Goal: Information Seeking & Learning: Learn about a topic

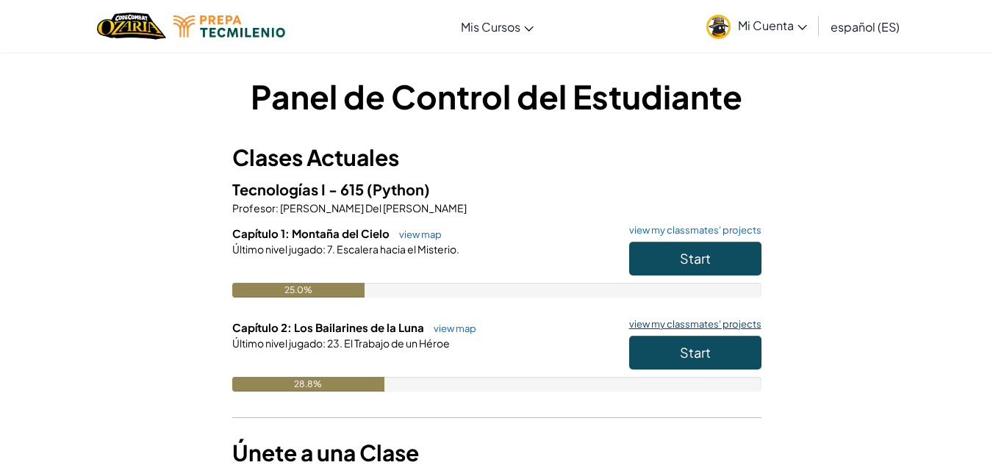
click at [685, 324] on link "view my classmates' projects" at bounding box center [692, 325] width 140 height 10
click at [639, 352] on button "Start" at bounding box center [695, 353] width 132 height 34
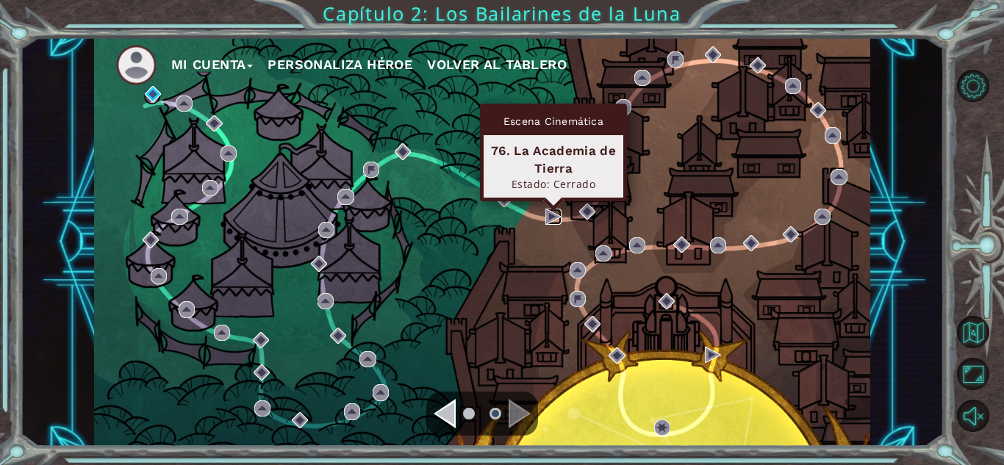
click at [548, 218] on img at bounding box center [554, 217] width 16 height 16
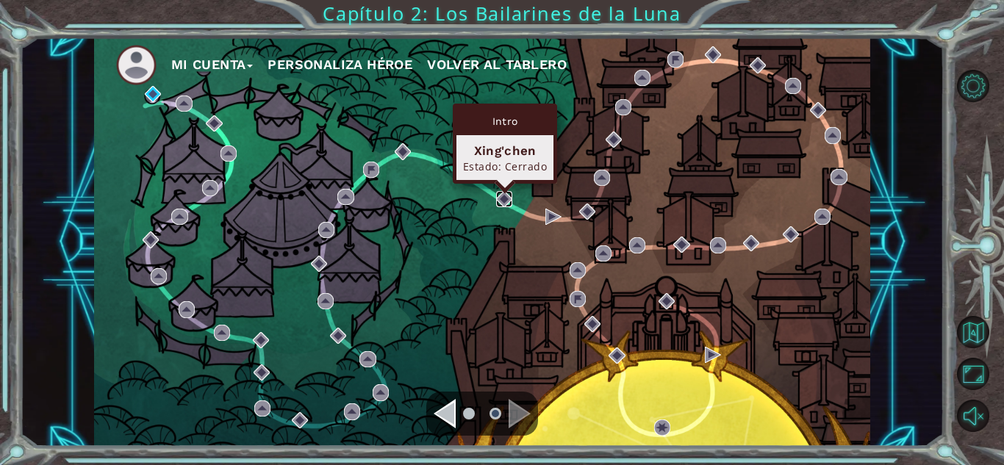
click at [504, 199] on img at bounding box center [504, 199] width 16 height 16
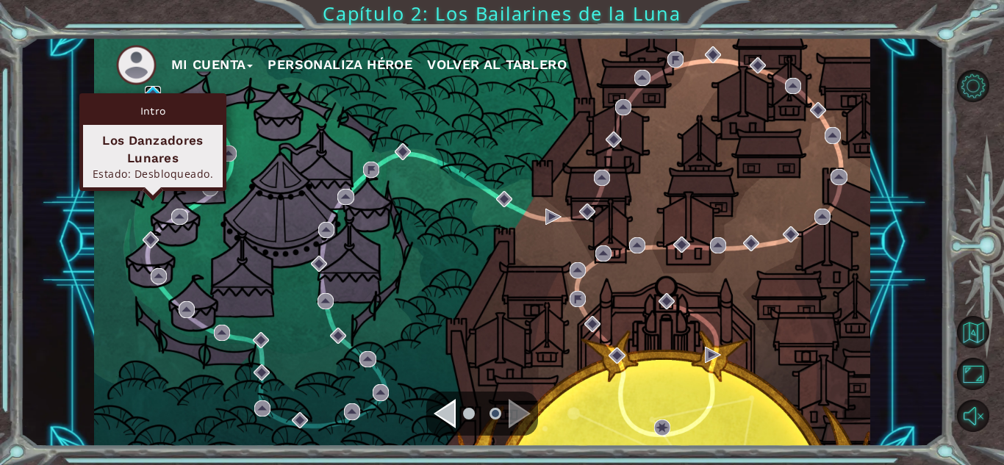
click at [151, 93] on img at bounding box center [153, 94] width 16 height 16
click at [150, 87] on img at bounding box center [153, 94] width 16 height 16
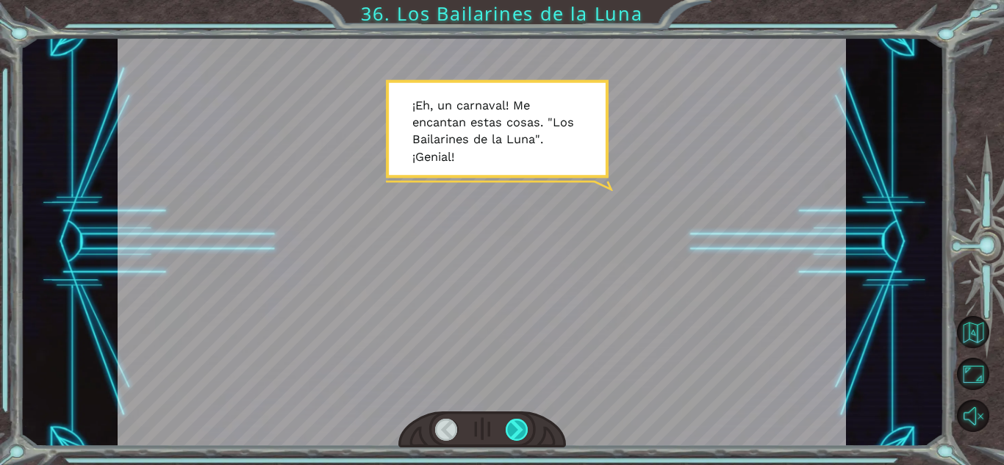
drag, startPoint x: 512, startPoint y: 406, endPoint x: 520, endPoint y: 429, distance: 24.7
click at [520, 429] on div at bounding box center [482, 242] width 729 height 410
click at [520, 429] on div at bounding box center [517, 430] width 23 height 22
click at [520, 431] on div at bounding box center [517, 430] width 23 height 22
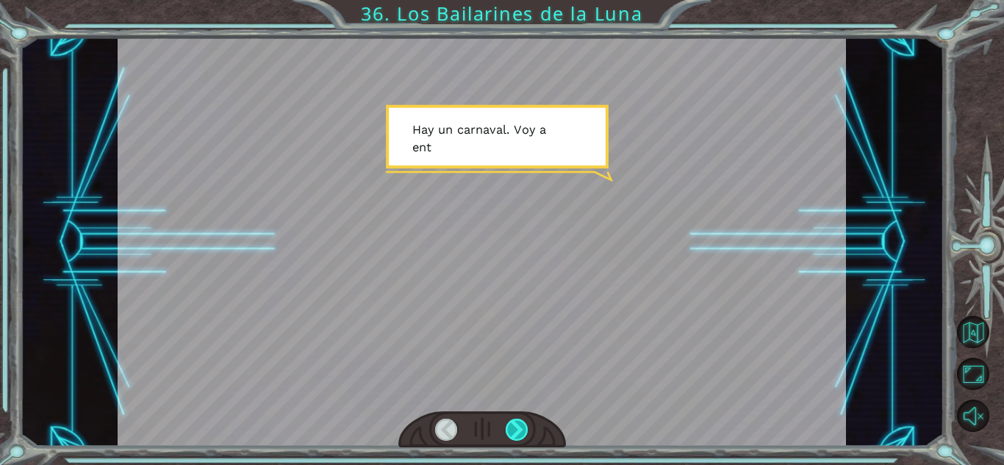
click at [520, 431] on div at bounding box center [517, 430] width 23 height 22
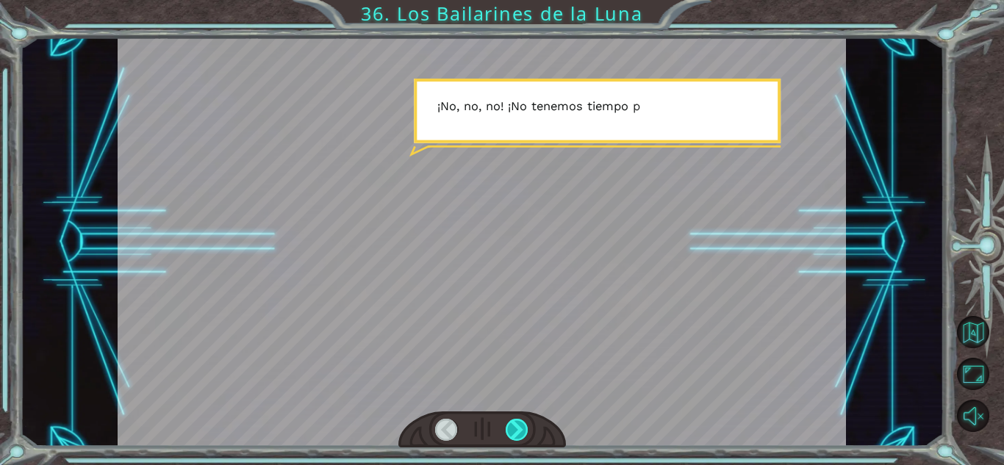
click at [520, 432] on div at bounding box center [517, 430] width 23 height 22
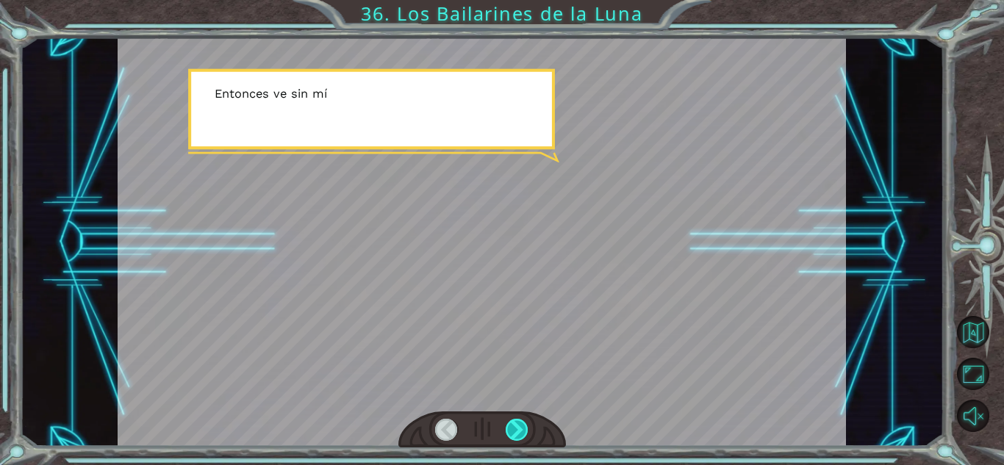
click at [520, 432] on div at bounding box center [517, 430] width 23 height 22
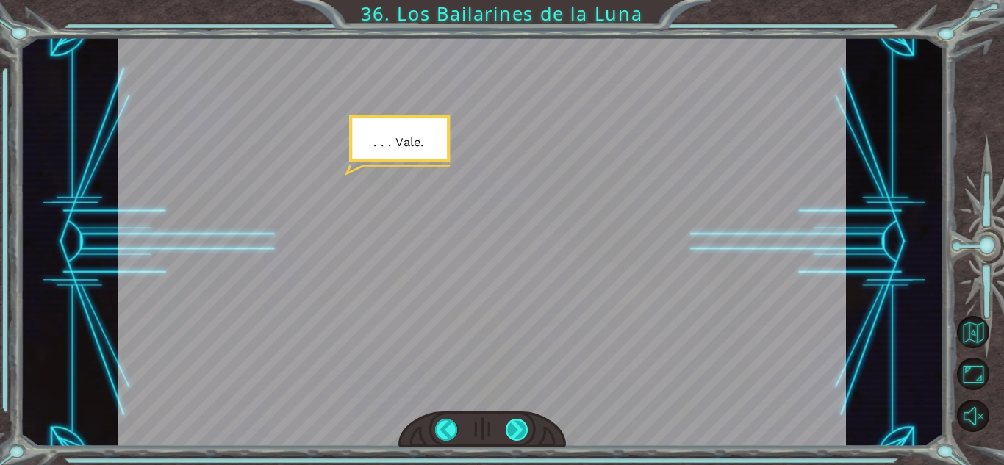
click at [520, 432] on div at bounding box center [517, 430] width 23 height 22
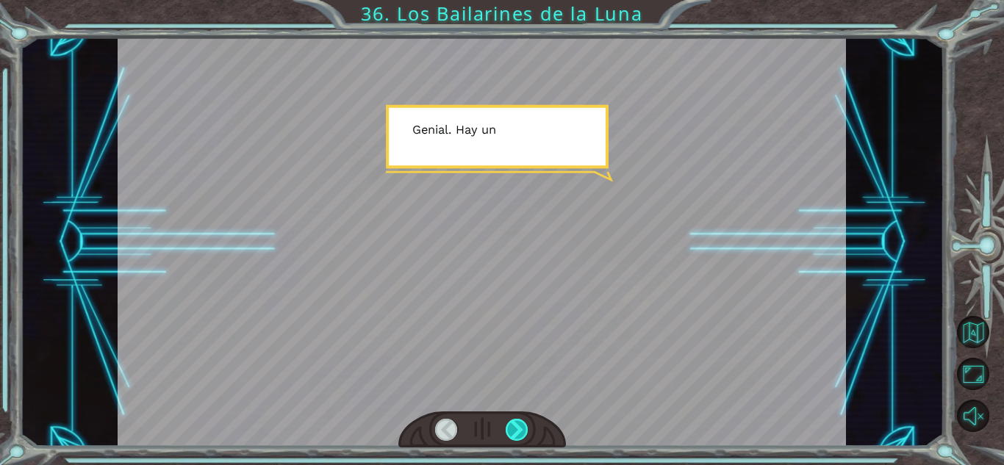
click at [520, 432] on div at bounding box center [517, 430] width 23 height 22
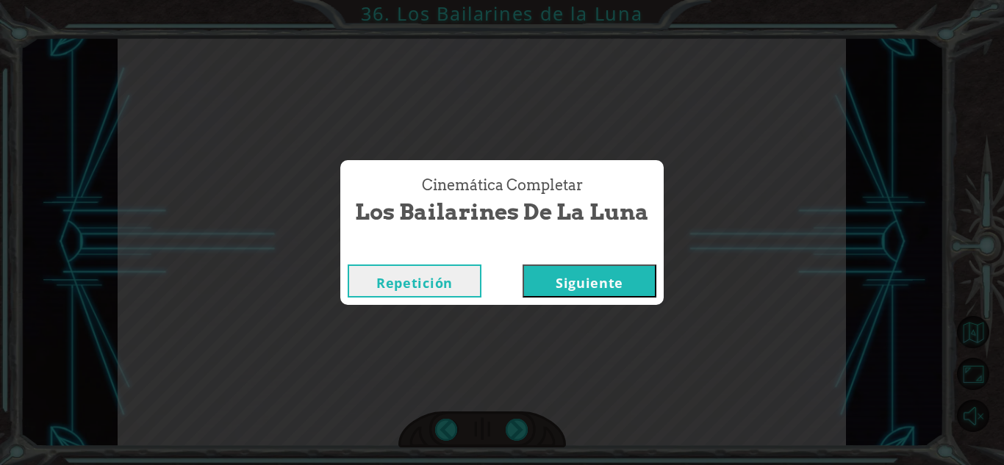
click at [593, 293] on button "Siguiente" at bounding box center [590, 281] width 134 height 33
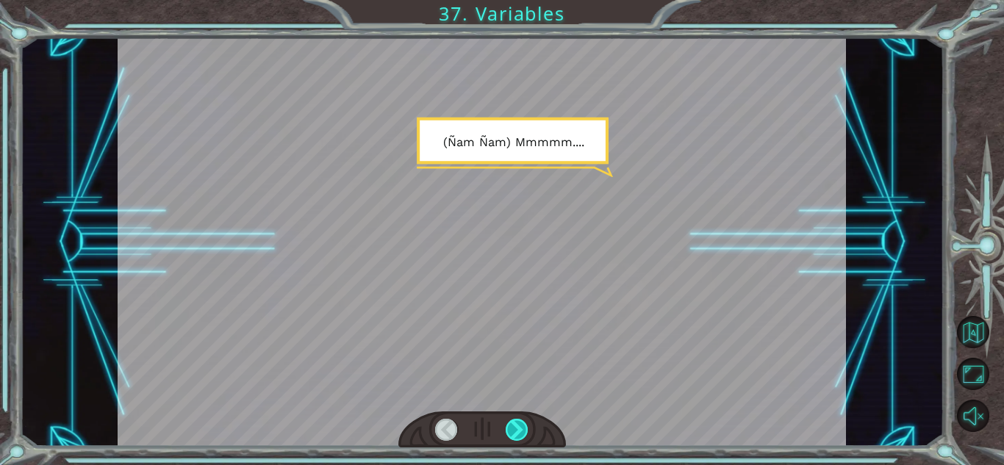
click at [518, 430] on div at bounding box center [517, 430] width 23 height 22
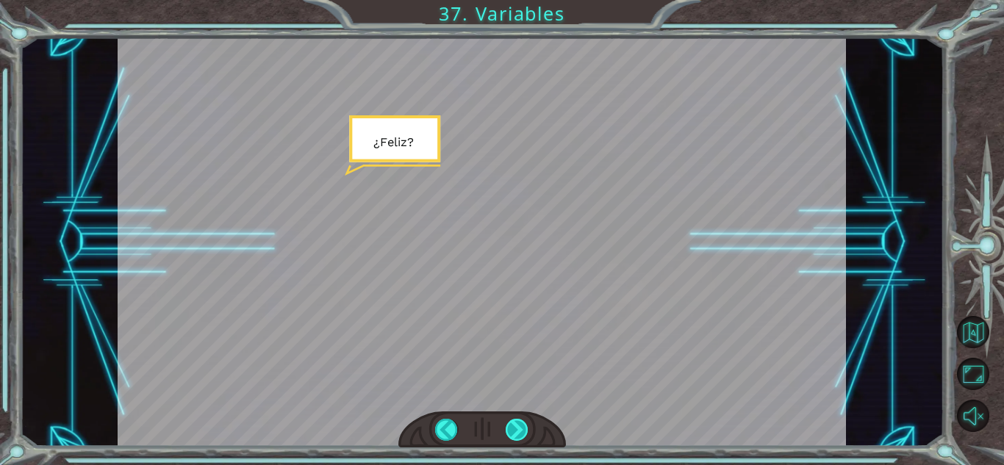
click at [516, 431] on div at bounding box center [517, 430] width 23 height 22
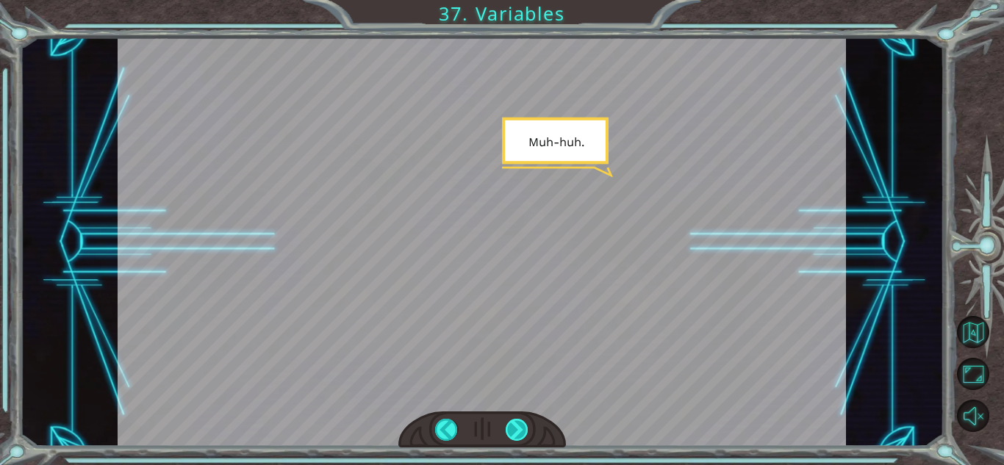
click at [516, 431] on div at bounding box center [517, 430] width 23 height 22
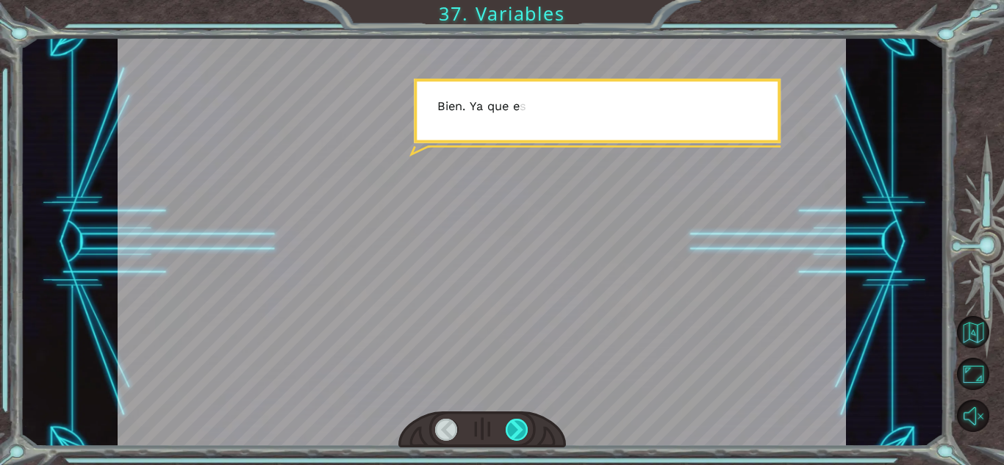
click at [516, 431] on div at bounding box center [517, 430] width 23 height 22
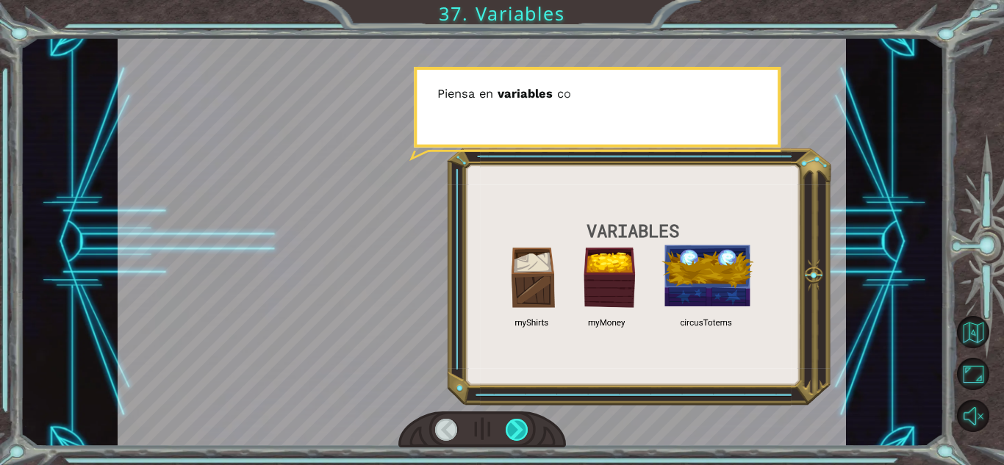
click at [515, 435] on div at bounding box center [517, 430] width 23 height 22
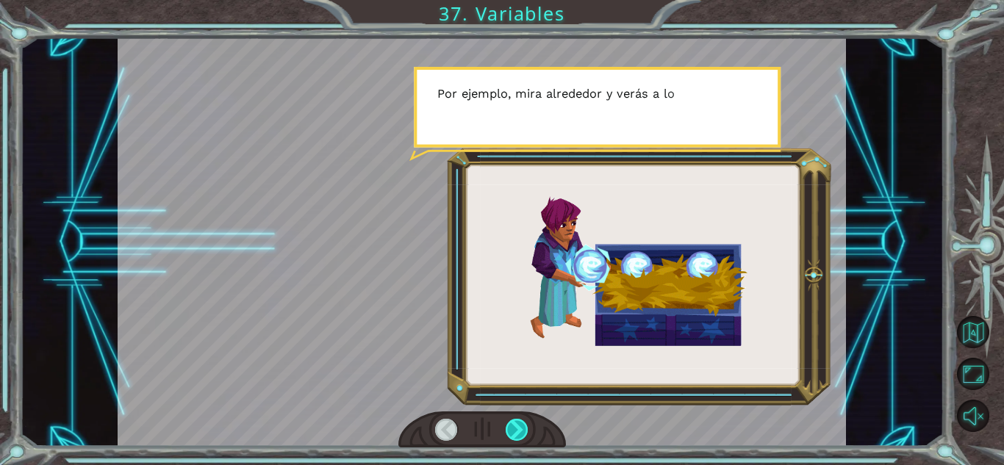
click at [516, 438] on div at bounding box center [517, 430] width 23 height 22
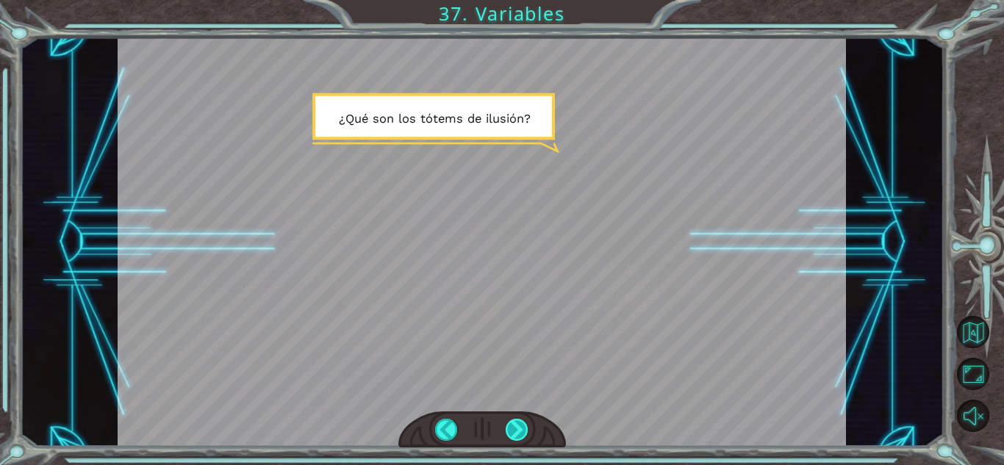
click at [517, 440] on div at bounding box center [517, 430] width 23 height 22
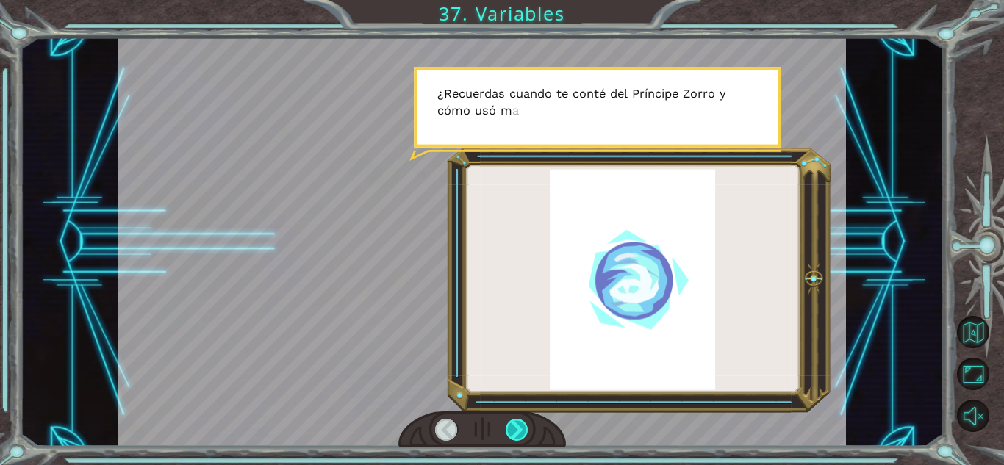
click at [517, 440] on div at bounding box center [517, 430] width 23 height 22
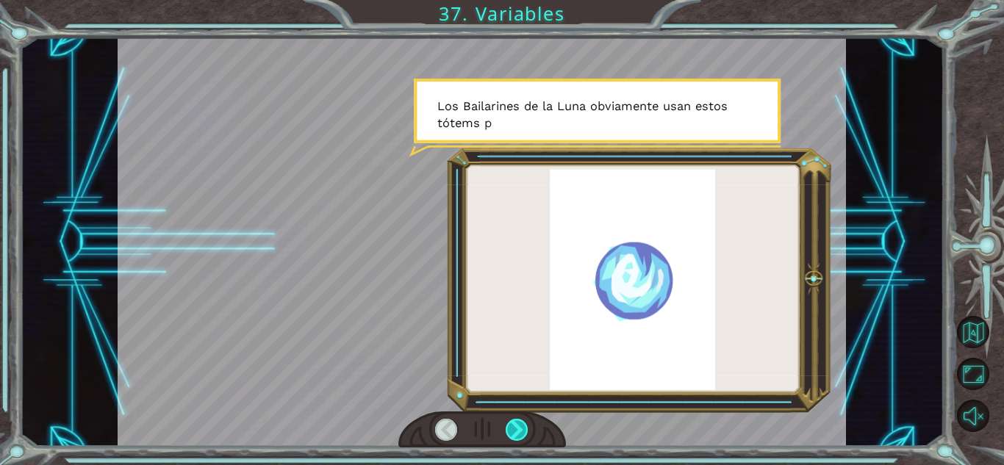
click at [517, 440] on div at bounding box center [517, 430] width 23 height 22
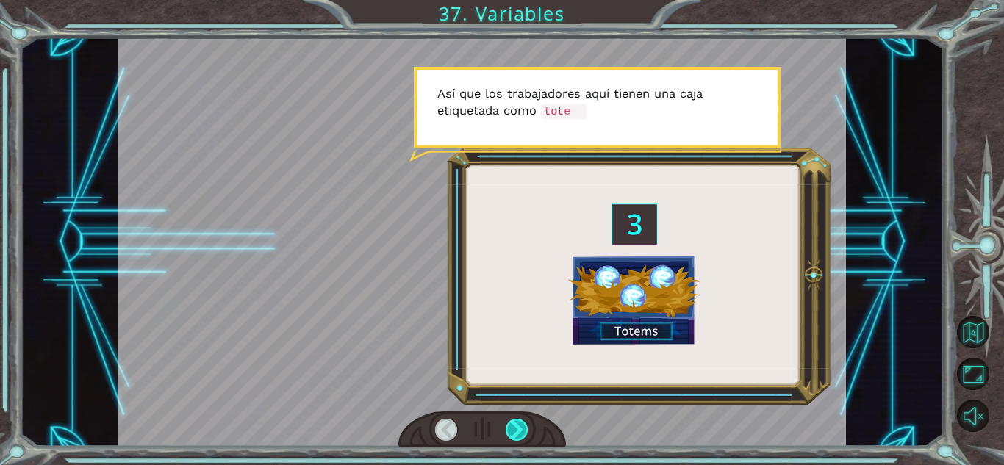
click at [517, 440] on div at bounding box center [517, 430] width 23 height 22
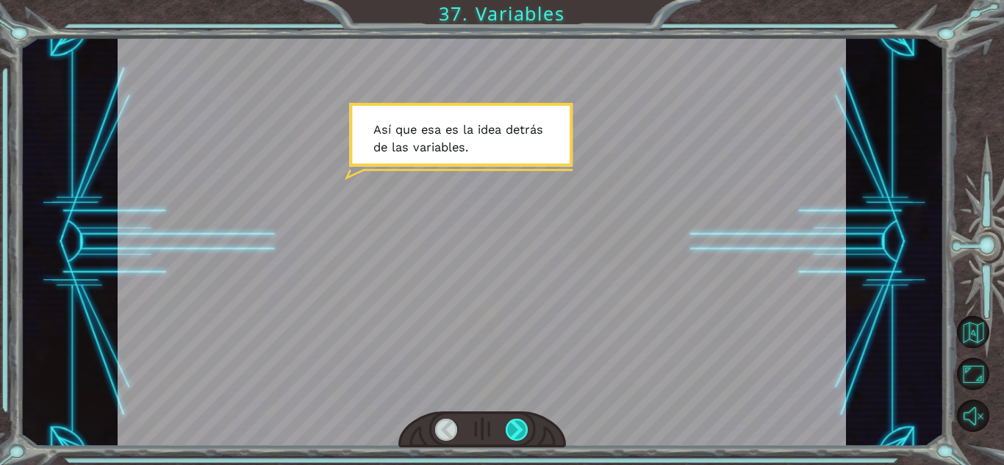
click at [517, 440] on div at bounding box center [517, 430] width 23 height 22
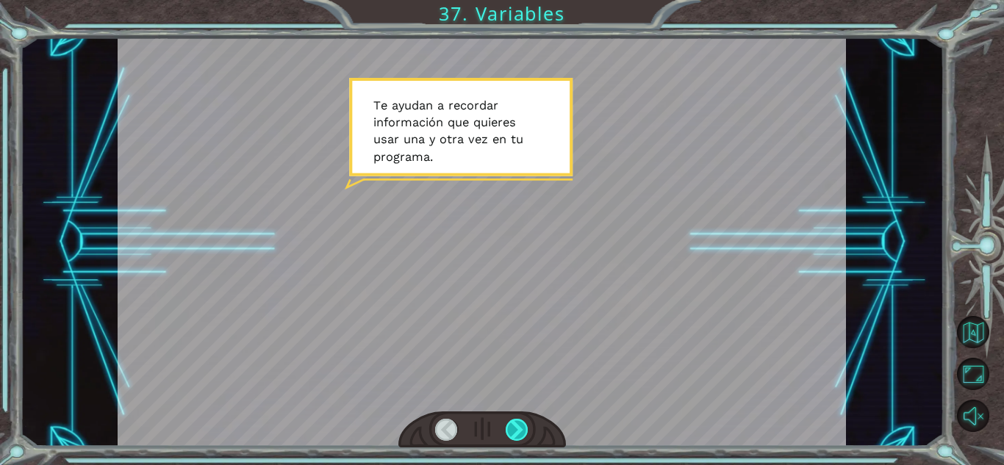
click at [517, 440] on div at bounding box center [517, 430] width 23 height 22
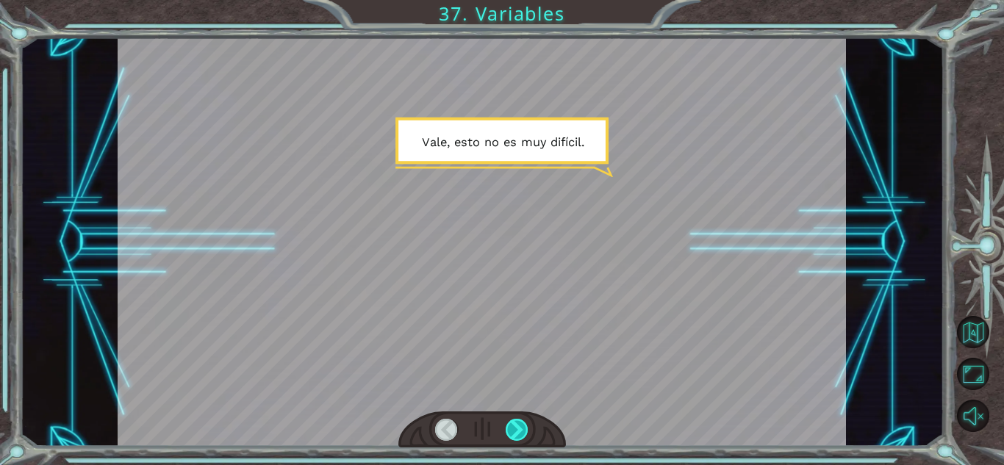
click at [517, 440] on div at bounding box center [517, 430] width 23 height 22
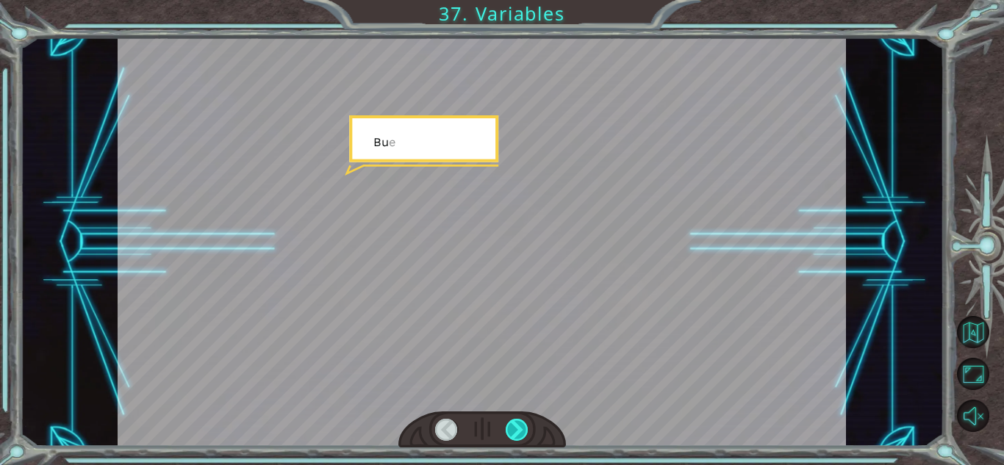
click at [517, 440] on div at bounding box center [517, 430] width 23 height 22
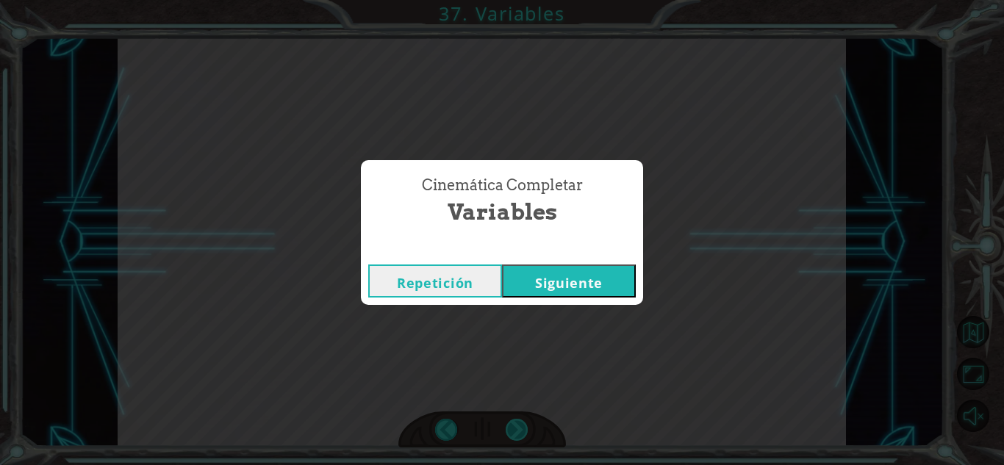
click at [517, 440] on div "Cinemática Completar Variables Repetición [GEOGRAPHIC_DATA]" at bounding box center [502, 232] width 1004 height 465
click at [576, 280] on button "Siguiente" at bounding box center [569, 281] width 134 height 33
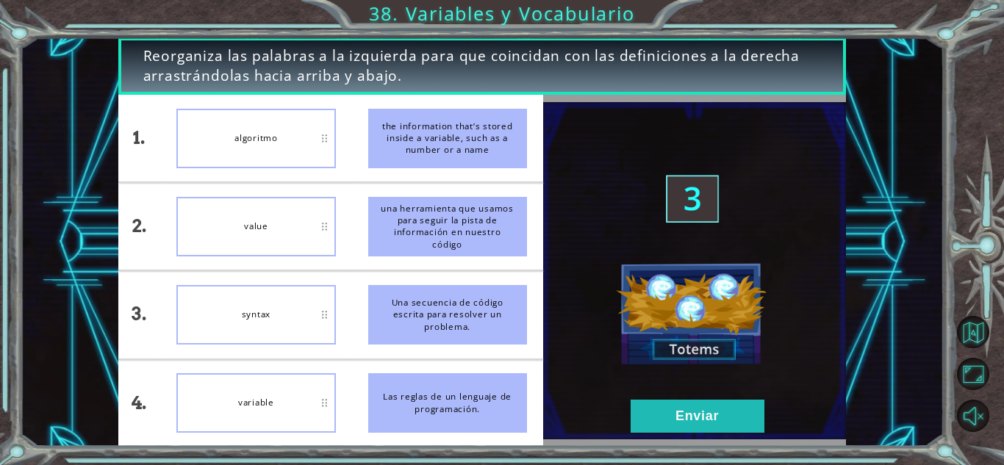
click at [506, 326] on div "Una secuencia de código escrita para resolver un problema." at bounding box center [447, 315] width 159 height 60
drag, startPoint x: 506, startPoint y: 326, endPoint x: 482, endPoint y: 323, distance: 24.5
click at [482, 323] on div "Una secuencia de código escrita para resolver un problema." at bounding box center [447, 315] width 159 height 60
click at [216, 134] on div "algoritmo" at bounding box center [255, 139] width 159 height 60
click at [324, 146] on div "value" at bounding box center [255, 139] width 159 height 60
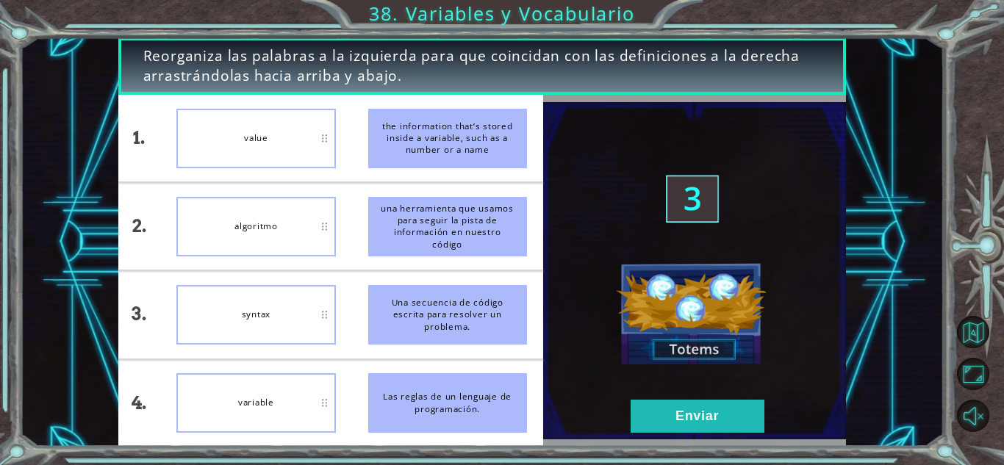
click at [326, 141] on div "value" at bounding box center [255, 139] width 159 height 60
click at [319, 323] on div "algoritmo" at bounding box center [255, 315] width 159 height 60
click at [254, 255] on div "variable" at bounding box center [255, 227] width 159 height 60
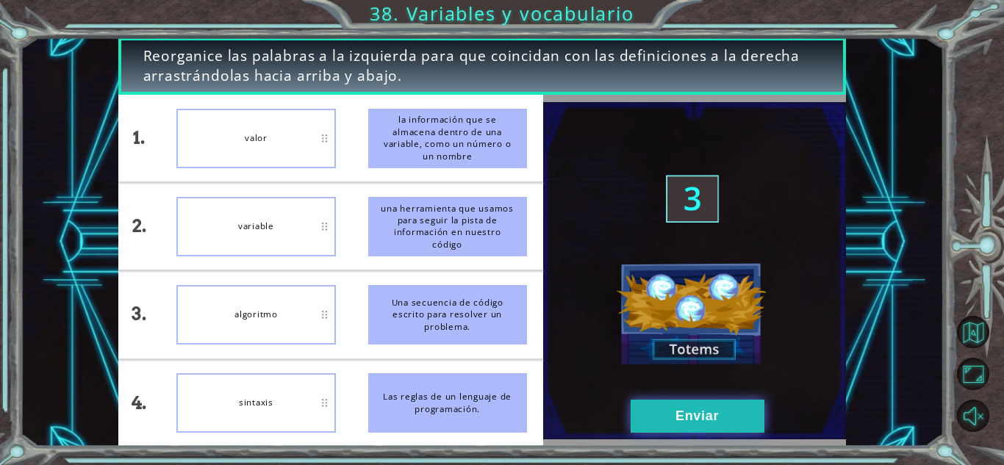
click at [707, 417] on font "Enviar" at bounding box center [697, 416] width 43 height 15
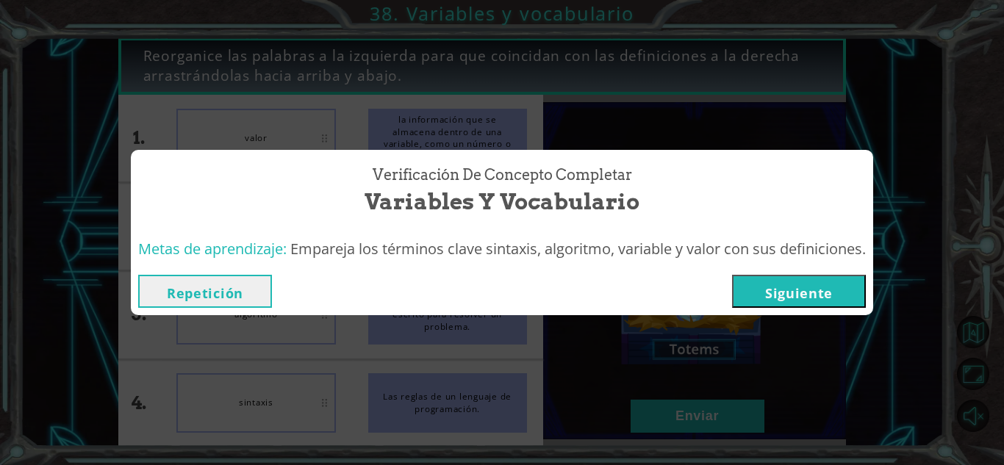
click at [815, 281] on button "Siguiente" at bounding box center [799, 291] width 134 height 33
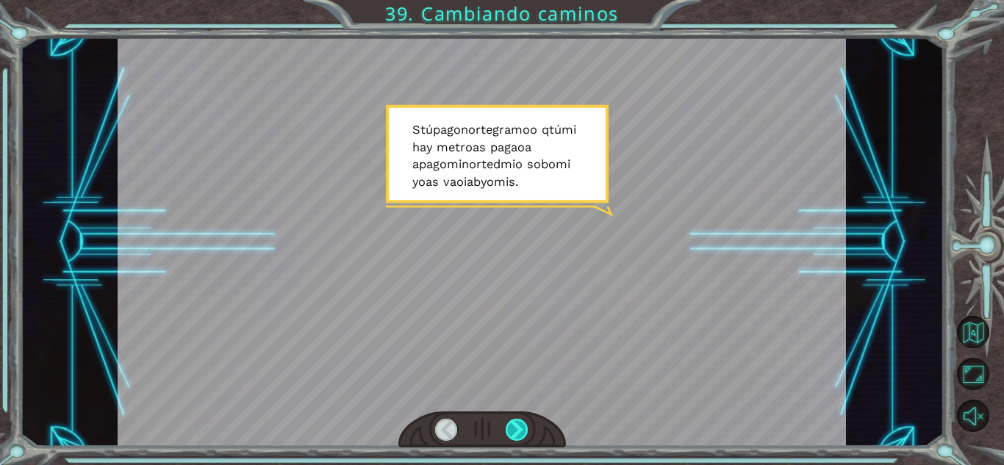
click at [508, 428] on div at bounding box center [517, 430] width 23 height 22
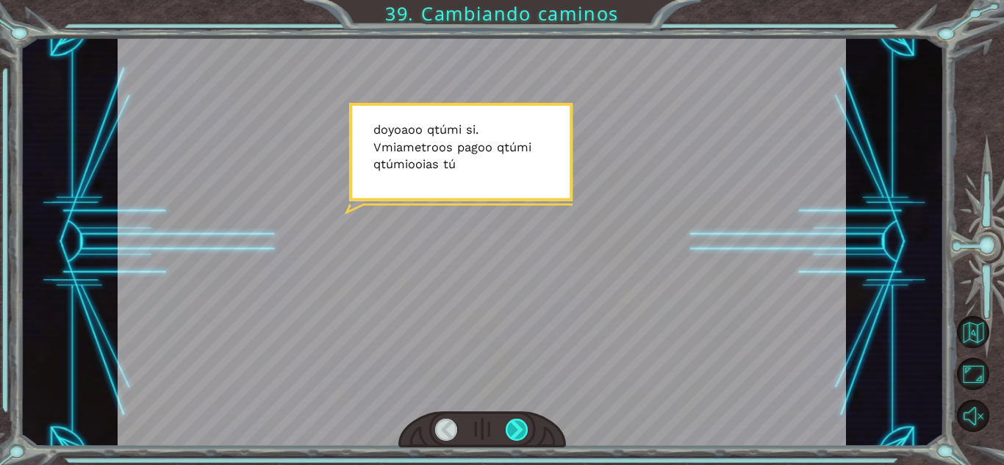
click at [508, 428] on div at bounding box center [517, 430] width 23 height 22
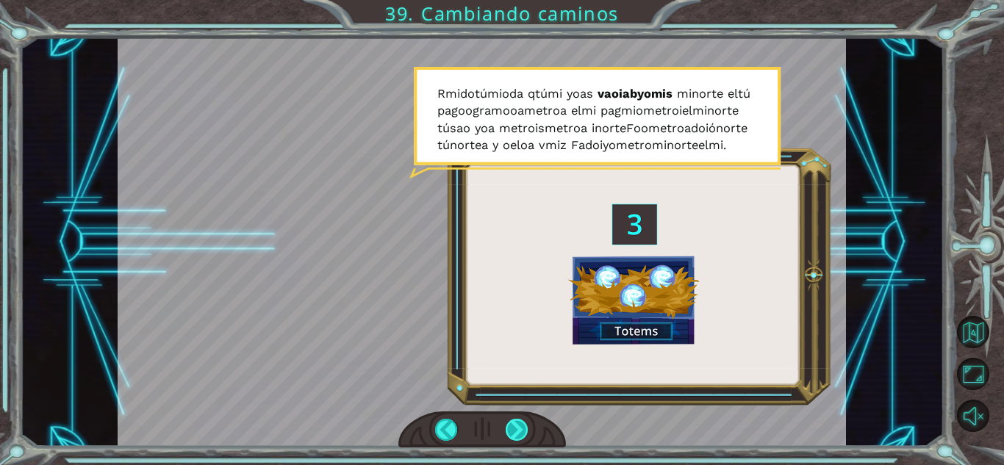
click at [508, 428] on div at bounding box center [517, 430] width 23 height 22
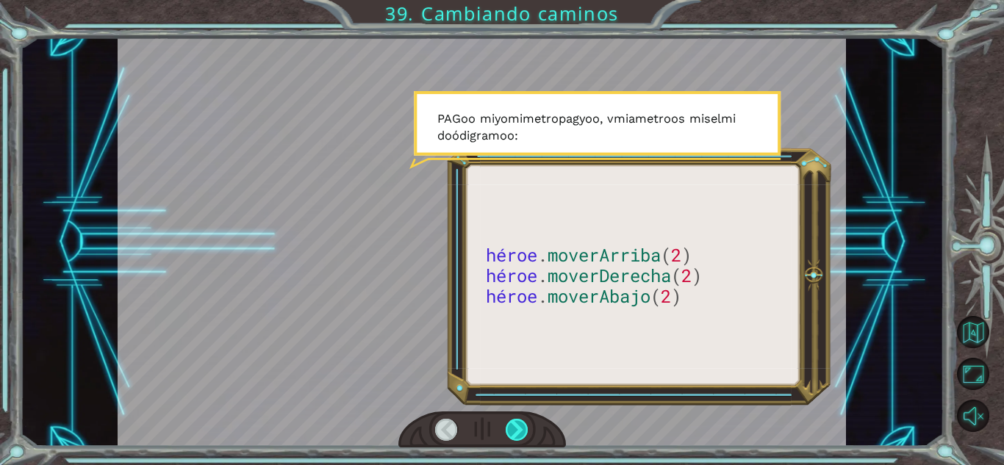
click at [508, 428] on div at bounding box center [517, 430] width 23 height 22
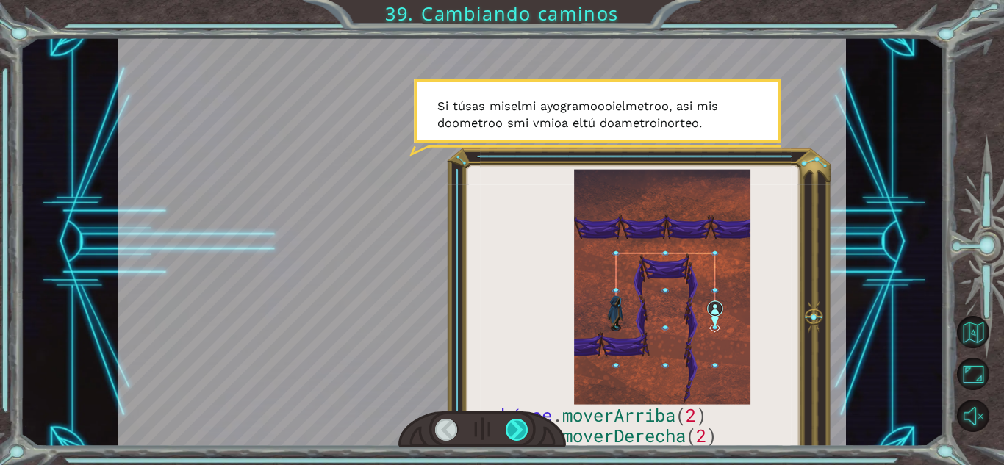
click at [508, 428] on div at bounding box center [517, 430] width 23 height 22
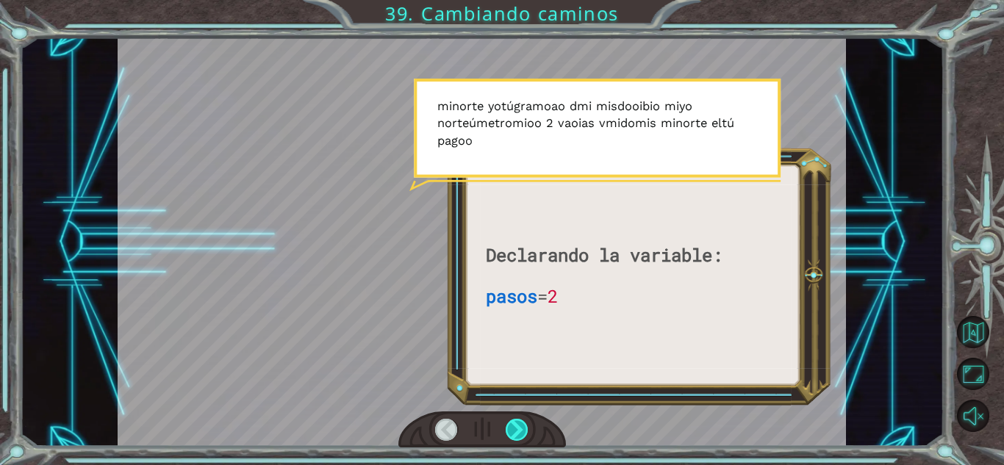
click at [508, 428] on div at bounding box center [517, 430] width 23 height 22
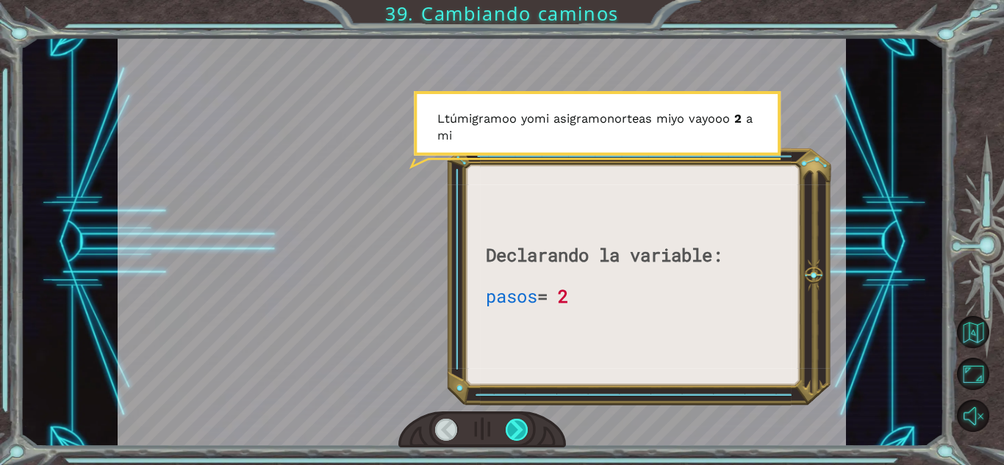
click at [508, 428] on div at bounding box center [517, 430] width 23 height 22
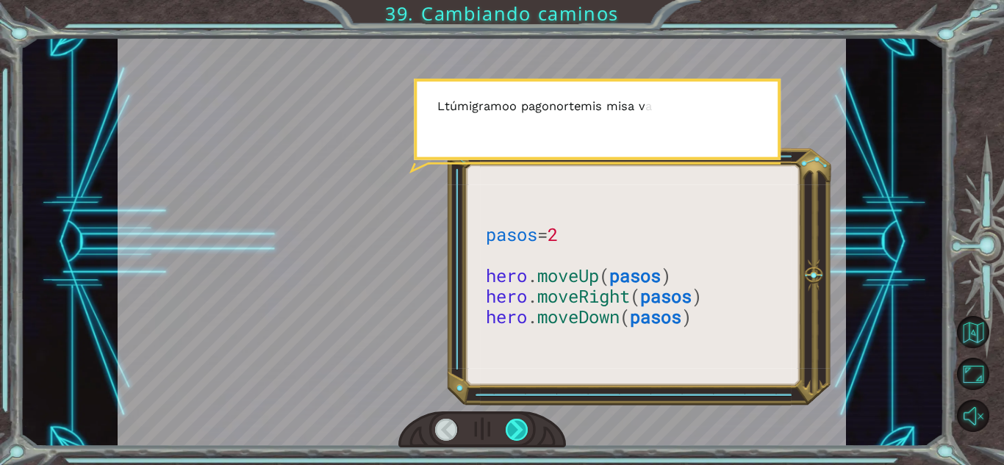
click at [508, 428] on div at bounding box center [517, 430] width 23 height 22
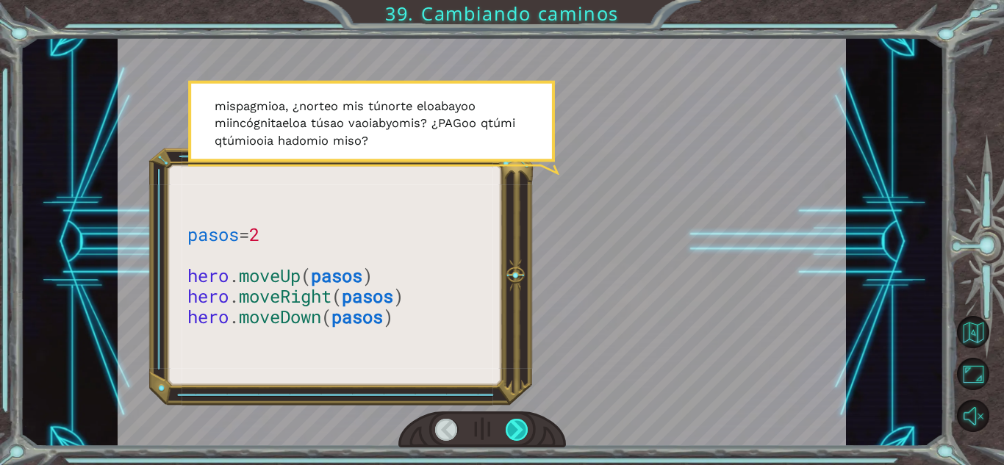
click at [508, 428] on div at bounding box center [517, 430] width 23 height 22
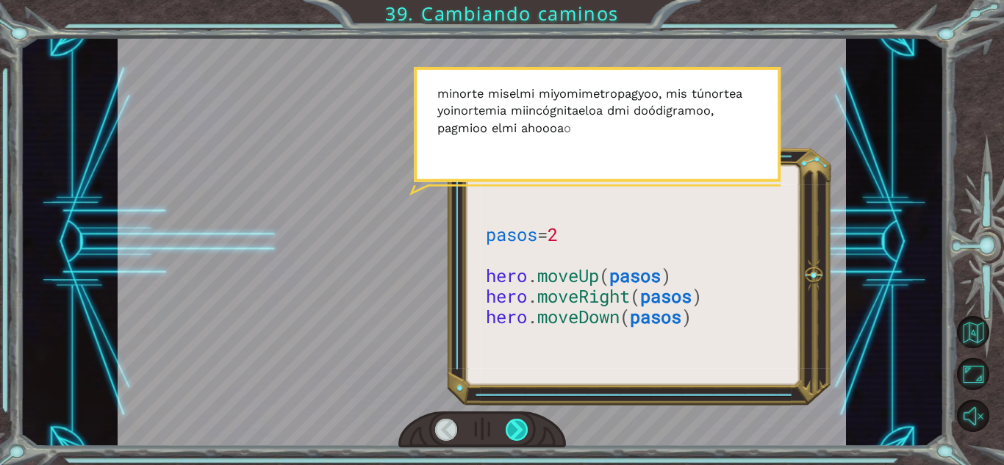
click at [508, 428] on div at bounding box center [517, 430] width 23 height 22
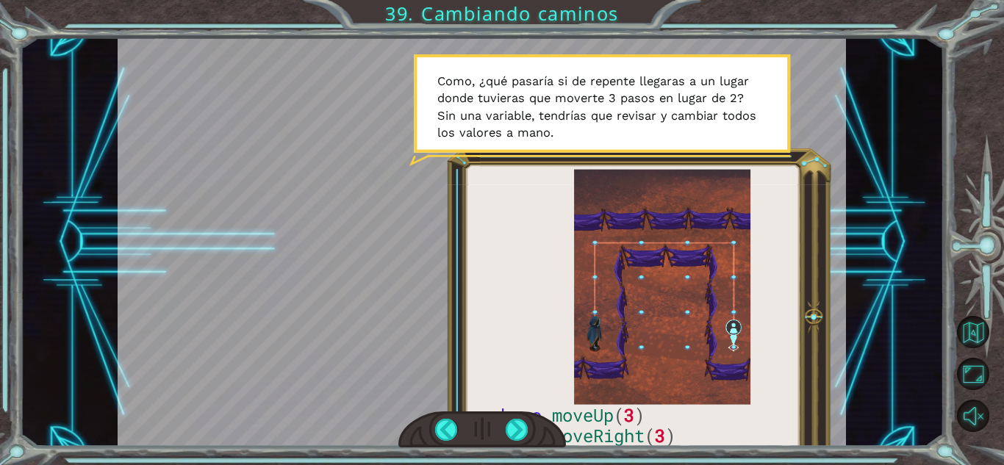
click at [515, 415] on div at bounding box center [483, 430] width 168 height 37
click at [518, 431] on div at bounding box center [517, 430] width 23 height 22
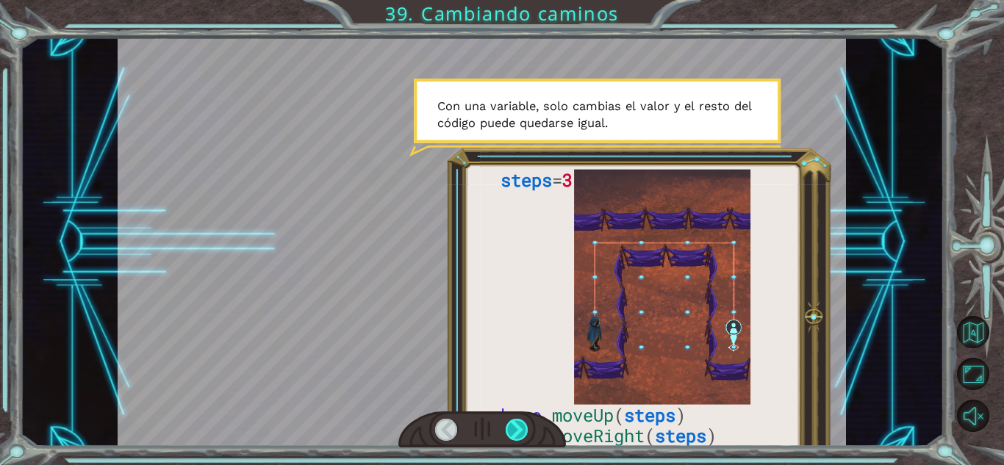
click at [518, 431] on div at bounding box center [517, 430] width 23 height 22
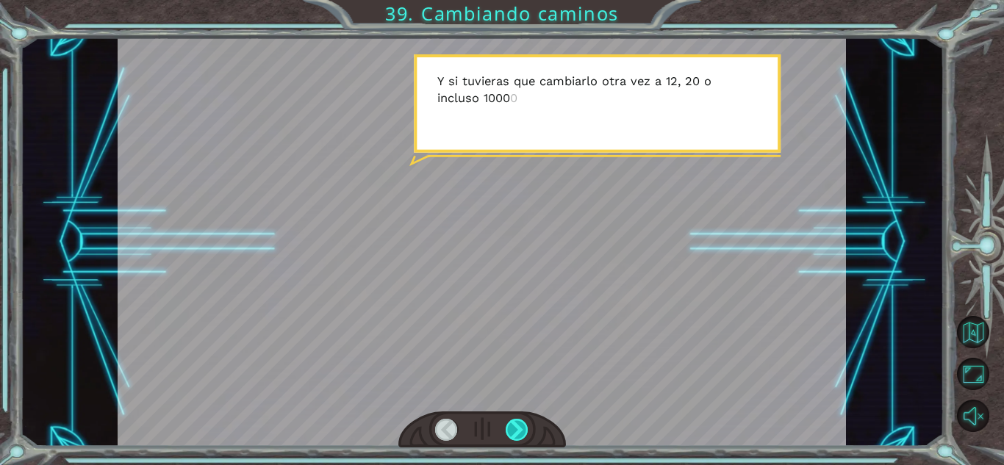
click at [518, 431] on div at bounding box center [517, 430] width 23 height 22
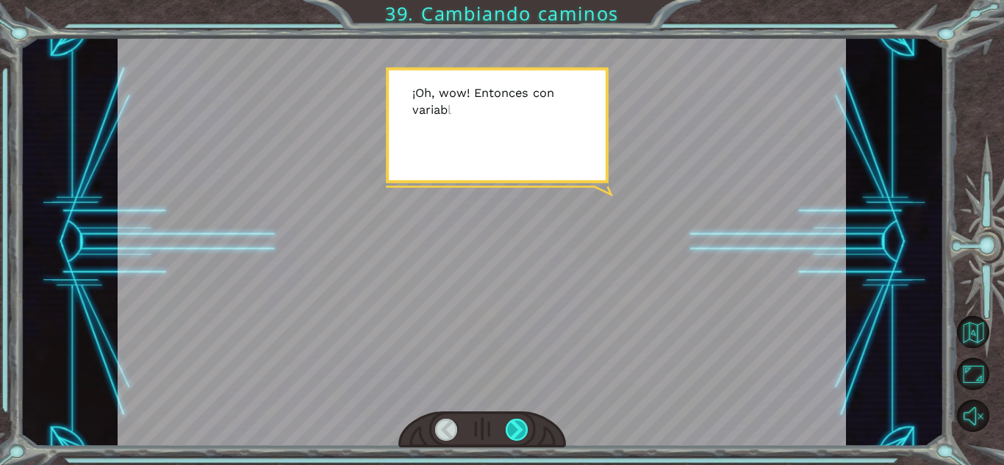
click at [518, 431] on div at bounding box center [517, 430] width 23 height 22
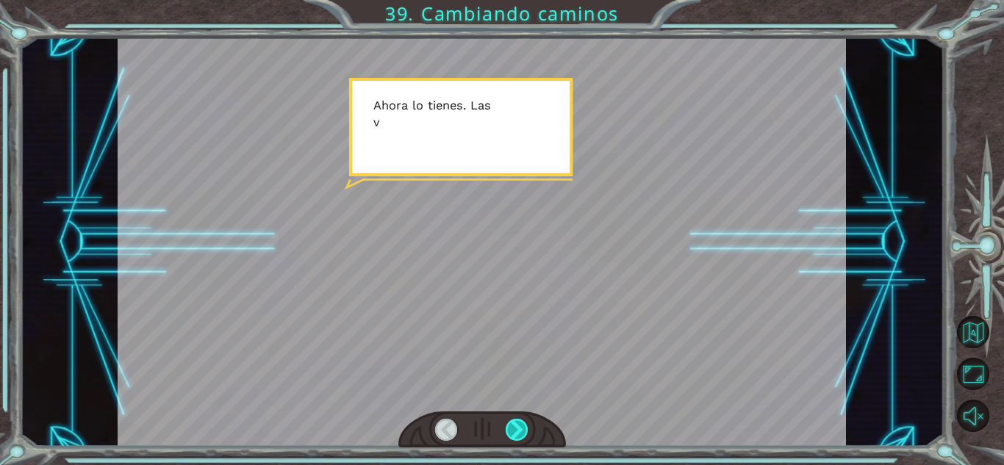
click at [518, 431] on div at bounding box center [517, 430] width 23 height 22
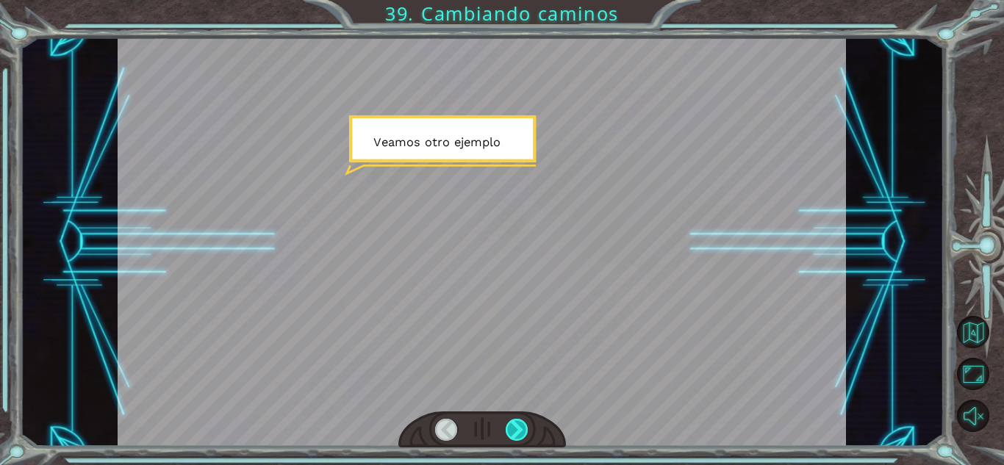
click at [518, 431] on div at bounding box center [517, 430] width 23 height 22
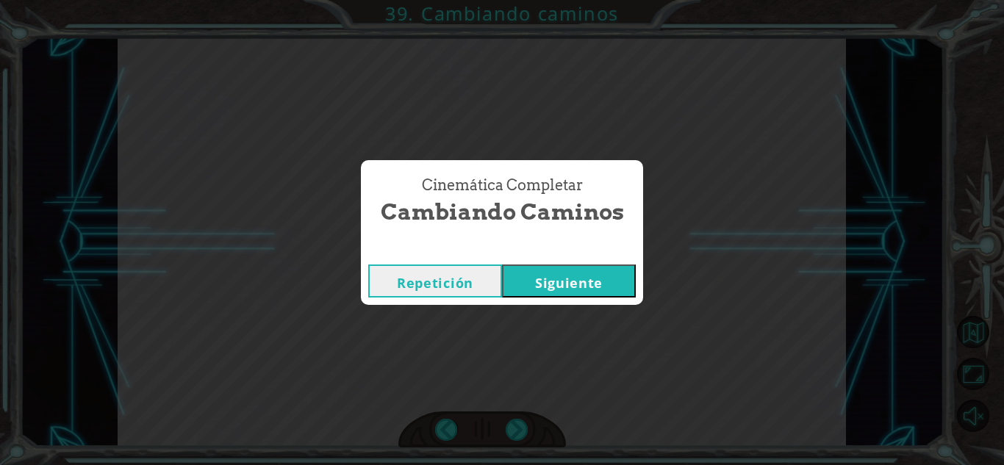
click at [550, 287] on button "Siguiente" at bounding box center [569, 281] width 134 height 33
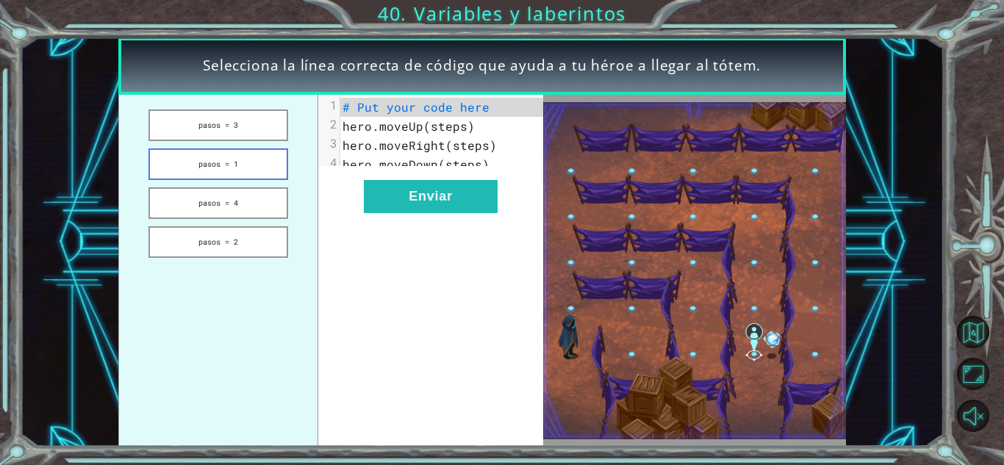
click at [249, 161] on button "pasos = 1" at bounding box center [218, 165] width 139 height 32
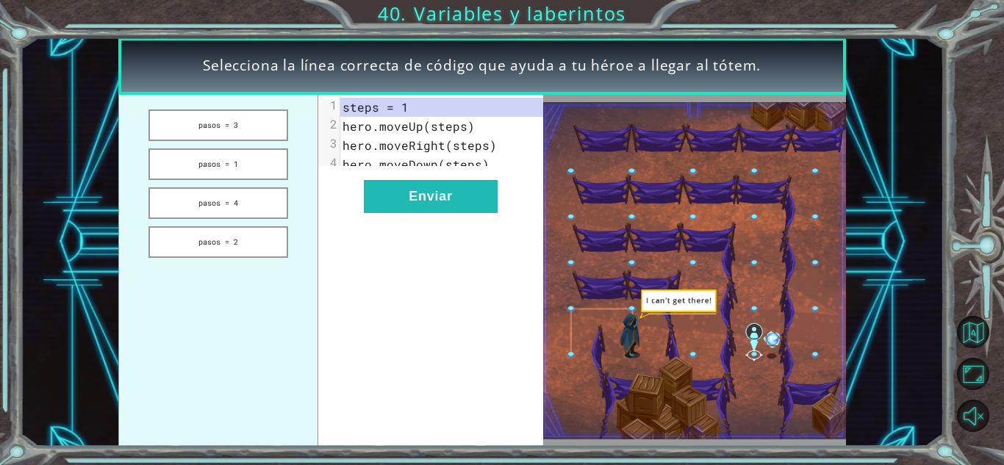
click at [403, 107] on span "steps = 1" at bounding box center [376, 106] width 66 height 15
click at [416, 107] on pre "steps = 1" at bounding box center [447, 107] width 214 height 19
drag, startPoint x: 402, startPoint y: 106, endPoint x: 355, endPoint y: 100, distance: 47.4
click at [355, 100] on span "steps = 1" at bounding box center [376, 106] width 66 height 15
click at [432, 117] on pre "hero.moveUp(steps)" at bounding box center [447, 126] width 214 height 19
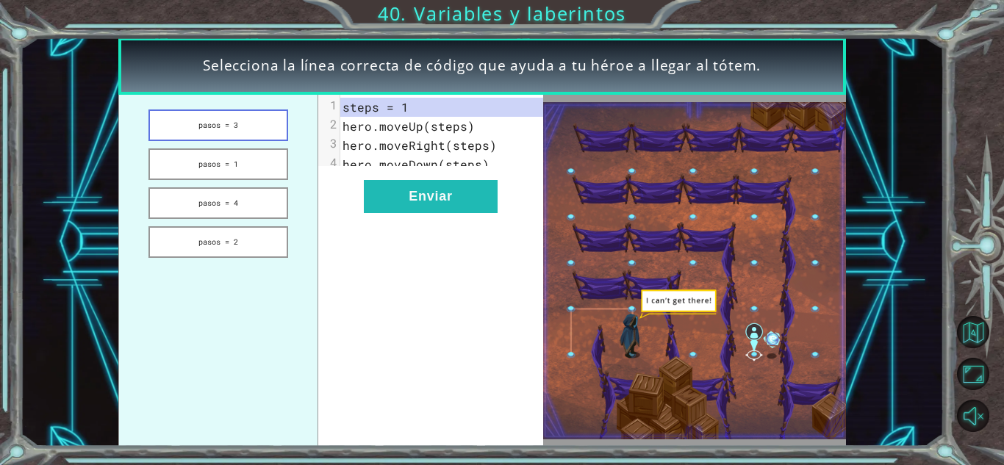
click at [260, 127] on button "pasos = 3" at bounding box center [218, 126] width 139 height 32
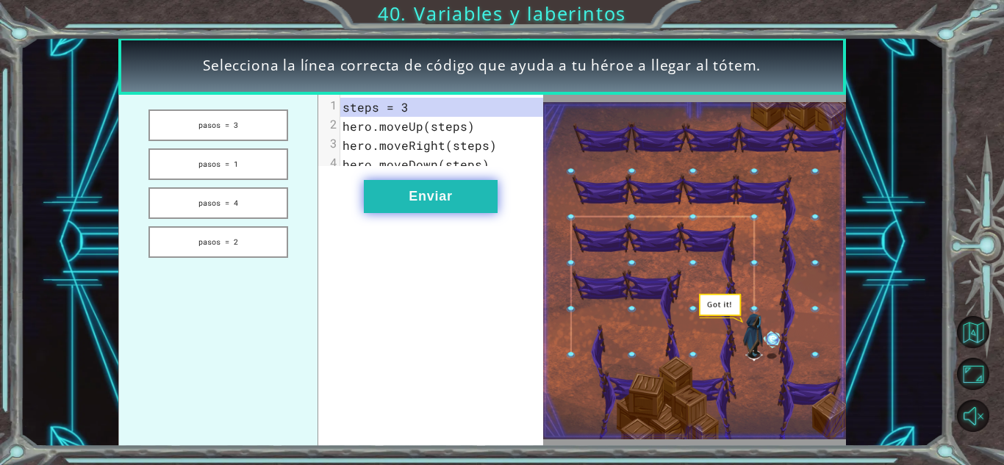
click at [440, 197] on button "Enviar" at bounding box center [431, 196] width 134 height 33
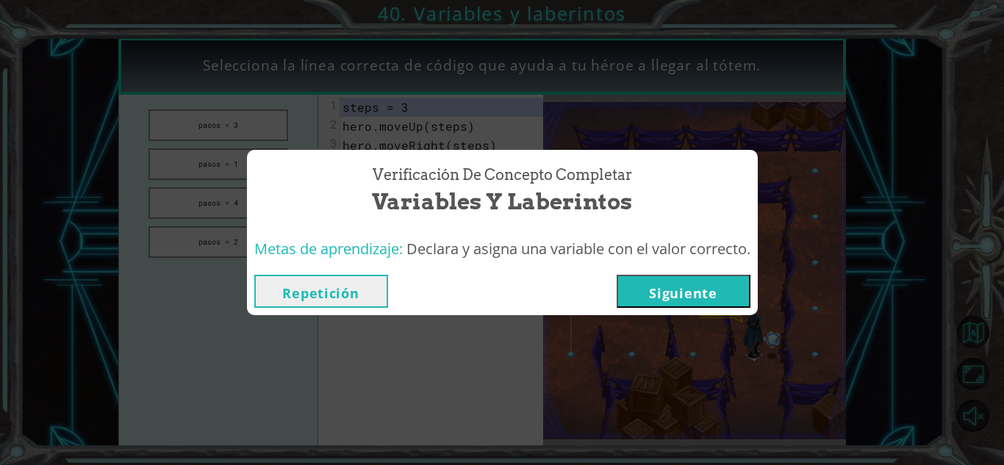
click at [690, 291] on font "Siguiente" at bounding box center [683, 294] width 68 height 18
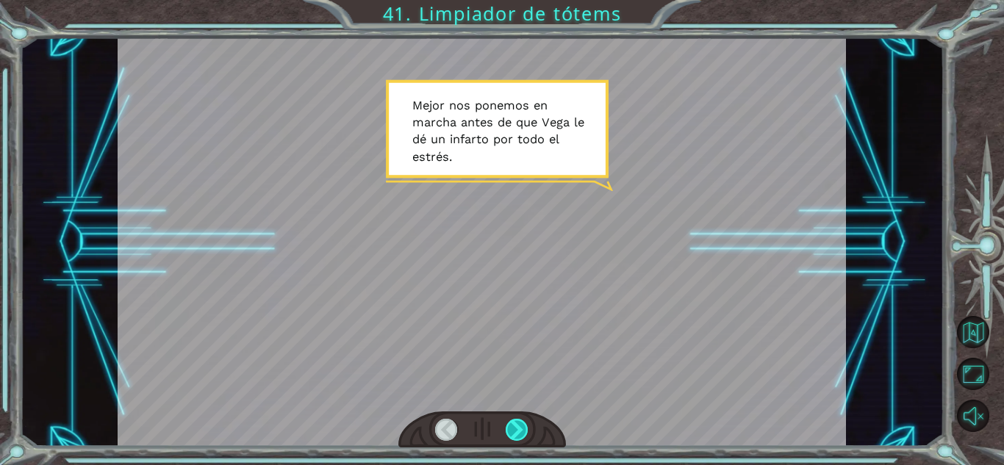
click at [518, 420] on div at bounding box center [517, 430] width 23 height 22
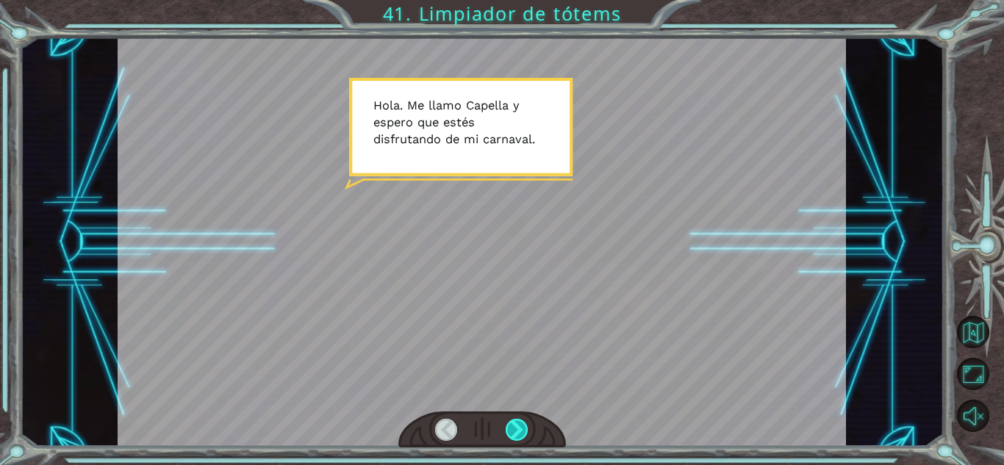
click at [518, 420] on div at bounding box center [517, 430] width 23 height 22
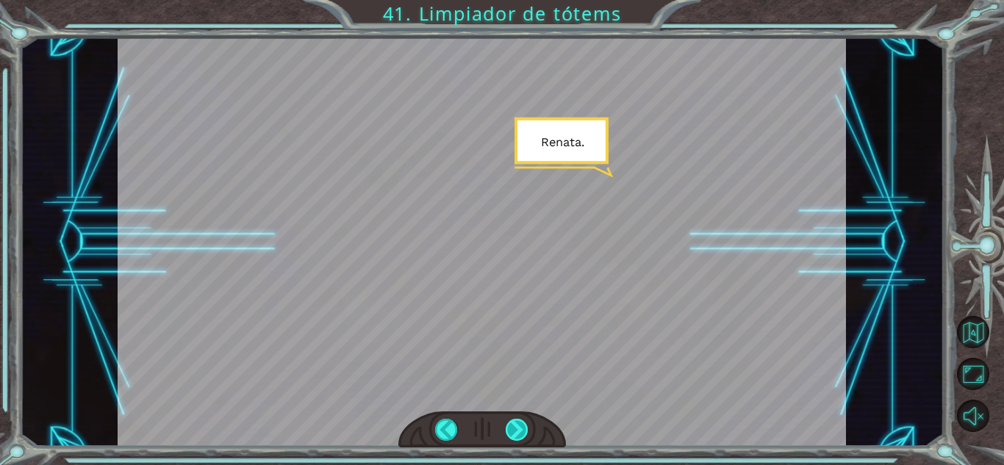
click at [518, 420] on div at bounding box center [517, 430] width 23 height 22
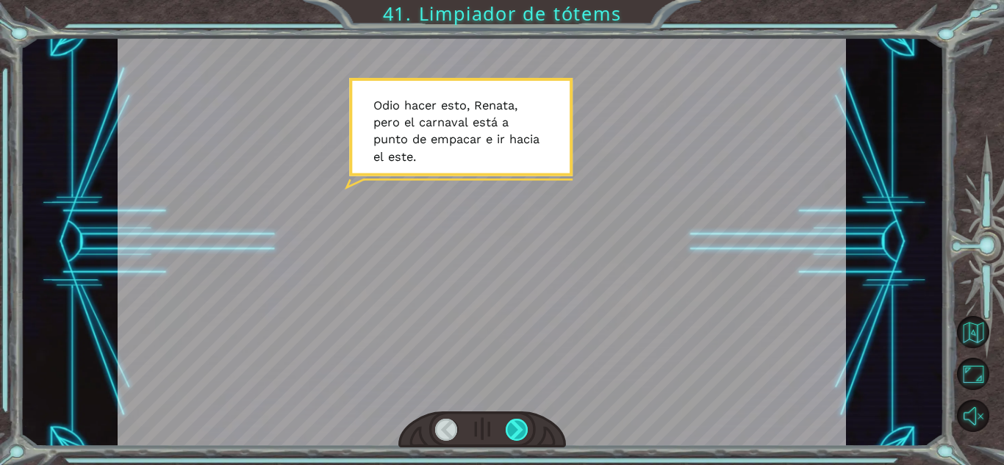
click at [513, 424] on div at bounding box center [517, 430] width 23 height 22
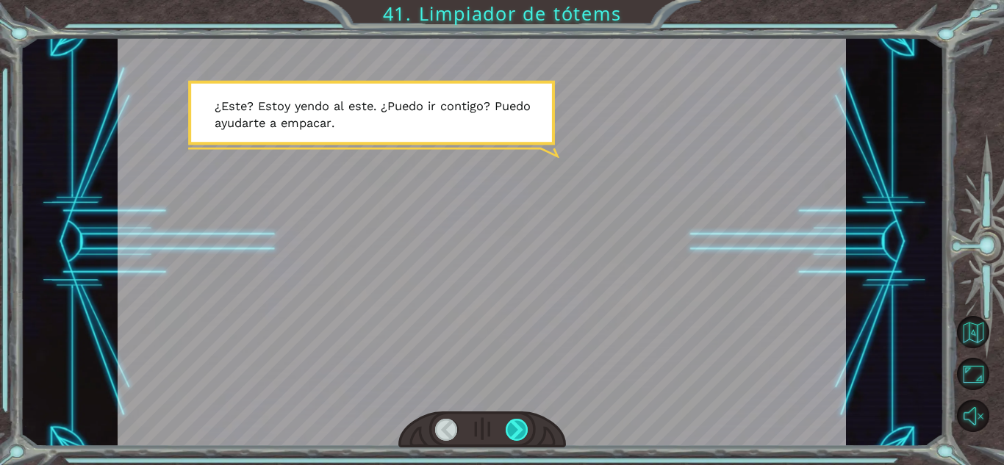
click at [513, 424] on div at bounding box center [517, 430] width 23 height 22
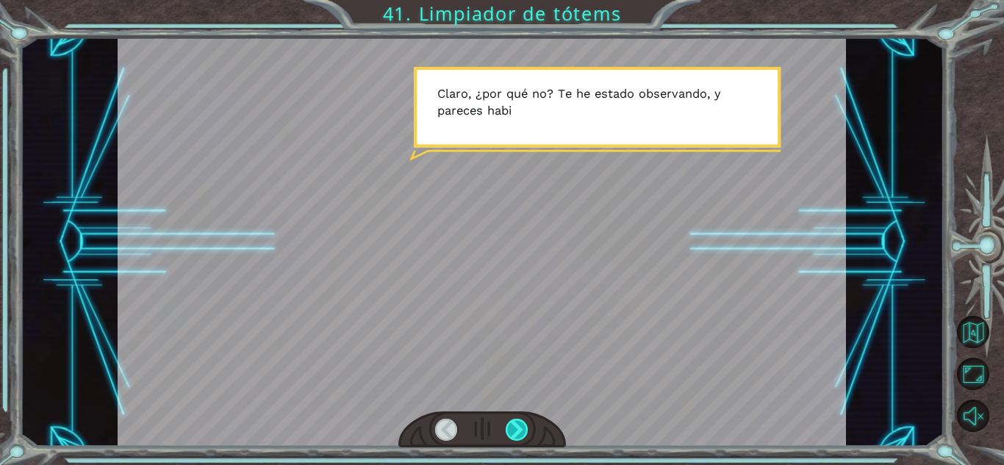
click at [513, 424] on div at bounding box center [517, 430] width 23 height 22
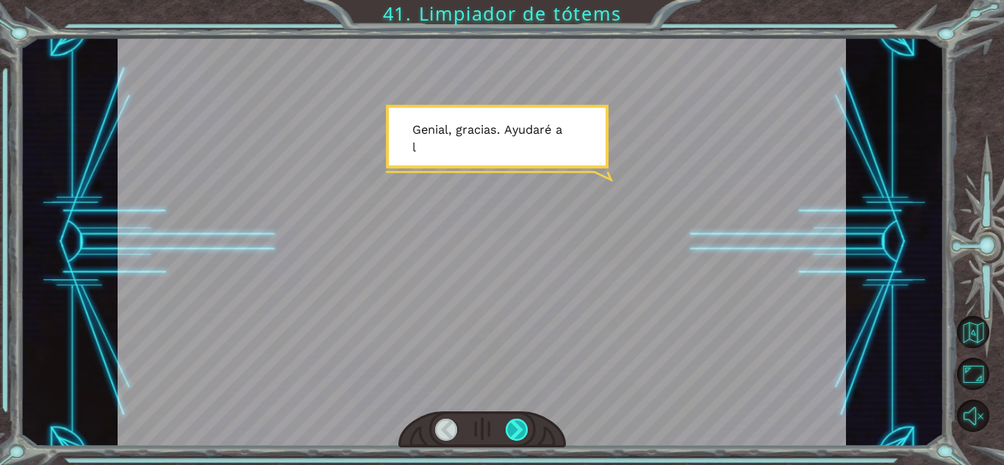
click at [513, 424] on div at bounding box center [517, 430] width 23 height 22
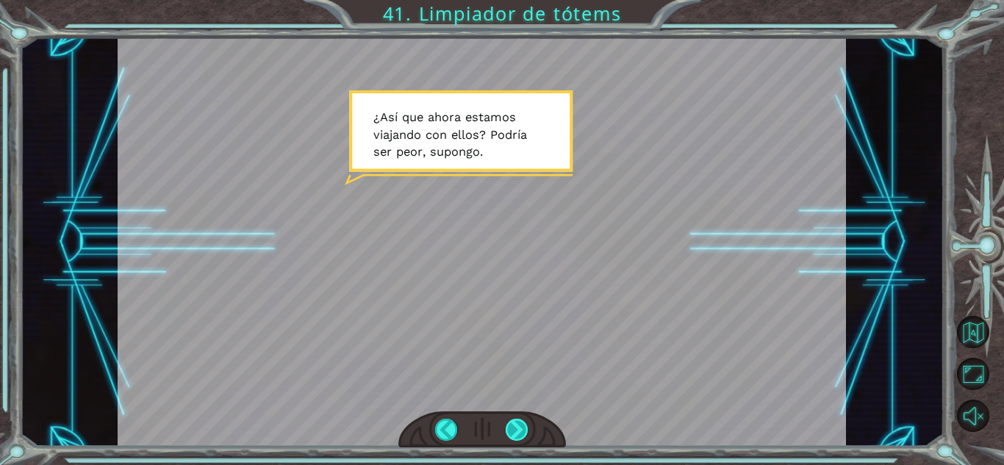
click at [518, 429] on div at bounding box center [517, 430] width 23 height 22
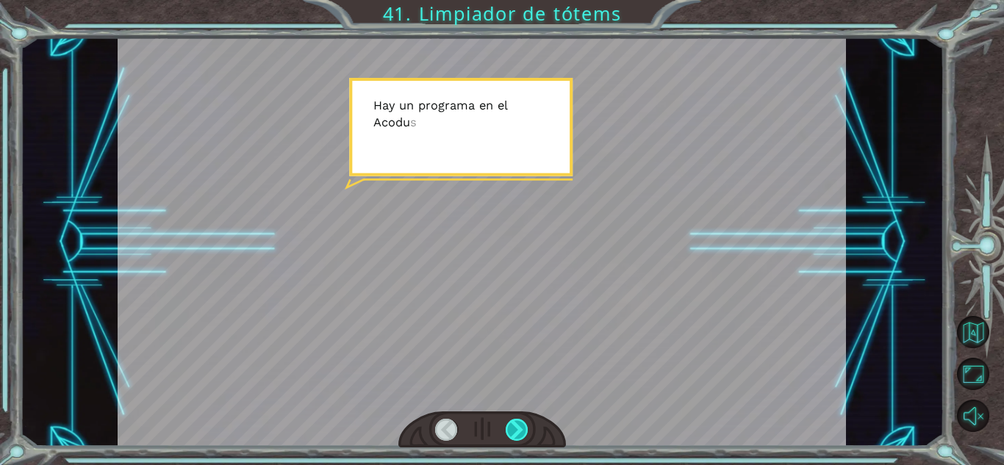
click at [518, 429] on div at bounding box center [517, 430] width 23 height 22
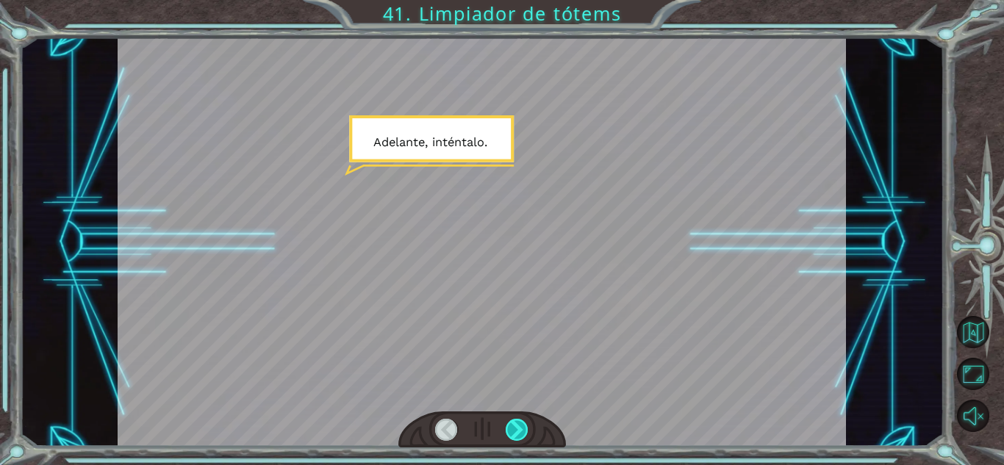
click at [518, 429] on div at bounding box center [517, 430] width 23 height 22
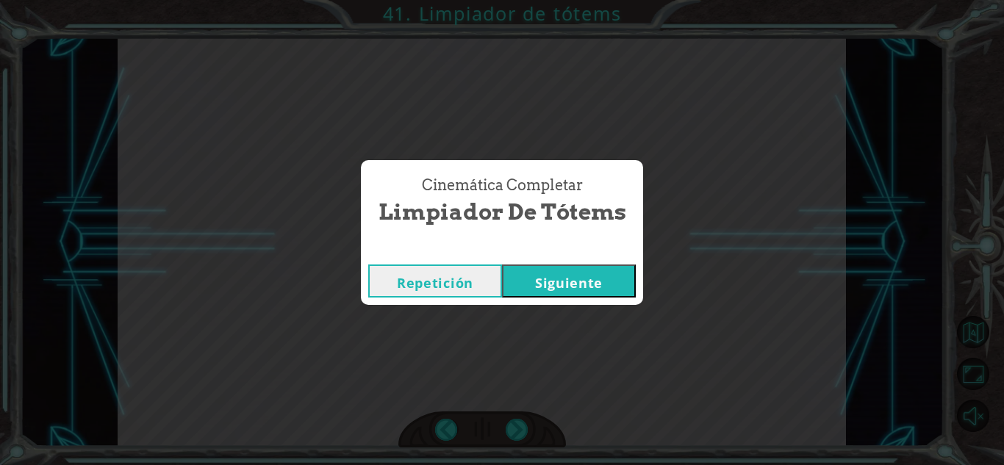
click at [602, 292] on button "Siguiente" at bounding box center [569, 281] width 134 height 33
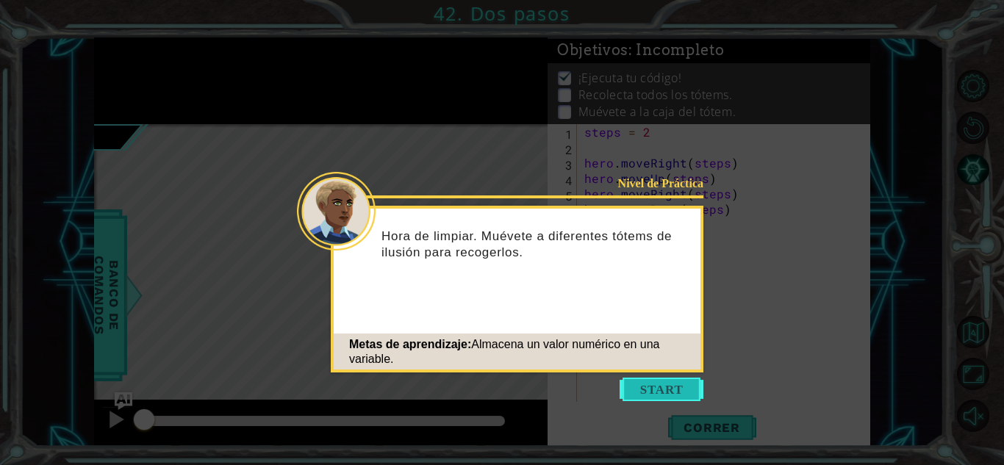
click at [633, 383] on button "Start" at bounding box center [662, 390] width 84 height 24
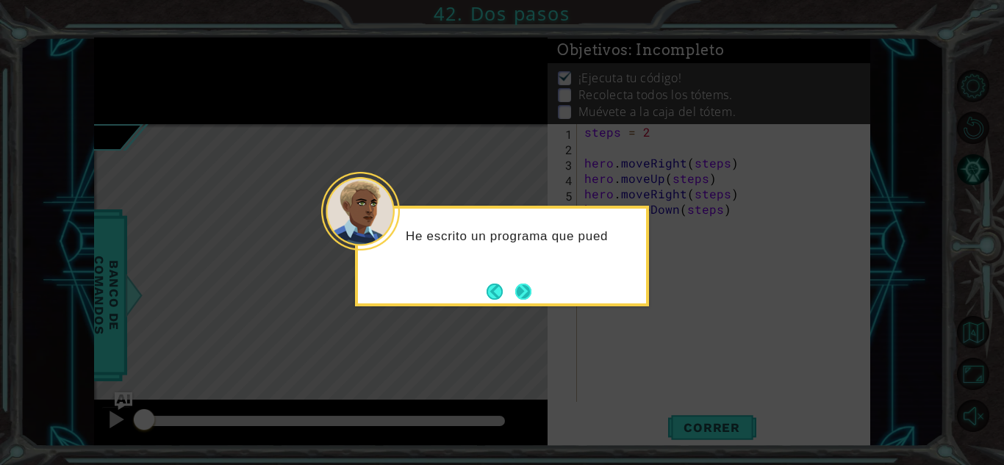
click at [525, 285] on button "Next" at bounding box center [523, 291] width 27 height 27
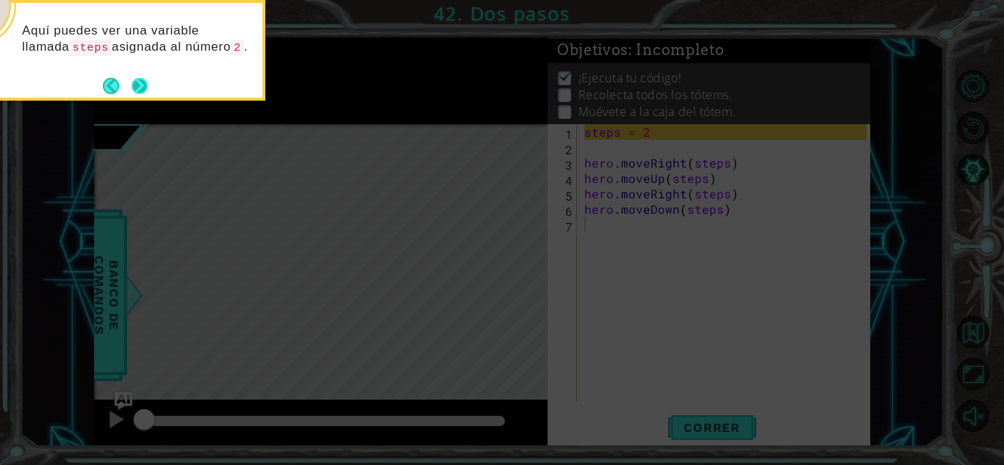
click at [142, 76] on button "Next" at bounding box center [140, 86] width 20 height 20
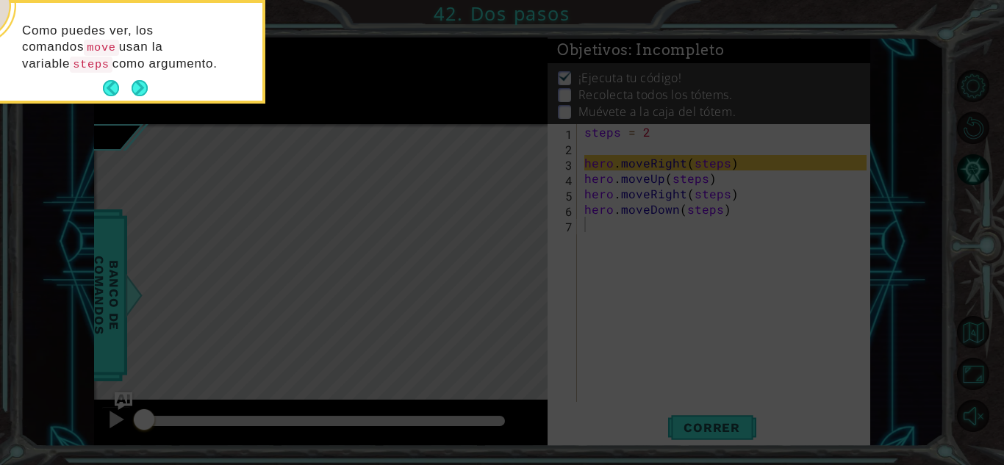
click at [142, 79] on button "Next" at bounding box center [140, 89] width 20 height 20
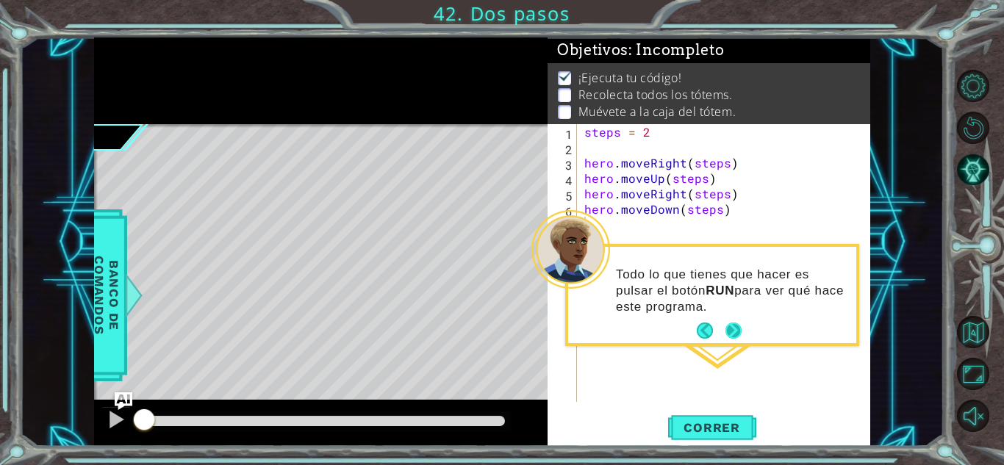
click at [728, 334] on button "Next" at bounding box center [734, 331] width 26 height 26
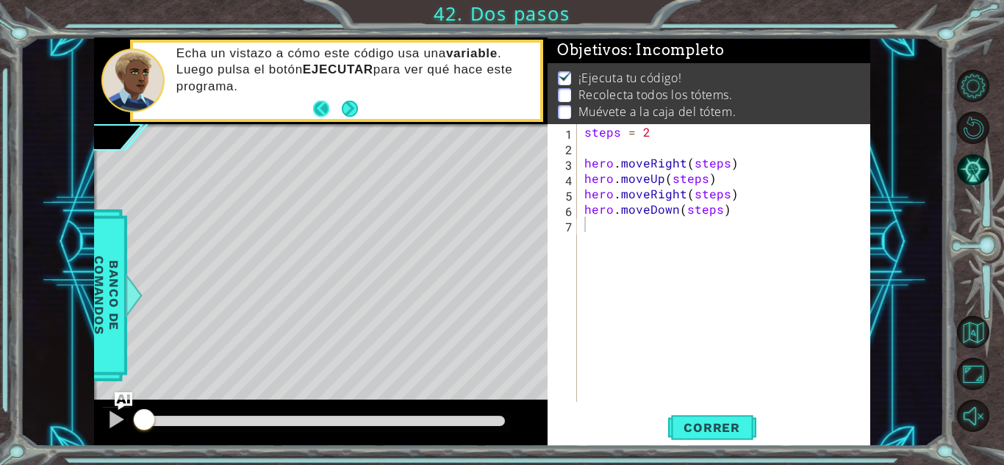
click at [338, 112] on button "Back" at bounding box center [327, 109] width 29 height 16
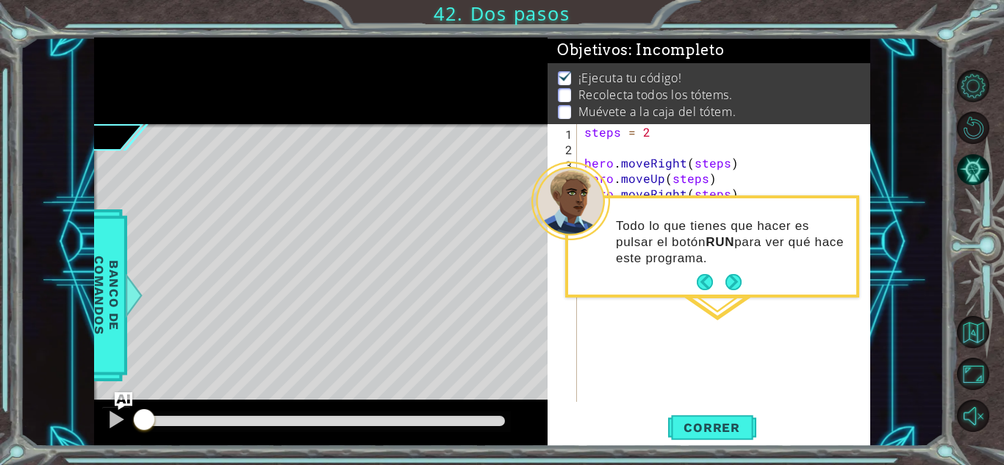
click at [739, 272] on footer at bounding box center [719, 282] width 45 height 22
click at [726, 286] on button "Next" at bounding box center [734, 283] width 24 height 24
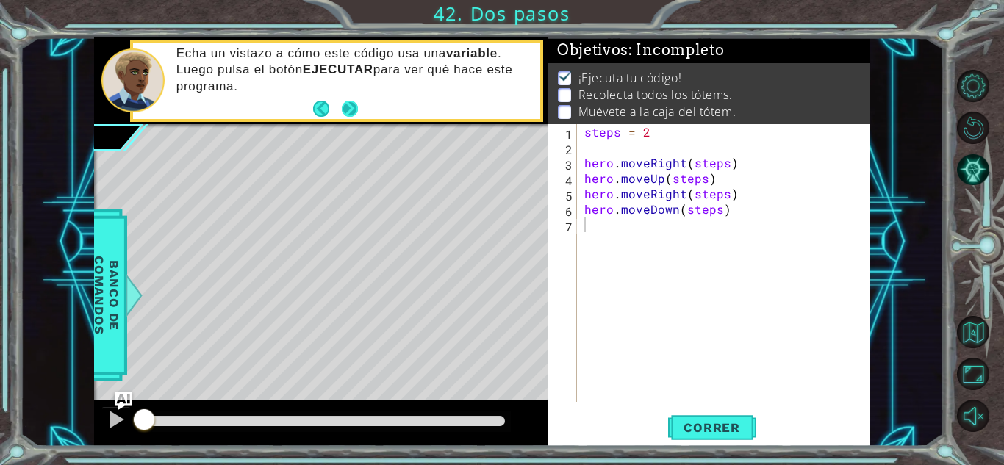
click at [343, 111] on button "Next" at bounding box center [350, 109] width 26 height 26
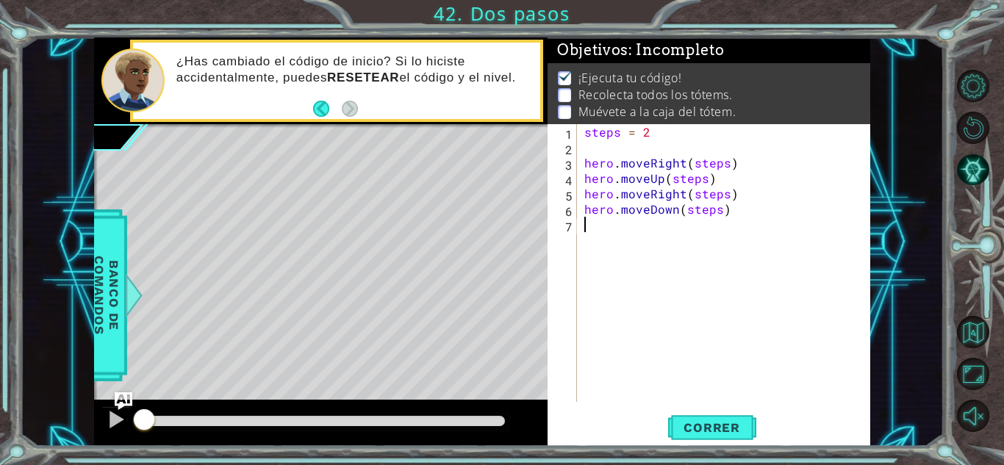
click at [617, 229] on div "steps = 2 hero . moveRight ( steps ) hero . moveUp ( steps ) hero . moveRight (…" at bounding box center [728, 278] width 293 height 309
click at [723, 421] on span "Correr" at bounding box center [712, 428] width 86 height 15
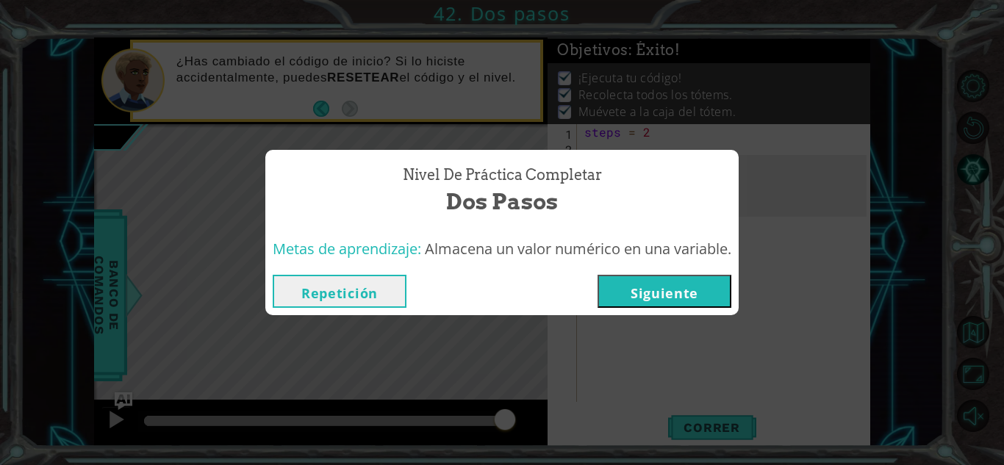
click at [696, 281] on button "Siguiente" at bounding box center [665, 291] width 134 height 33
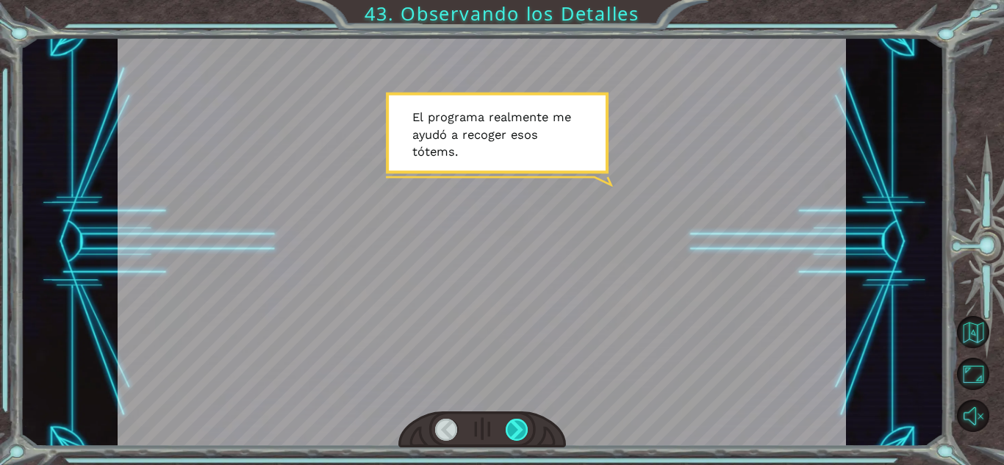
click at [520, 429] on div at bounding box center [517, 430] width 23 height 22
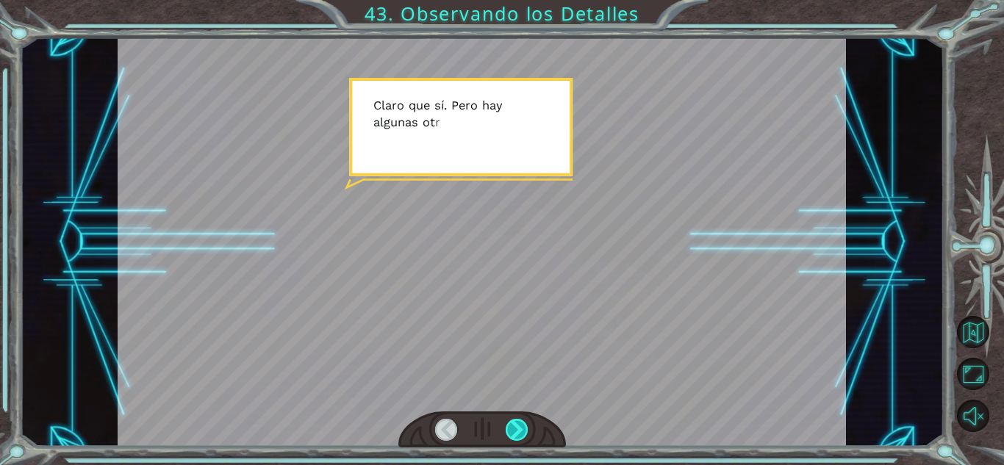
click at [520, 429] on div at bounding box center [517, 430] width 23 height 22
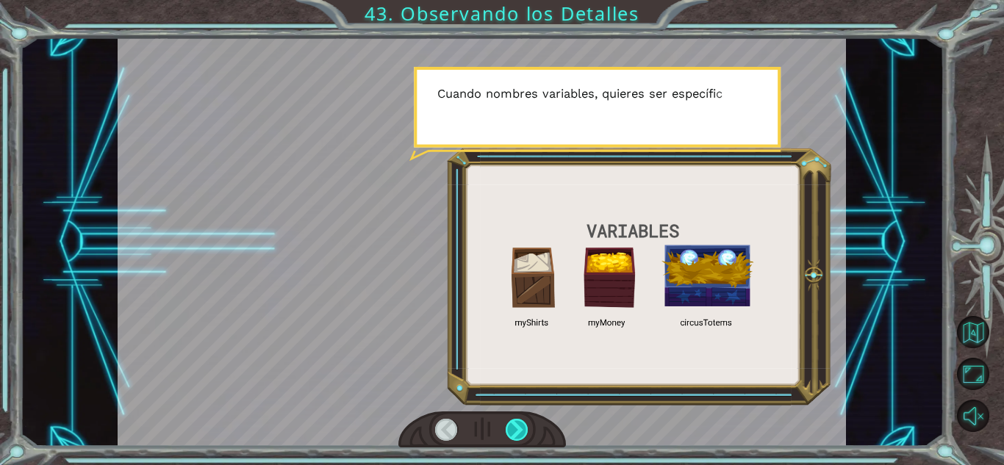
click at [520, 429] on div at bounding box center [517, 430] width 23 height 22
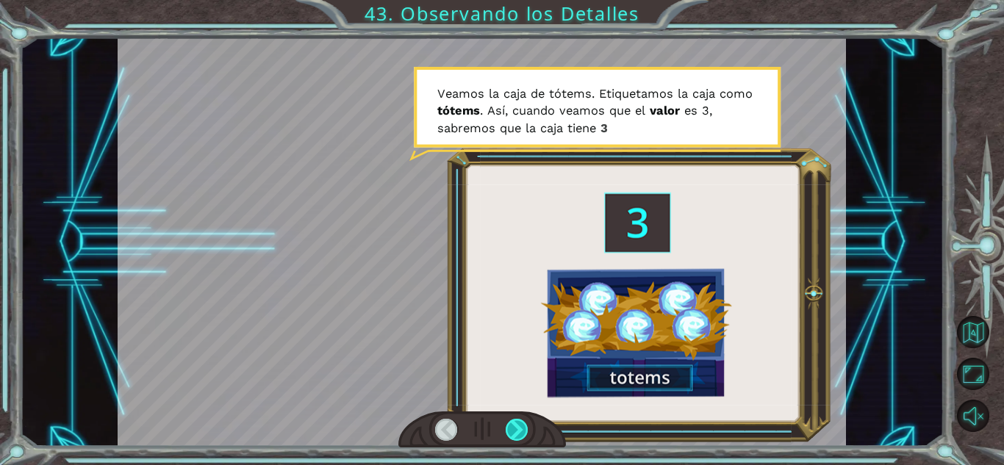
click at [520, 429] on div at bounding box center [517, 430] width 23 height 22
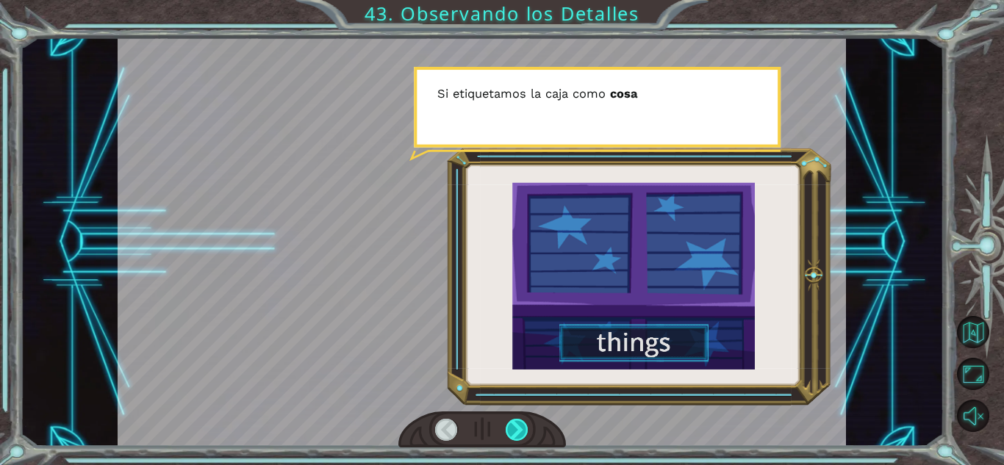
click at [520, 429] on div at bounding box center [517, 430] width 23 height 22
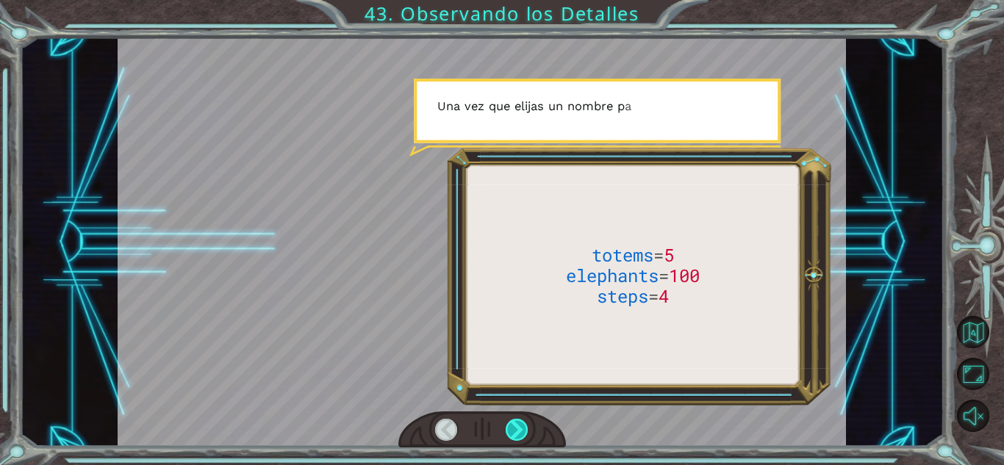
click at [520, 429] on div at bounding box center [517, 430] width 23 height 22
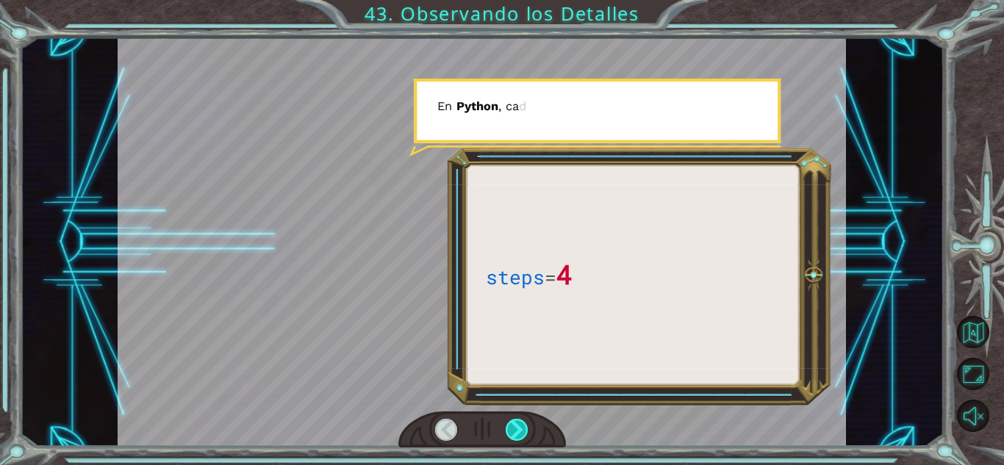
click at [520, 429] on div at bounding box center [517, 430] width 23 height 22
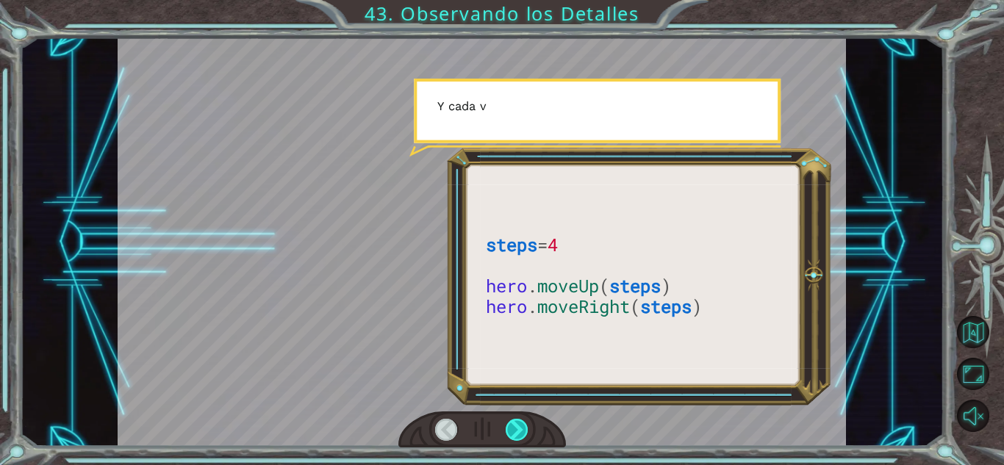
click at [520, 429] on div at bounding box center [517, 430] width 23 height 22
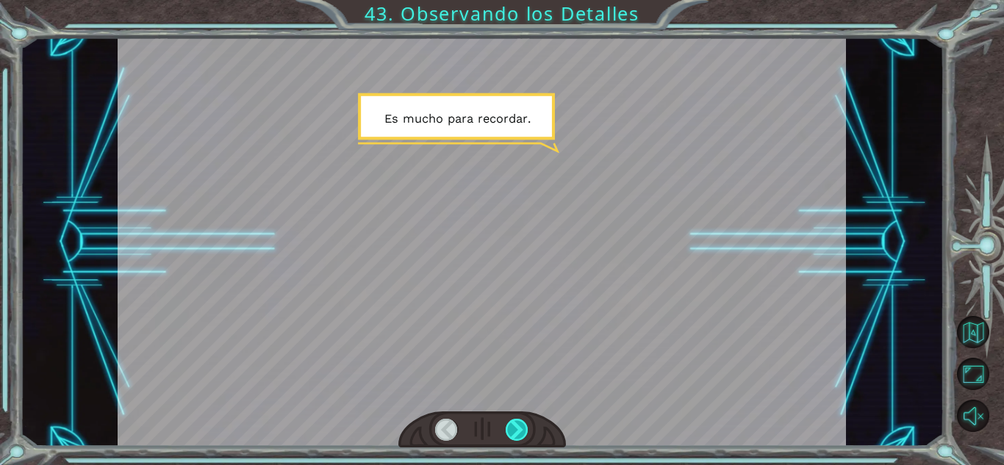
click at [520, 429] on div at bounding box center [517, 430] width 23 height 22
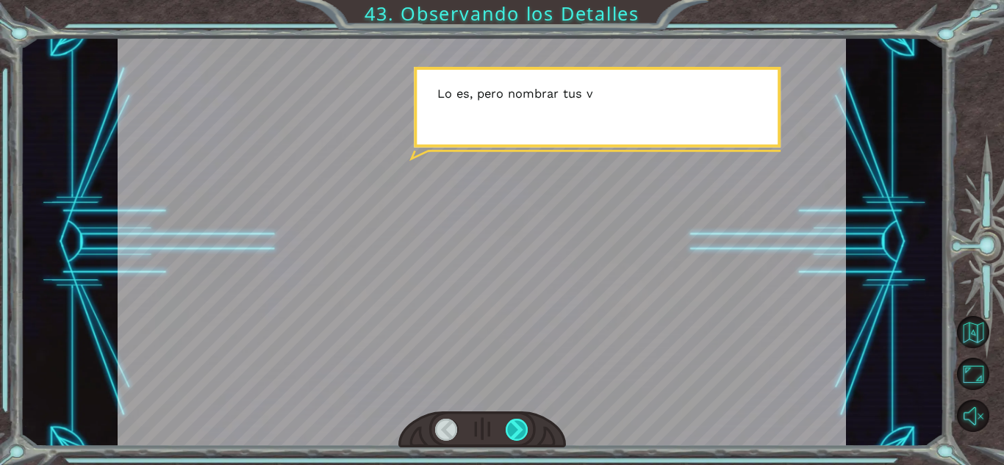
click at [520, 429] on div at bounding box center [517, 430] width 23 height 22
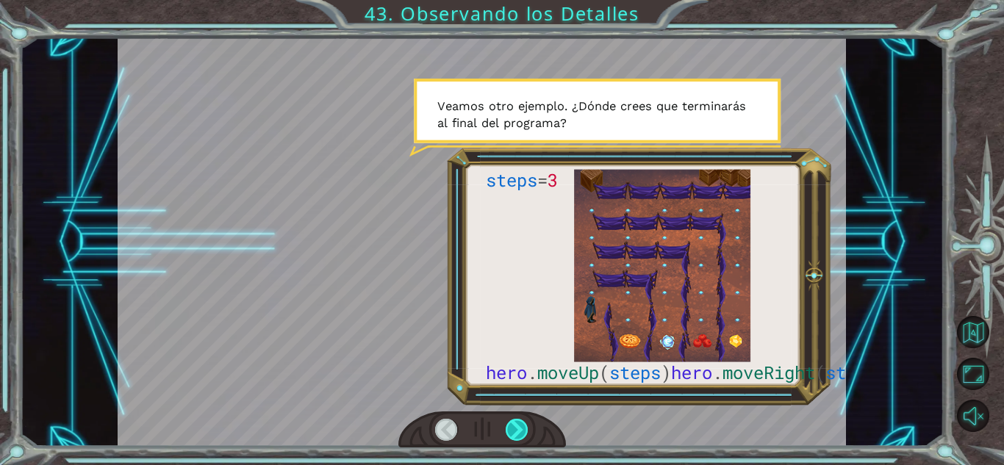
click at [520, 429] on div at bounding box center [517, 430] width 23 height 22
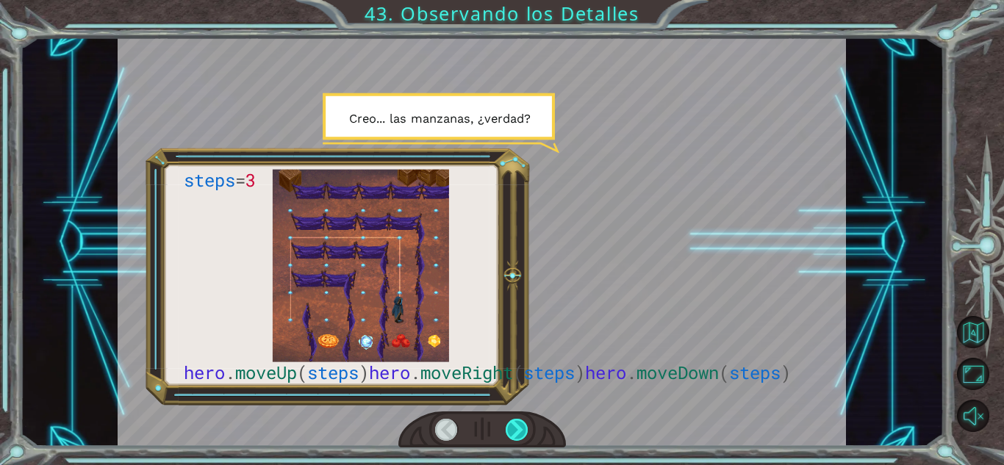
click at [520, 429] on div at bounding box center [517, 430] width 23 height 22
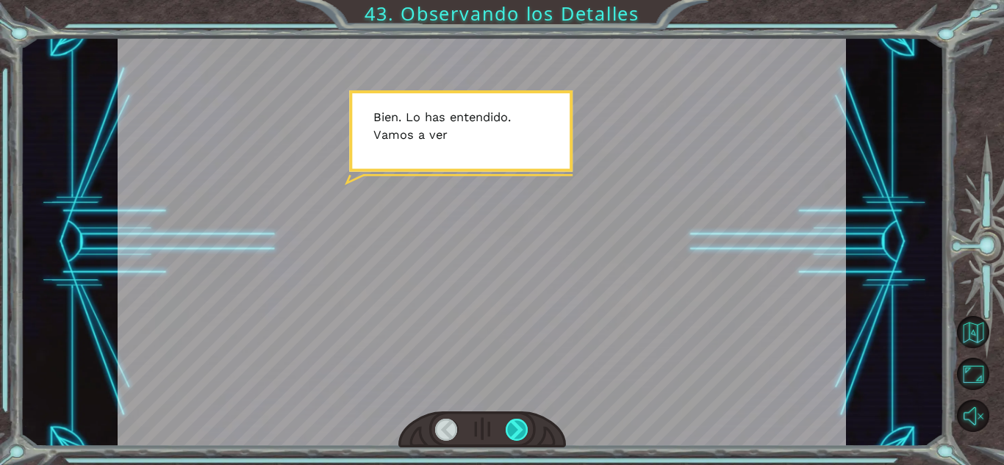
click at [520, 429] on div at bounding box center [517, 430] width 23 height 22
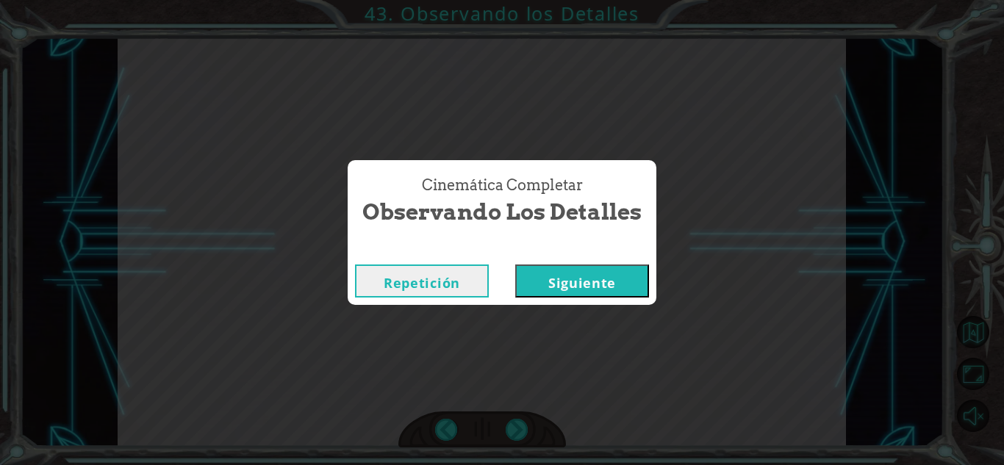
click at [545, 284] on button "Siguiente" at bounding box center [582, 281] width 134 height 33
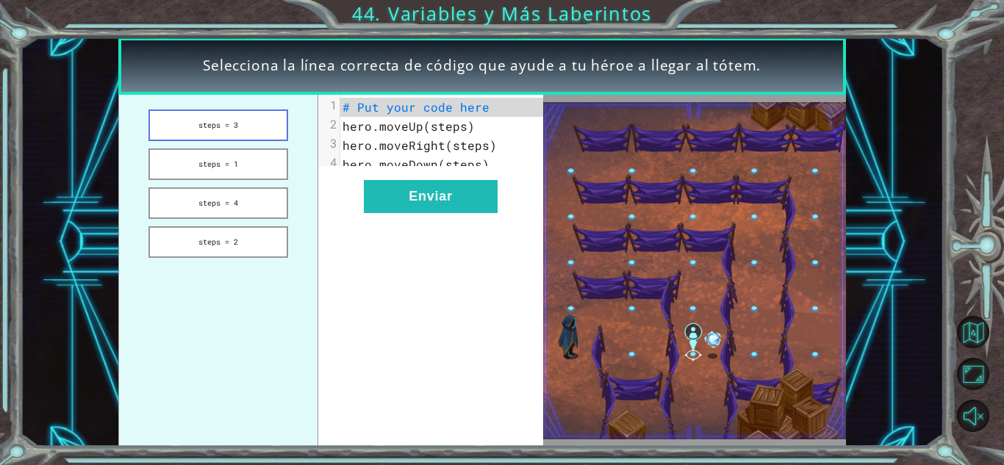
click at [252, 133] on button "steps = 3" at bounding box center [218, 126] width 139 height 32
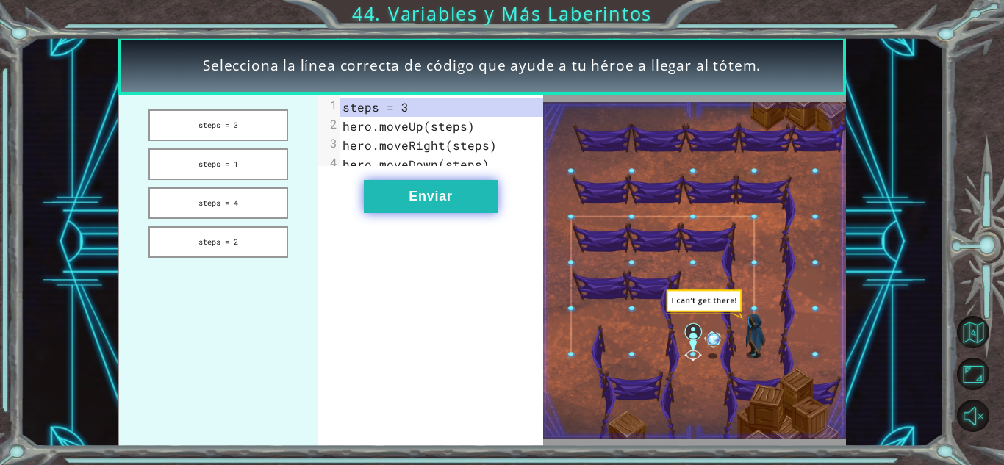
click at [406, 192] on button "Enviar" at bounding box center [431, 196] width 134 height 33
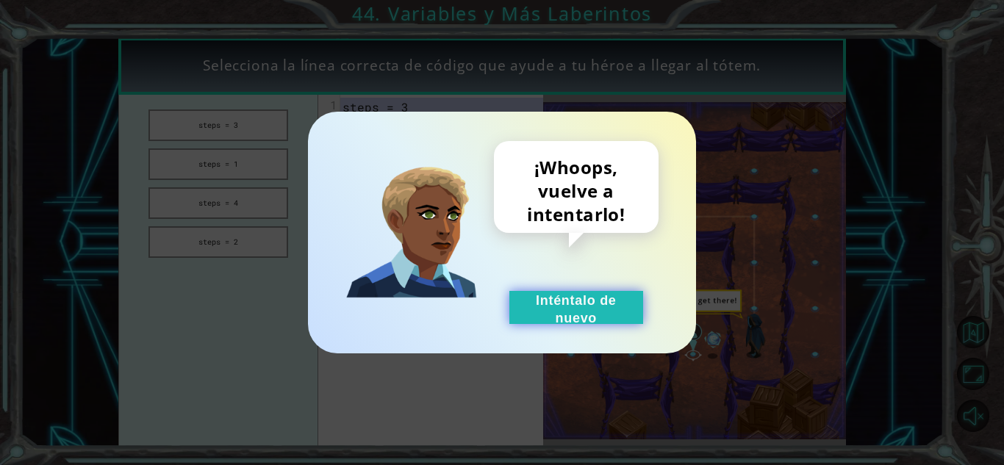
click at [547, 316] on button "Inténtalo de nuevo" at bounding box center [577, 307] width 134 height 33
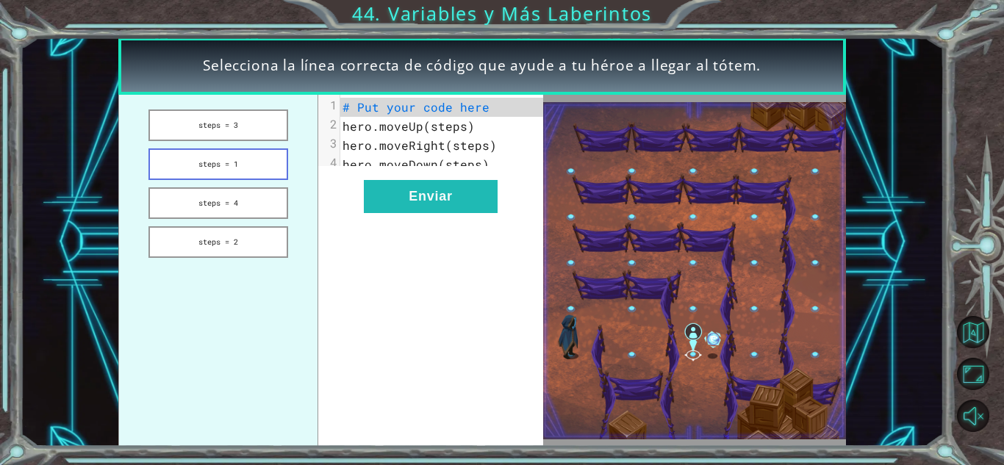
click at [267, 171] on button "steps = 1" at bounding box center [218, 165] width 139 height 32
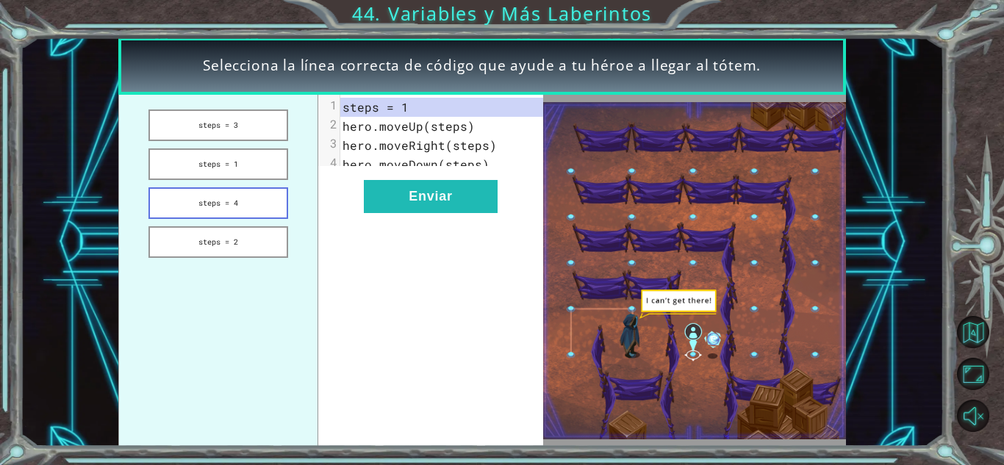
click at [250, 192] on button "steps = 4" at bounding box center [218, 203] width 139 height 32
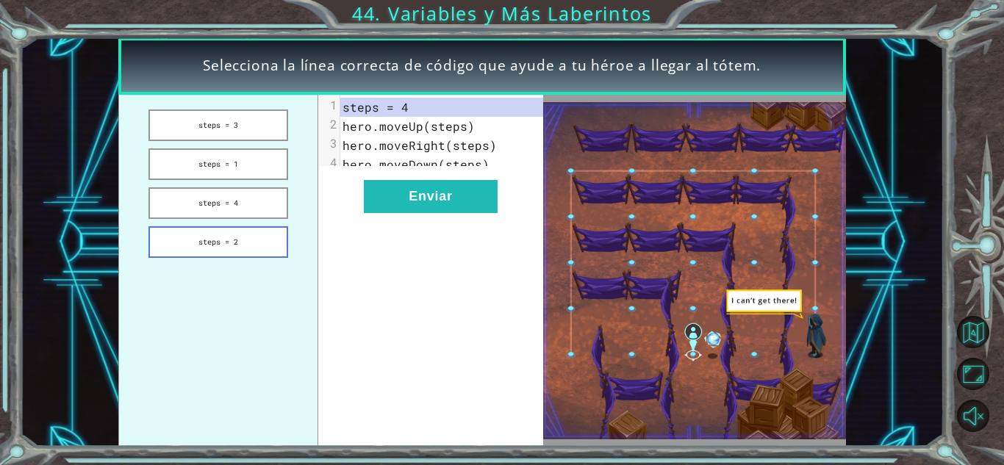
click at [251, 235] on button "steps = 2" at bounding box center [218, 242] width 139 height 32
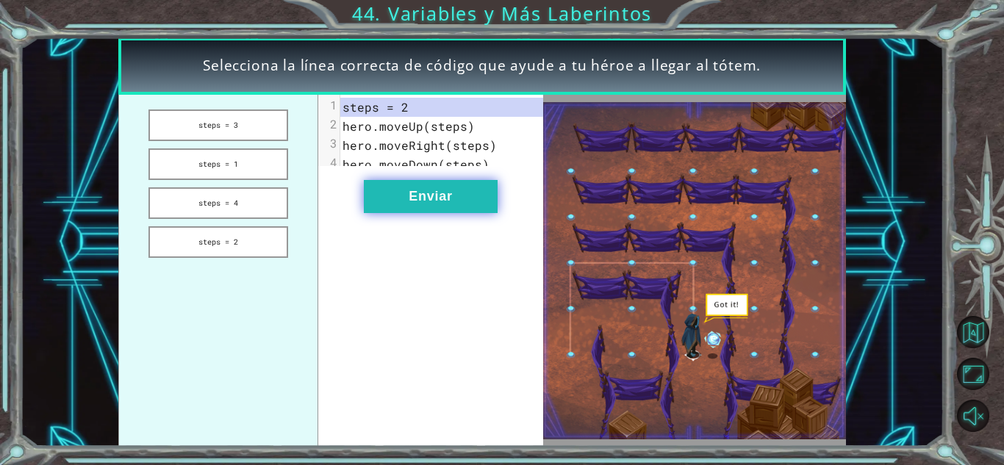
click at [394, 213] on button "Enviar" at bounding box center [431, 196] width 134 height 33
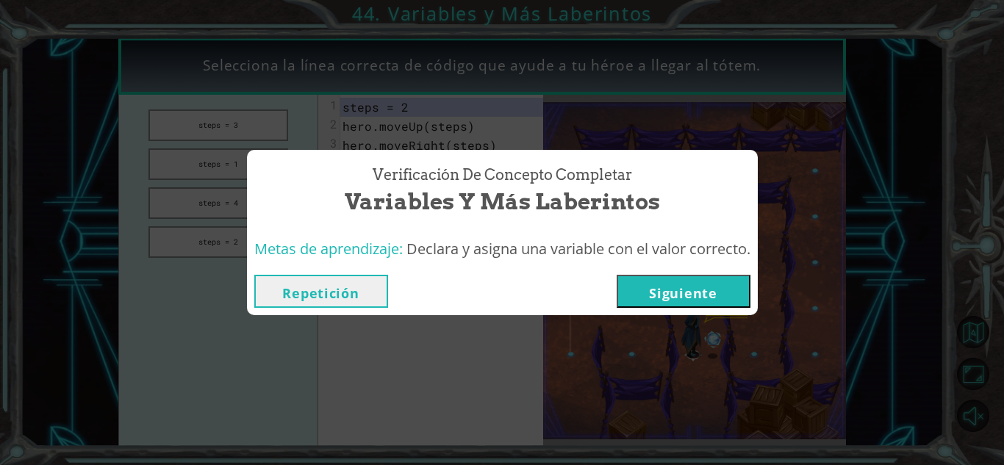
click at [642, 299] on button "Siguiente" at bounding box center [684, 291] width 134 height 33
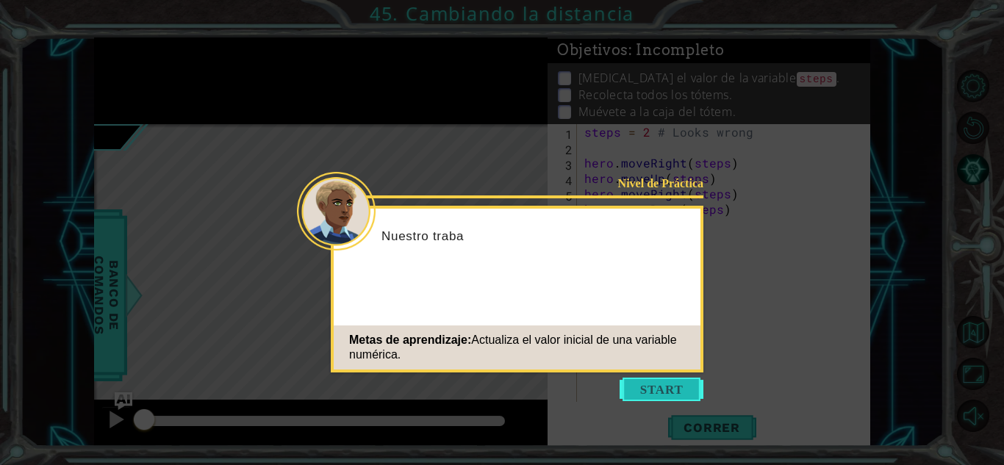
click at [664, 396] on button "Start" at bounding box center [662, 390] width 84 height 24
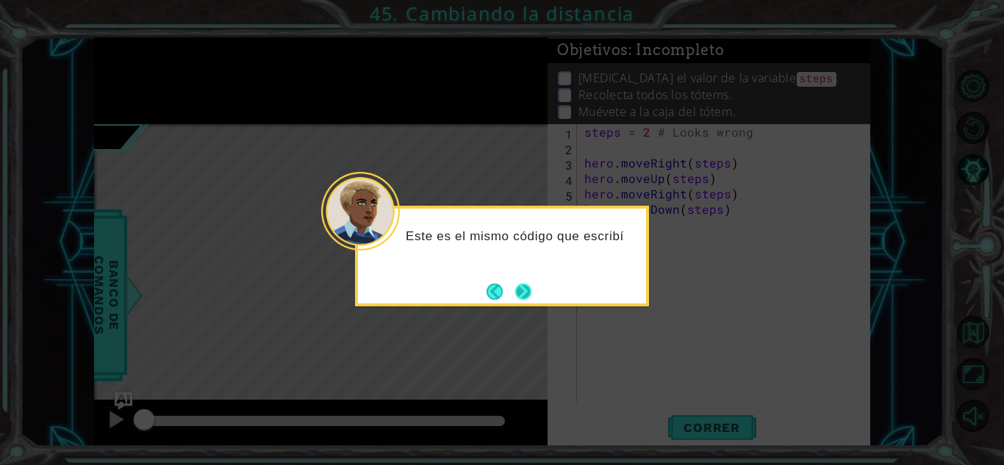
click at [527, 288] on button "Next" at bounding box center [524, 292] width 24 height 24
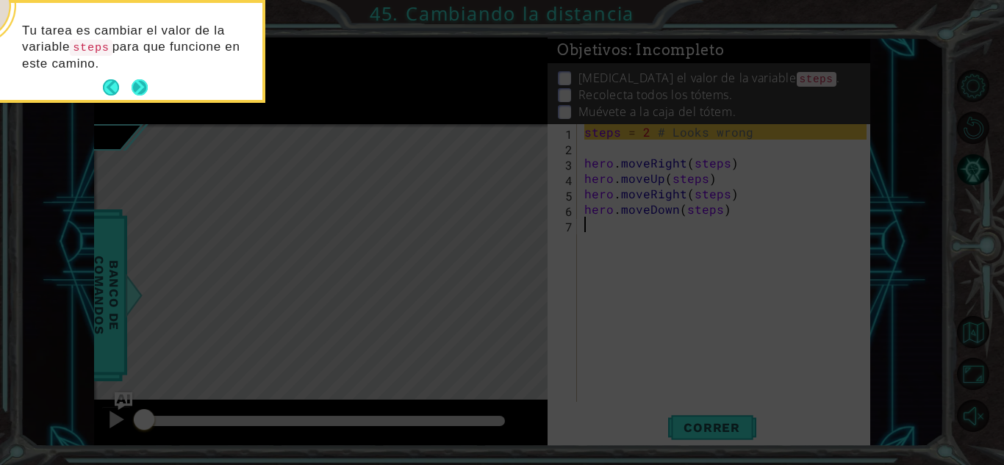
click at [140, 82] on button "Next" at bounding box center [139, 87] width 17 height 17
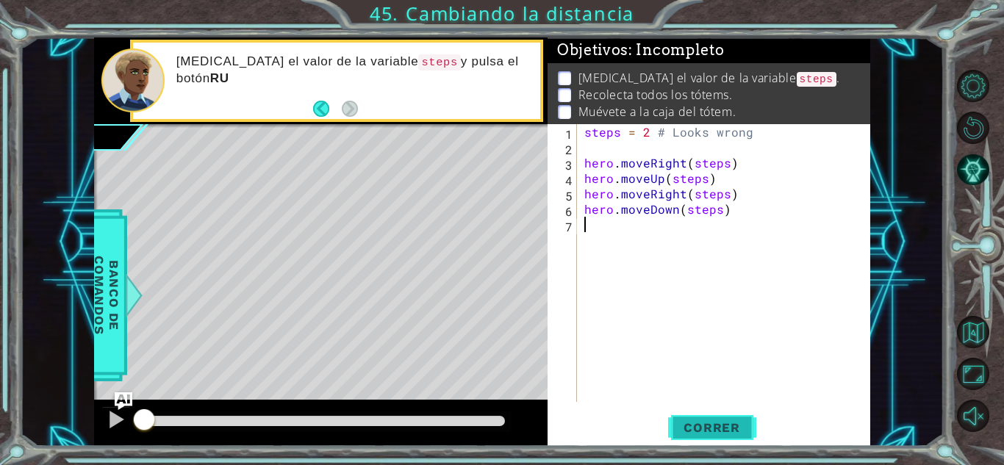
click at [737, 424] on span "Correr" at bounding box center [712, 428] width 86 height 15
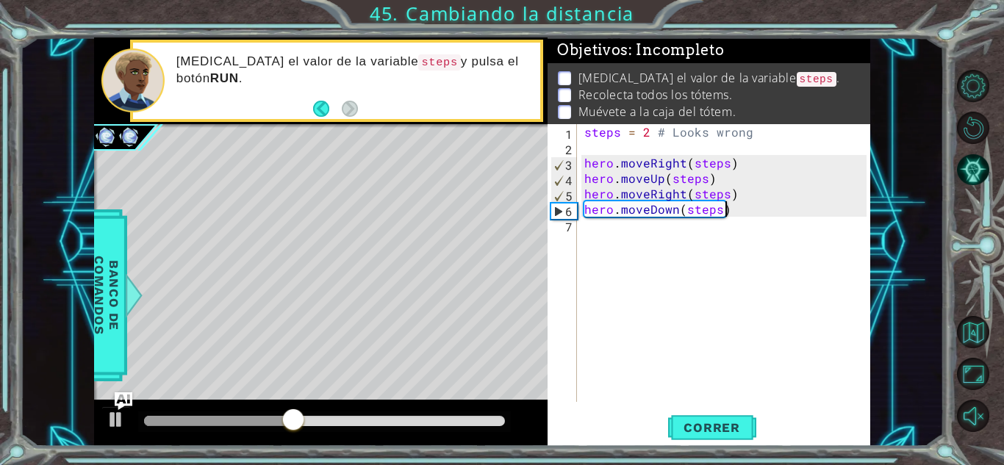
click at [730, 211] on div "steps = 2 # Looks wrong hero . moveRight ( steps ) hero . moveUp ( steps ) hero…" at bounding box center [728, 278] width 293 height 309
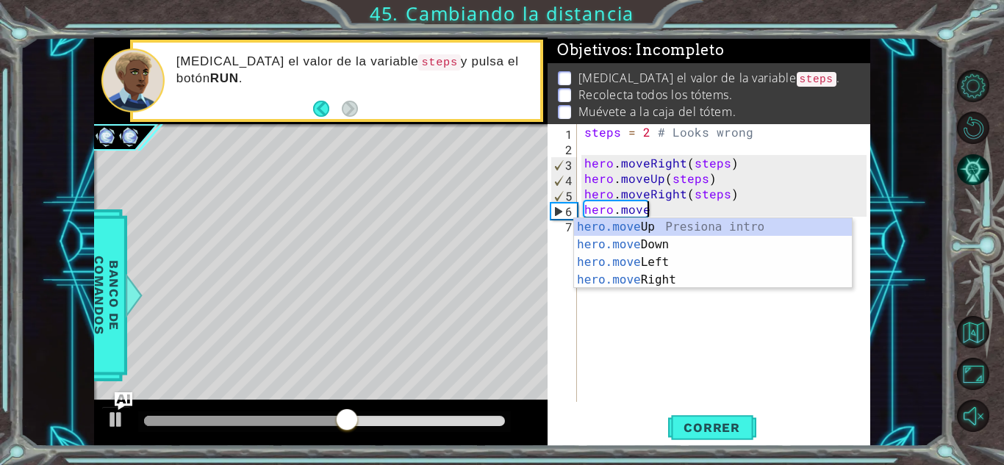
type textarea "hero.moveUp(1)"
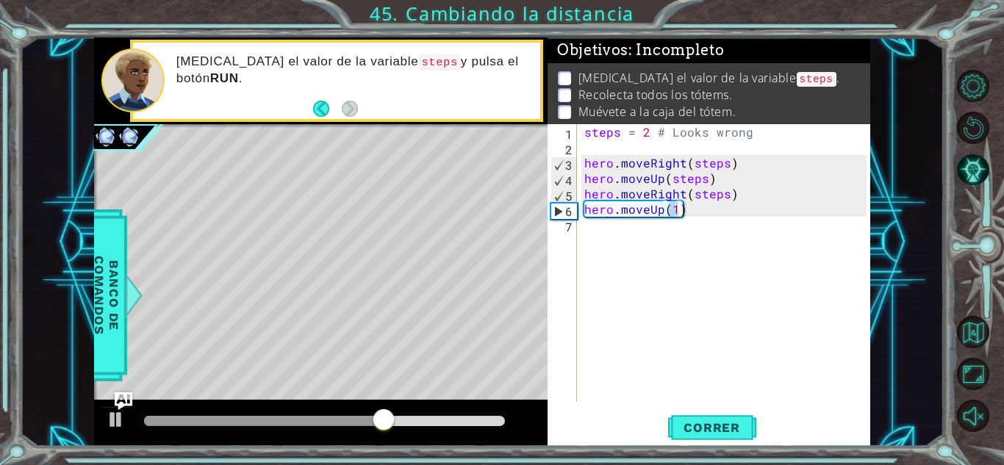
click at [690, 445] on div "hero.moveUp(1) 1 2 3 4 5 6 7 steps = 2 # Looks wrong hero . moveRight ( steps )…" at bounding box center [709, 285] width 323 height 322
click at [690, 443] on button "Correr" at bounding box center [712, 428] width 88 height 32
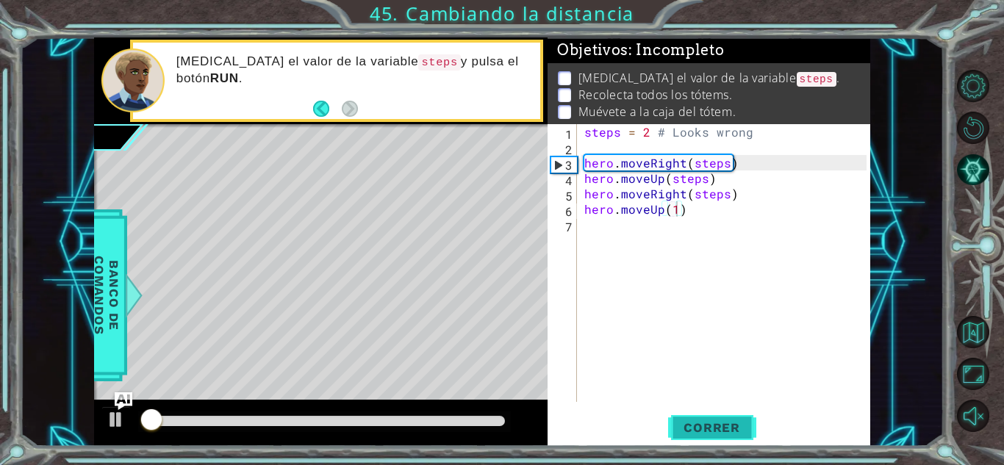
click at [690, 424] on span "Correr" at bounding box center [712, 428] width 86 height 15
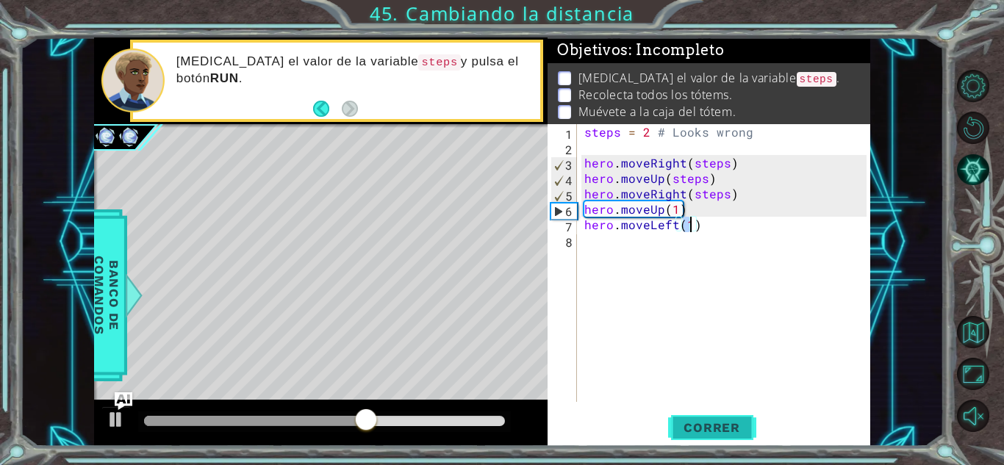
scroll to position [0, 6]
click at [690, 424] on span "Correr" at bounding box center [712, 428] width 86 height 15
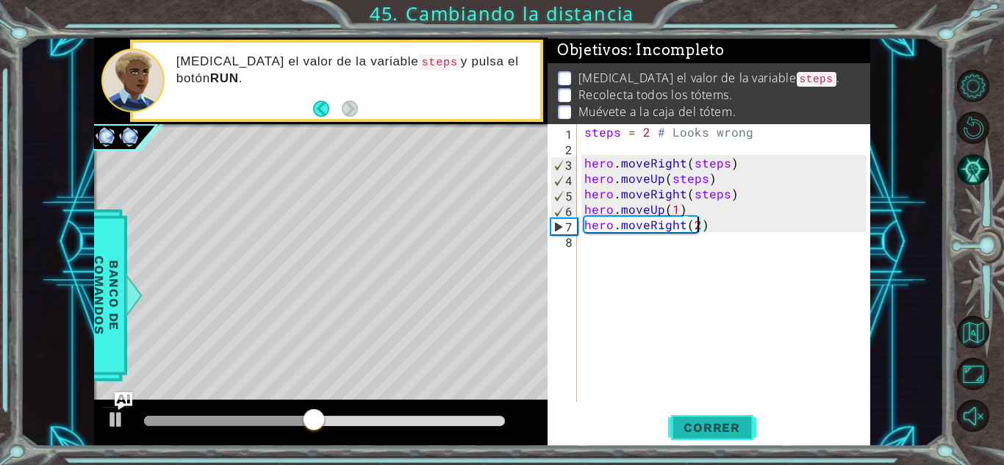
scroll to position [0, 7]
type textarea "hero.moveRight(2)"
click at [690, 424] on span "Correr" at bounding box center [712, 428] width 86 height 15
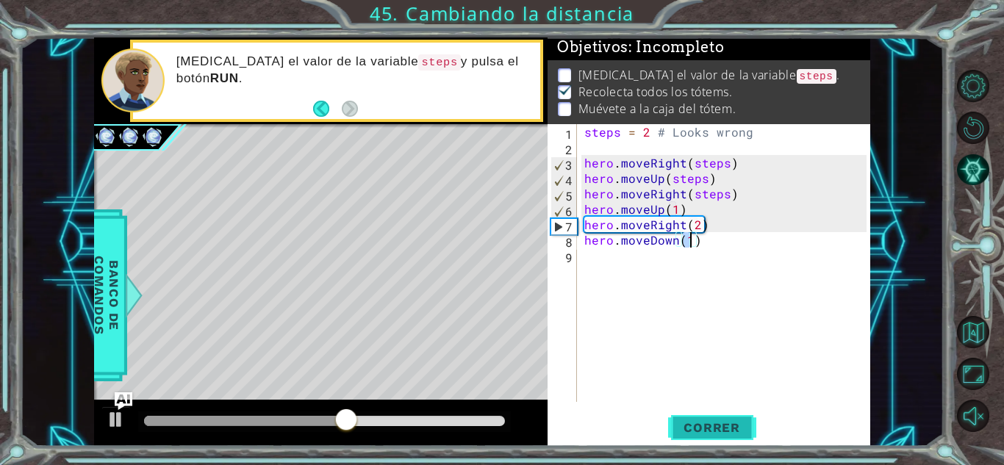
scroll to position [0, 6]
click at [690, 425] on span "Correr" at bounding box center [712, 428] width 86 height 15
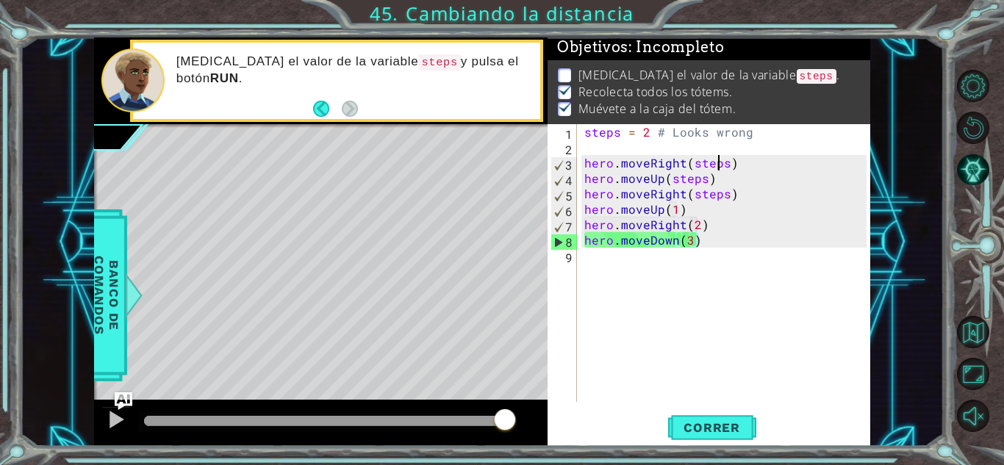
click at [722, 168] on div "steps = 2 # Looks wrong hero . moveRight ( steps ) hero . moveUp ( steps ) hero…" at bounding box center [728, 278] width 293 height 309
click at [723, 421] on span "Correr" at bounding box center [712, 428] width 86 height 15
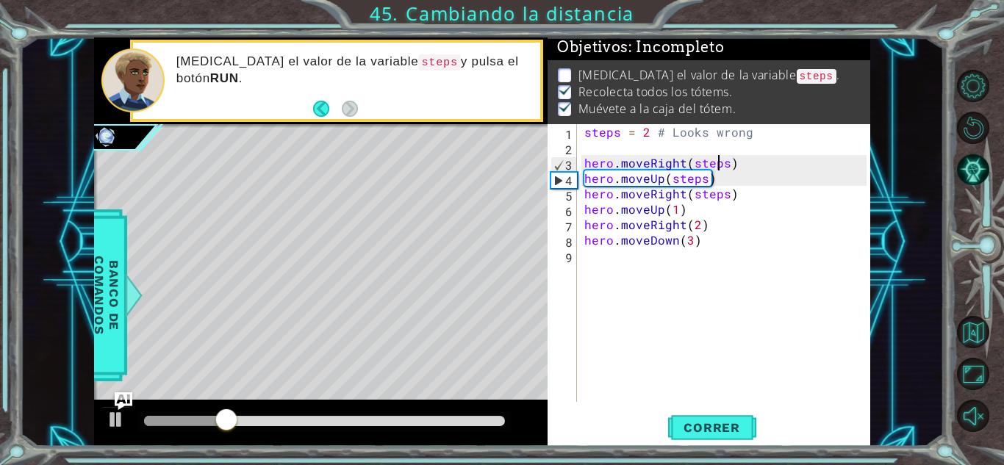
click at [730, 165] on div "steps = 2 # Looks wrong hero . moveRight ( steps ) hero . moveUp ( steps ) hero…" at bounding box center [728, 278] width 293 height 309
click at [726, 162] on div "steps = 2 # Looks wrong hero . moveRight ( steps ) hero . moveUp ( steps ) hero…" at bounding box center [728, 278] width 293 height 309
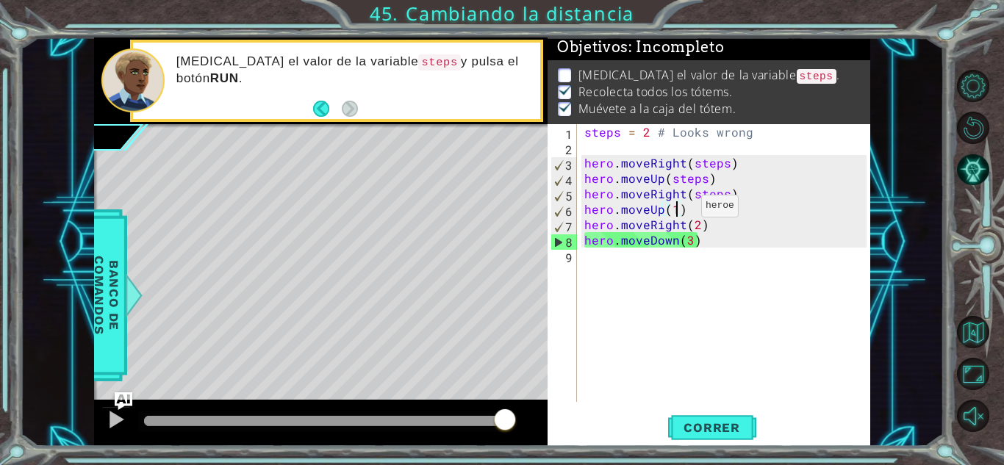
click at [676, 210] on div "steps = 2 # Looks wrong hero . moveRight ( steps ) hero . moveUp ( steps ) hero…" at bounding box center [728, 278] width 293 height 309
click at [699, 228] on div "steps = 2 # Looks wrong hero . moveRight ( steps ) hero . moveUp ( steps ) hero…" at bounding box center [728, 278] width 293 height 309
click at [689, 241] on div "steps = 2 # Looks wrong hero . moveRight ( steps ) hero . moveUp ( steps ) hero…" at bounding box center [728, 278] width 293 height 309
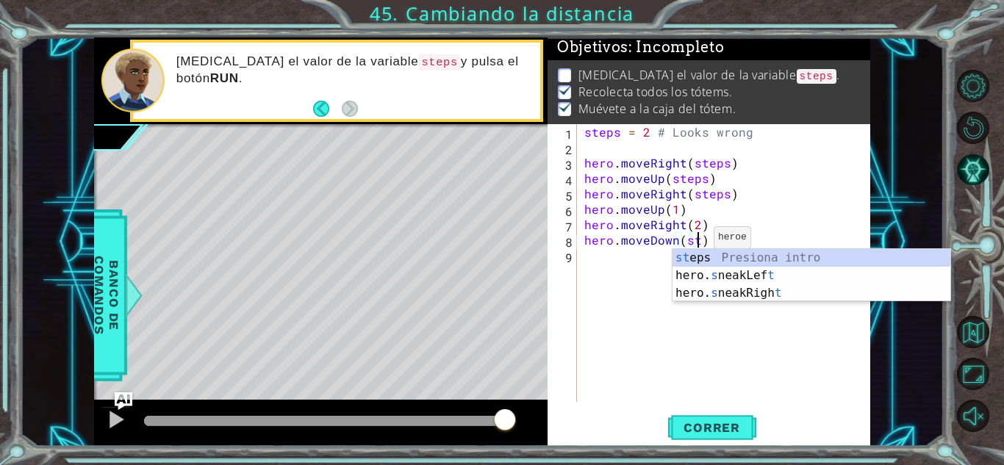
scroll to position [0, 7]
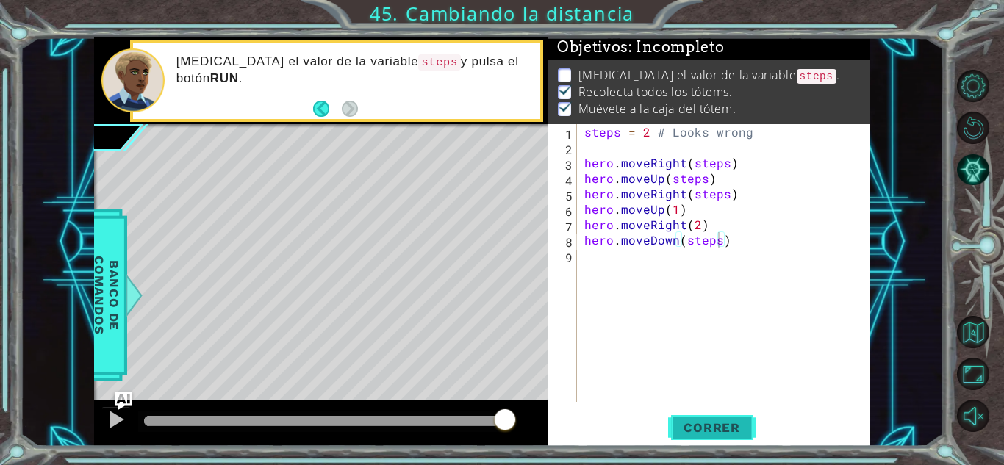
click at [720, 434] on span "Correr" at bounding box center [712, 428] width 86 height 15
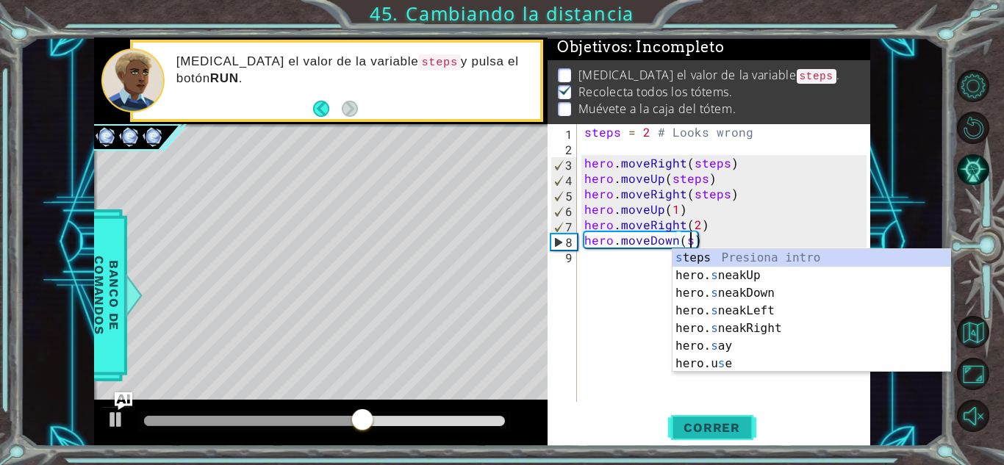
scroll to position [0, 6]
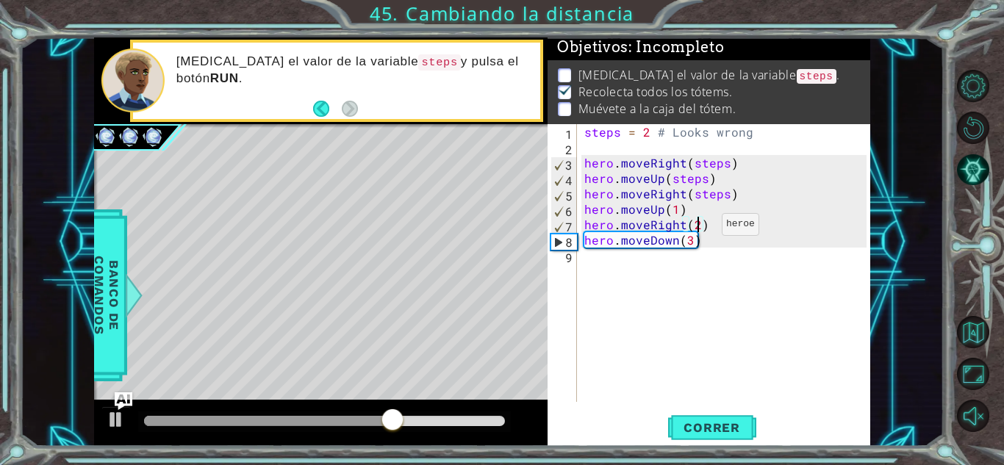
click at [697, 228] on div "steps = 2 # Looks wrong hero . moveRight ( steps ) hero . moveUp ( steps ) hero…" at bounding box center [728, 278] width 293 height 309
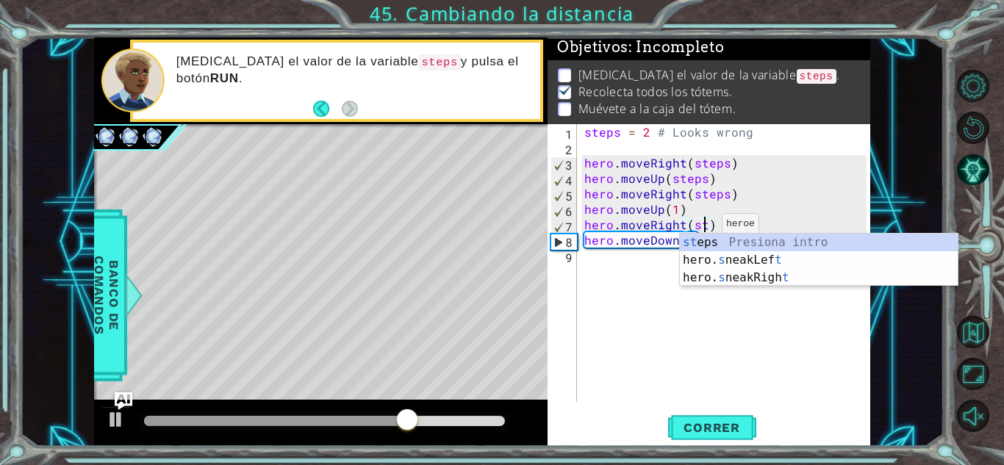
scroll to position [0, 7]
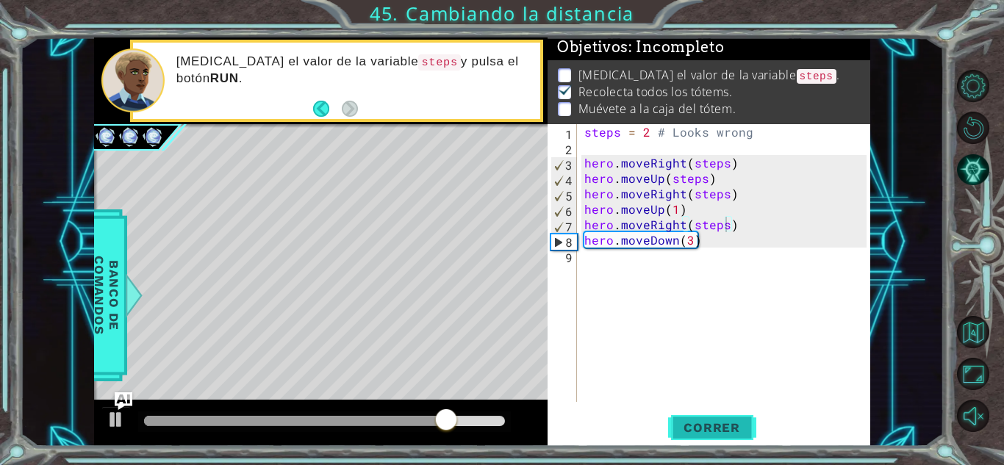
click at [712, 415] on button "Correr" at bounding box center [712, 428] width 88 height 32
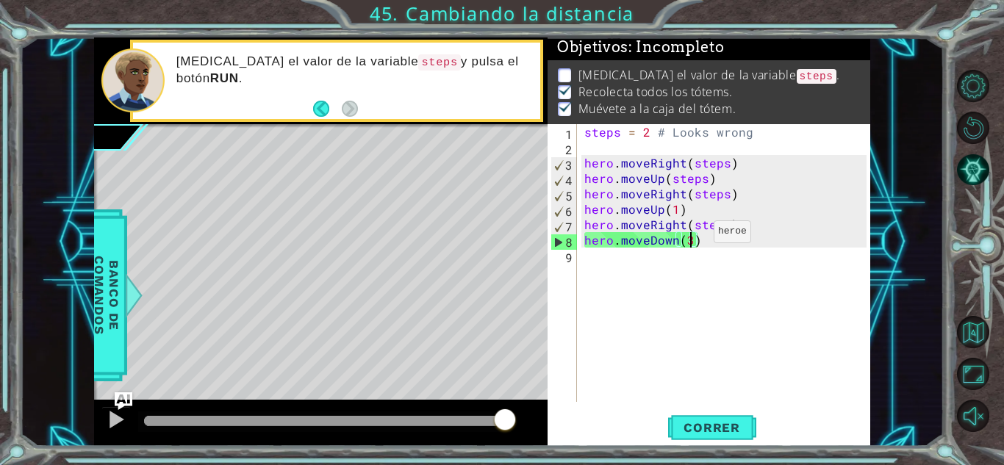
click at [689, 235] on div "steps = 2 # Looks wrong hero . moveRight ( steps ) hero . moveUp ( steps ) hero…" at bounding box center [728, 278] width 293 height 309
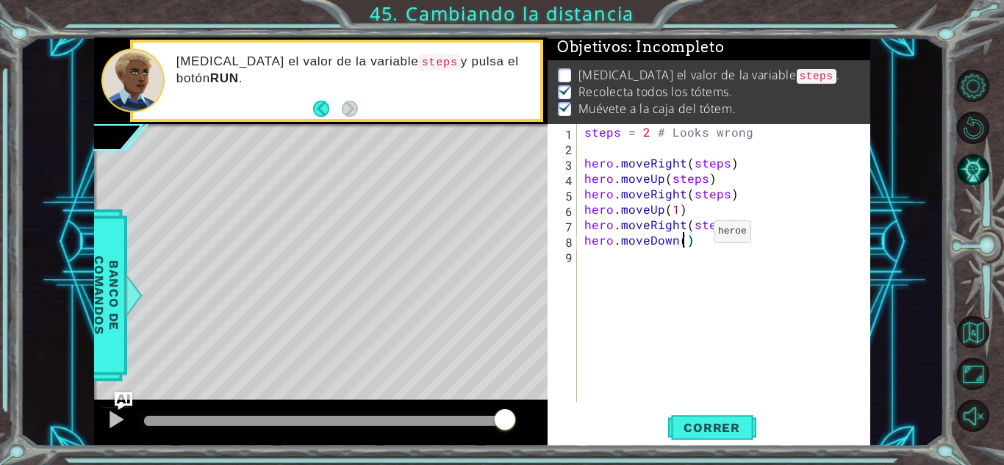
scroll to position [0, 6]
click at [696, 432] on span "Correr" at bounding box center [712, 428] width 86 height 15
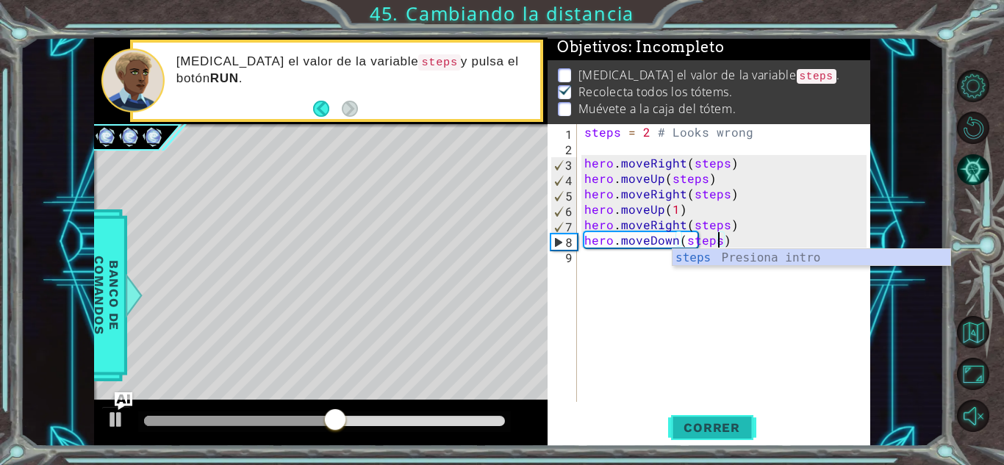
scroll to position [0, 8]
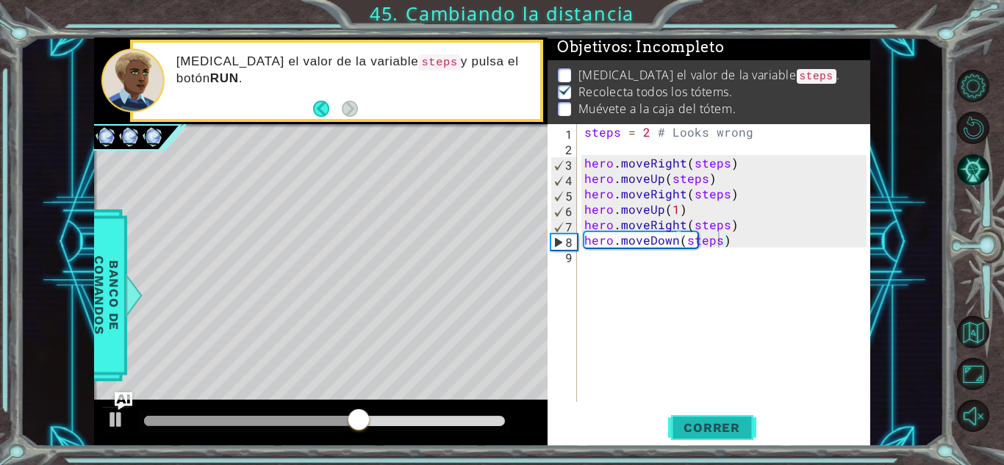
click at [696, 432] on span "Correr" at bounding box center [712, 428] width 86 height 15
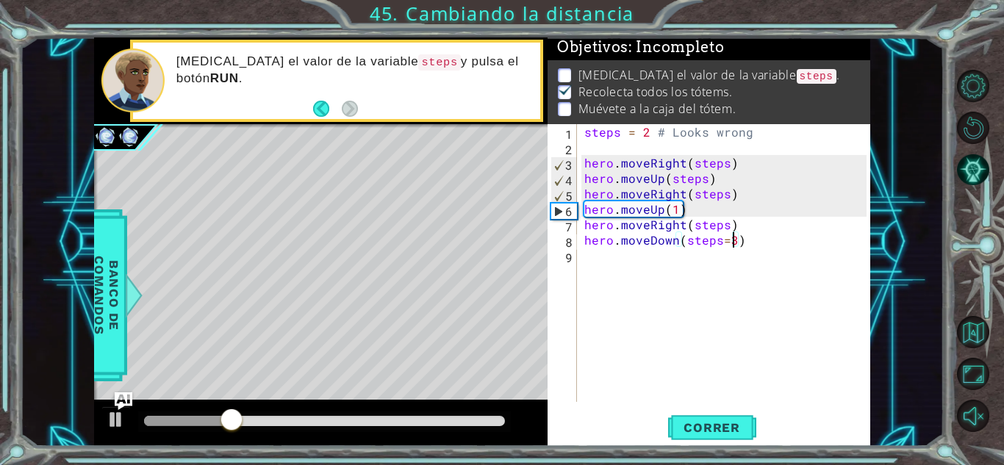
scroll to position [0, 9]
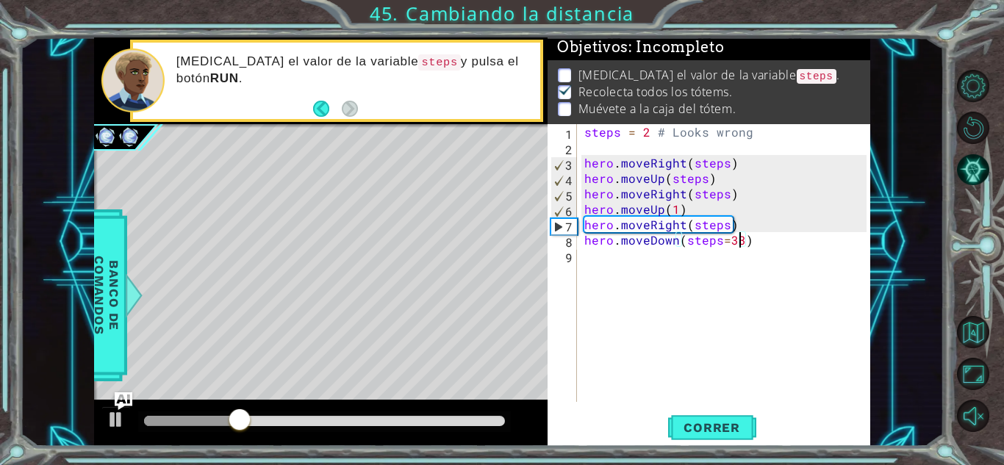
type textarea "hero.moveDown(steps=3)"
click at [805, 261] on div "steps = 2 # Looks wrong hero . moveRight ( steps ) hero . moveUp ( steps ) hero…" at bounding box center [728, 278] width 293 height 309
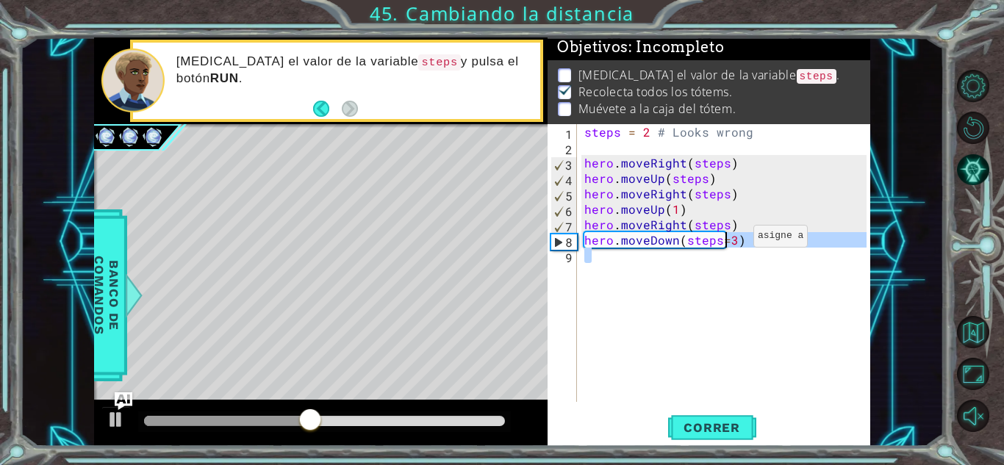
drag, startPoint x: 760, startPoint y: 255, endPoint x: 729, endPoint y: 240, distance: 35.2
click at [729, 240] on div "steps = 2 # Looks wrong hero . moveRight ( steps ) hero . moveUp ( steps ) hero…" at bounding box center [728, 278] width 293 height 309
click at [729, 240] on div "steps = 2 # Looks wrong hero . moveRight ( steps ) hero . moveUp ( steps ) hero…" at bounding box center [724, 263] width 285 height 278
type textarea "hero.moveDown(steps= 3)"
click at [740, 362] on div "steps = 2 # Looks wrong hero . moveRight ( steps ) hero . moveUp ( steps ) hero…" at bounding box center [728, 278] width 293 height 309
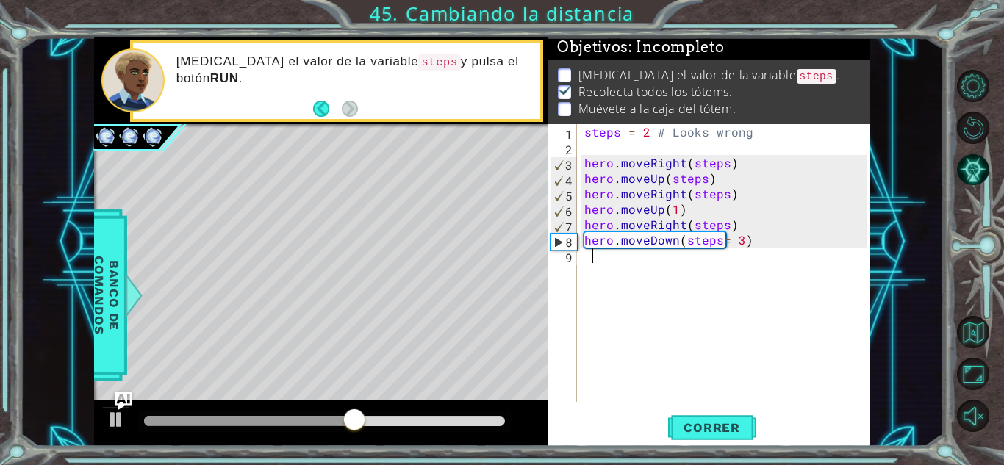
click at [740, 362] on div "steps = 2 # Looks wrong hero . moveRight ( steps ) hero . moveUp ( steps ) hero…" at bounding box center [728, 278] width 293 height 309
click at [763, 234] on div "steps = 2 # Looks wrong hero . moveRight ( steps ) hero . moveUp ( steps ) hero…" at bounding box center [728, 278] width 293 height 309
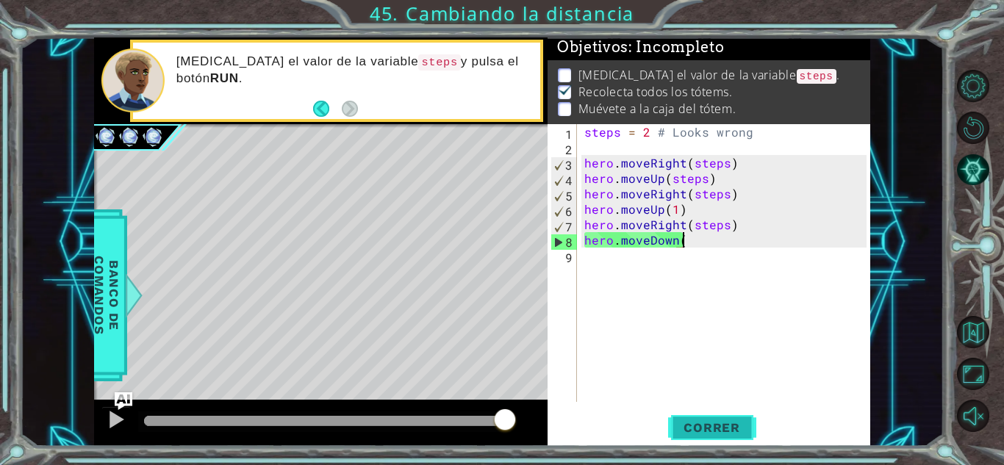
click at [688, 431] on span "Correr" at bounding box center [712, 428] width 86 height 15
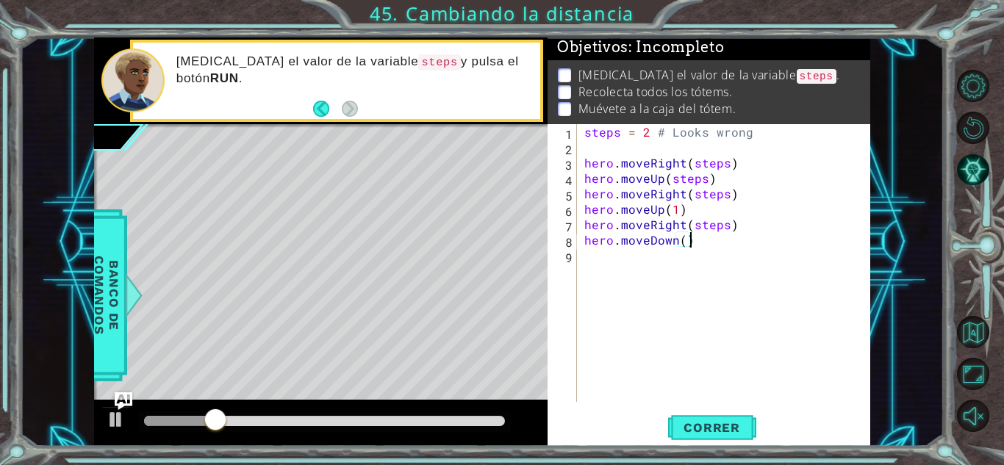
scroll to position [0, 6]
click at [732, 424] on span "Correr" at bounding box center [712, 428] width 86 height 15
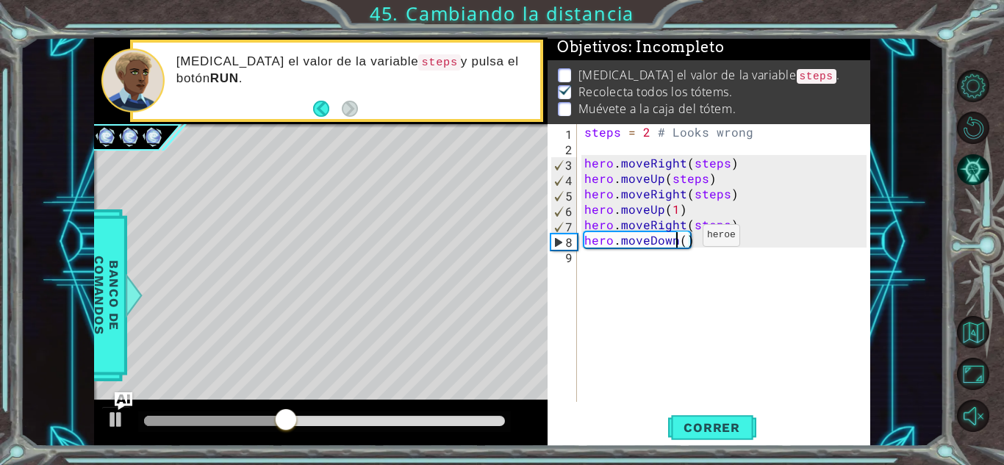
click at [678, 239] on div "steps = 2 # Looks wrong hero . moveRight ( steps ) hero . moveUp ( steps ) hero…" at bounding box center [728, 278] width 293 height 309
click at [680, 240] on div "steps = 2 # Looks wrong hero . moveRight ( steps ) hero . moveUp ( steps ) hero…" at bounding box center [728, 278] width 293 height 309
click at [718, 412] on button "Correr" at bounding box center [712, 428] width 88 height 32
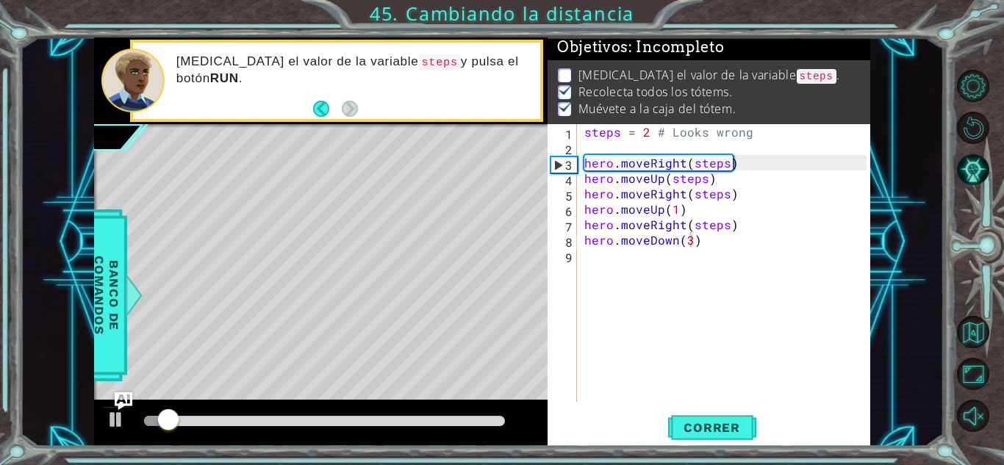
click at [449, 413] on div at bounding box center [324, 422] width 373 height 21
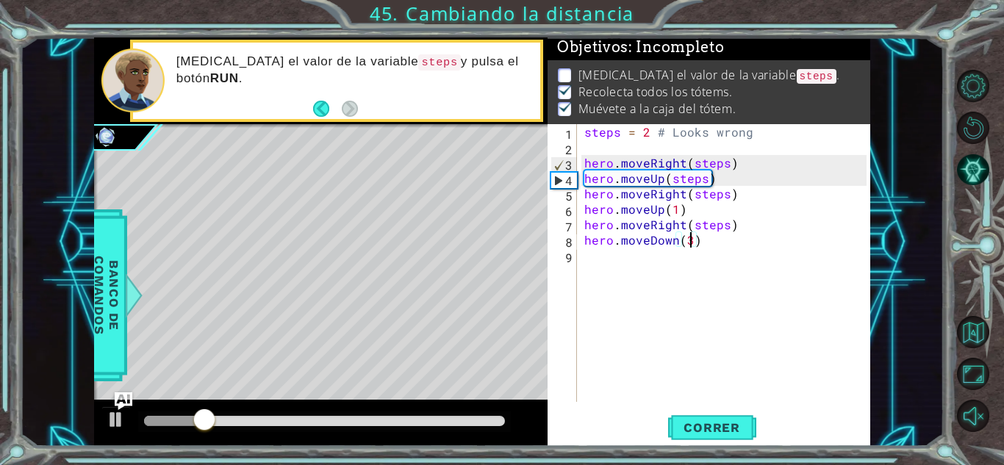
click at [447, 416] on div at bounding box center [324, 421] width 361 height 10
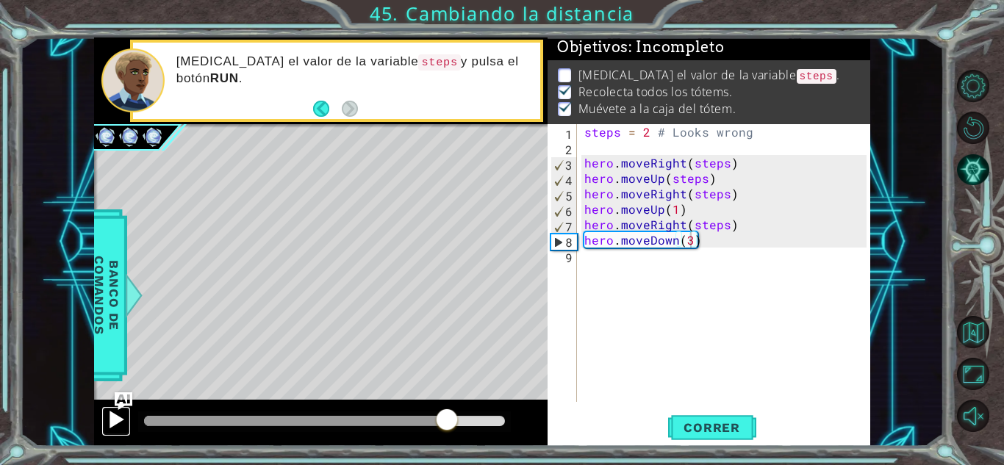
click at [121, 417] on div at bounding box center [116, 419] width 19 height 19
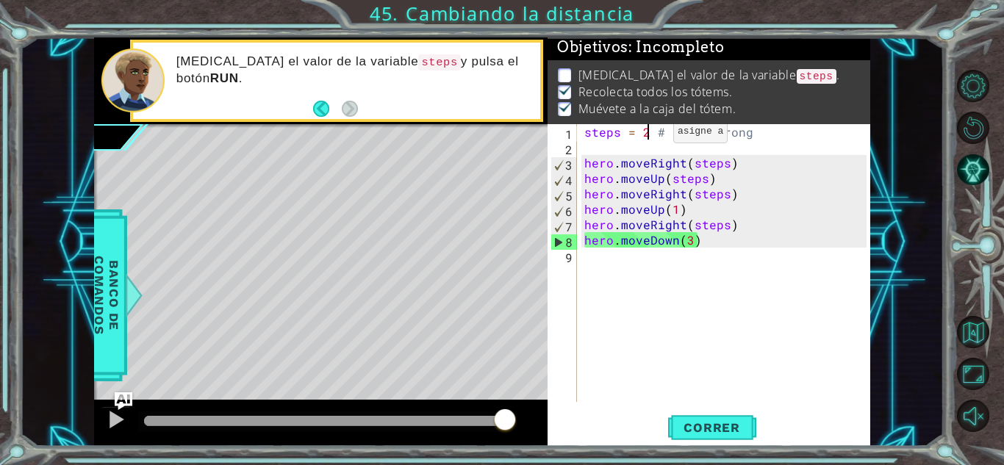
click at [649, 135] on div "steps = 2 # Looks wrong hero . moveRight ( steps ) hero . moveUp ( steps ) hero…" at bounding box center [728, 278] width 293 height 309
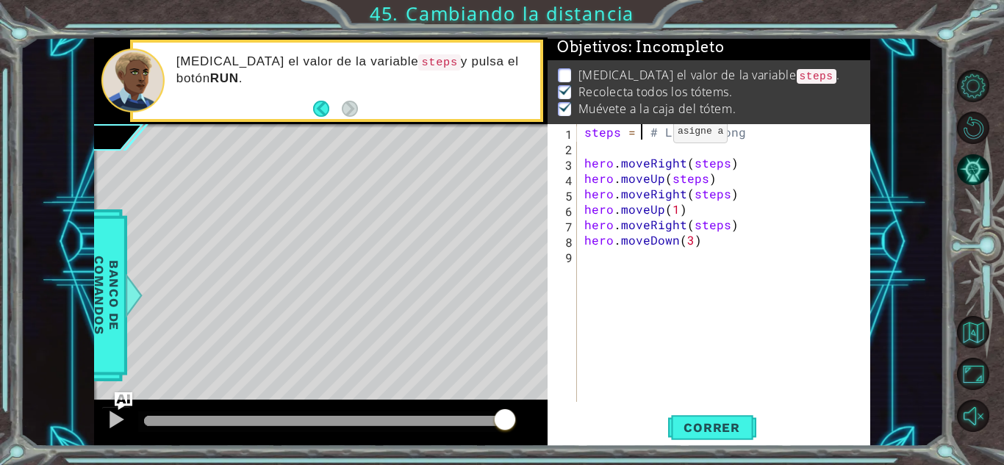
scroll to position [0, 4]
click at [707, 415] on button "Correr" at bounding box center [712, 428] width 88 height 32
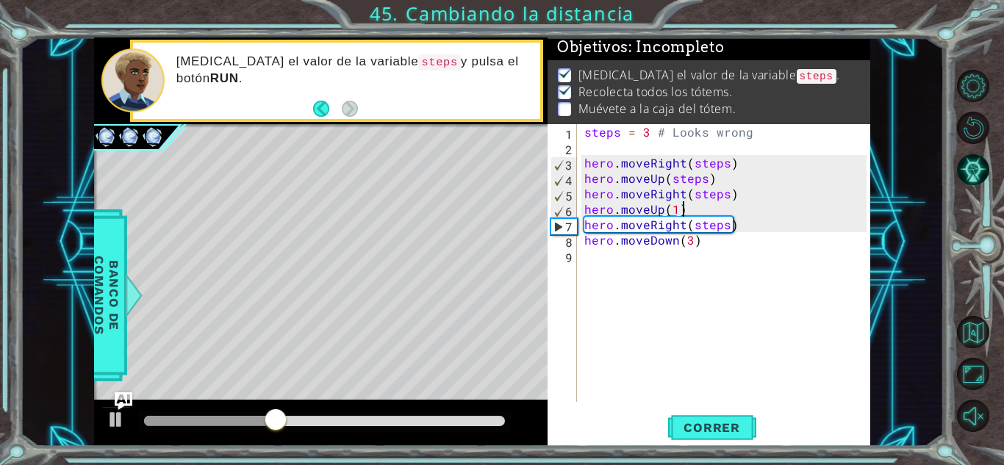
click at [685, 211] on div "steps = 3 # Looks wrong hero . moveRight ( steps ) hero . moveUp ( steps ) hero…" at bounding box center [728, 278] width 293 height 309
type textarea "h"
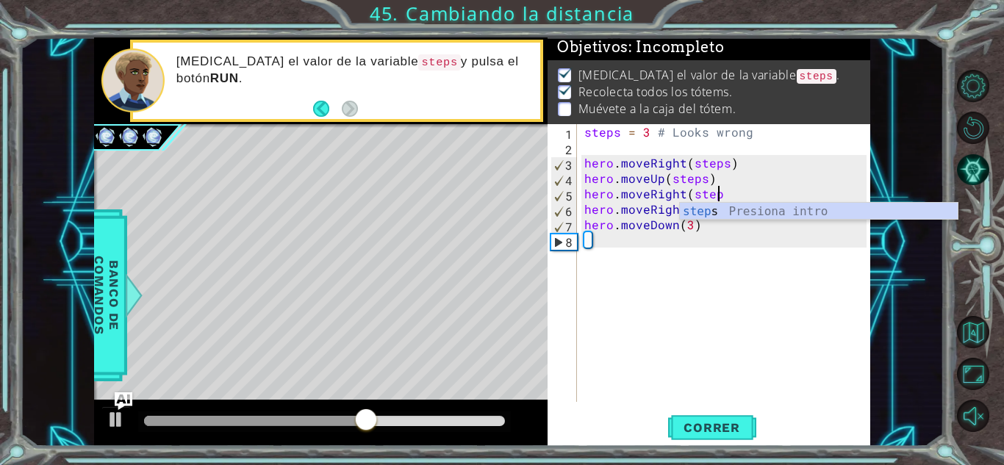
scroll to position [0, 8]
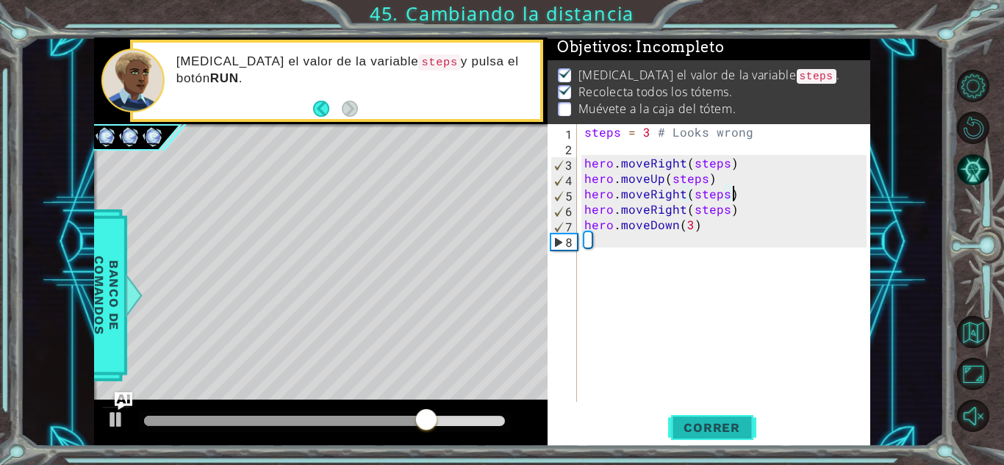
type textarea "hero.moveRight(steps)"
click at [720, 426] on span "Correr" at bounding box center [712, 428] width 86 height 15
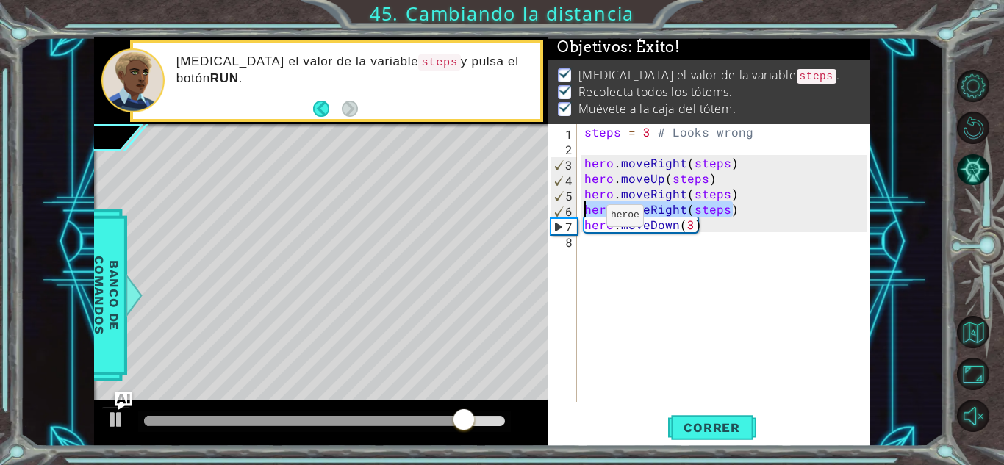
drag, startPoint x: 732, startPoint y: 210, endPoint x: 567, endPoint y: 212, distance: 165.5
click at [567, 212] on div "hero.moveRight(steps) 1 2 3 4 5 6 7 8 steps = 3 # Looks wrong hero . moveRight …" at bounding box center [707, 263] width 319 height 278
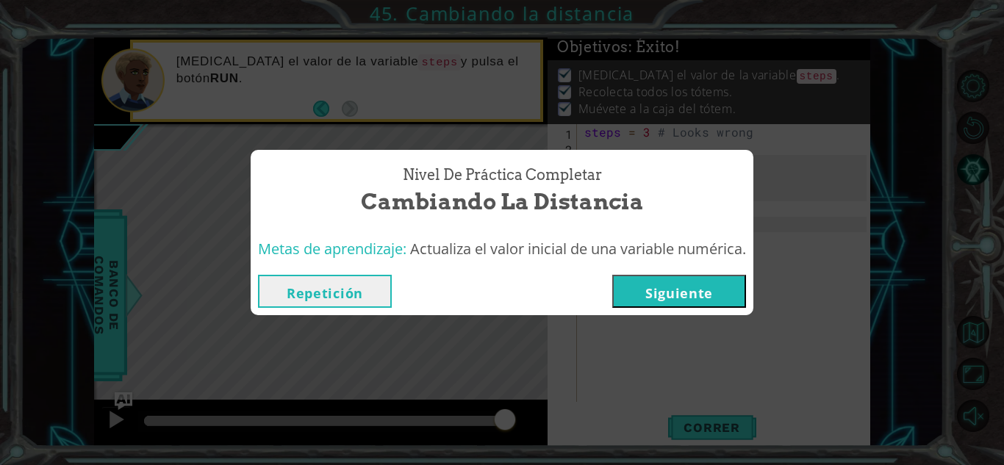
click at [353, 293] on button "Repetición" at bounding box center [325, 291] width 134 height 33
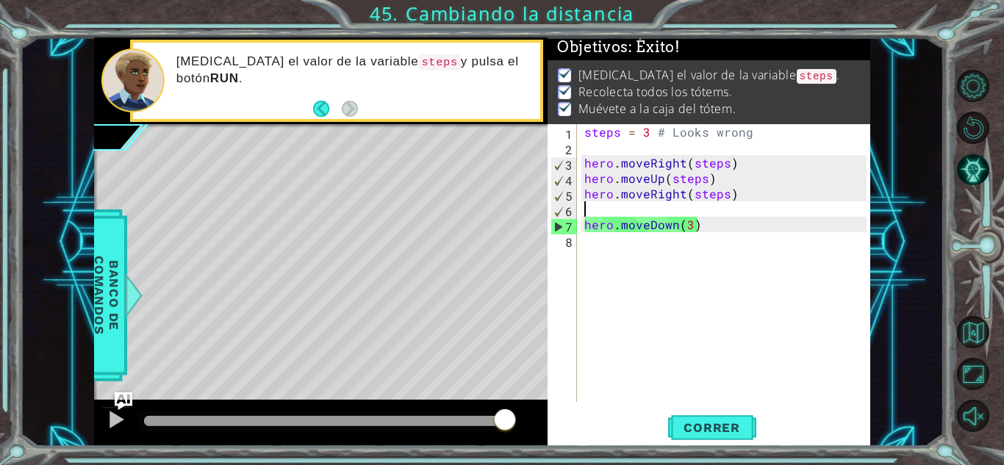
type textarea "hero.moveRight(steps)"
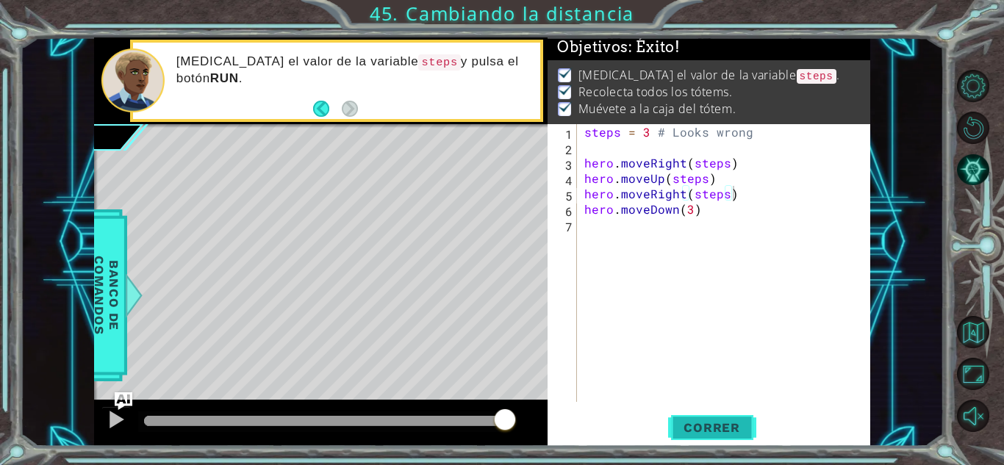
click at [748, 416] on button "Correr" at bounding box center [712, 428] width 88 height 32
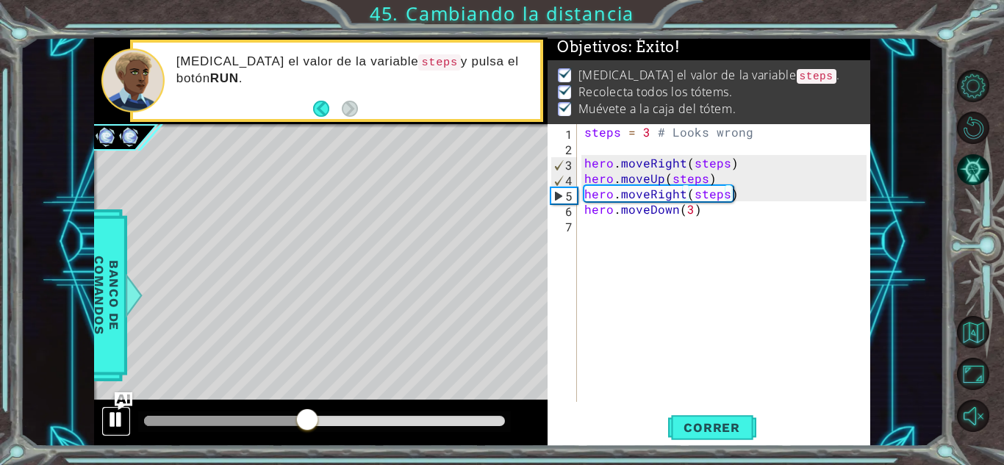
click at [109, 429] on div at bounding box center [116, 419] width 19 height 19
click at [118, 417] on div at bounding box center [116, 419] width 19 height 19
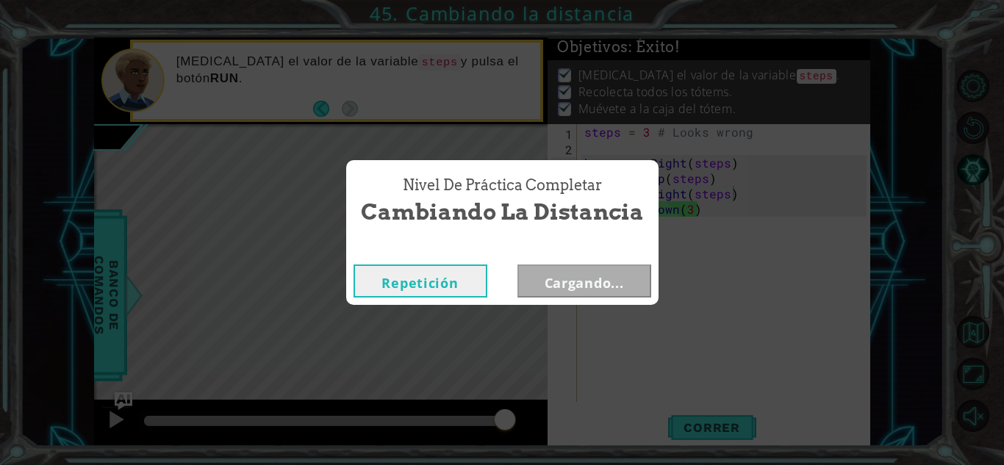
click at [635, 218] on span "Cambiando la distancia" at bounding box center [502, 212] width 283 height 32
click at [480, 285] on button "Repetición" at bounding box center [421, 281] width 134 height 33
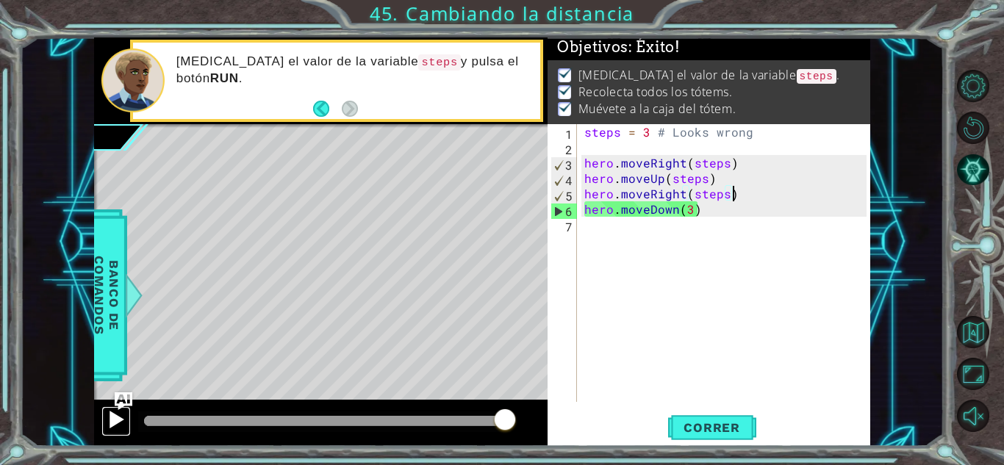
click at [123, 429] on div at bounding box center [116, 419] width 19 height 19
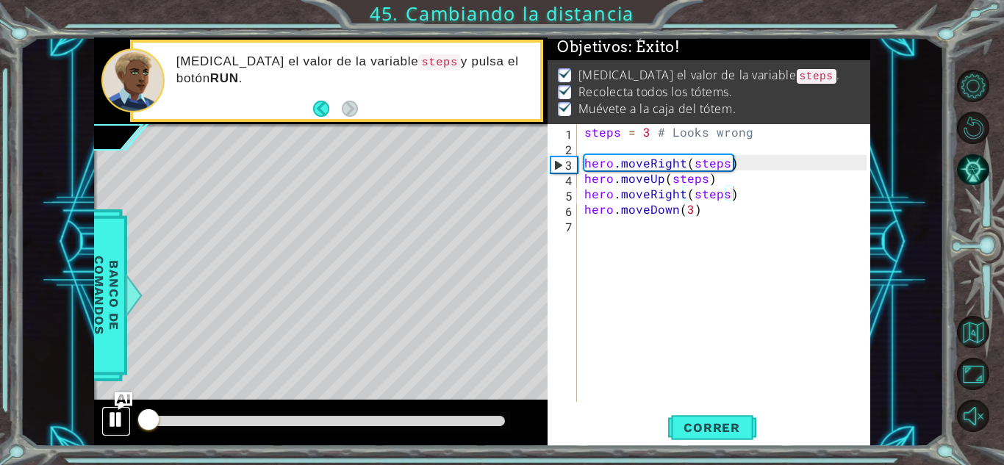
click at [119, 426] on div at bounding box center [116, 419] width 19 height 19
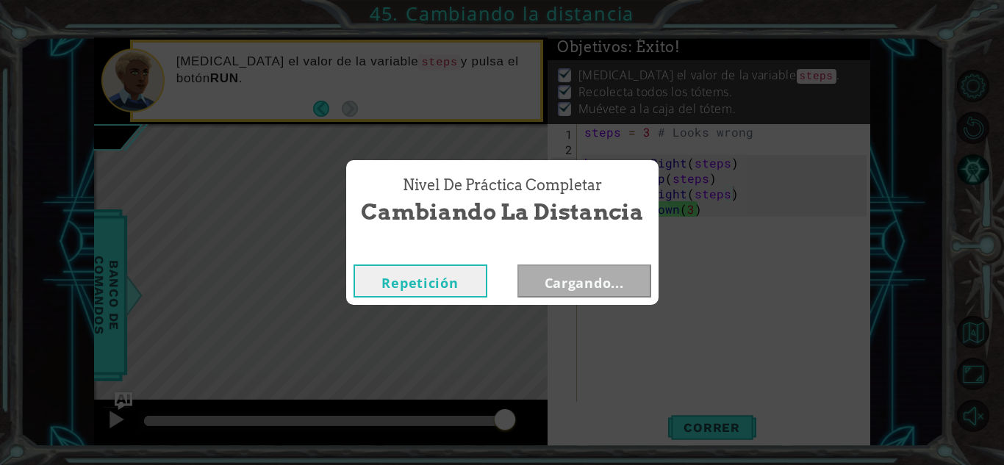
drag, startPoint x: 157, startPoint y: 421, endPoint x: 673, endPoint y: 469, distance: 518.4
click at [673, 465] on html "1 ההההההההההההההההההההההההההההההההההההההההההההההההההההההההההההההההההההההההההההה…" at bounding box center [502, 232] width 1004 height 465
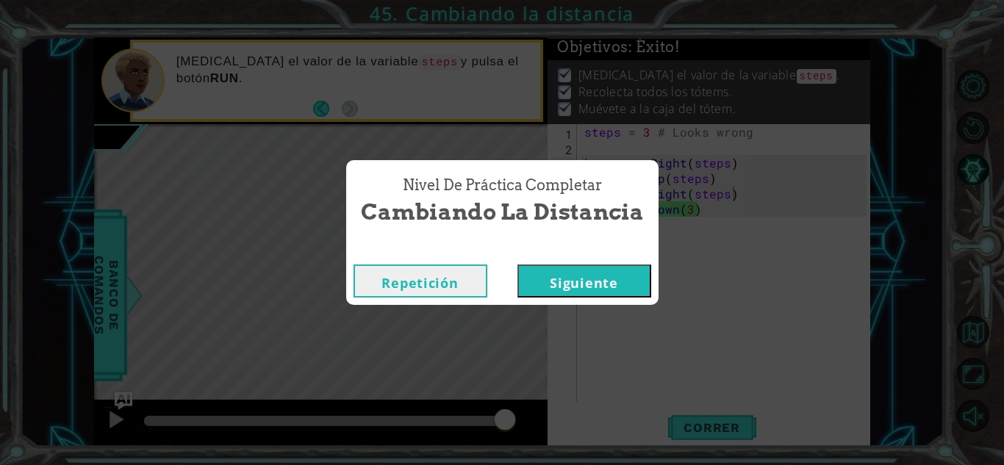
click at [607, 288] on button "Siguiente" at bounding box center [585, 281] width 134 height 33
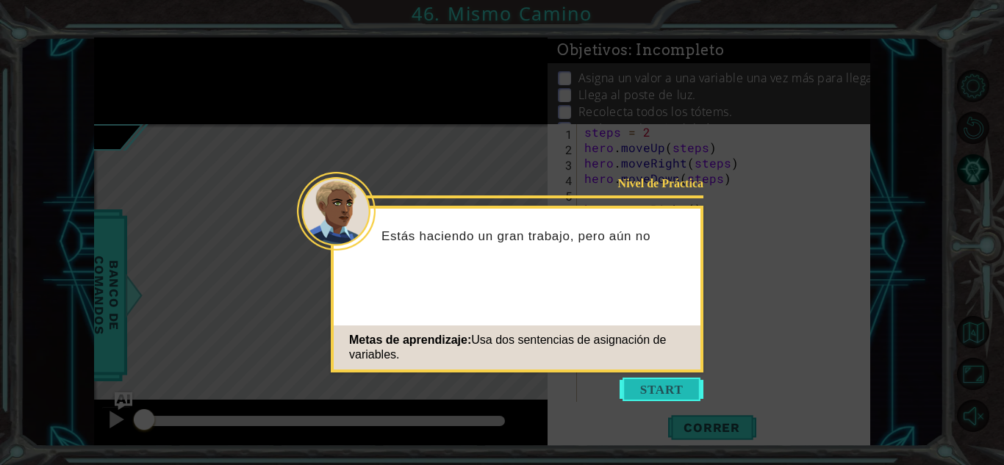
click at [661, 384] on button "Start" at bounding box center [662, 390] width 84 height 24
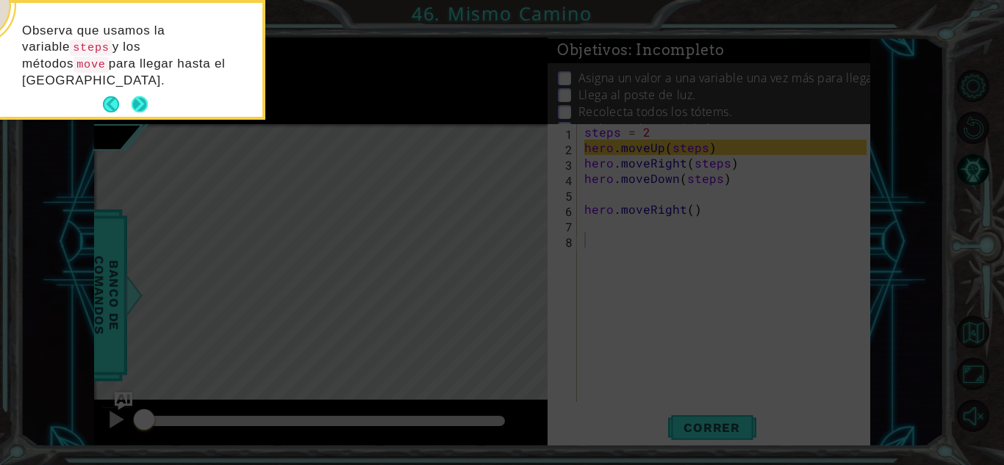
click at [148, 96] on button "Next" at bounding box center [139, 105] width 18 height 18
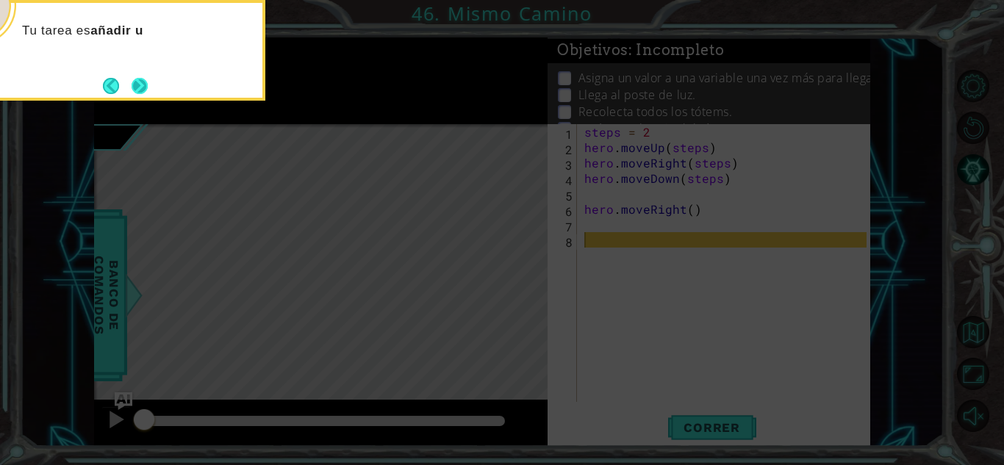
click at [147, 89] on button "Next" at bounding box center [139, 86] width 26 height 26
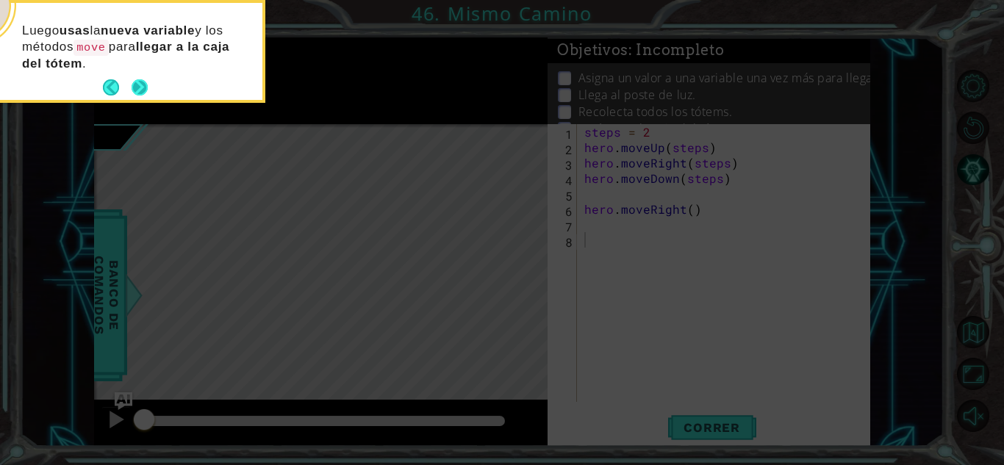
click at [144, 89] on button "Next" at bounding box center [139, 88] width 19 height 19
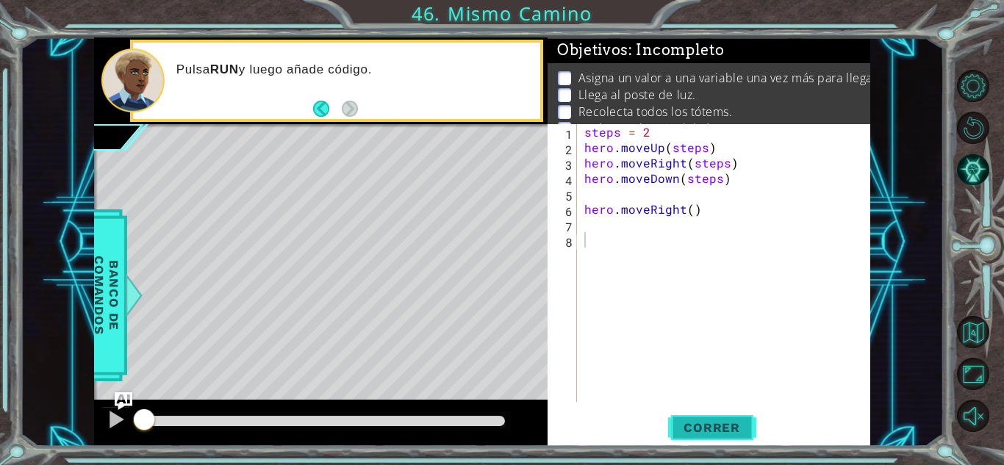
click at [705, 439] on button "Correr" at bounding box center [712, 428] width 88 height 32
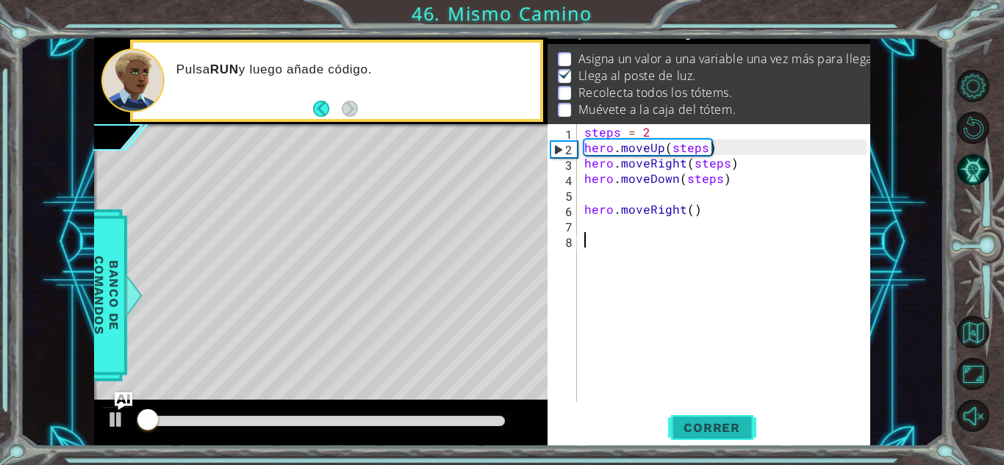
scroll to position [20, 0]
click at [705, 439] on button "Correr" at bounding box center [712, 428] width 88 height 32
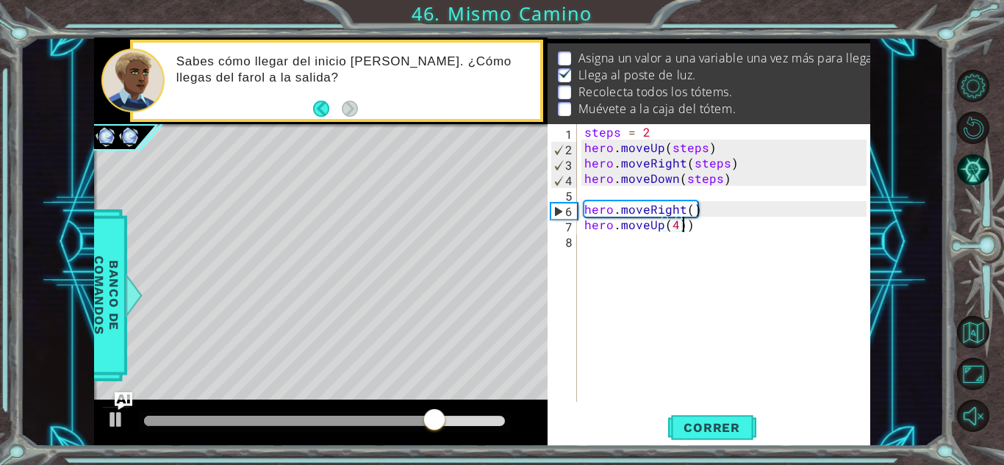
scroll to position [0, 5]
click at [711, 445] on div "hero.moveUp(4) 1 2 3 4 5 6 7 8 steps = 2 hero . moveUp ( steps ) hero . moveRig…" at bounding box center [709, 285] width 323 height 322
click at [710, 432] on span "Correr" at bounding box center [712, 428] width 86 height 15
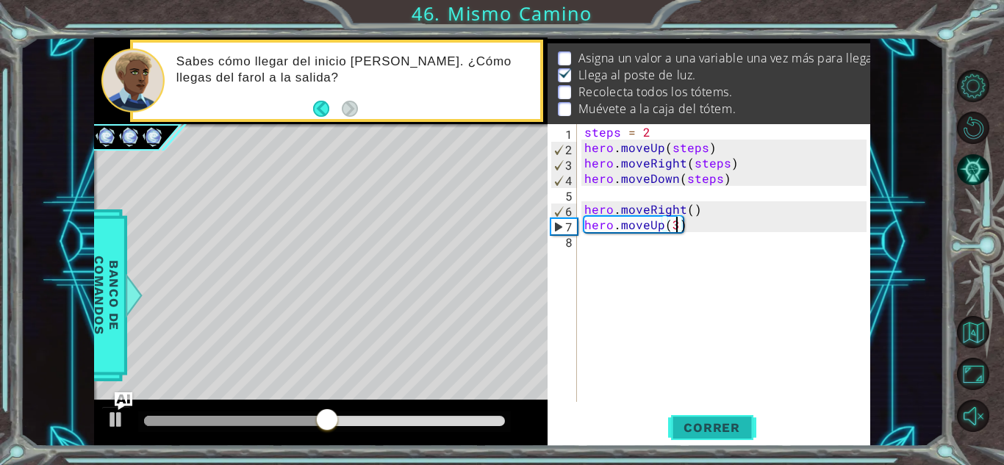
type textarea "hero.moveUp(3)"
click at [710, 432] on span "Correr" at bounding box center [712, 428] width 86 height 15
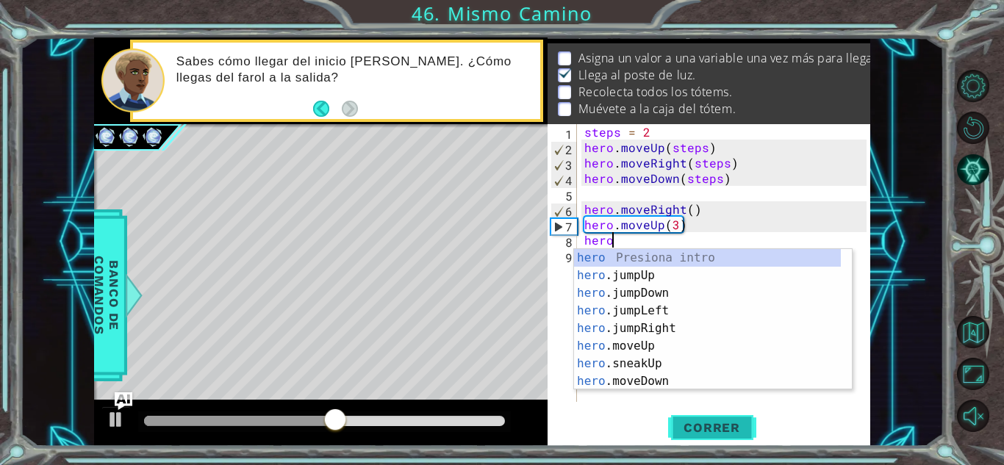
scroll to position [0, 1]
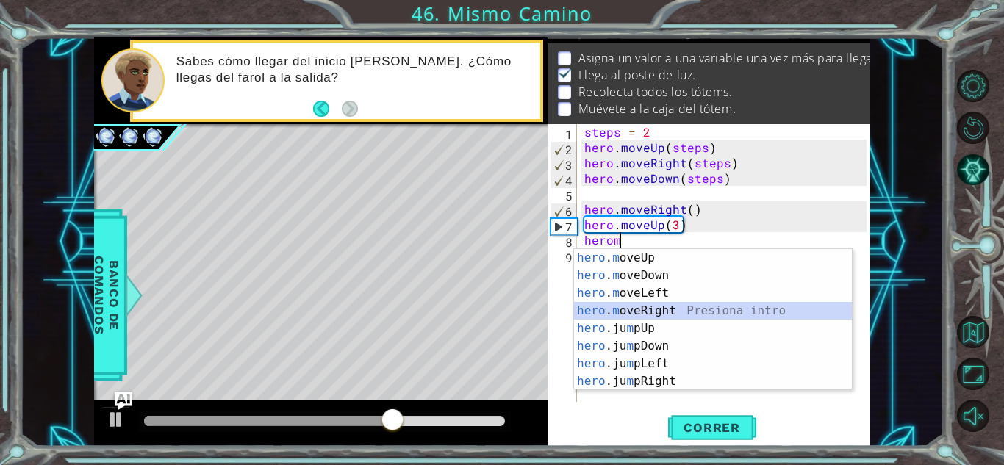
click at [710, 307] on div "hero . m oveUp Presiona intro hero . m oveDown Presiona intro hero . m oveLeft …" at bounding box center [713, 337] width 278 height 176
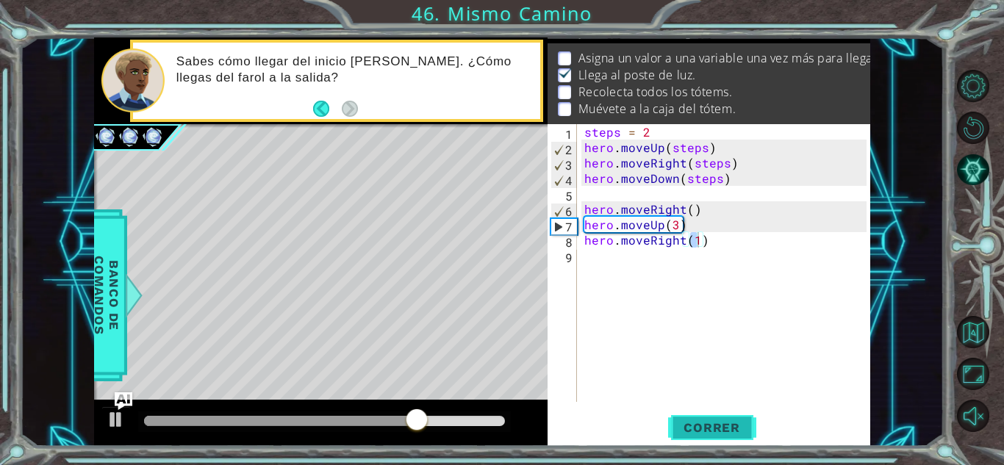
click at [692, 434] on span "Correr" at bounding box center [712, 428] width 86 height 15
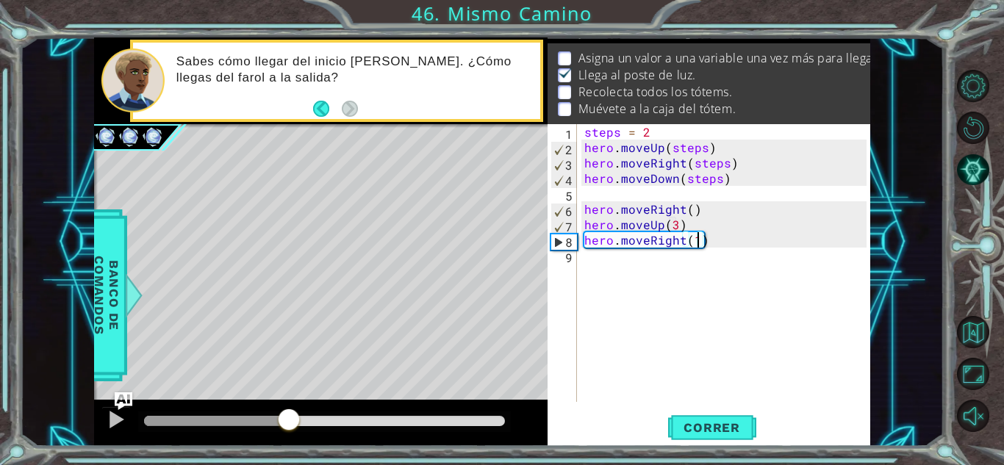
drag, startPoint x: 159, startPoint y: 420, endPoint x: 289, endPoint y: 424, distance: 130.2
click at [289, 424] on div at bounding box center [289, 421] width 26 height 26
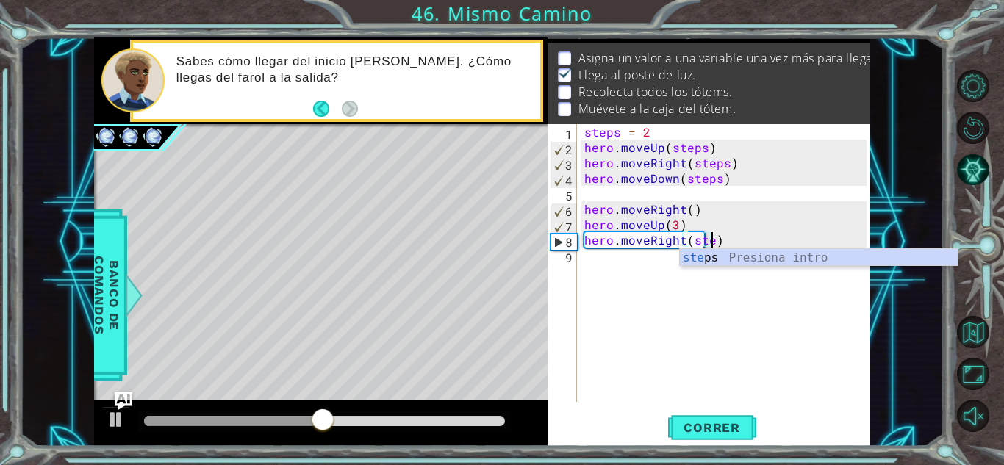
scroll to position [0, 7]
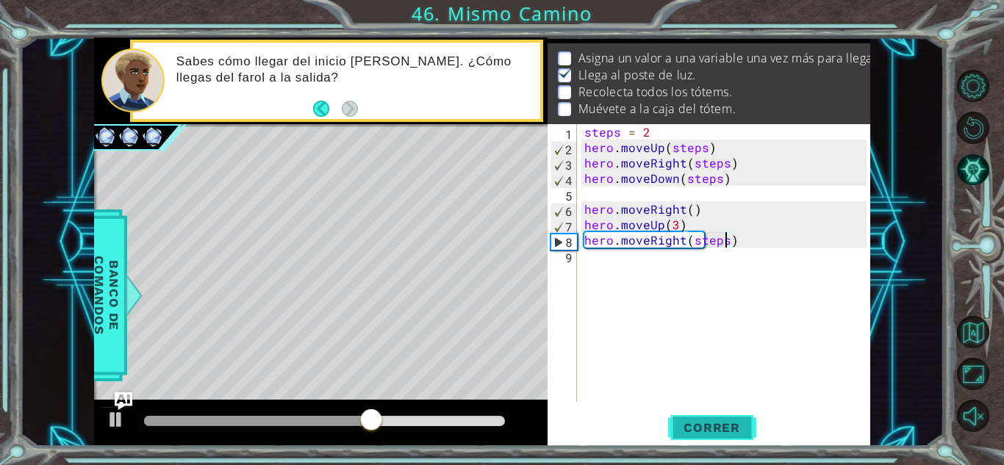
click at [699, 416] on button "Correr" at bounding box center [712, 428] width 88 height 32
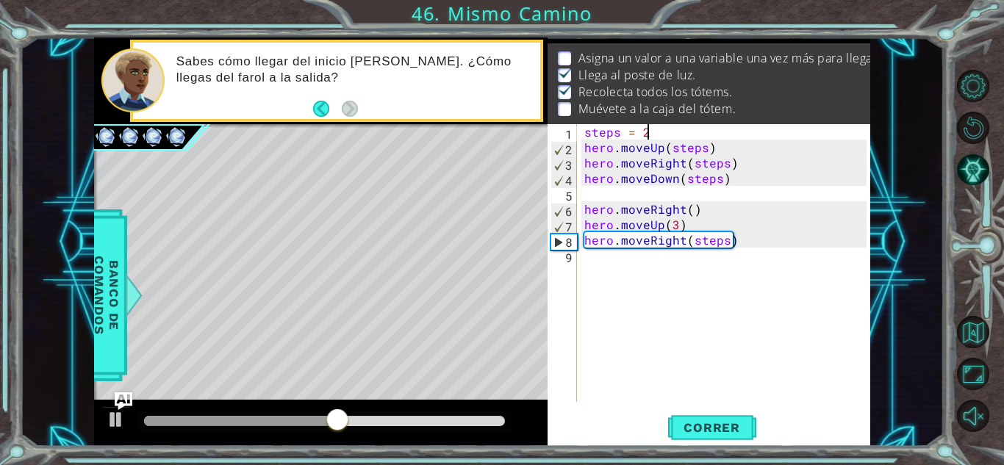
click at [660, 126] on div "steps = 2 hero . moveUp ( steps ) hero . moveRight ( steps ) hero . moveDown ( …" at bounding box center [728, 278] width 293 height 309
click at [673, 424] on span "Correr" at bounding box center [712, 428] width 86 height 15
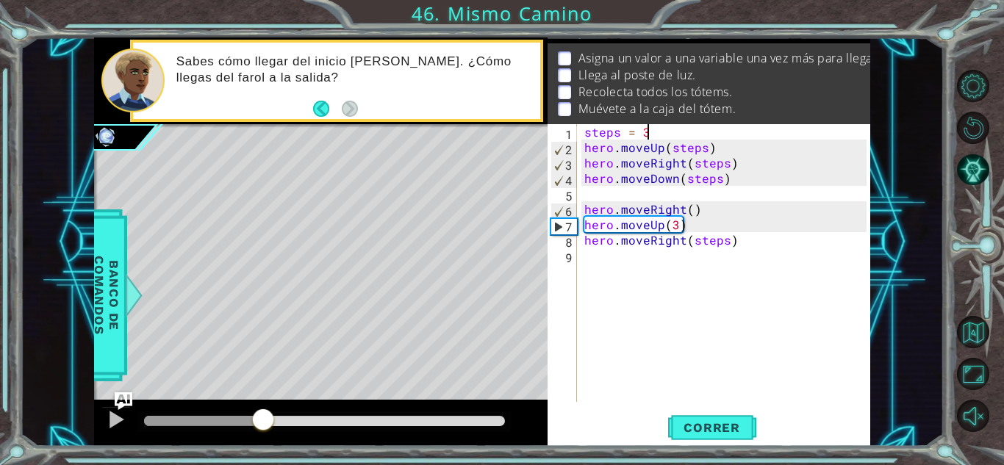
drag, startPoint x: 174, startPoint y: 421, endPoint x: 263, endPoint y: 424, distance: 89.8
click at [263, 424] on div at bounding box center [263, 421] width 26 height 26
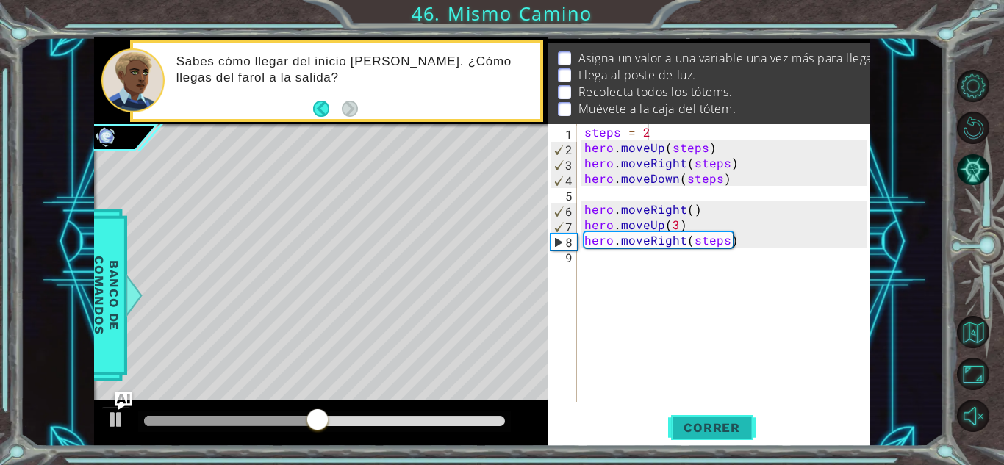
click at [687, 414] on button "Correr" at bounding box center [712, 428] width 88 height 32
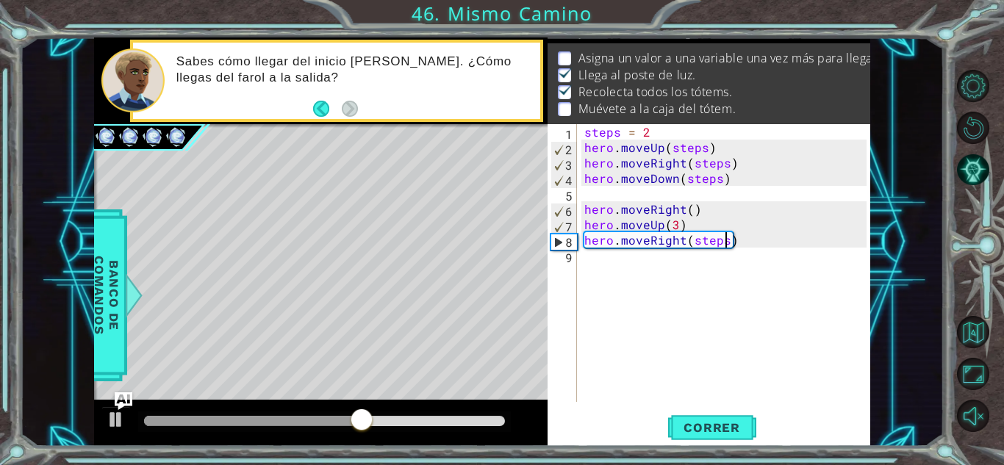
click at [726, 241] on div "steps = 2 hero . moveUp ( steps ) hero . moveRight ( steps ) hero . moveDown ( …" at bounding box center [728, 278] width 293 height 309
type textarea "hero.moveRight(3)"
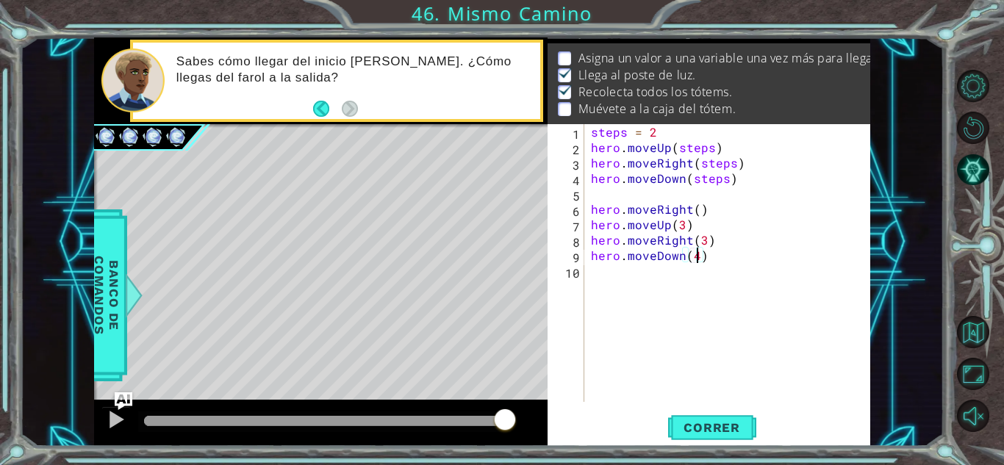
scroll to position [0, 6]
click at [693, 417] on button "Correr" at bounding box center [712, 428] width 88 height 32
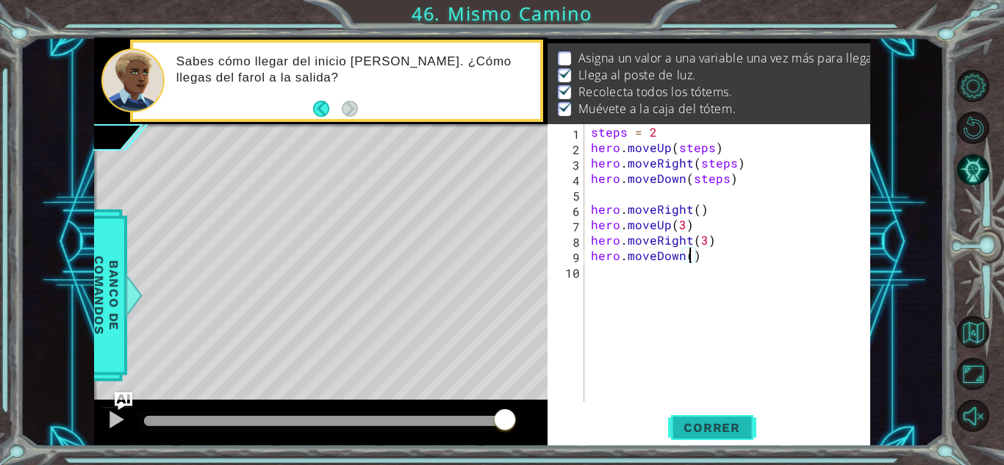
type textarea "hero.moveDown(3)"
click at [607, 198] on div "steps = 2 hero . moveUp ( steps ) hero . moveRight ( steps ) hero . moveDown ( …" at bounding box center [731, 278] width 286 height 309
type textarea "hero.moveDown(steps)"
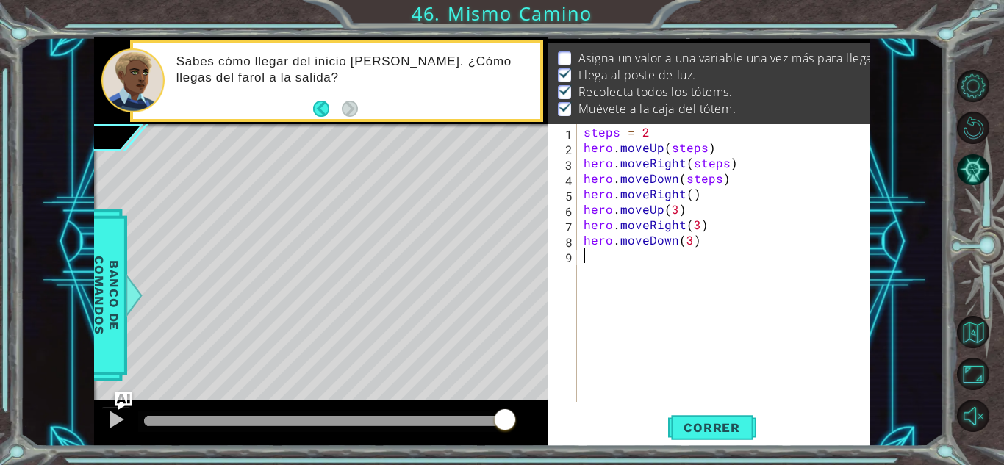
click at [675, 266] on div "steps = 2 hero . moveUp ( steps ) hero . moveRight ( steps ) hero . moveDown ( …" at bounding box center [727, 278] width 293 height 309
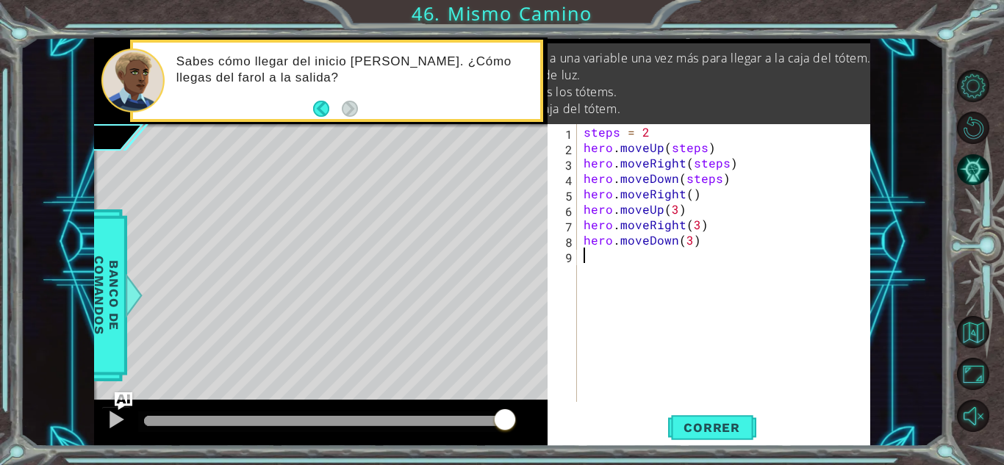
scroll to position [0, 135]
click at [687, 129] on div "steps = 2 hero . moveUp ( steps ) hero . moveRight ( steps ) hero . moveDown ( …" at bounding box center [727, 278] width 293 height 309
type textarea "steps = 2"
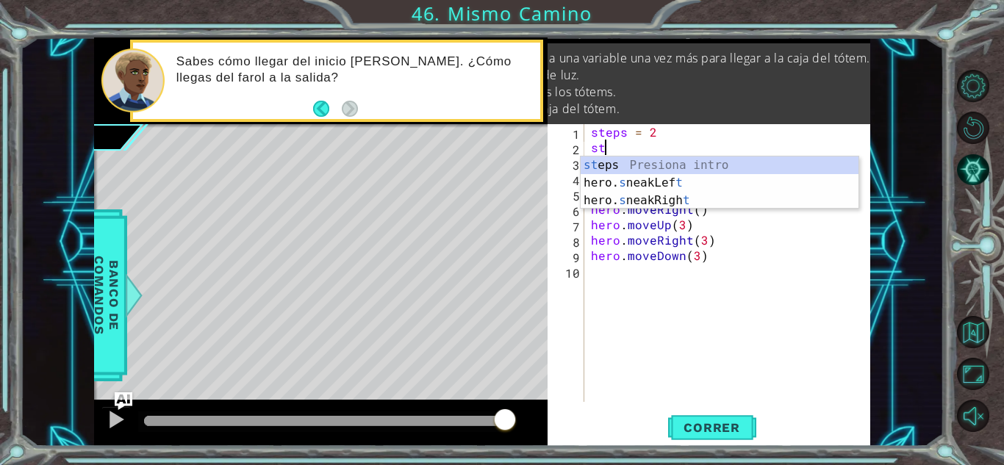
type textarea "s"
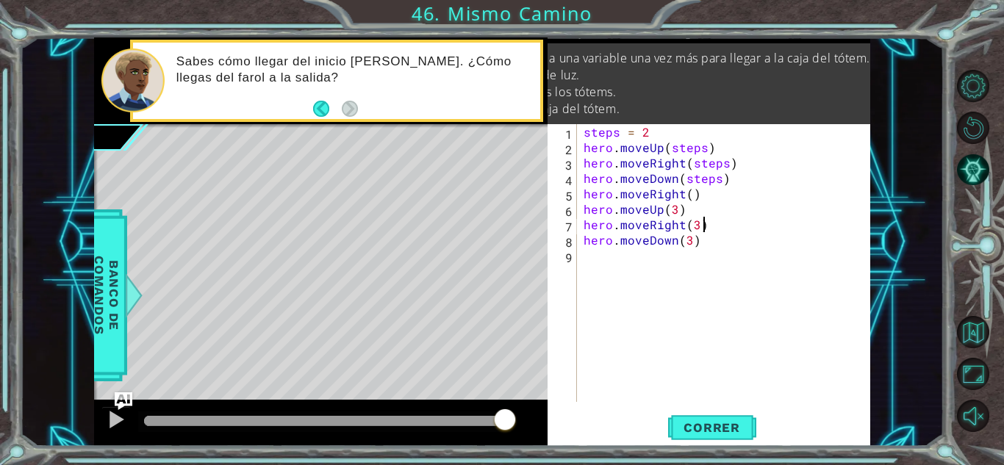
click at [724, 227] on div "steps = 2 hero . moveUp ( steps ) hero . moveRight ( steps ) hero . moveDown ( …" at bounding box center [727, 278] width 293 height 309
type textarea "hero.moveRight(3)"
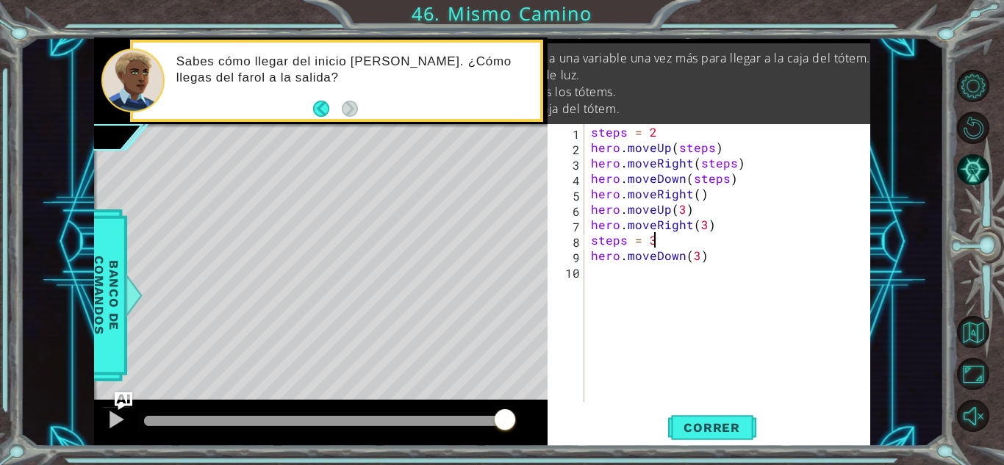
scroll to position [0, 3]
type textarea "steps = 3"
click at [721, 423] on span "Correr" at bounding box center [712, 428] width 86 height 15
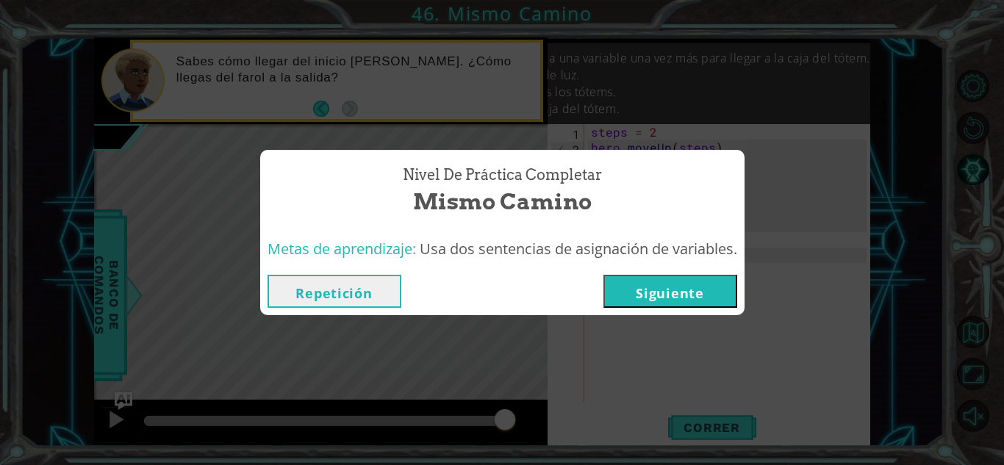
click at [676, 290] on button "Siguiente" at bounding box center [671, 291] width 134 height 33
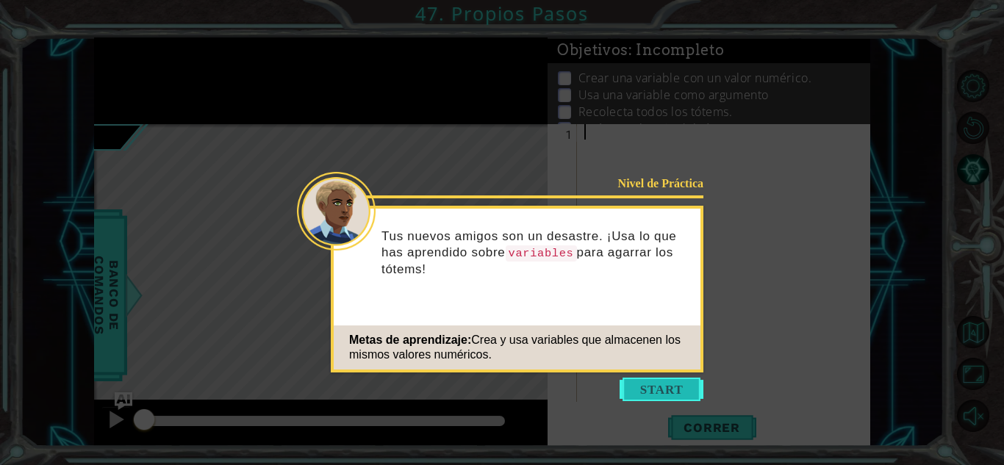
click at [646, 386] on button "Start" at bounding box center [662, 390] width 84 height 24
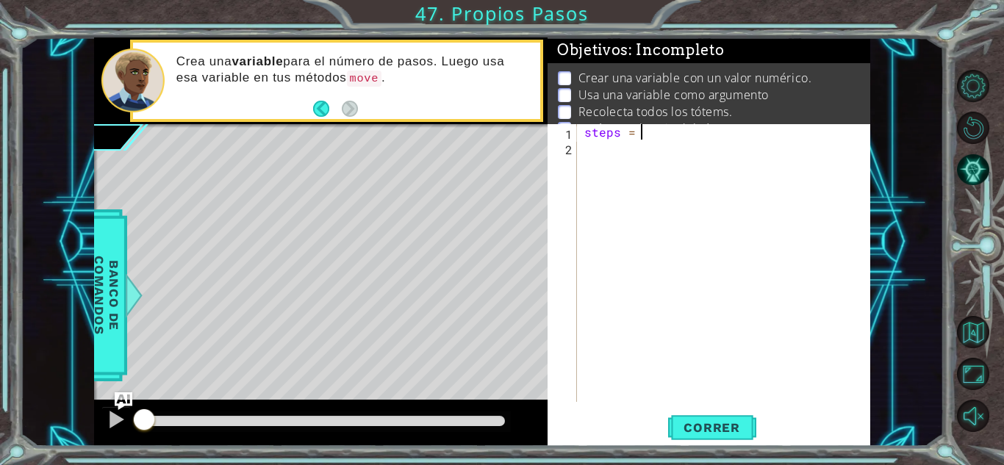
scroll to position [0, 3]
click at [726, 429] on span "Correr" at bounding box center [712, 428] width 86 height 15
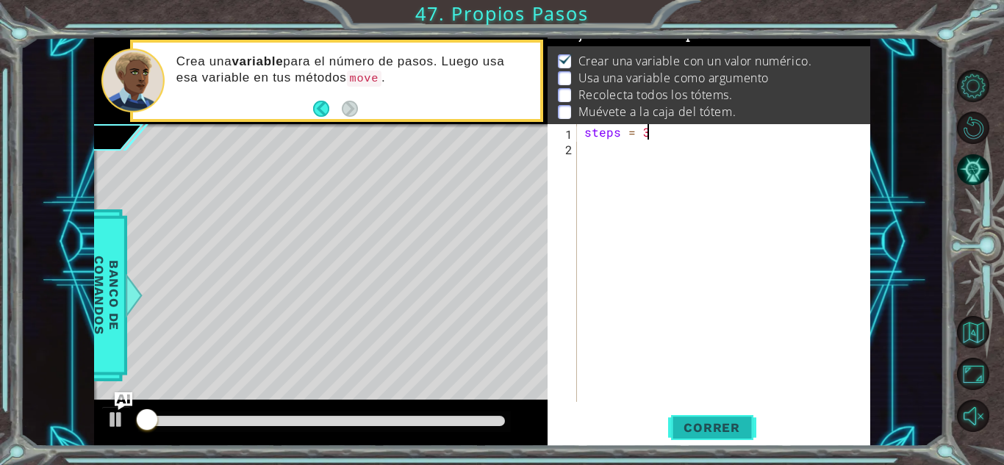
scroll to position [20, 0]
click at [726, 429] on span "Correr" at bounding box center [712, 428] width 86 height 15
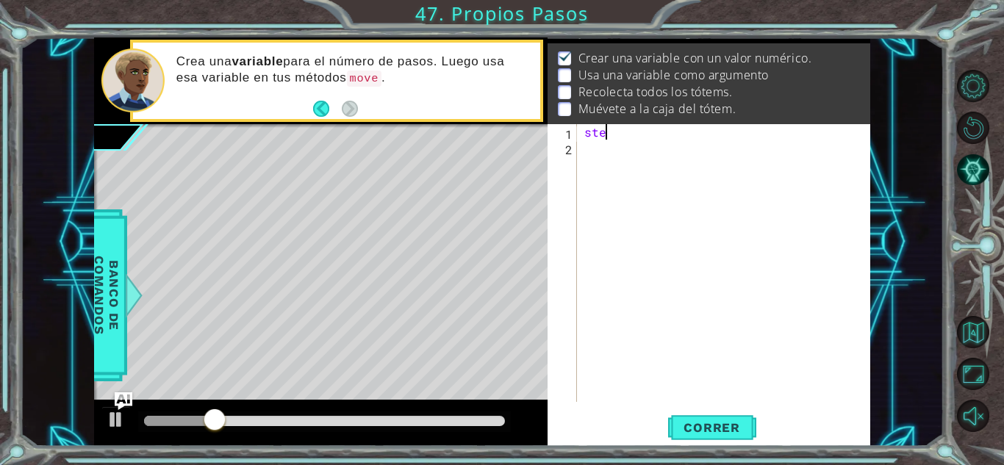
scroll to position [0, 0]
type textarea "s"
click at [582, 133] on div "hero . moveUp ( steps )" at bounding box center [728, 278] width 293 height 309
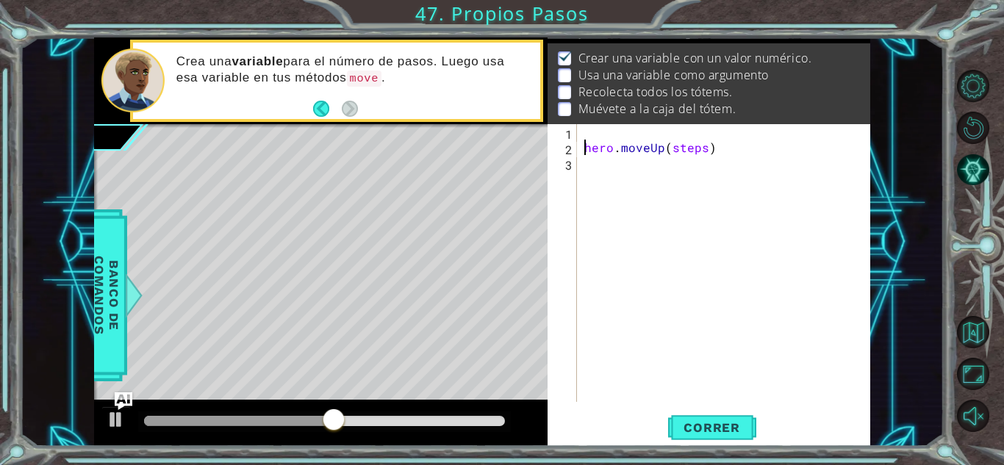
type textarea "hero.moveUp(steps)"
click at [580, 129] on div "hero.moveUp(steps) 1 2 3 hero . moveUp ( steps ) הההההההההההההההההההההההההההההה…" at bounding box center [707, 263] width 319 height 278
click at [598, 127] on div "hero . moveUp ( steps )" at bounding box center [728, 278] width 293 height 309
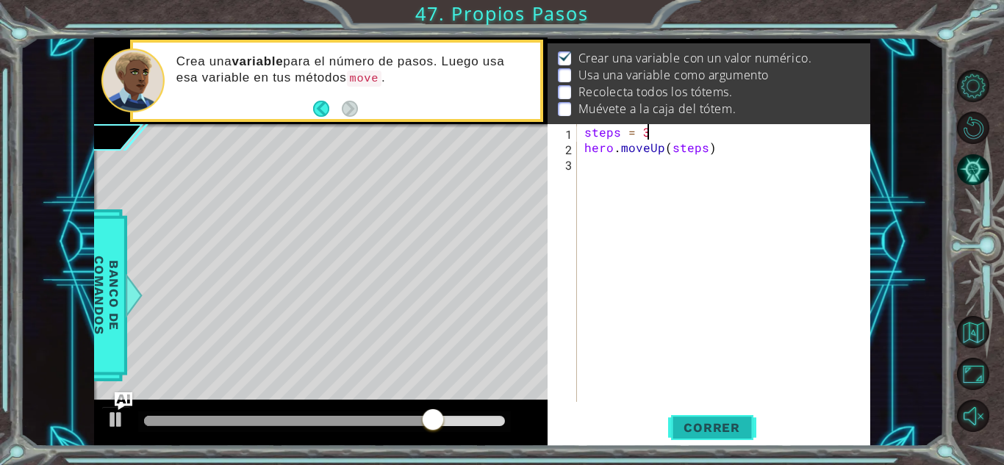
type textarea "steps = 3"
click at [726, 416] on button "Correr" at bounding box center [712, 428] width 88 height 32
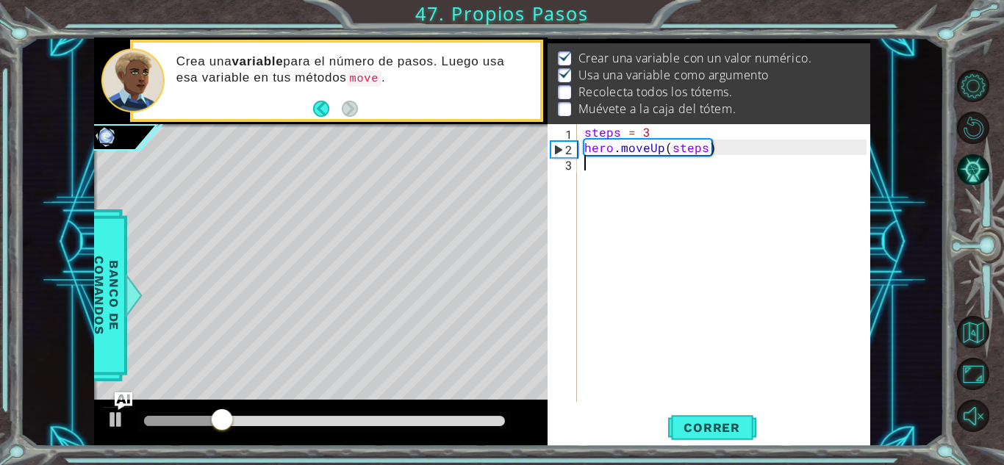
click at [786, 156] on div "steps = 3 hero . moveUp ( steps )" at bounding box center [728, 278] width 293 height 309
type textarea "g"
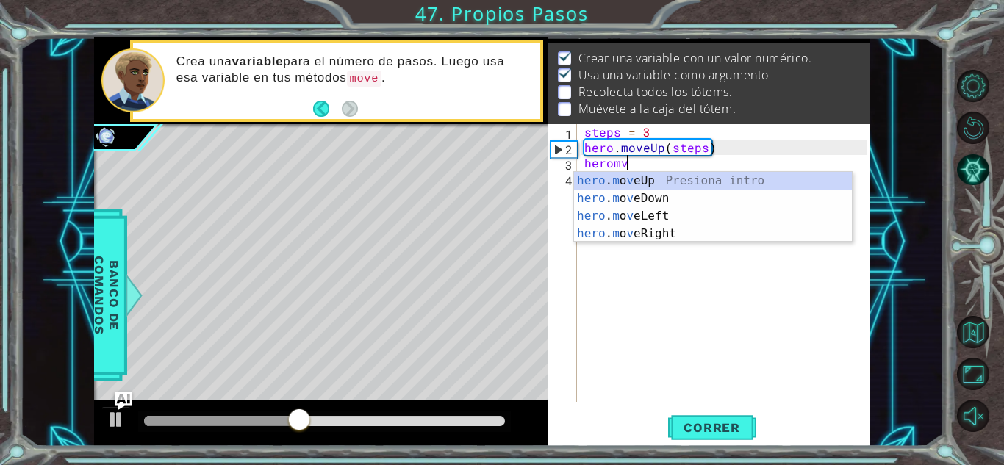
scroll to position [0, 2]
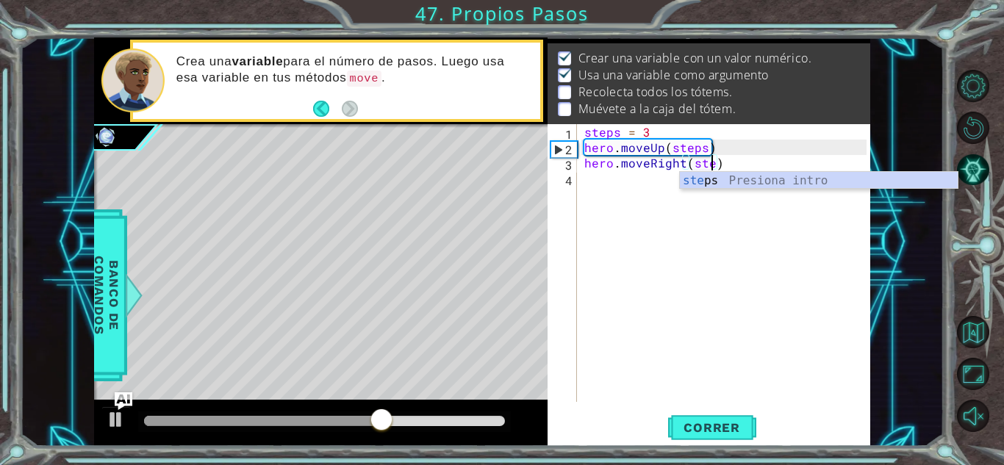
type textarea "hero.moveRight(steps)"
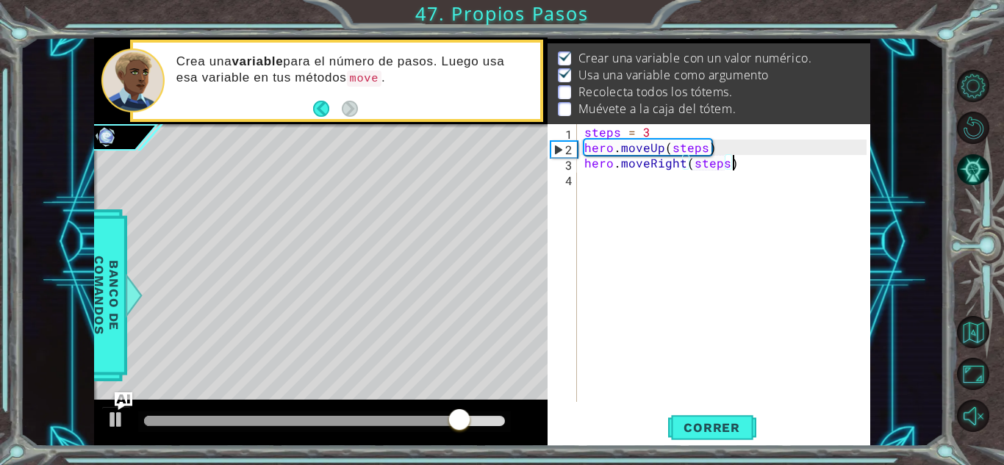
click at [761, 169] on div "steps = 3 hero . moveUp ( steps ) hero . moveRight ( steps )" at bounding box center [728, 278] width 293 height 309
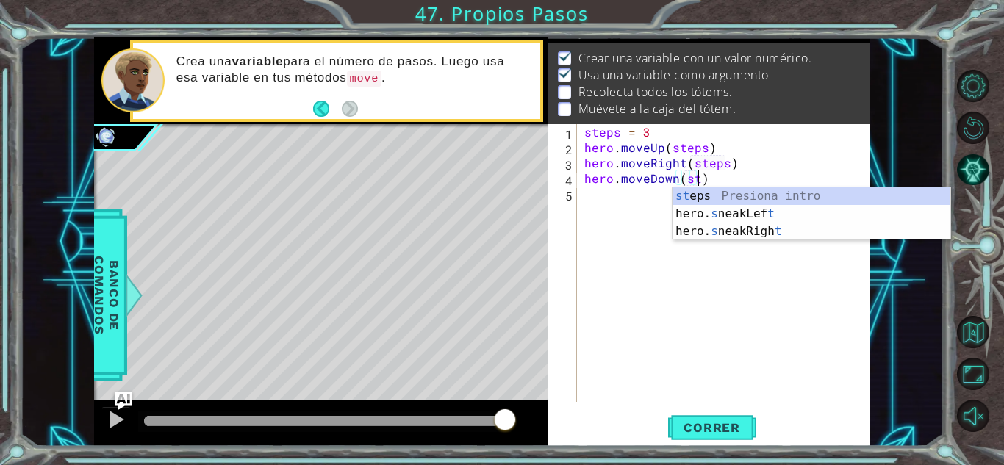
scroll to position [0, 7]
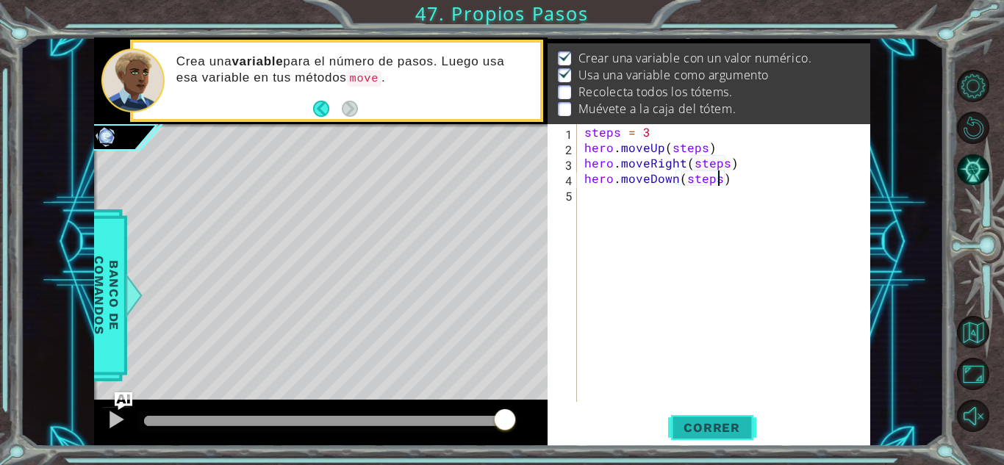
type textarea "hero.moveDown(steps)"
click at [691, 423] on span "Correr" at bounding box center [712, 428] width 86 height 15
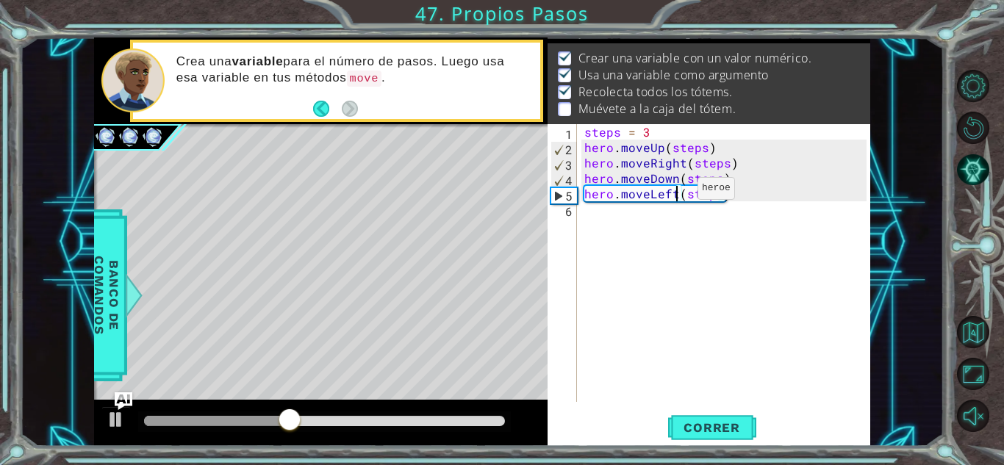
click at [673, 192] on div "steps = 3 hero . moveUp ( steps ) hero . moveRight ( steps ) hero . moveDown ( …" at bounding box center [728, 278] width 293 height 309
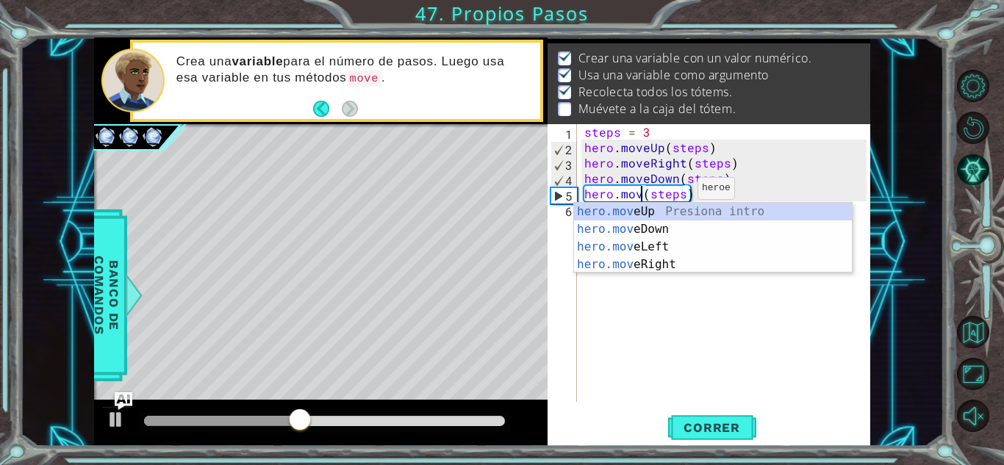
scroll to position [0, 5]
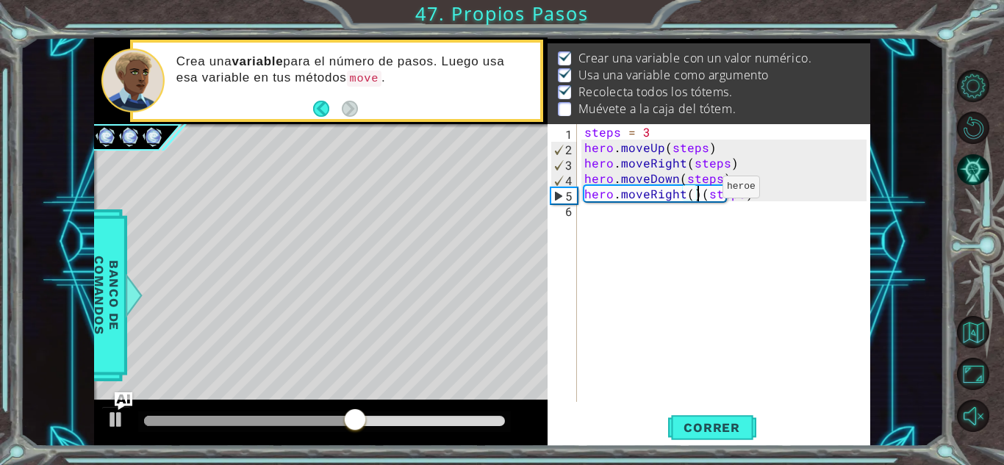
click at [698, 190] on div "steps = 3 hero . moveUp ( steps ) hero . moveRight ( steps ) hero . moveDown ( …" at bounding box center [728, 278] width 293 height 309
type textarea "hero.moveRight(steps)"
click at [699, 409] on div "hero.moveRight(steps) 1 2 3 4 5 6 steps = 3 hero . moveUp ( steps ) hero . move…" at bounding box center [709, 285] width 323 height 322
click at [701, 415] on button "Correr" at bounding box center [712, 428] width 88 height 32
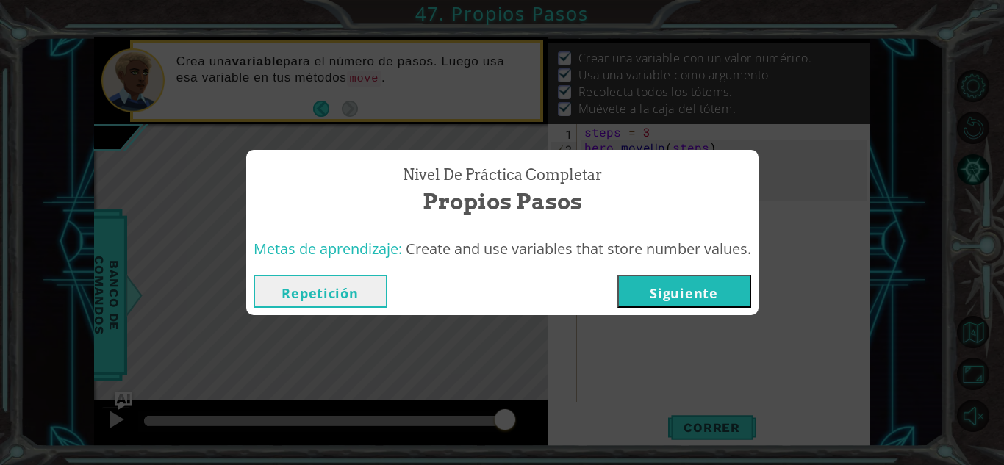
click at [710, 286] on button "Siguiente" at bounding box center [685, 291] width 134 height 33
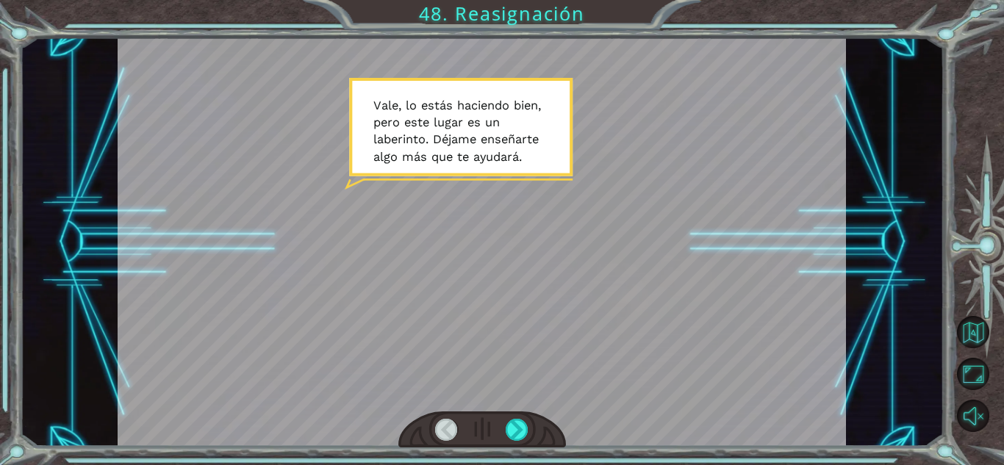
click at [519, 415] on div at bounding box center [483, 430] width 168 height 37
click at [518, 420] on div at bounding box center [517, 430] width 23 height 22
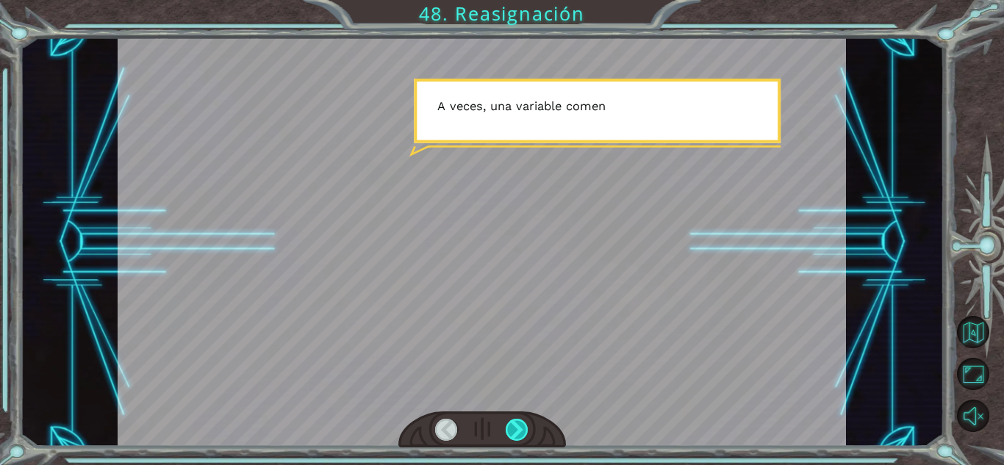
click at [518, 420] on div at bounding box center [517, 430] width 23 height 22
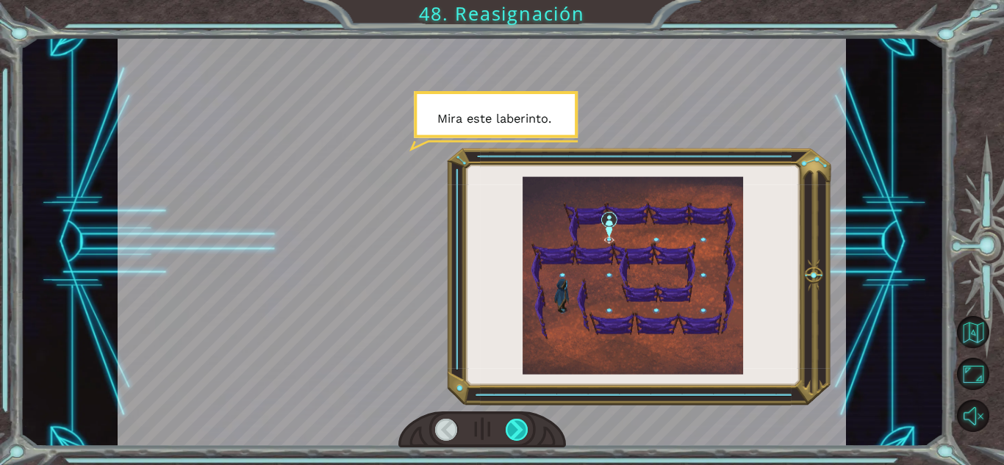
click at [518, 420] on div at bounding box center [517, 430] width 23 height 22
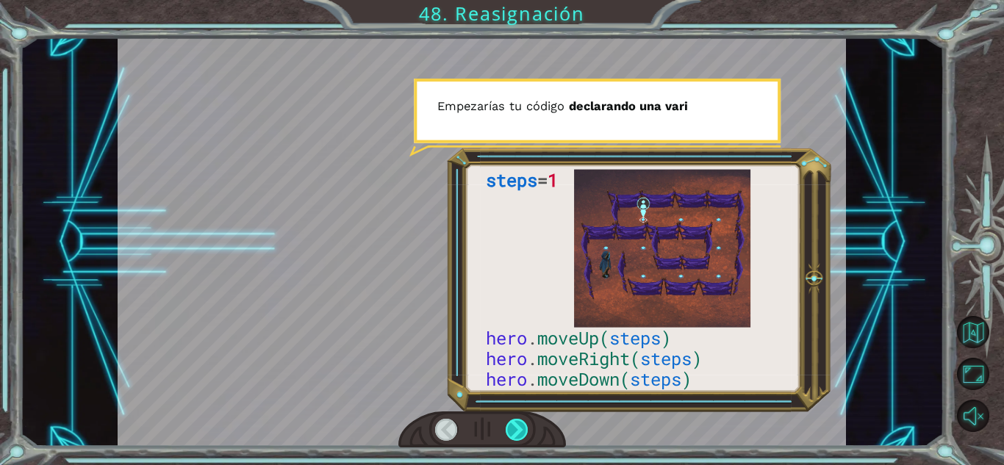
click at [518, 420] on div at bounding box center [517, 430] width 23 height 22
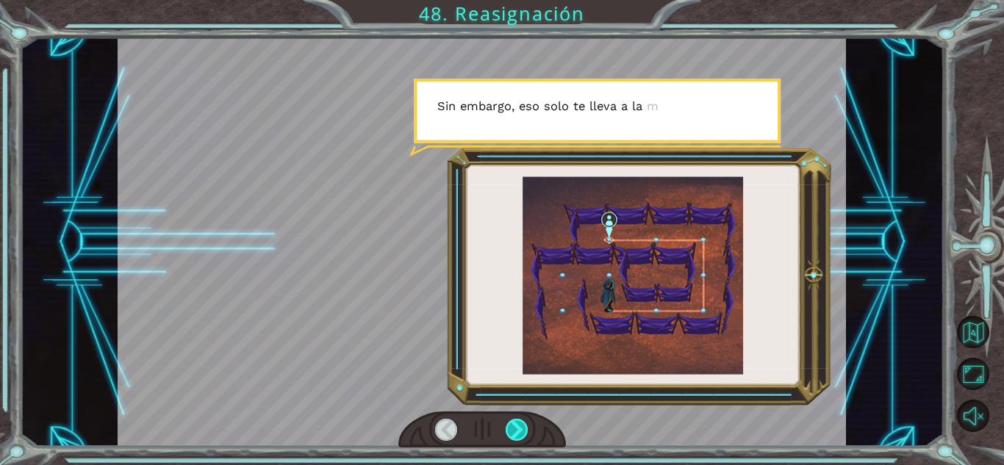
click at [518, 420] on div at bounding box center [517, 430] width 23 height 22
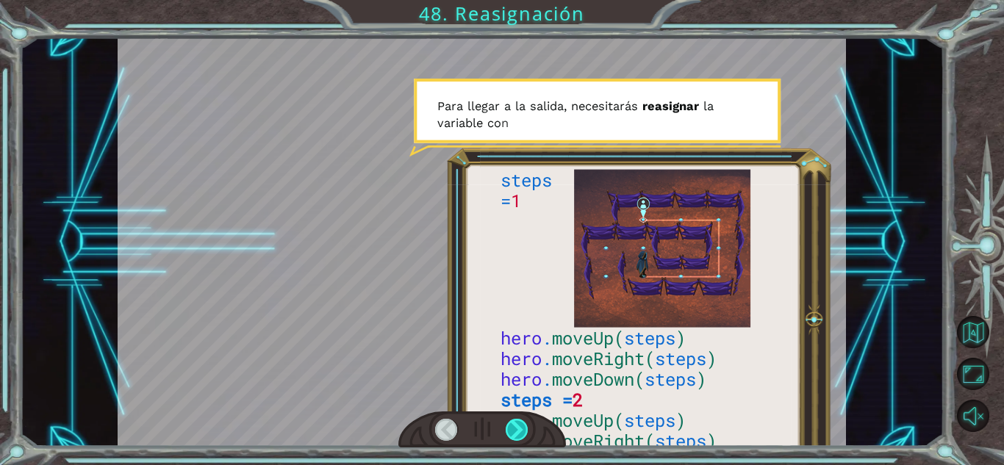
click at [518, 420] on div at bounding box center [517, 430] width 23 height 22
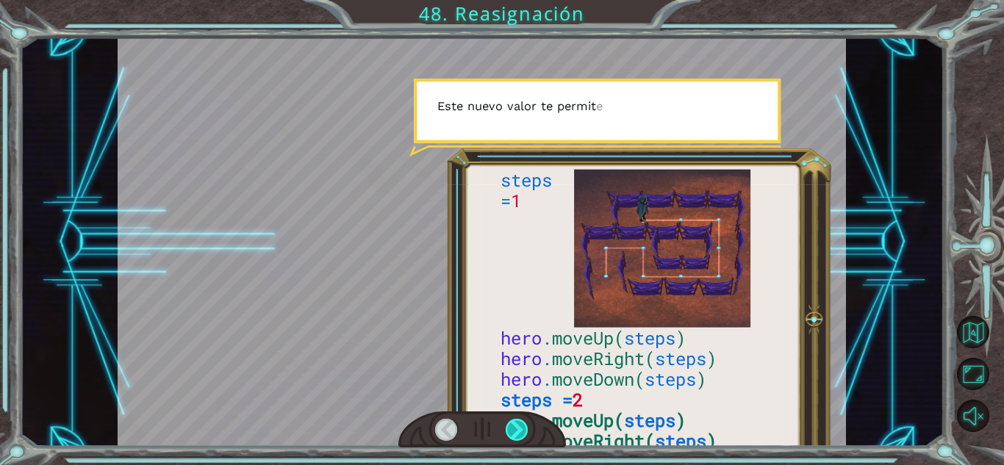
click at [518, 420] on div at bounding box center [517, 430] width 23 height 22
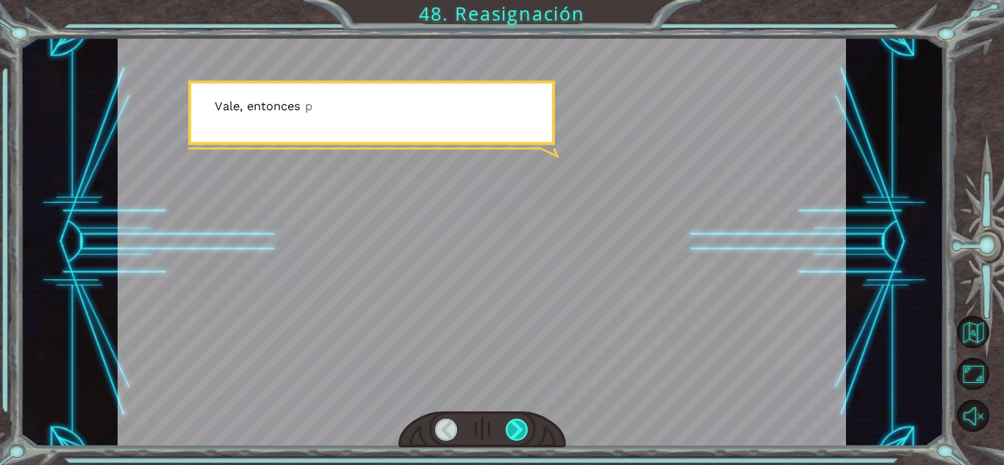
click at [518, 420] on div at bounding box center [517, 430] width 23 height 22
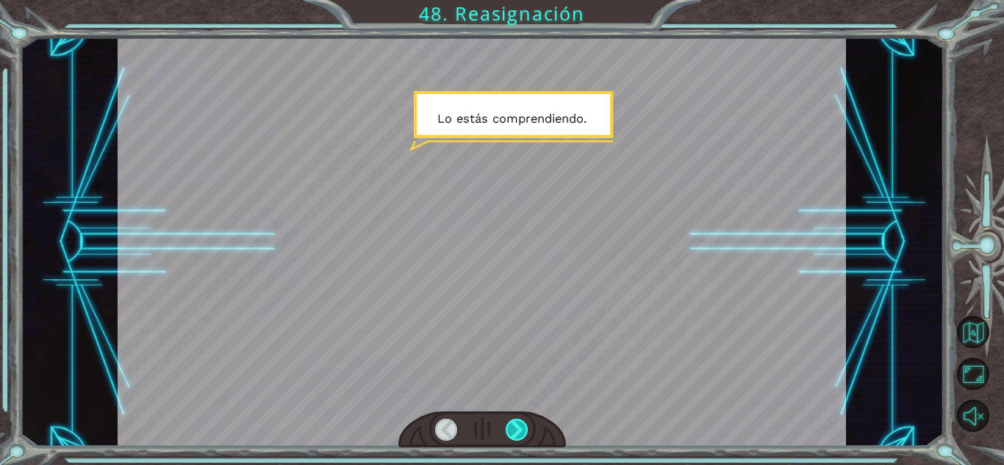
click at [518, 420] on div at bounding box center [517, 430] width 23 height 22
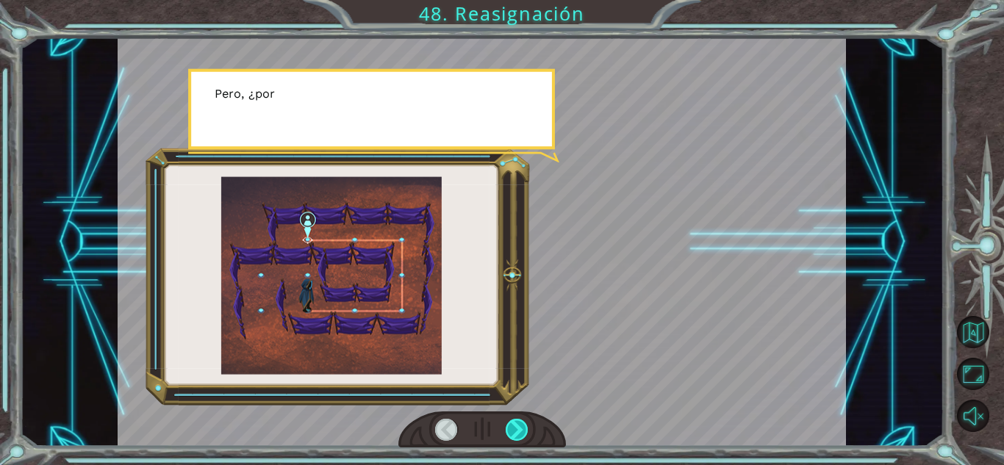
click at [518, 420] on div at bounding box center [517, 430] width 23 height 22
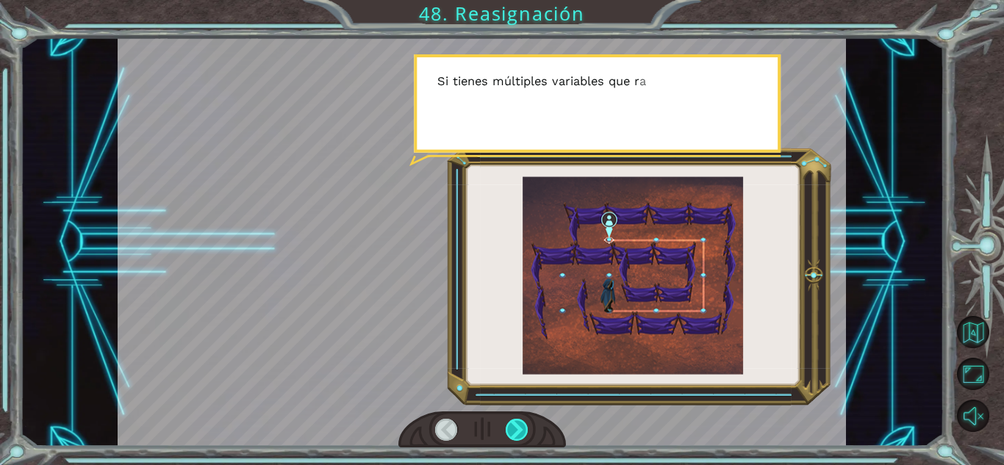
click at [518, 420] on div at bounding box center [517, 430] width 23 height 22
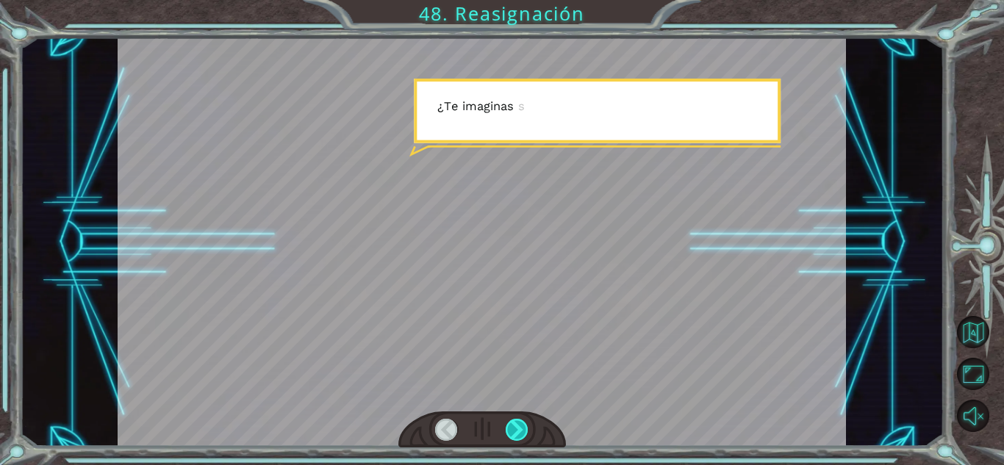
click at [518, 420] on div at bounding box center [517, 430] width 23 height 22
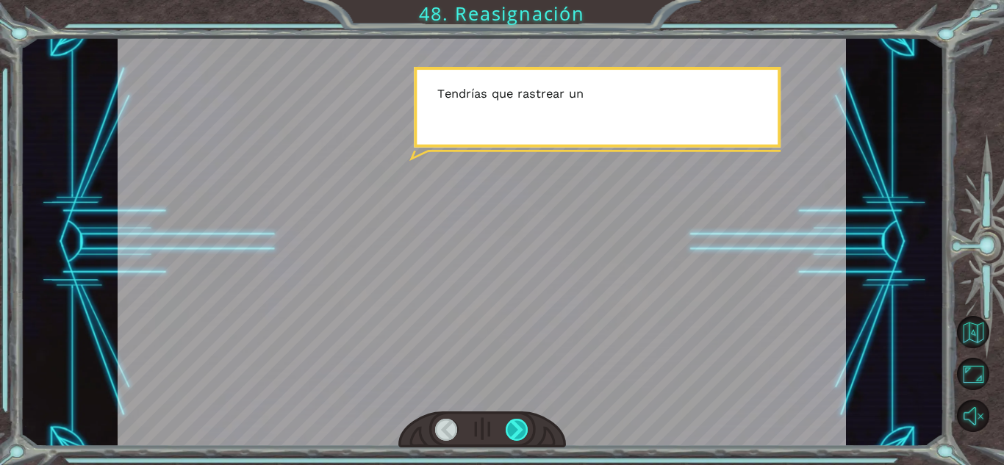
click at [518, 420] on div at bounding box center [517, 430] width 23 height 22
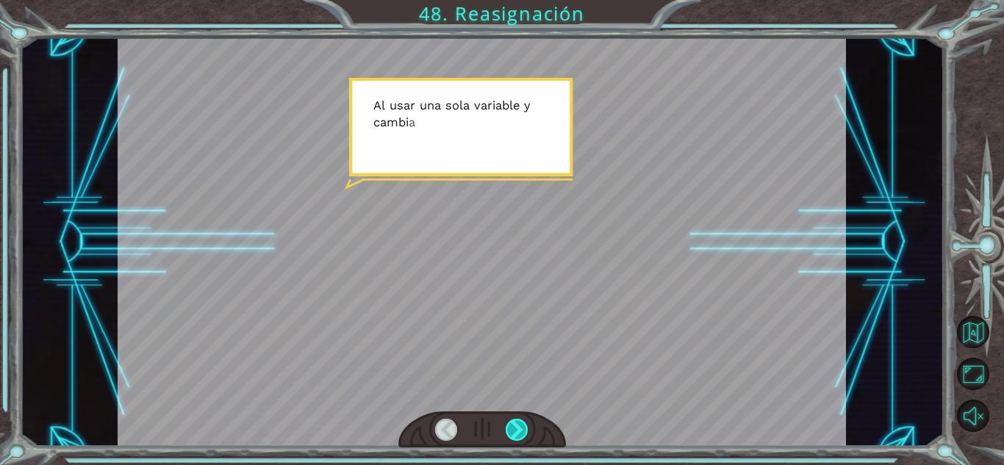
click at [518, 420] on div at bounding box center [517, 430] width 23 height 22
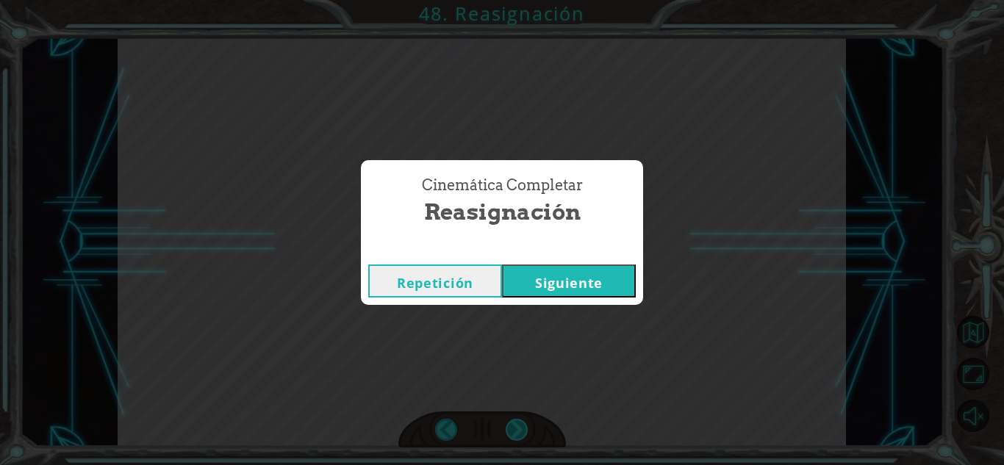
click at [518, 0] on div "V a l e , [PERSON_NAME] á s h a c i e n d o b i e n , p e r o e s t e l u g a r…" at bounding box center [502, 0] width 1004 height 0
click at [568, 285] on button "Siguiente" at bounding box center [569, 281] width 134 height 33
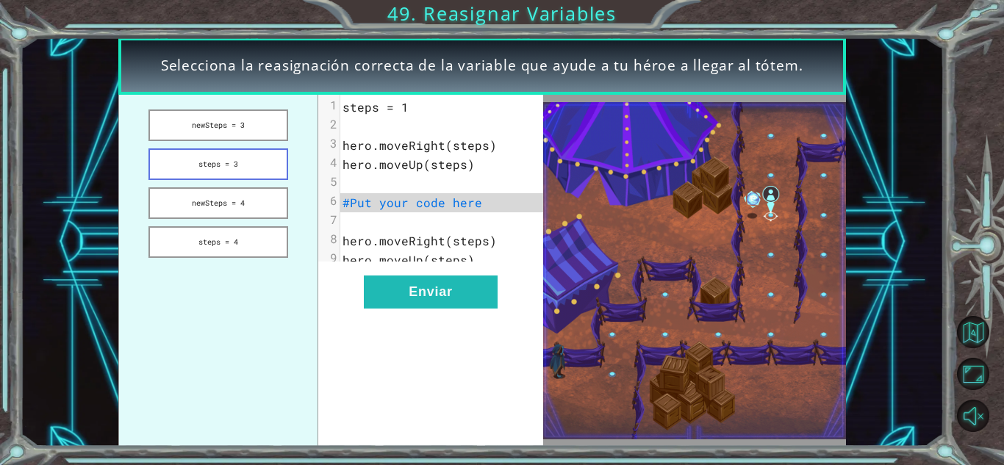
click at [226, 176] on button "steps = 3" at bounding box center [218, 165] width 139 height 32
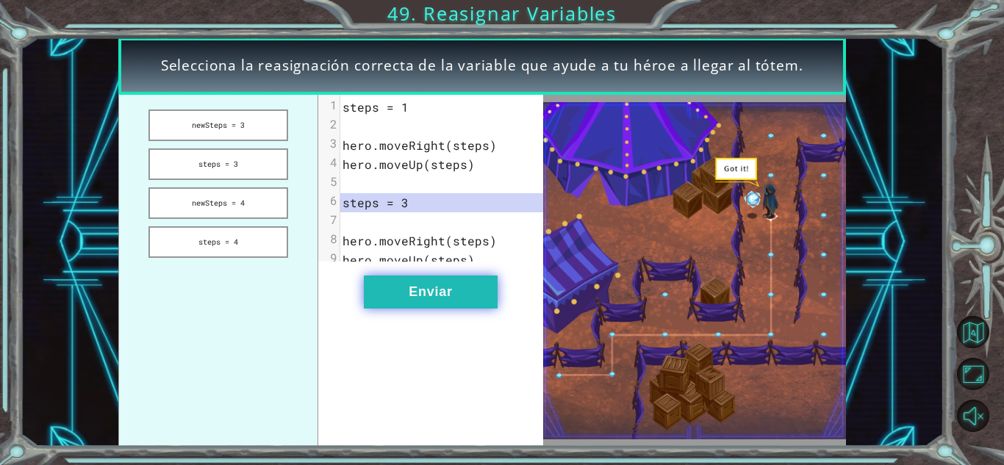
click at [424, 302] on button "Enviar" at bounding box center [431, 292] width 134 height 33
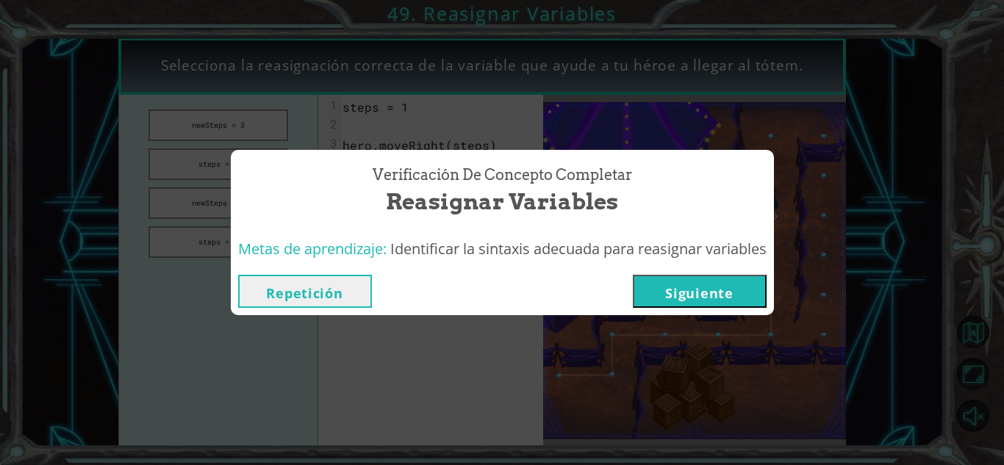
click at [669, 290] on button "Siguiente" at bounding box center [700, 291] width 134 height 33
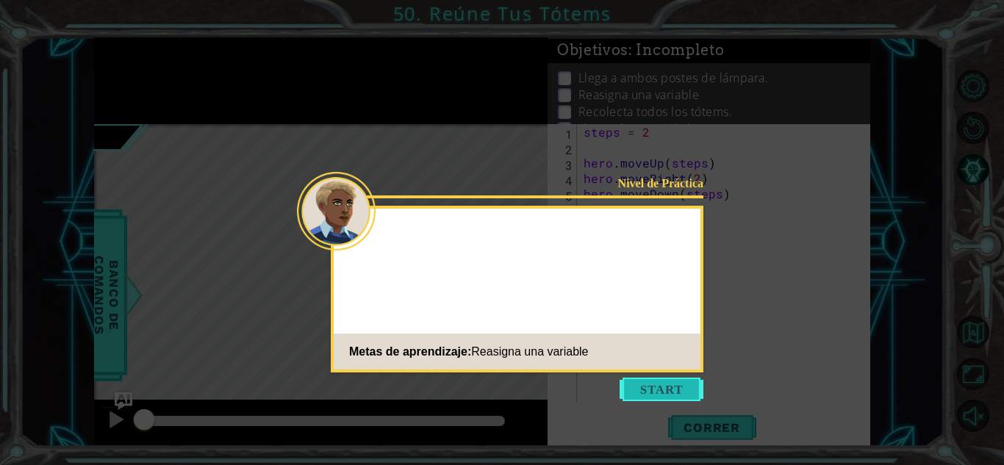
click at [683, 385] on button "Start" at bounding box center [662, 390] width 84 height 24
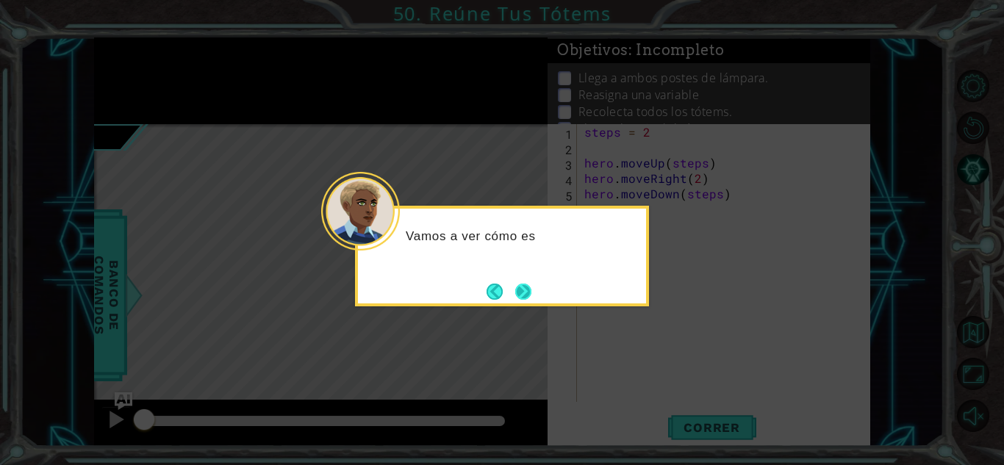
click at [533, 290] on div "Vamos a ver cómo es" at bounding box center [502, 256] width 294 height 101
click at [533, 290] on div "Vamos a ver cómo este programa está uti" at bounding box center [502, 256] width 294 height 101
click at [533, 290] on button "Next" at bounding box center [524, 291] width 24 height 24
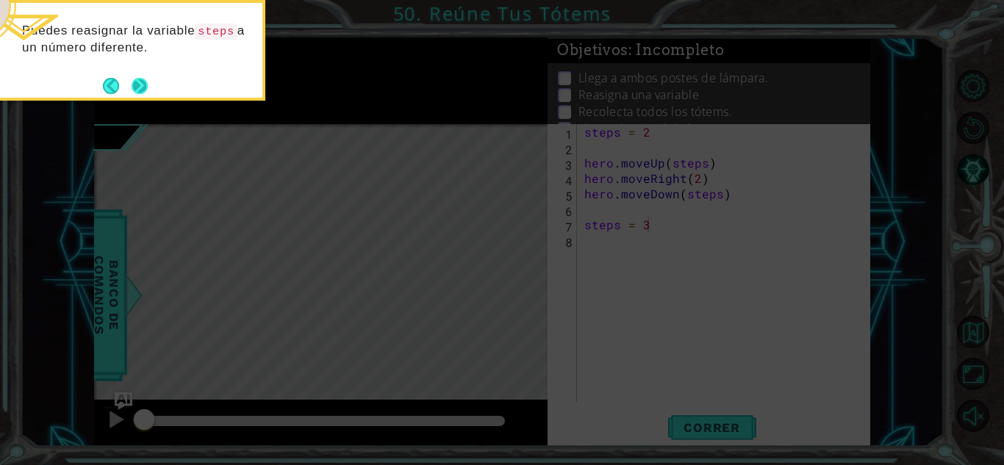
click at [133, 84] on button "Next" at bounding box center [140, 86] width 26 height 26
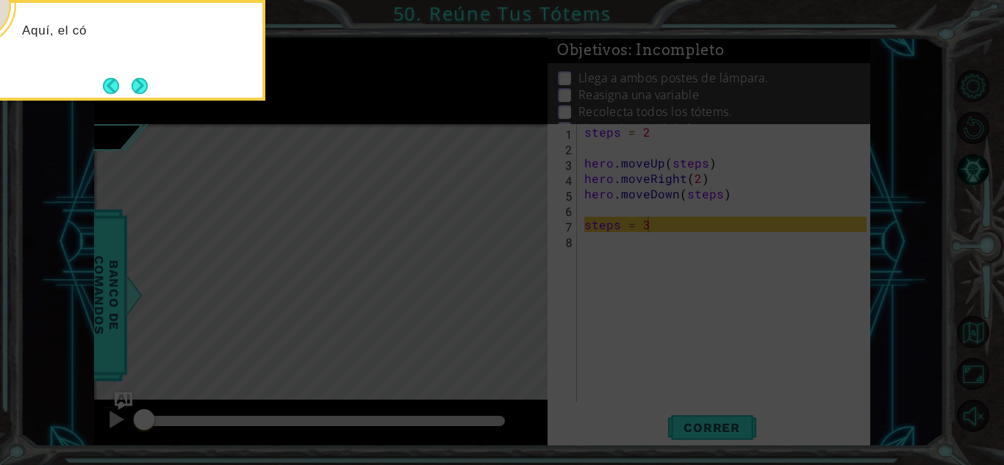
click at [133, 84] on button "Next" at bounding box center [139, 85] width 27 height 27
click at [133, 84] on button "Next" at bounding box center [139, 85] width 21 height 21
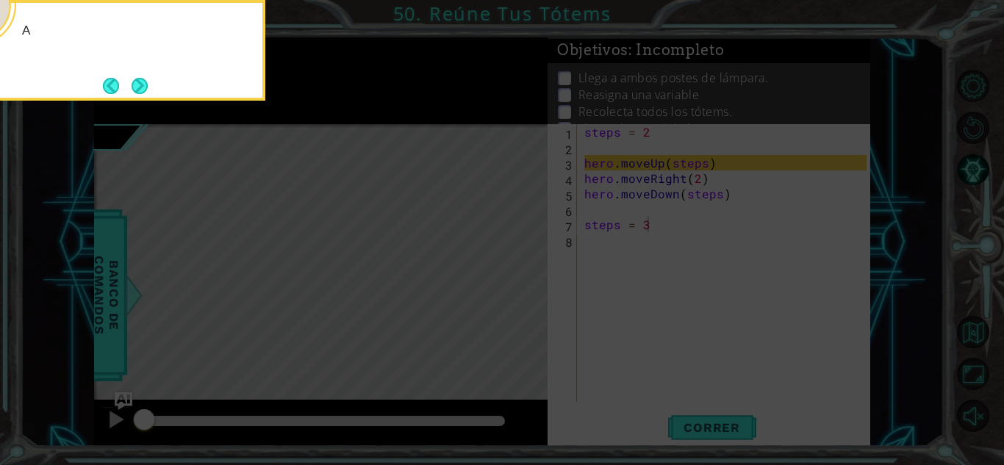
click at [133, 84] on button "Next" at bounding box center [140, 86] width 18 height 18
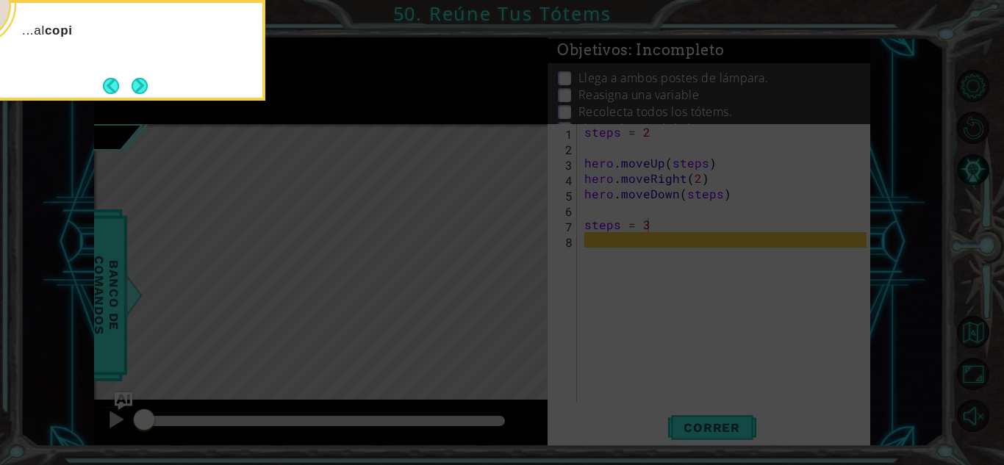
click at [133, 84] on button "Next" at bounding box center [139, 86] width 26 height 26
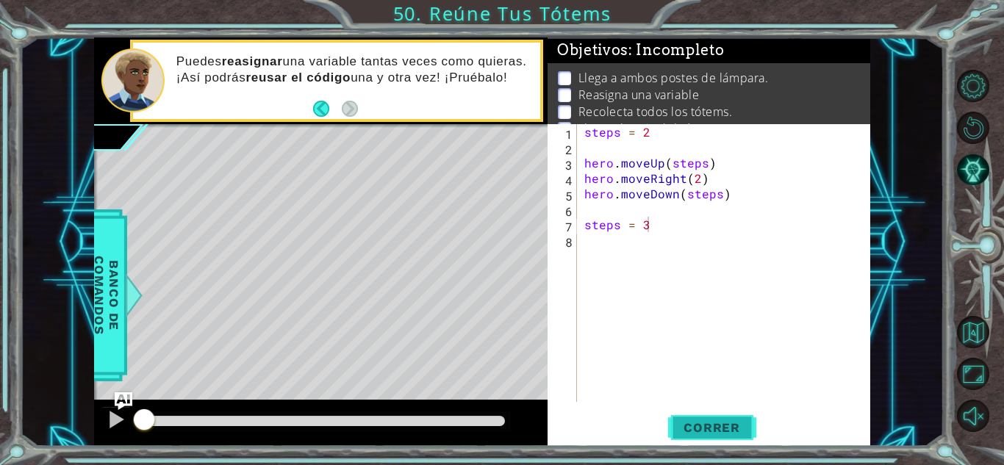
click at [726, 427] on span "Correr" at bounding box center [712, 428] width 86 height 15
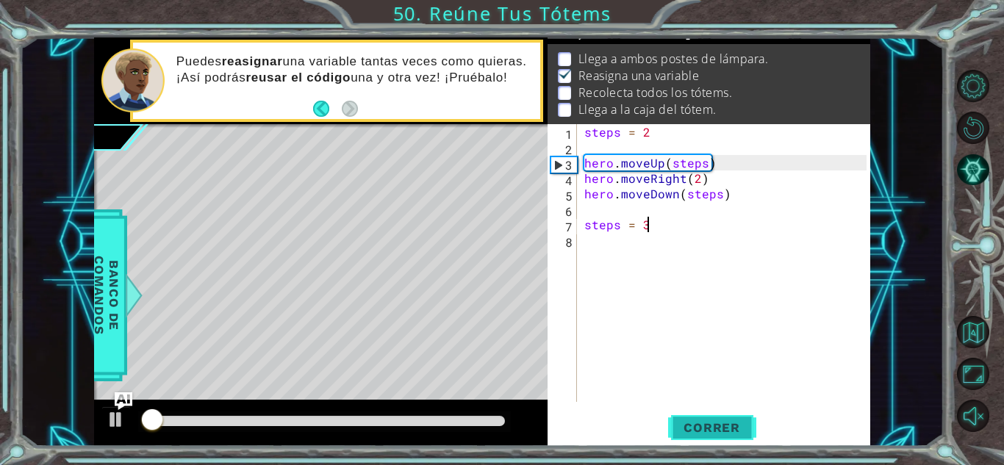
scroll to position [20, 0]
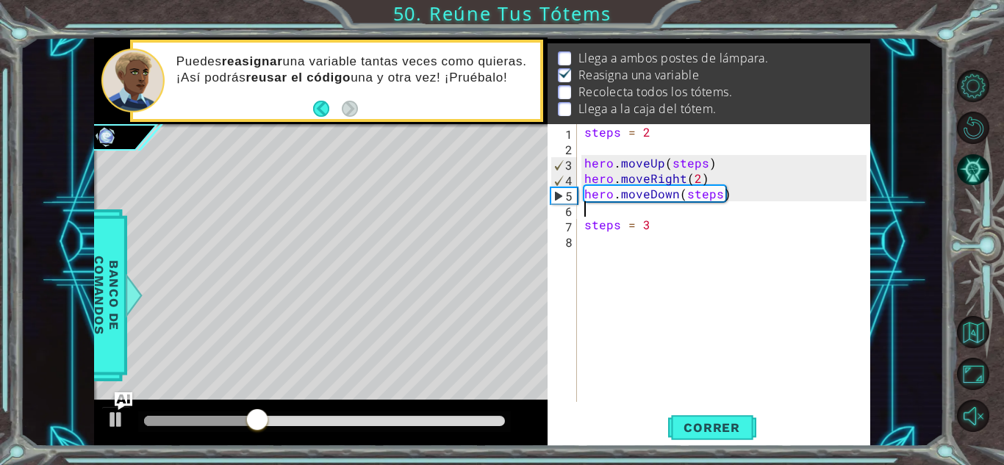
click at [765, 209] on div "steps = 2 hero . moveUp ( steps ) hero . moveRight ( 2 ) hero . moveDown ( step…" at bounding box center [728, 278] width 293 height 309
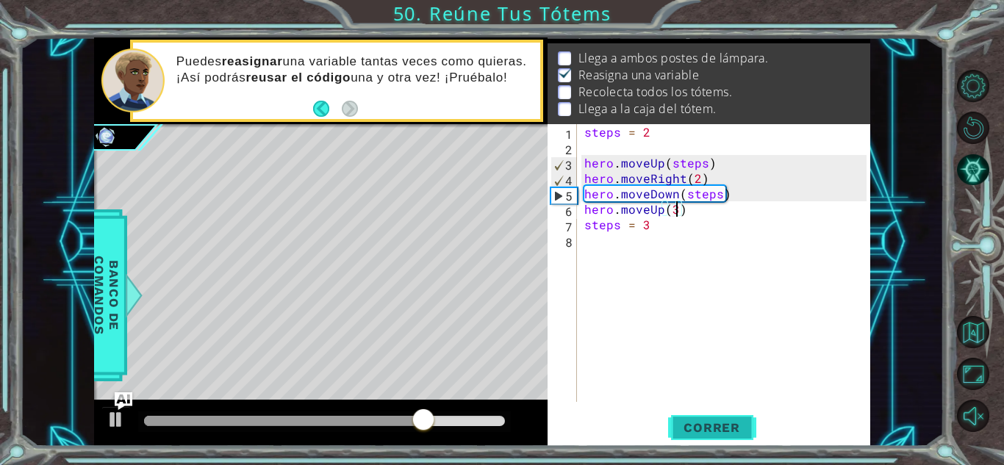
type textarea "hero.moveUp(3)"
click at [706, 434] on span "Correr" at bounding box center [712, 428] width 86 height 15
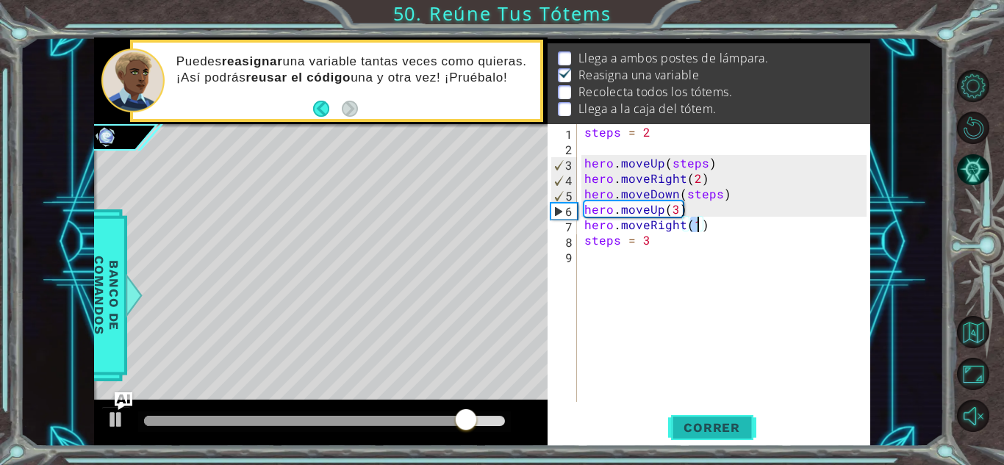
scroll to position [0, 7]
type textarea "hero.moveRight(steps)"
click at [735, 426] on span "Correr" at bounding box center [712, 428] width 86 height 15
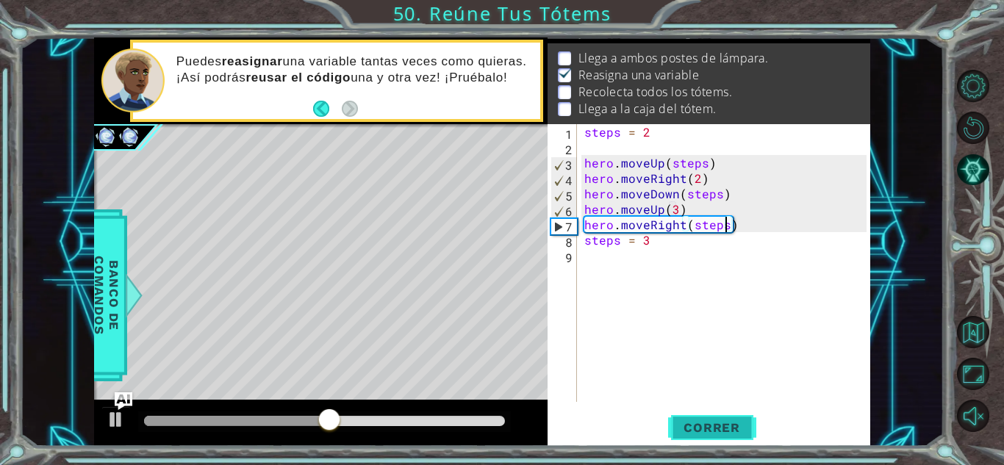
scroll to position [0, 0]
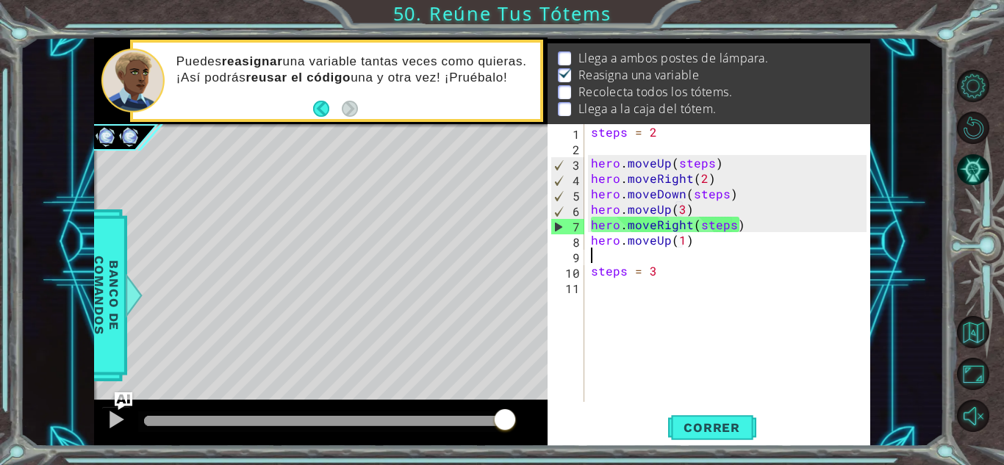
click at [557, 228] on div "7" at bounding box center [567, 226] width 33 height 15
click at [722, 243] on div "steps = 2 hero . moveUp ( steps ) hero . moveRight ( 2 ) hero . moveDown ( step…" at bounding box center [731, 278] width 286 height 309
type textarea "hero.moveUp(1)"
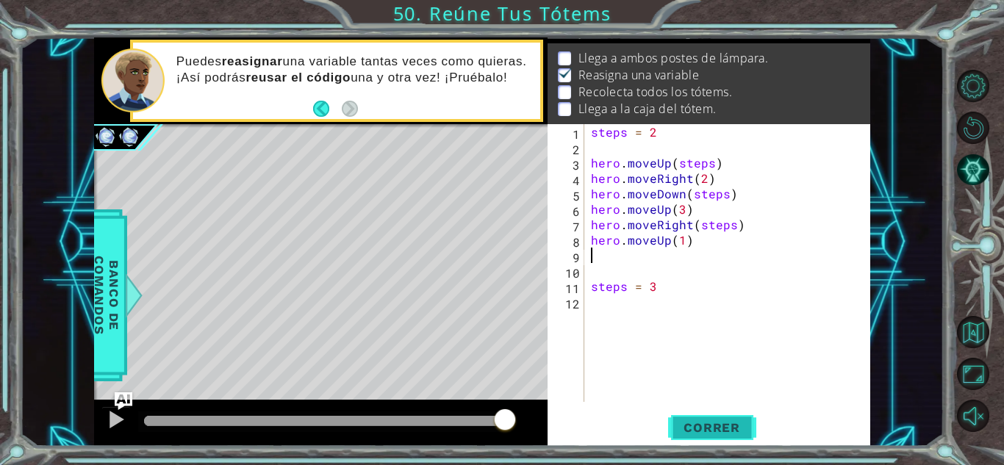
click at [718, 430] on span "Correr" at bounding box center [712, 428] width 86 height 15
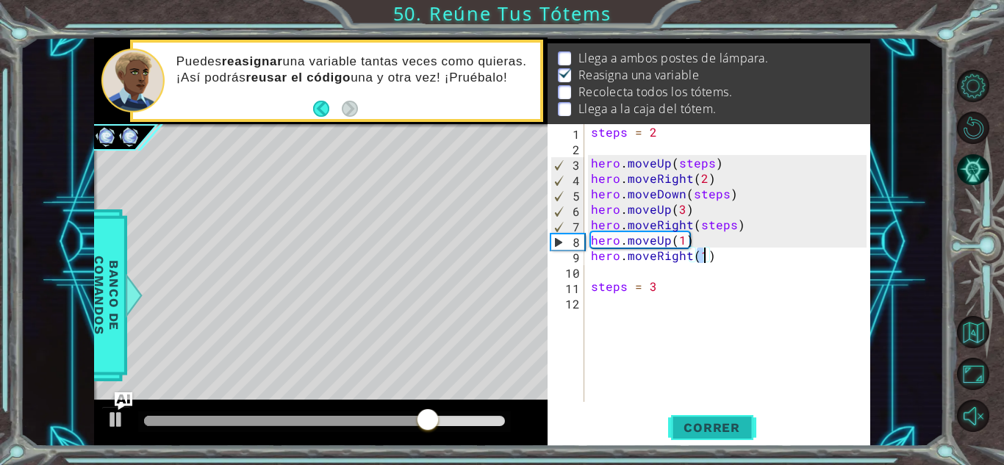
scroll to position [0, 7]
click at [718, 430] on span "Correr" at bounding box center [712, 428] width 86 height 15
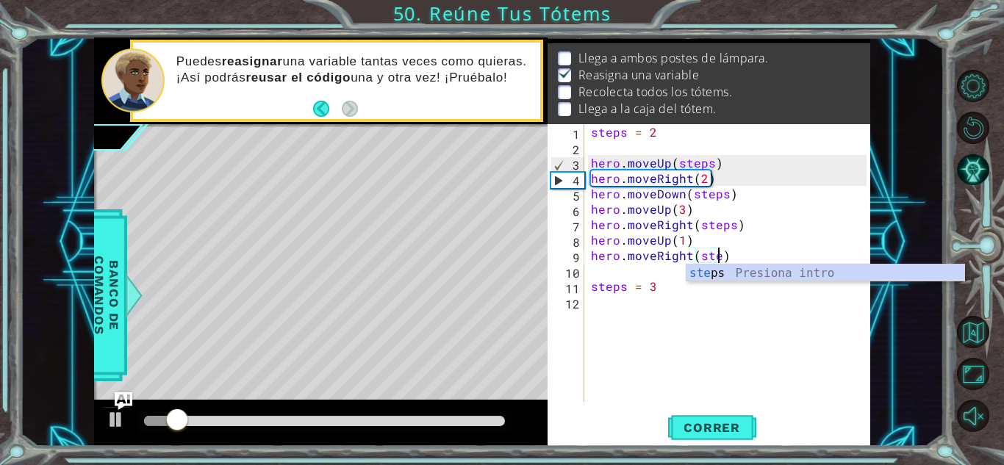
type textarea "hero.moveRight(steps)"
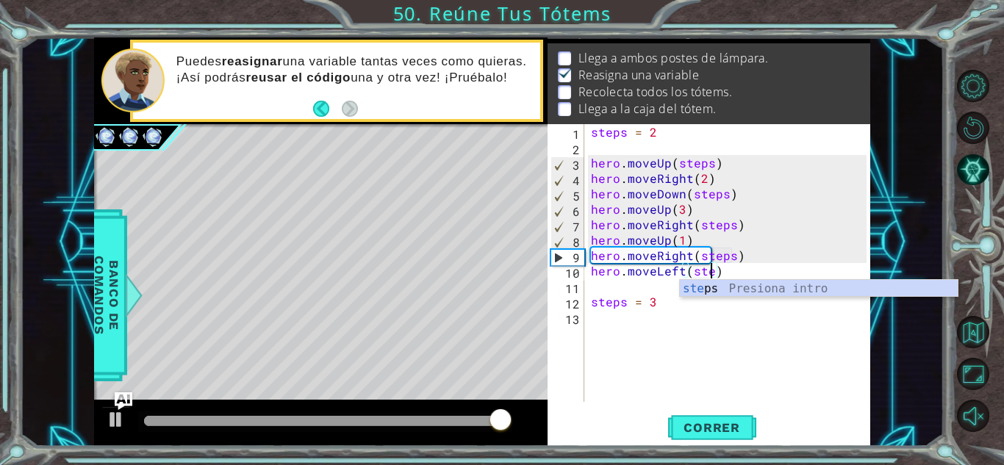
type textarea "hero.moveLeft(steps)"
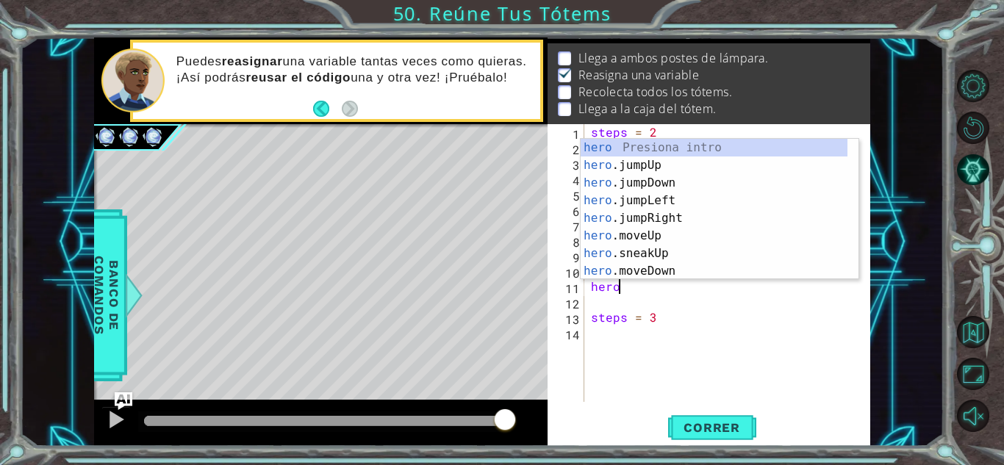
scroll to position [0, 1]
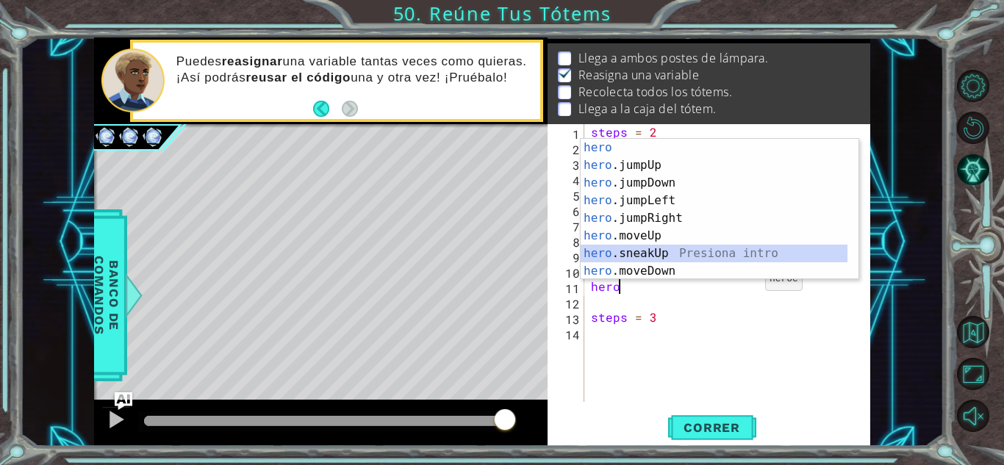
click at [736, 262] on div "hero Presiona intro hero .jumpUp Presiona intro hero .jumpDown Presiona intro h…" at bounding box center [714, 227] width 267 height 176
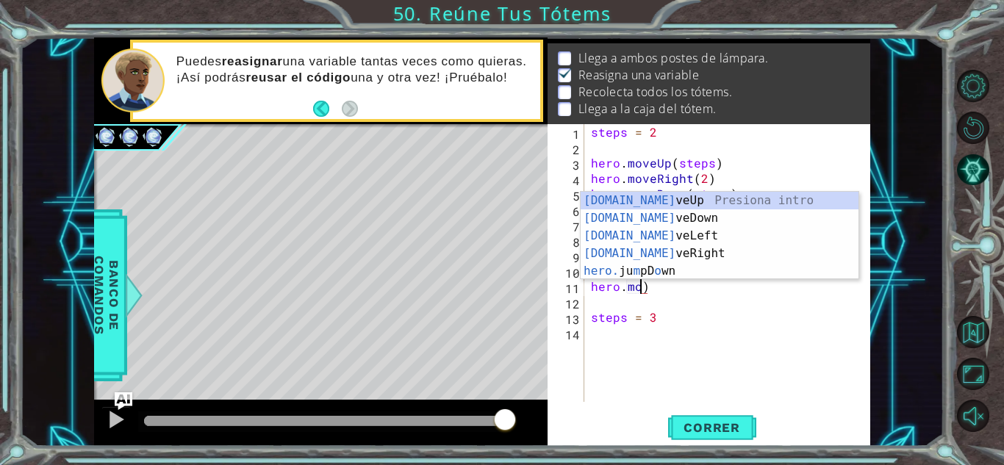
scroll to position [0, 4]
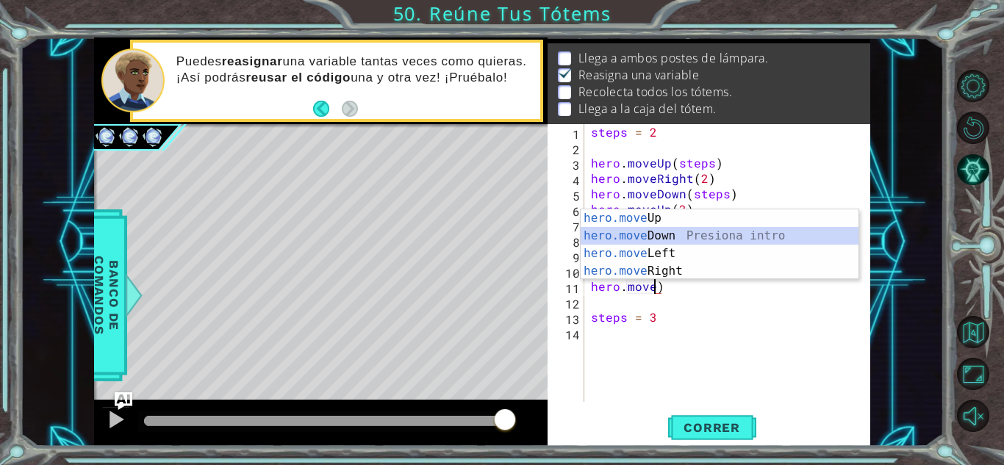
click at [715, 232] on div "hero.move Up Presiona intro hero.move Down Presiona intro hero.move Left Presio…" at bounding box center [720, 263] width 278 height 106
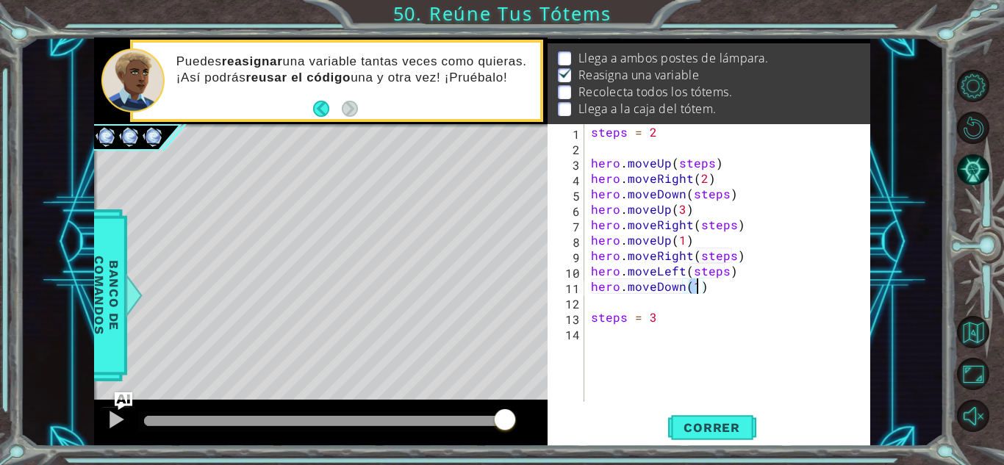
click at [723, 285] on div "steps = 2 hero . moveUp ( steps ) hero . moveRight ( 2 ) hero . moveDown ( step…" at bounding box center [731, 278] width 286 height 309
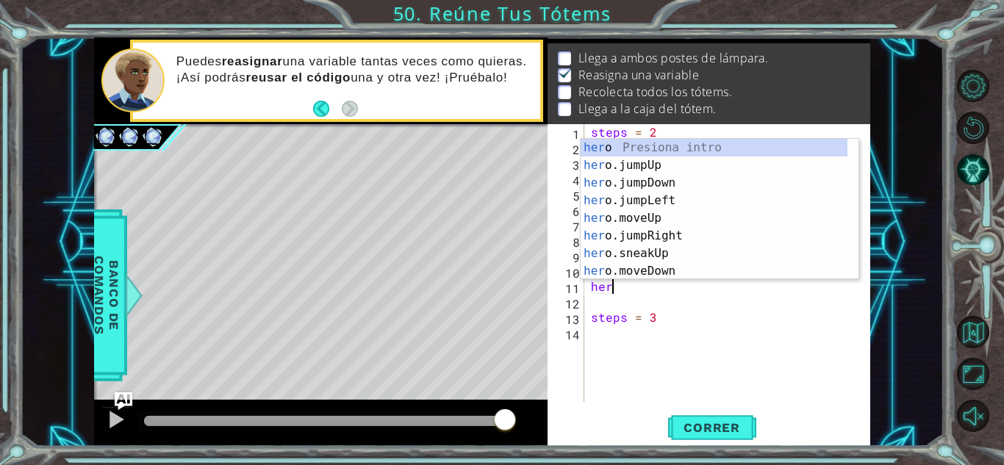
scroll to position [0, 0]
type textarea "h"
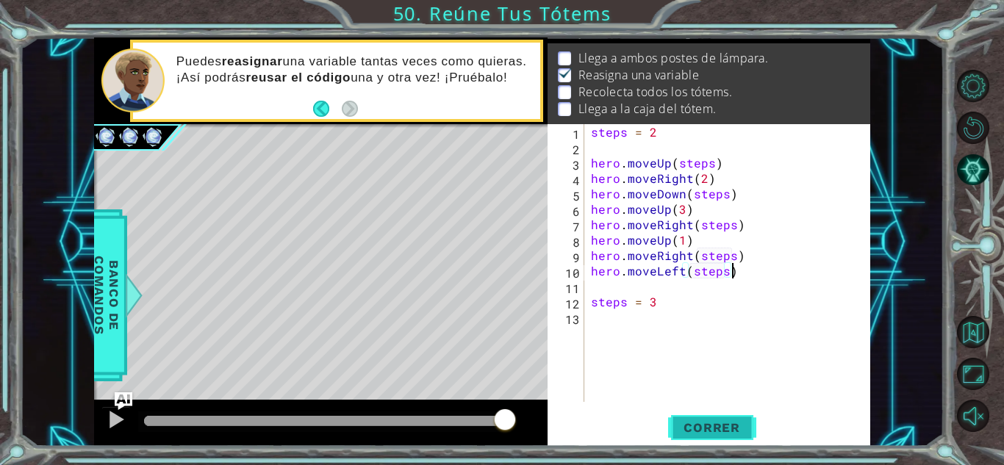
click at [721, 439] on button "Correr" at bounding box center [712, 428] width 88 height 32
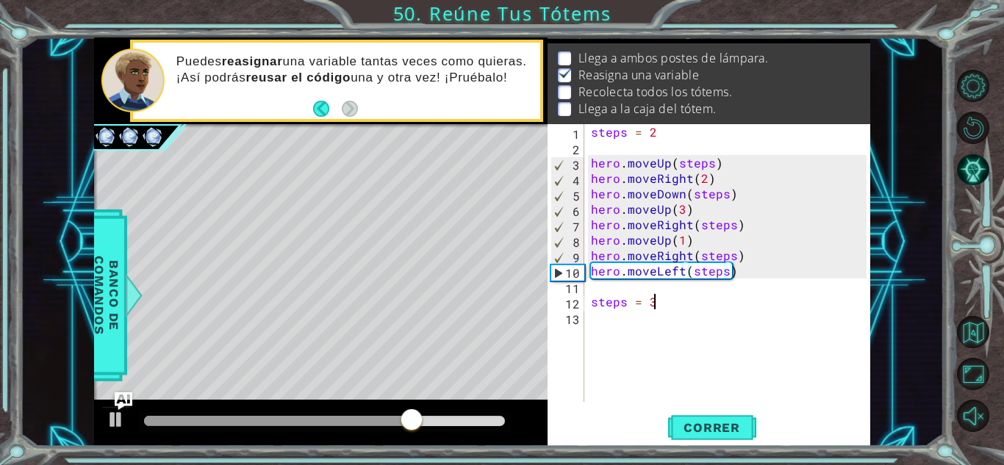
click at [697, 296] on div "steps = 2 hero . moveUp ( steps ) hero . moveRight ( 2 ) hero . moveDown ( step…" at bounding box center [731, 278] width 286 height 309
type textarea "steps = 4"
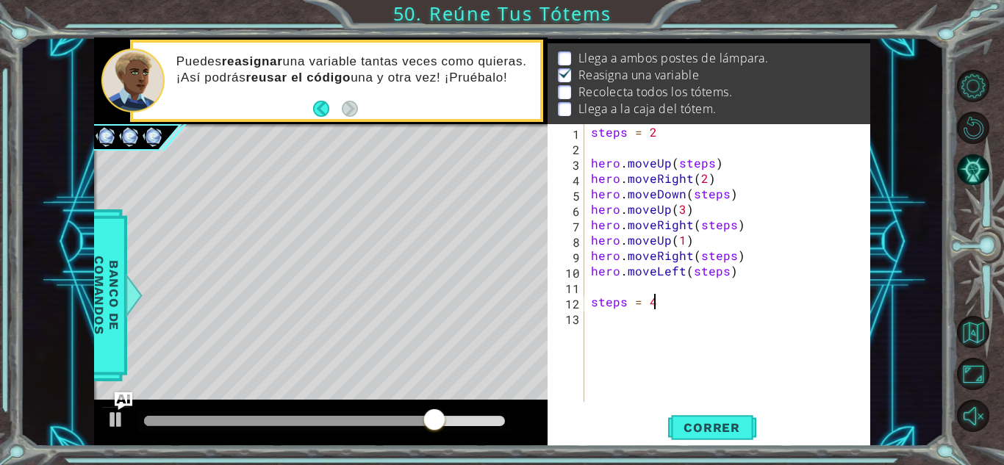
scroll to position [0, 3]
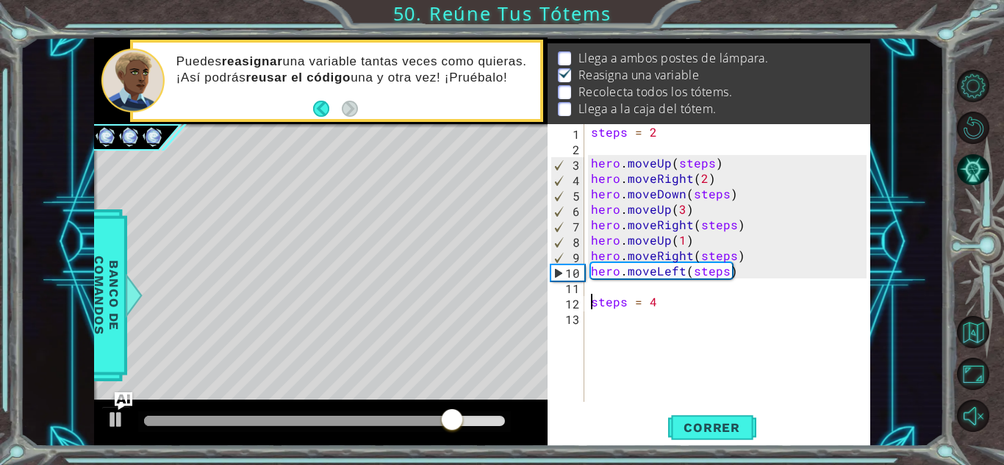
click at [588, 301] on div "steps = 2 hero . moveUp ( steps ) hero . moveRight ( 2 ) hero . moveDown ( step…" at bounding box center [731, 278] width 286 height 309
click at [671, 298] on div "steps = 2 hero . moveUp ( steps ) hero . moveRight ( 2 ) hero . moveDown ( step…" at bounding box center [731, 278] width 286 height 309
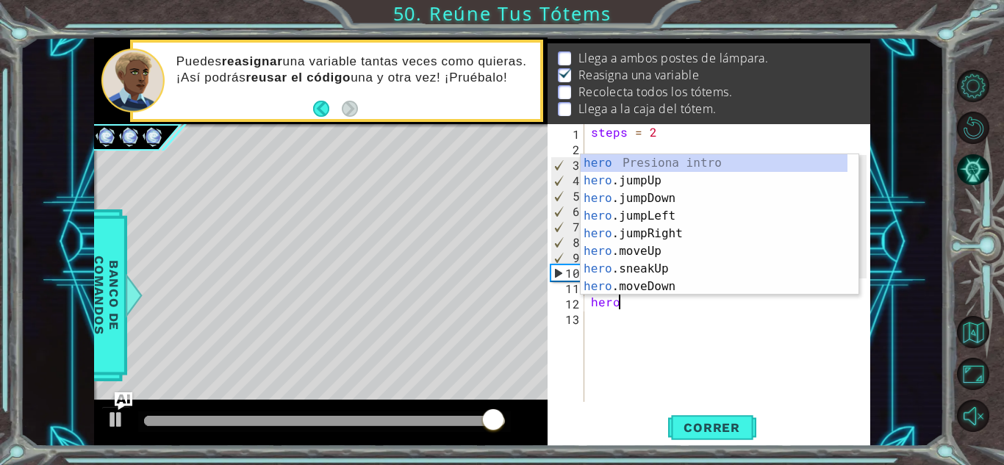
scroll to position [0, 1]
click at [671, 298] on div "steps = 2 hero . moveUp ( steps ) hero . moveRight ( 2 ) hero . moveDown ( step…" at bounding box center [731, 278] width 286 height 309
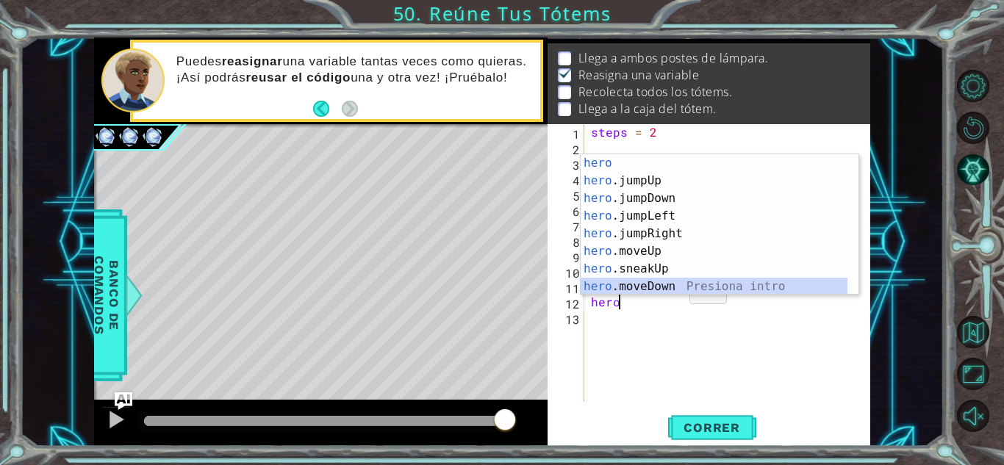
click at [668, 280] on div "hero Presiona intro hero .jumpUp Presiona intro hero .jumpDown Presiona intro h…" at bounding box center [714, 242] width 267 height 176
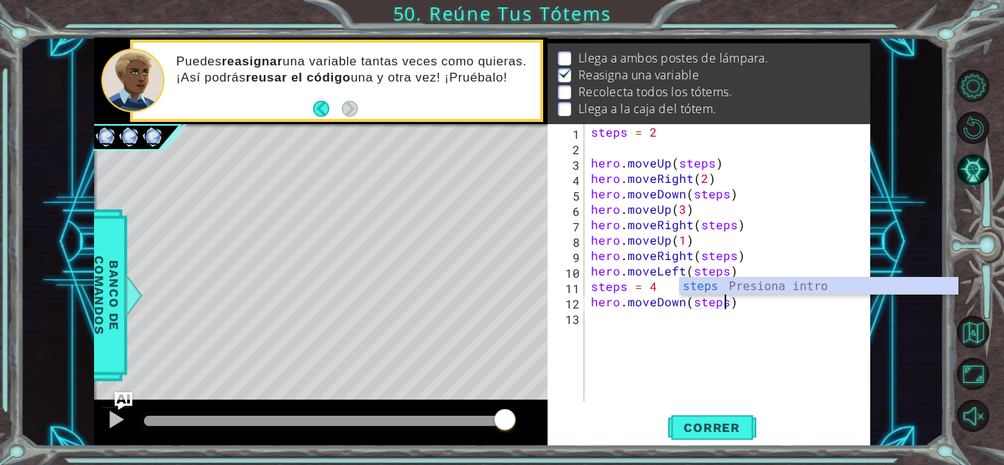
scroll to position [0, 8]
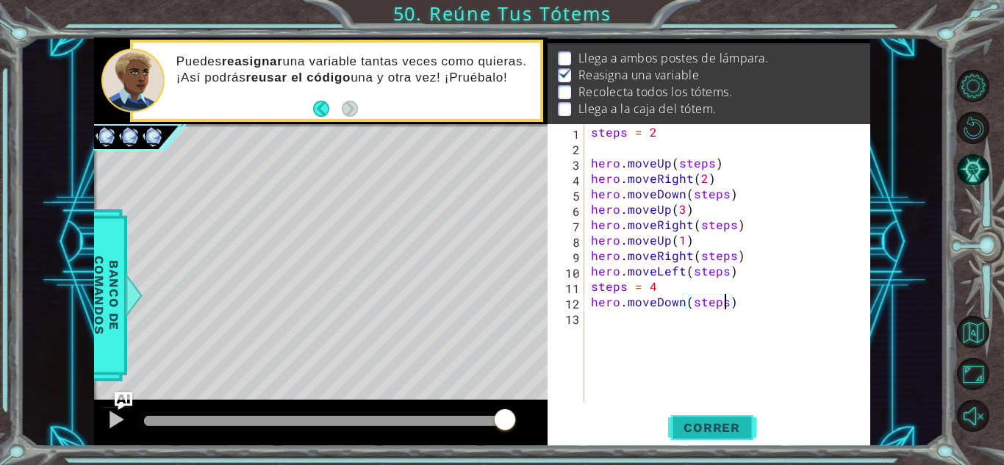
type textarea "hero.moveDown(steps)"
click at [710, 434] on span "Correr" at bounding box center [712, 428] width 86 height 15
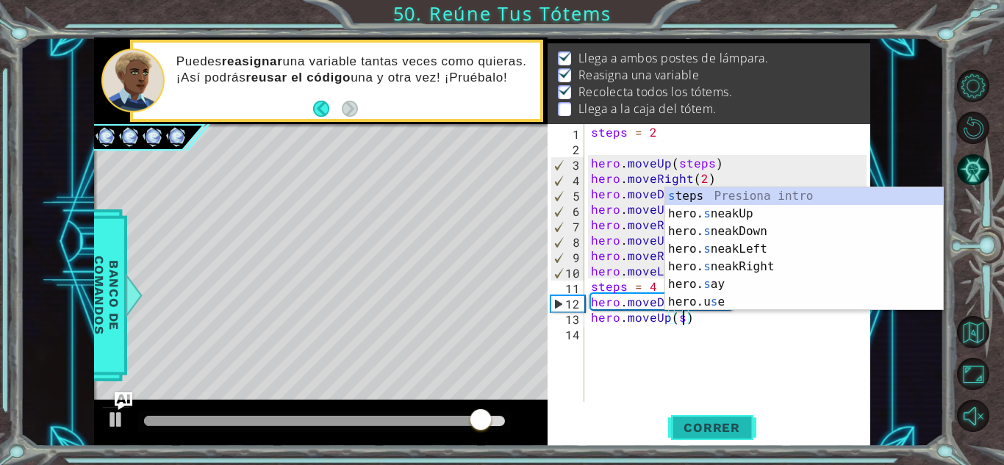
scroll to position [0, 6]
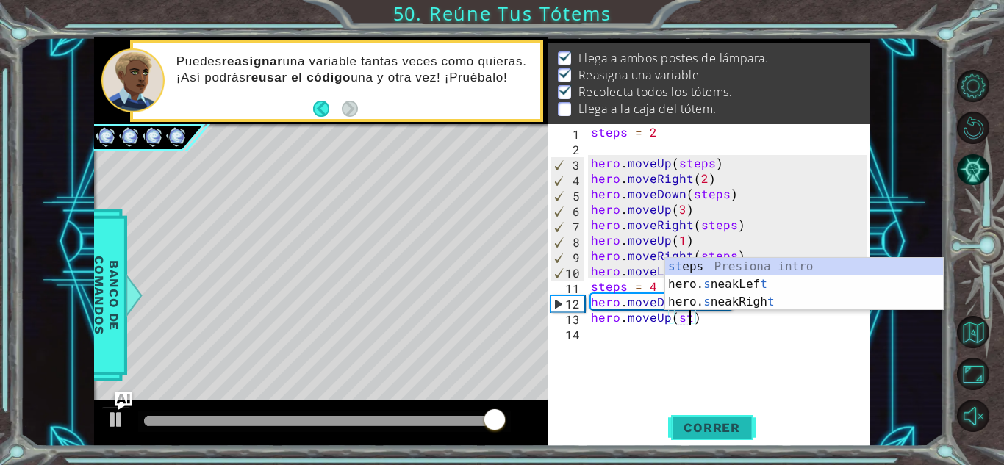
type textarea "hero.moveUp(steps)"
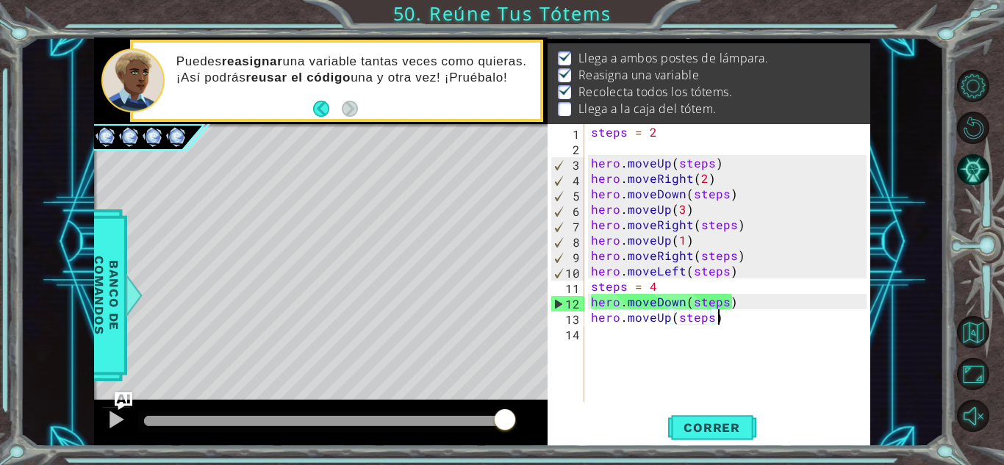
click at [774, 318] on div "steps = 2 hero . moveUp ( steps ) hero . moveRight ( 2 ) hero . moveDown ( step…" at bounding box center [731, 278] width 286 height 309
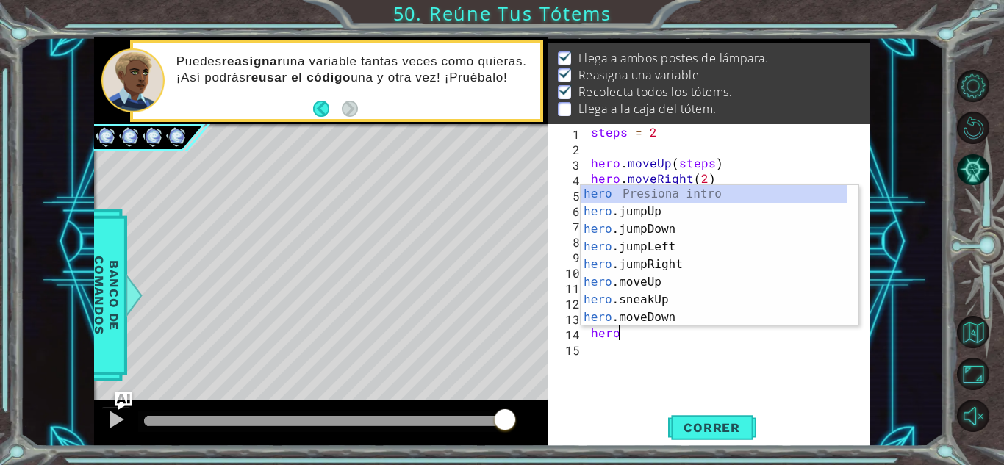
scroll to position [0, 1]
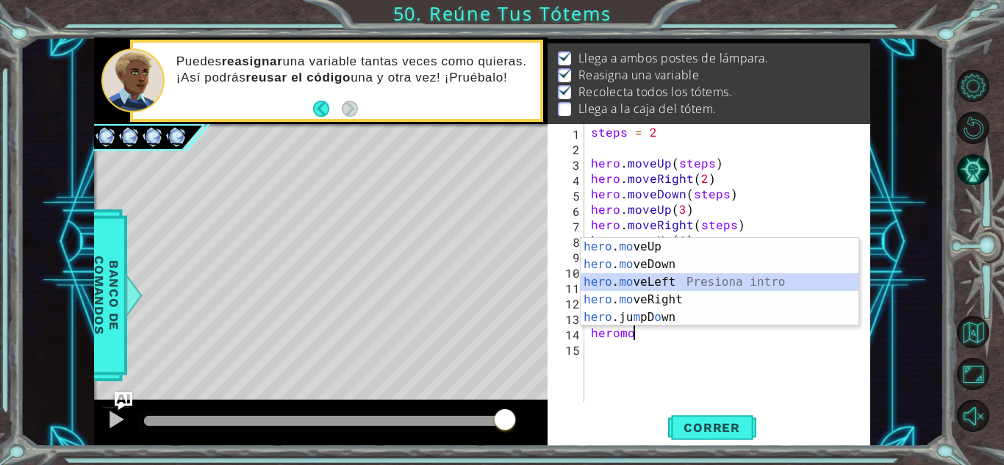
click at [731, 282] on div "hero . mo veUp Presiona intro hero . mo veDown Presiona intro hero . mo veLeft …" at bounding box center [720, 300] width 278 height 124
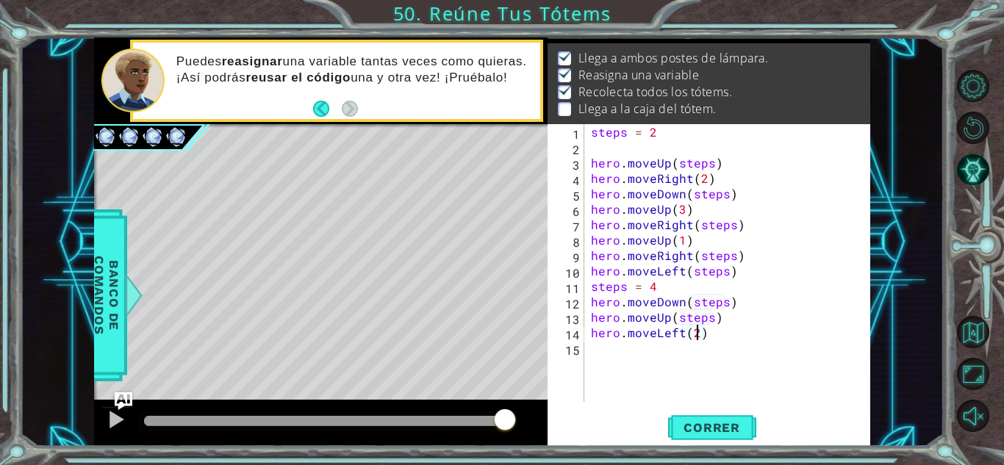
scroll to position [0, 6]
click at [704, 421] on span "Correr" at bounding box center [712, 428] width 86 height 15
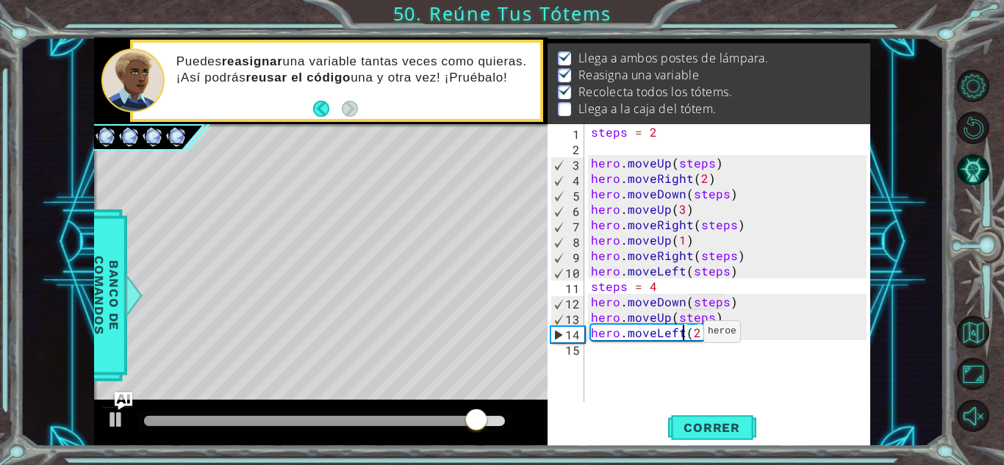
click at [685, 335] on div "steps = 2 hero . moveUp ( steps ) hero . moveRight ( 2 ) hero . moveDown ( step…" at bounding box center [731, 278] width 286 height 309
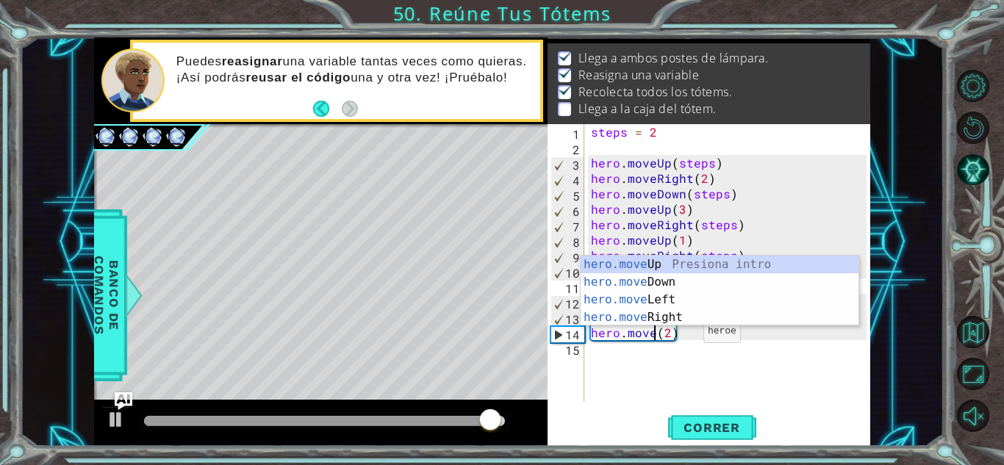
scroll to position [0, 4]
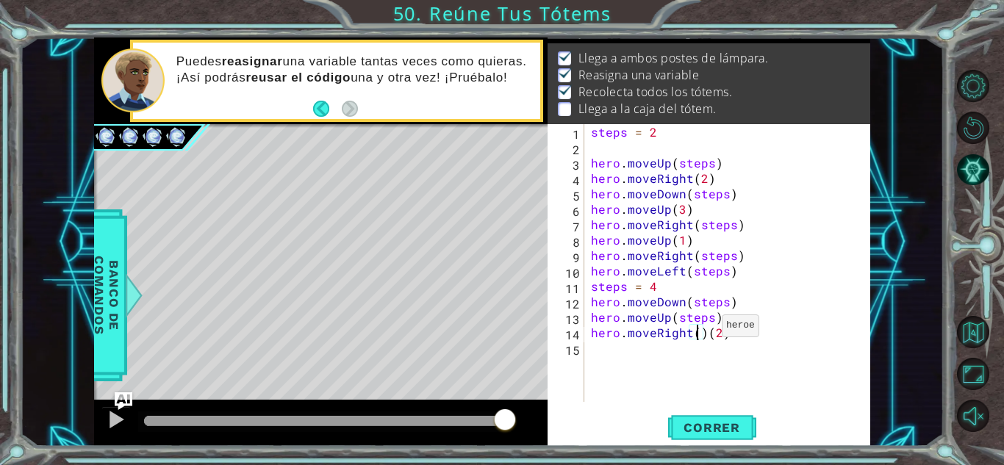
click at [704, 329] on div "steps = 2 hero . moveUp ( steps ) hero . moveRight ( 2 ) hero . moveDown ( step…" at bounding box center [731, 278] width 286 height 309
type textarea "hero.moveRight(2)"
click at [715, 335] on div "steps = 2 hero . moveUp ( steps ) hero . moveRight ( 2 ) hero . moveDown ( step…" at bounding box center [731, 278] width 286 height 309
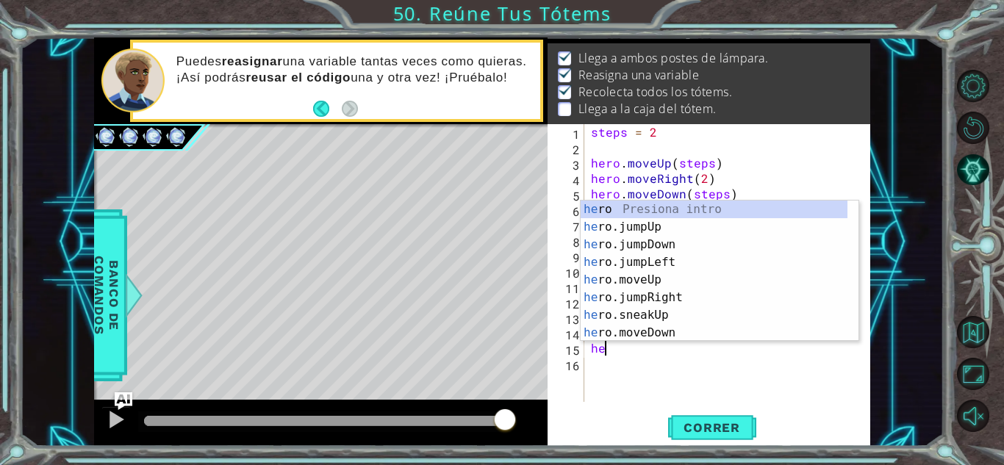
scroll to position [0, 1]
click at [710, 331] on div "hero Presiona intro hero .jumpUp Presiona intro hero .jumpDown Presiona intro h…" at bounding box center [714, 289] width 267 height 176
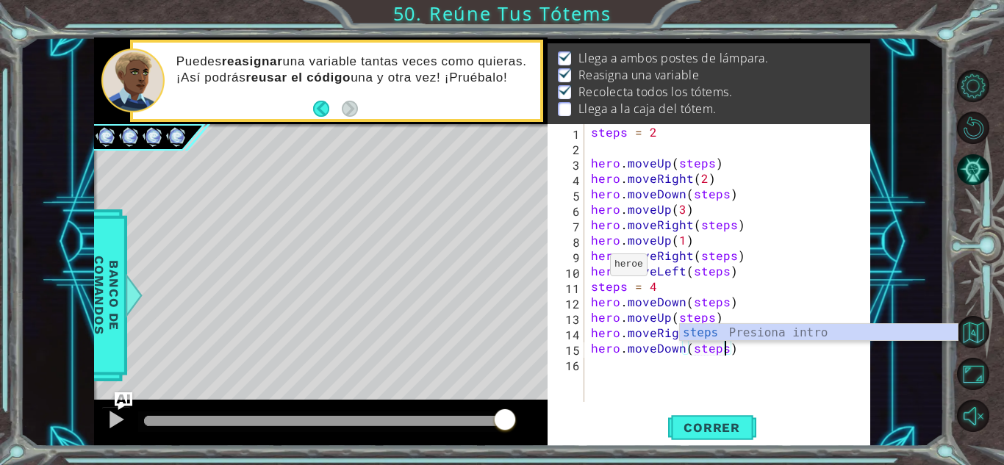
scroll to position [0, 8]
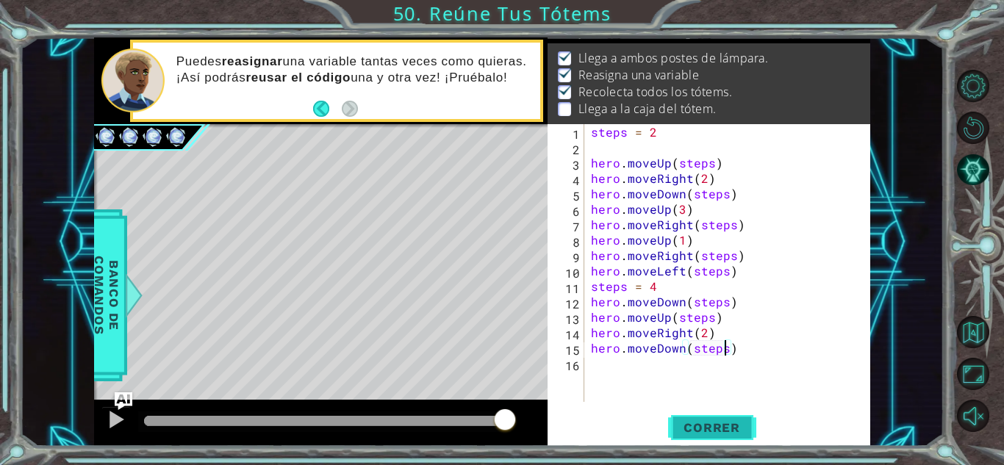
click at [687, 429] on span "Correr" at bounding box center [712, 428] width 86 height 15
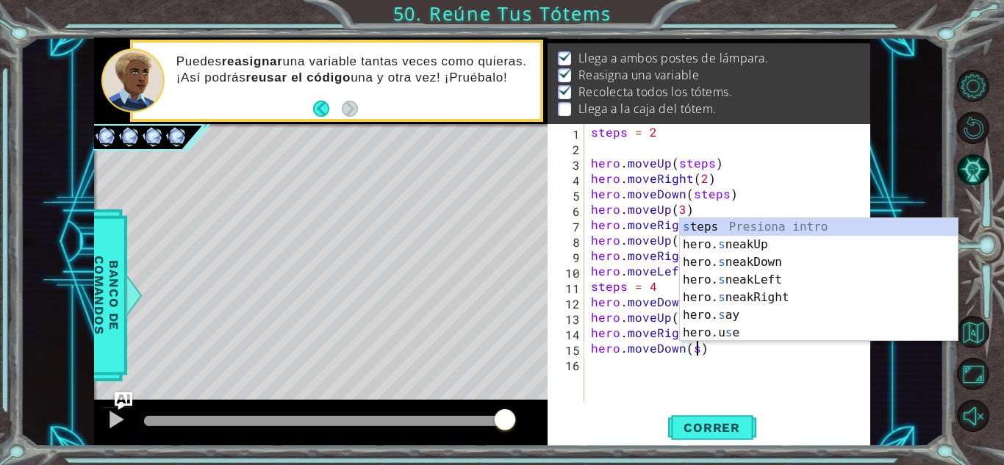
scroll to position [0, 6]
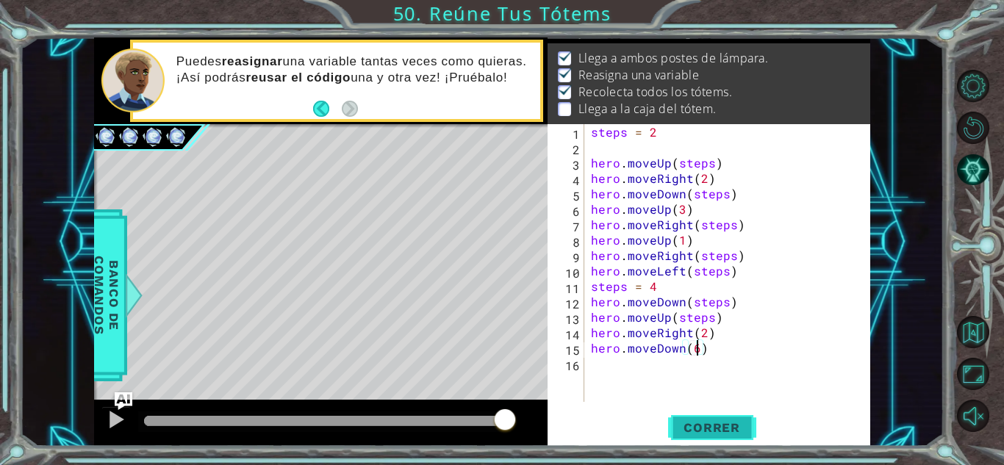
type textarea "hero.moveDown(6)"
click at [735, 432] on span "Correr" at bounding box center [712, 428] width 86 height 15
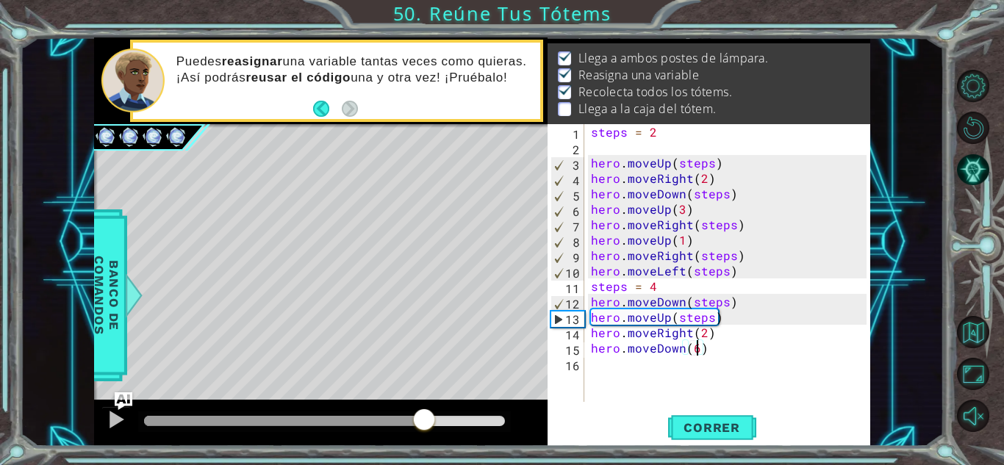
drag, startPoint x: 184, startPoint y: 424, endPoint x: 427, endPoint y: 460, distance: 246.1
click at [427, 460] on div "1 ההההההההההההההההההההההההההההההההההההההההההההההההההההההההההההההההההההההההההההה…" at bounding box center [502, 232] width 1004 height 465
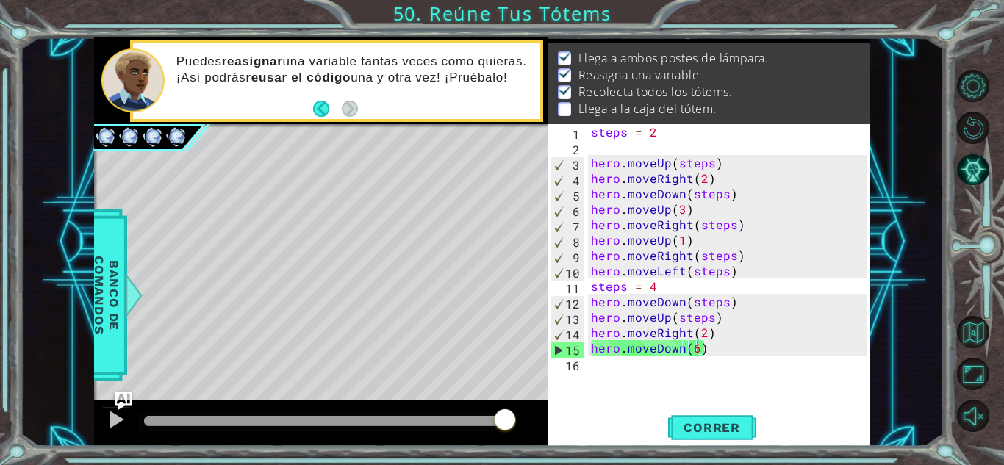
click at [474, 268] on div "Level Map" at bounding box center [433, 340] width 679 height 433
click at [687, 383] on div "steps = 2 hero . moveUp ( steps ) hero . moveRight ( 2 ) hero . moveDown ( step…" at bounding box center [731, 278] width 286 height 309
click at [712, 353] on div "steps = 2 hero . moveUp ( steps ) hero . moveRight ( 2 ) hero . moveDown ( step…" at bounding box center [731, 278] width 286 height 309
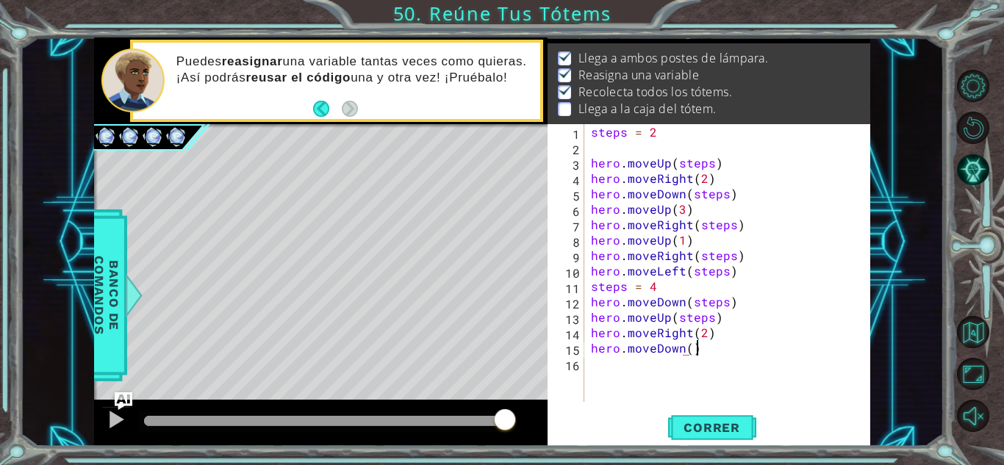
scroll to position [0, 6]
click at [710, 421] on span "Correr" at bounding box center [712, 428] width 86 height 15
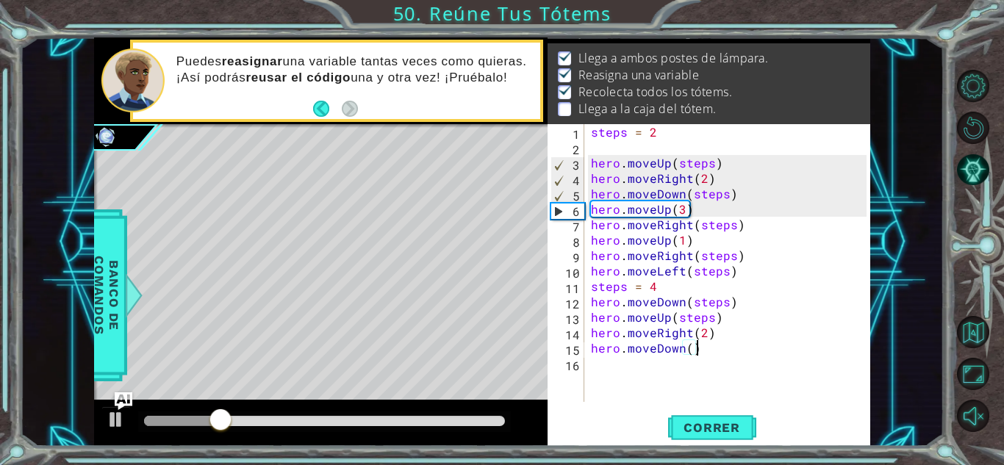
click at [377, 419] on div at bounding box center [324, 421] width 361 height 10
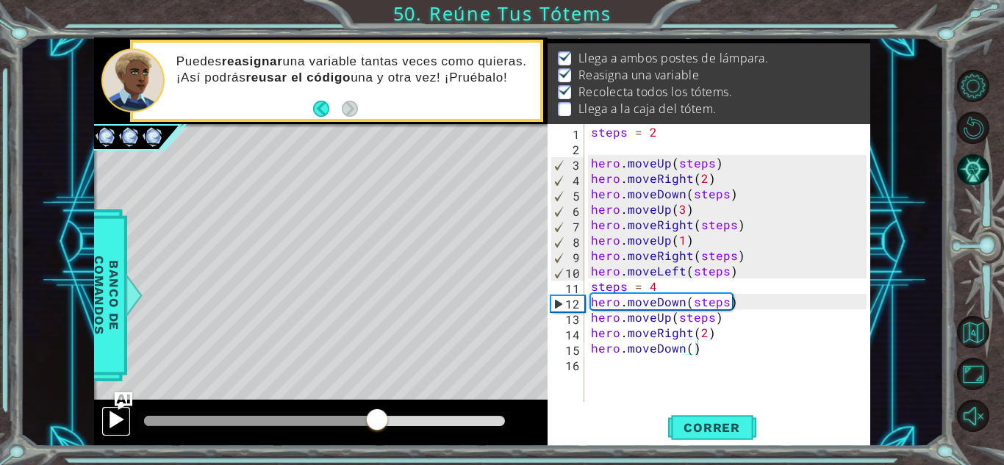
click at [112, 417] on div at bounding box center [116, 419] width 19 height 19
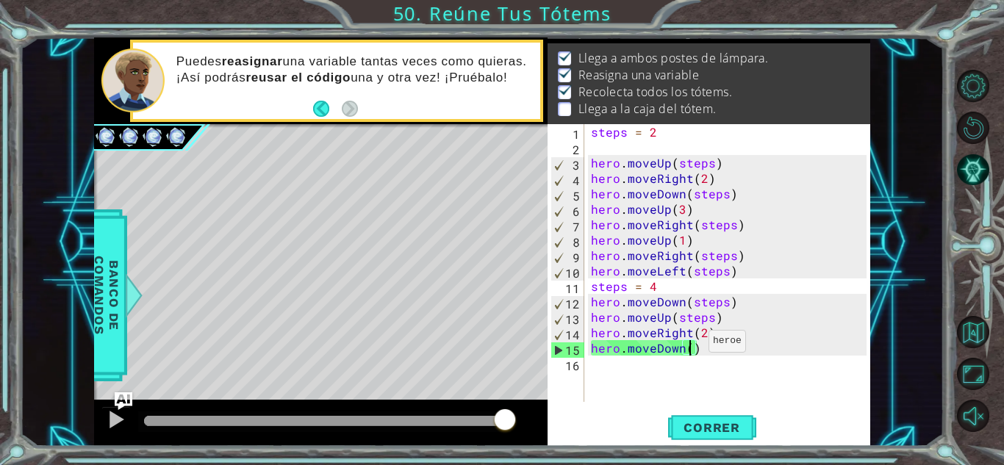
click at [690, 345] on div "steps = 2 hero . moveUp ( steps ) hero . moveRight ( 2 ) hero . moveDown ( step…" at bounding box center [731, 278] width 286 height 309
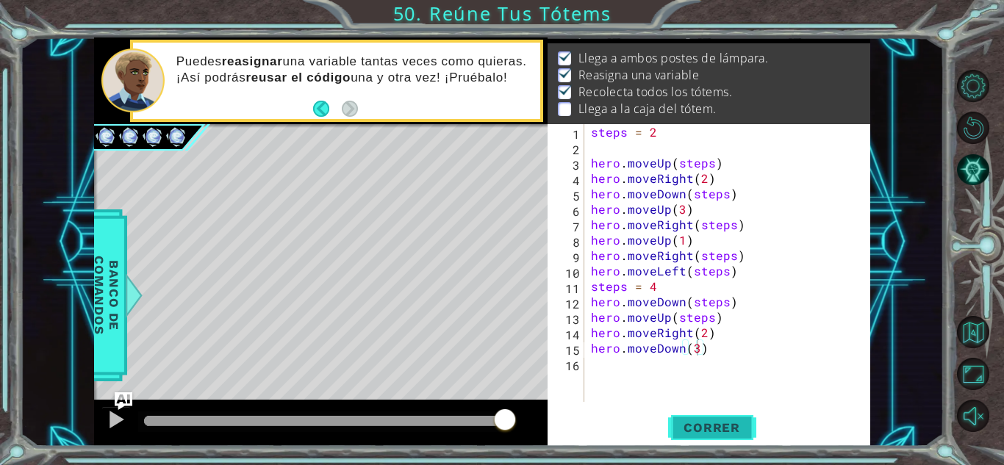
click at [718, 429] on span "Correr" at bounding box center [712, 428] width 86 height 15
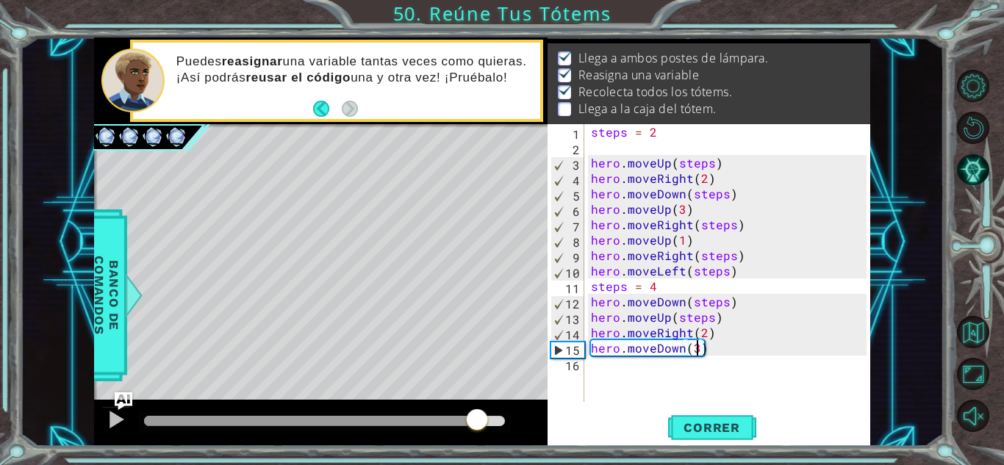
click at [477, 417] on div at bounding box center [324, 421] width 361 height 10
click at [109, 412] on div at bounding box center [116, 419] width 19 height 19
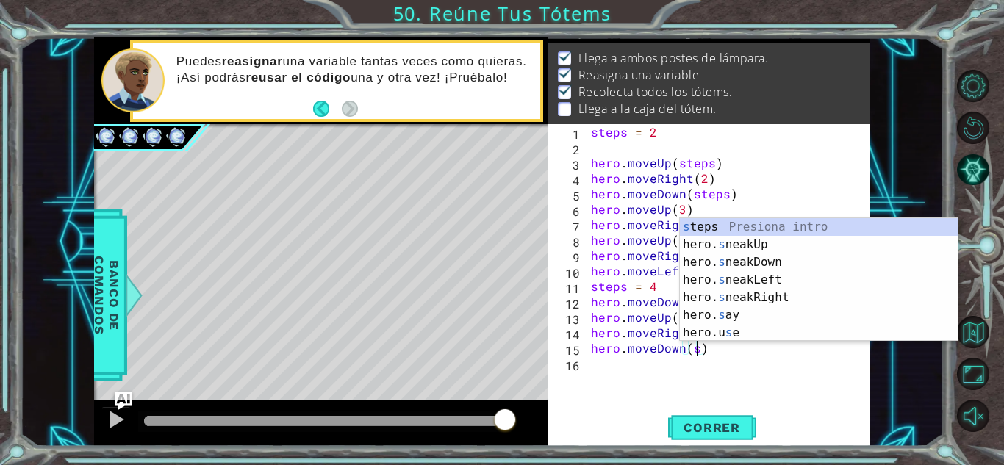
scroll to position [0, 7]
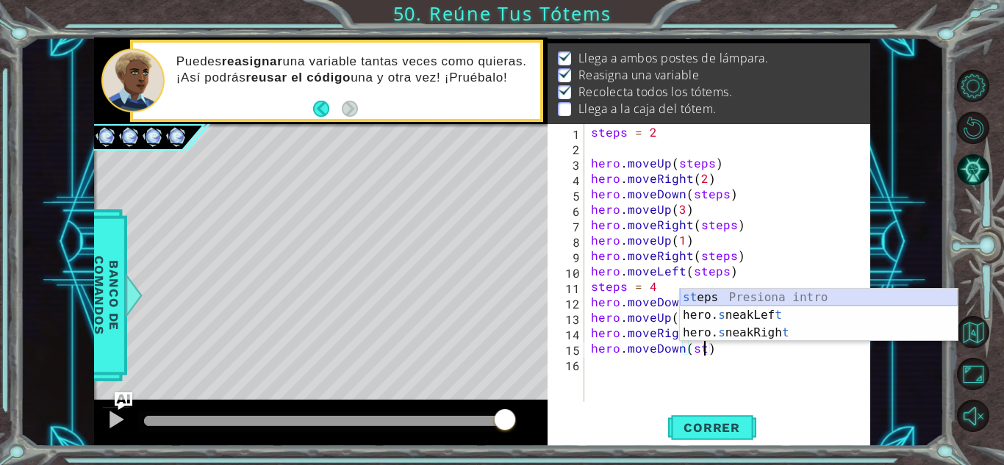
click at [704, 300] on div "st eps Presiona intro hero. s neakLef t Presiona intro hero. s neakRigh t Presi…" at bounding box center [819, 333] width 278 height 88
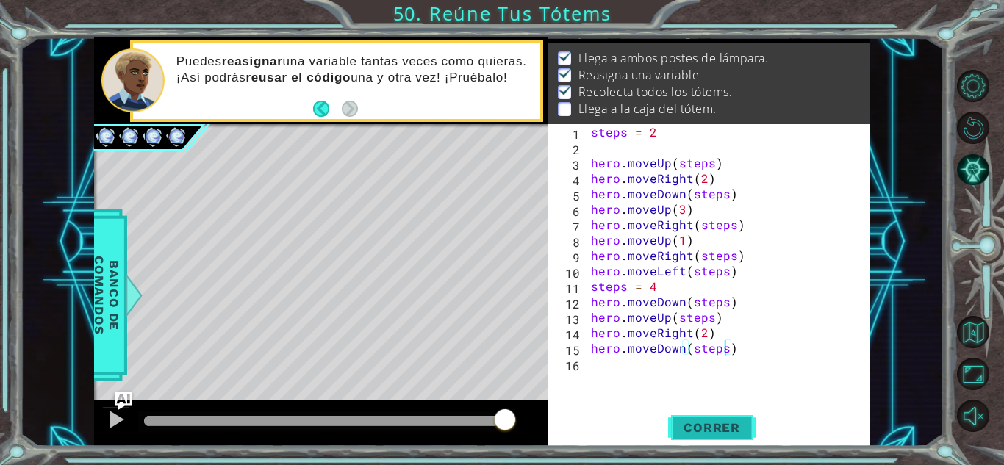
click at [714, 435] on span "Correr" at bounding box center [712, 428] width 86 height 15
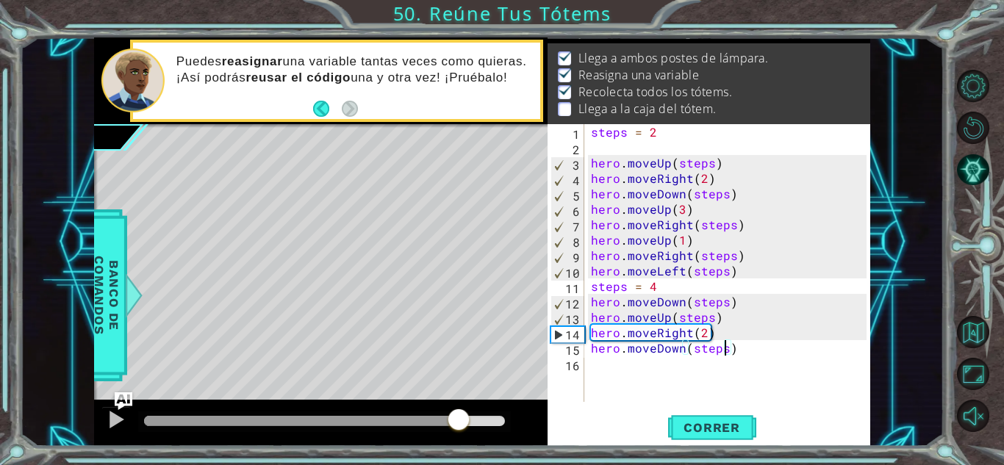
click at [460, 423] on div at bounding box center [324, 421] width 361 height 10
click at [127, 418] on button at bounding box center [115, 422] width 29 height 30
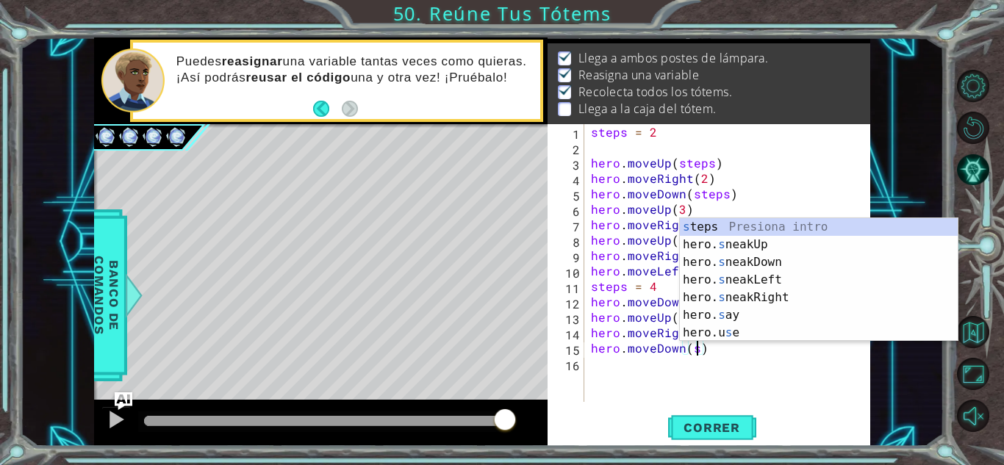
scroll to position [0, 6]
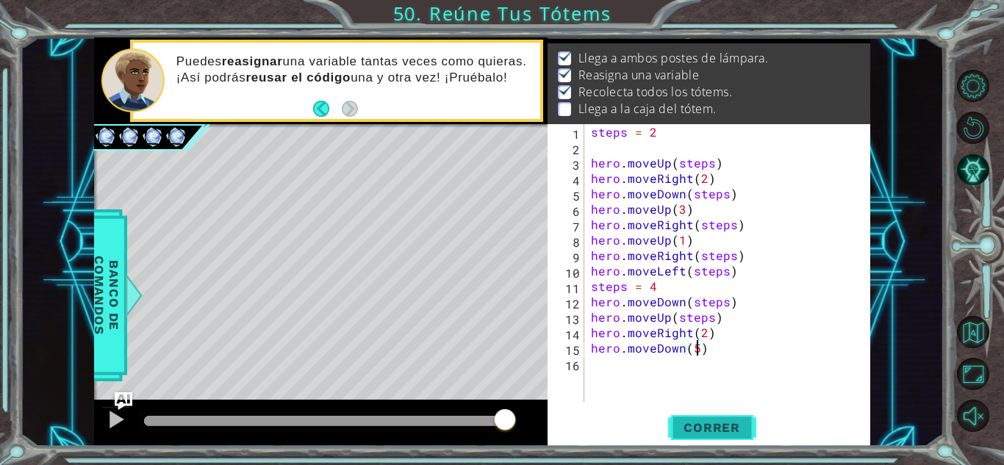
click at [692, 427] on span "Correr" at bounding box center [712, 428] width 86 height 15
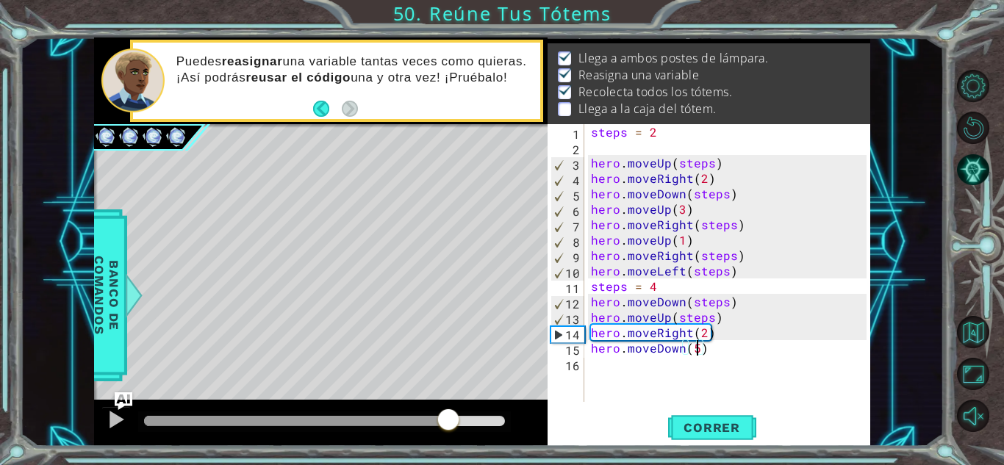
drag, startPoint x: 141, startPoint y: 429, endPoint x: 448, endPoint y: 427, distance: 306.6
click at [448, 427] on div at bounding box center [448, 421] width 26 height 26
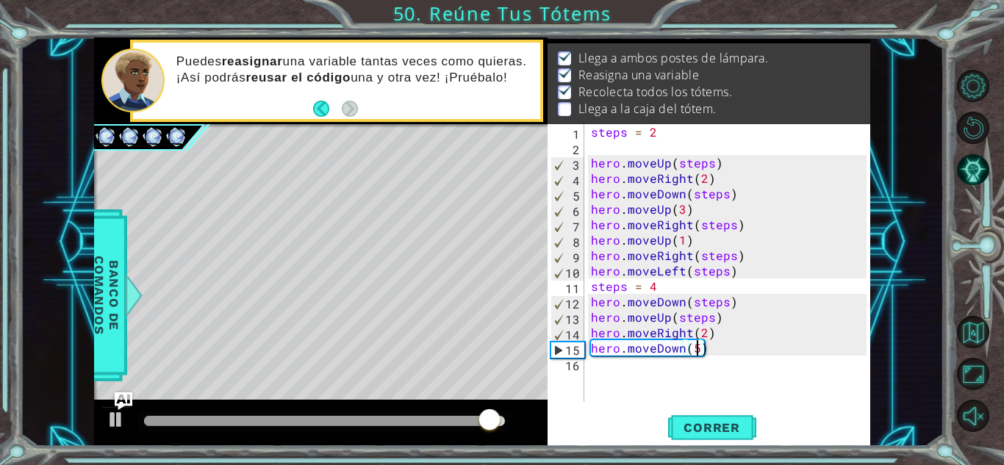
click at [771, 268] on div "steps = 2 hero . moveUp ( steps ) hero . moveRight ( 2 ) hero . moveDown ( step…" at bounding box center [731, 278] width 286 height 309
drag, startPoint x: 496, startPoint y: 413, endPoint x: 518, endPoint y: 429, distance: 26.3
click at [518, 429] on div at bounding box center [505, 421] width 26 height 26
click at [715, 350] on div "steps = 2 hero . moveUp ( steps ) hero . moveRight ( 2 ) hero . moveDown ( step…" at bounding box center [731, 278] width 286 height 309
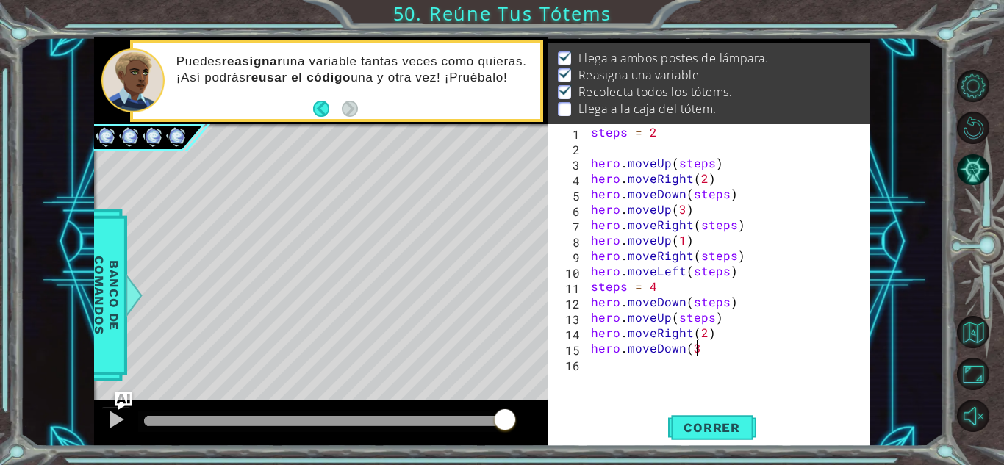
type textarea "hero.moveDown(3)"
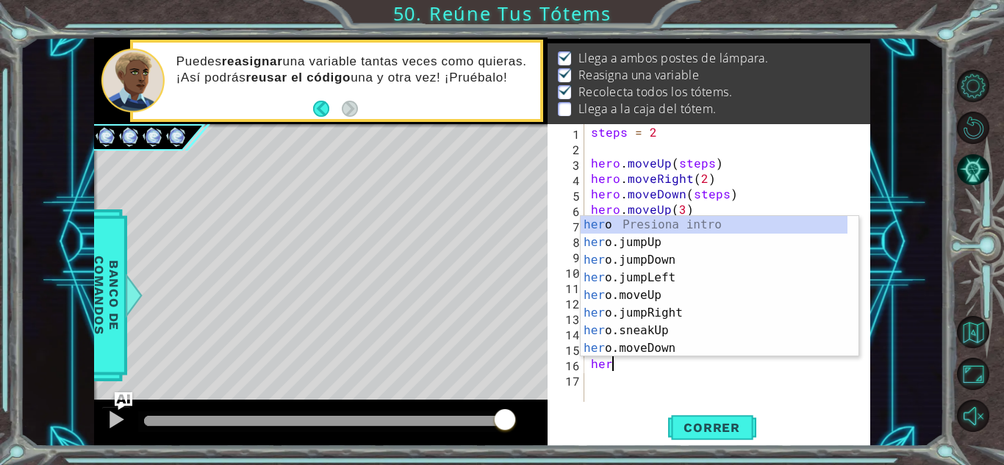
scroll to position [0, 1]
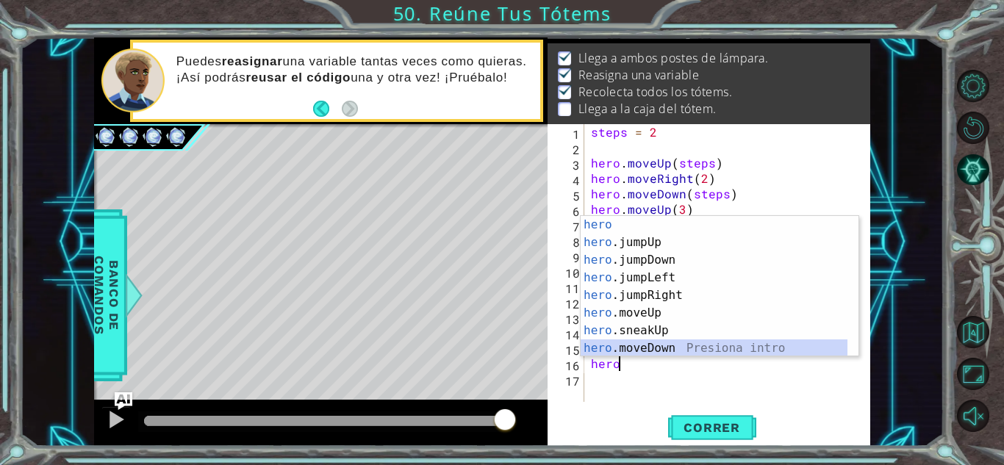
click at [711, 347] on div "hero Presiona intro hero .jumpUp Presiona intro hero .jumpDown Presiona intro h…" at bounding box center [714, 304] width 267 height 176
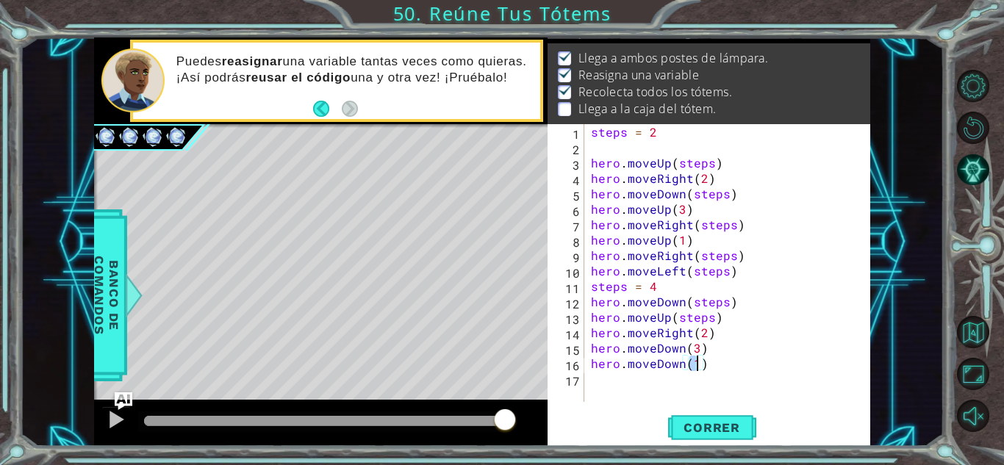
scroll to position [0, 6]
type textarea "hero.moveDown(2)"
click at [709, 421] on span "Correr" at bounding box center [712, 428] width 86 height 15
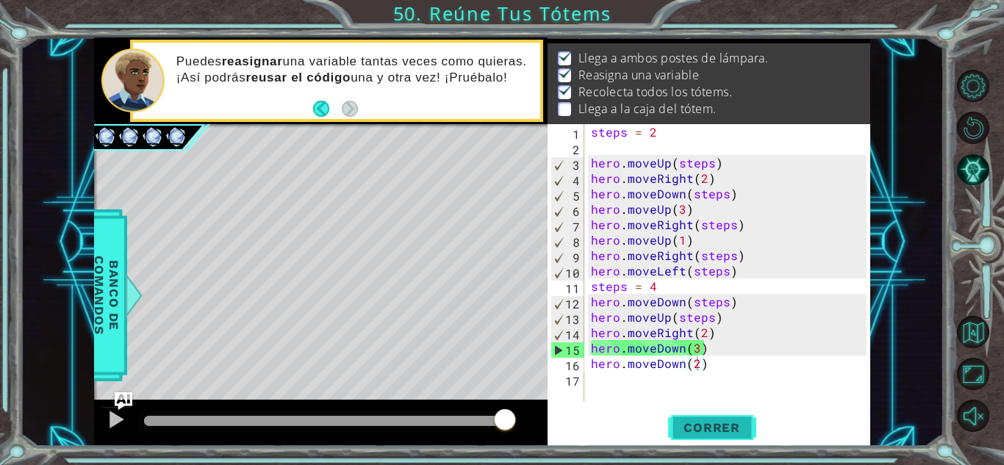
click at [709, 421] on span "Correr" at bounding box center [712, 428] width 86 height 15
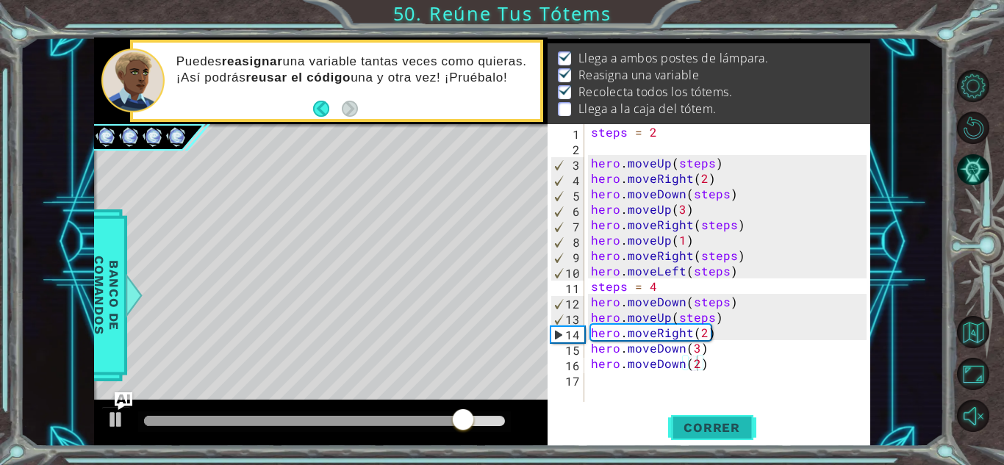
click at [709, 421] on span "Correr" at bounding box center [712, 428] width 86 height 15
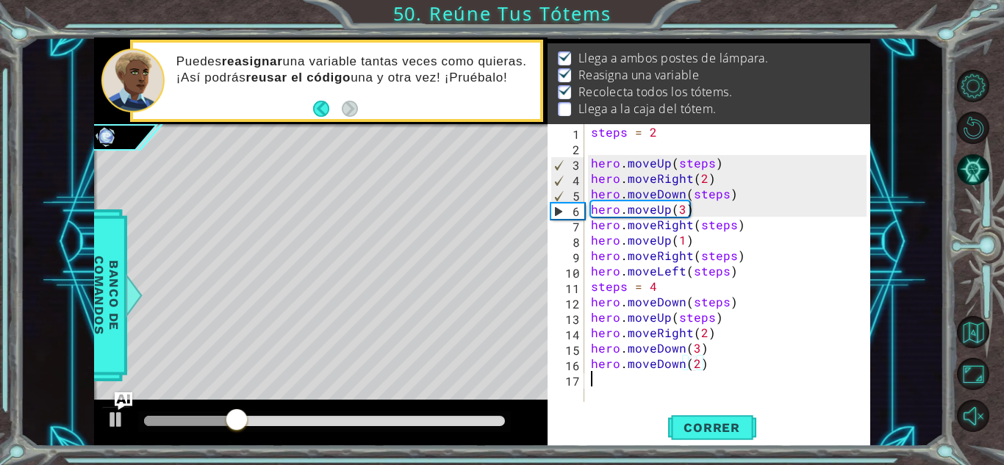
click at [699, 390] on div "steps = 2 hero . moveUp ( steps ) hero . moveRight ( 2 ) hero . moveDown ( step…" at bounding box center [731, 278] width 286 height 309
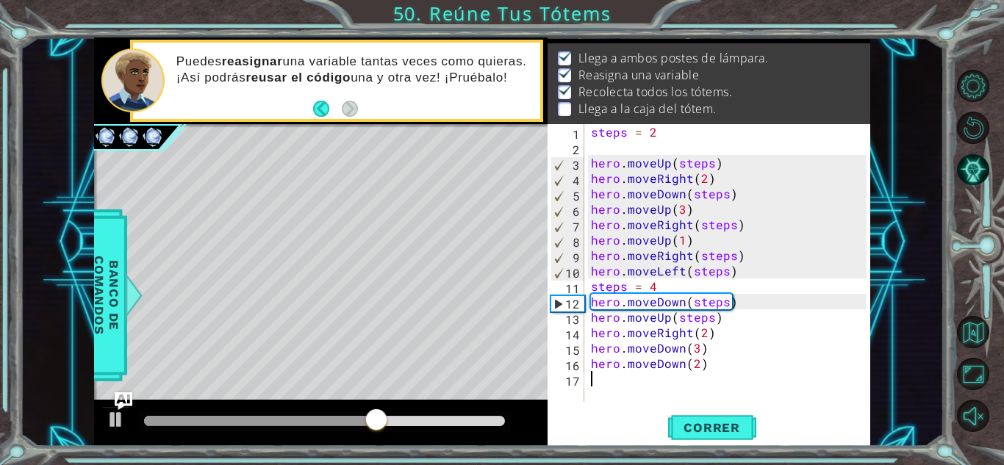
drag, startPoint x: 699, startPoint y: 390, endPoint x: 703, endPoint y: 371, distance: 19.6
click at [703, 371] on div "steps = 2 hero . moveUp ( steps ) hero . moveRight ( 2 ) hero . moveDown ( step…" at bounding box center [731, 278] width 286 height 309
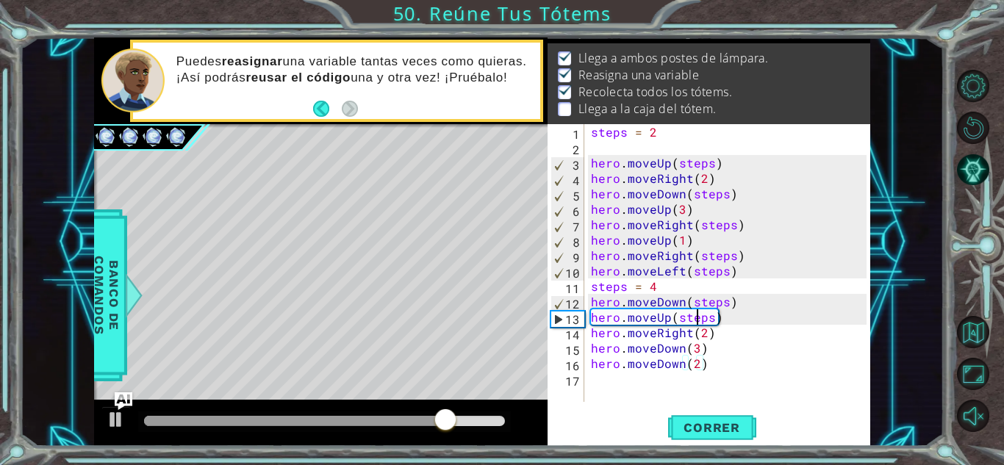
click at [699, 324] on div "steps = 2 hero . moveUp ( steps ) hero . moveRight ( 2 ) hero . moveDown ( step…" at bounding box center [731, 278] width 286 height 309
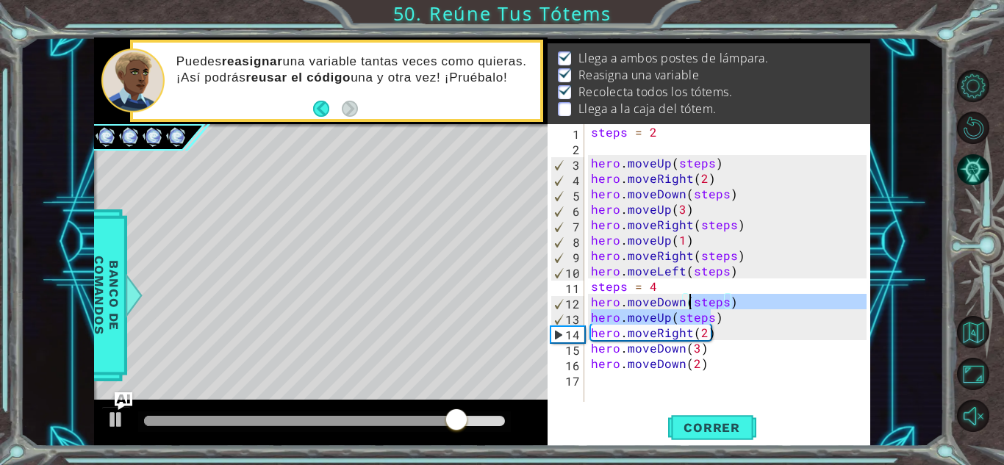
drag, startPoint x: 699, startPoint y: 324, endPoint x: 698, endPoint y: 366, distance: 41.9
click at [698, 366] on div "steps = 2 hero . moveUp ( steps ) hero . moveRight ( 2 ) hero . moveDown ( step…" at bounding box center [731, 278] width 286 height 309
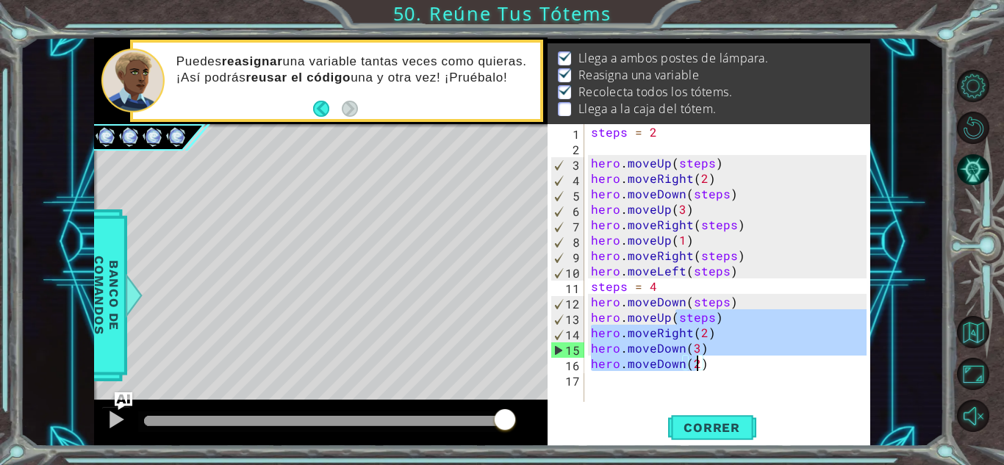
click at [702, 345] on div "steps = 2 hero . moveUp ( steps ) hero . moveRight ( 2 ) hero . moveDown ( step…" at bounding box center [727, 263] width 279 height 278
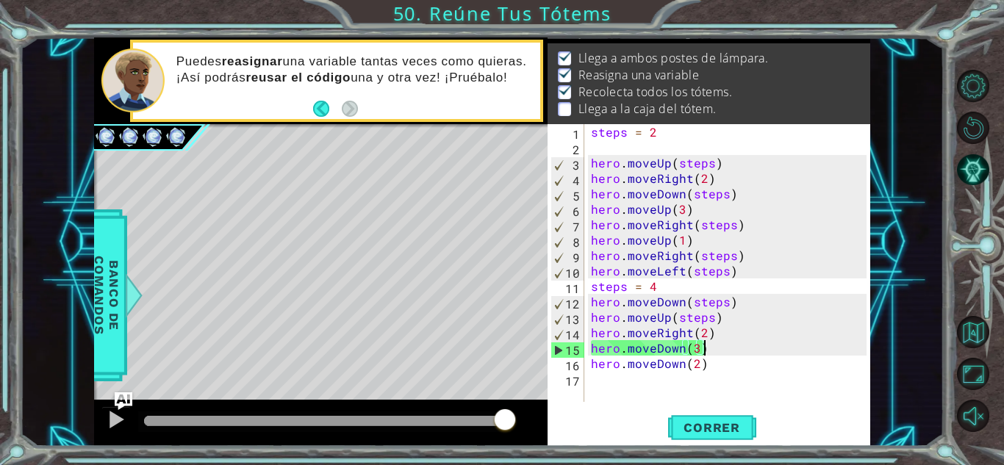
click at [704, 347] on div "steps = 2 hero . moveUp ( steps ) hero . moveRight ( 2 ) hero . moveDown ( step…" at bounding box center [731, 278] width 286 height 309
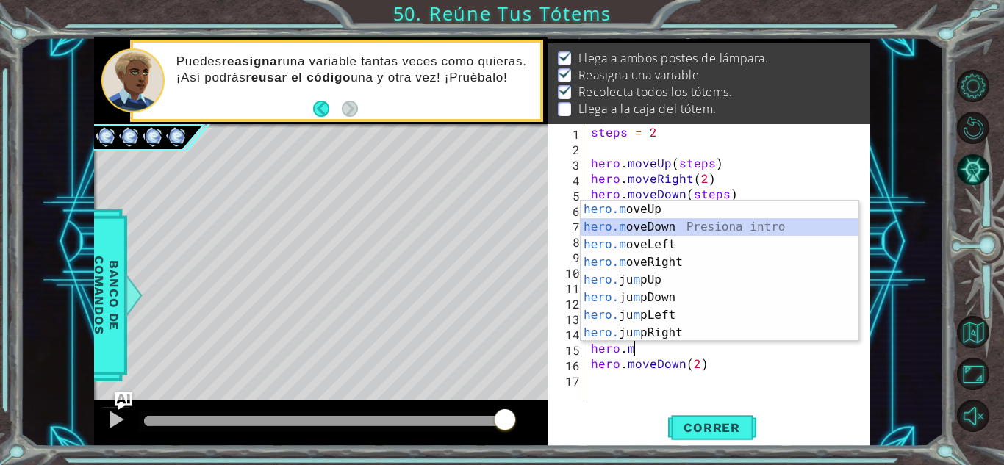
click at [666, 219] on div "hero.m oveUp Presiona intro hero.m oveDown Presiona intro hero.m oveLeft Presio…" at bounding box center [720, 289] width 278 height 176
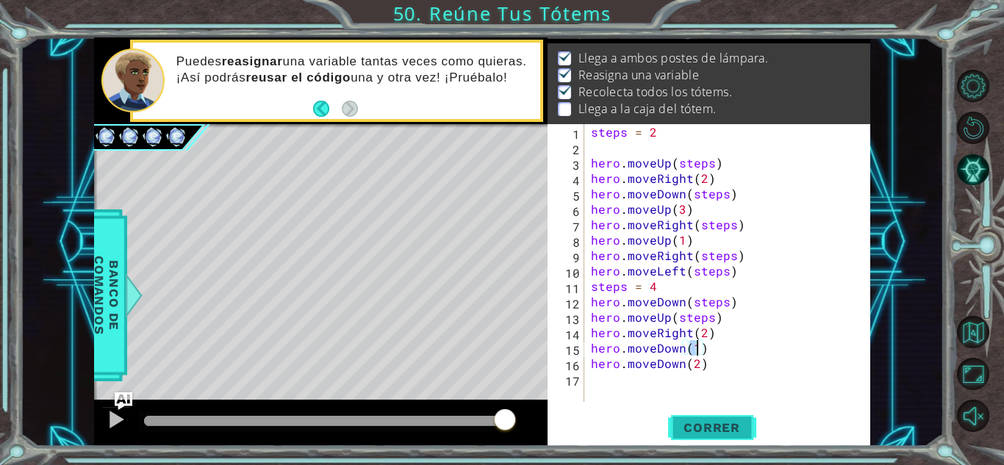
click at [703, 442] on button "Correr" at bounding box center [712, 428] width 88 height 32
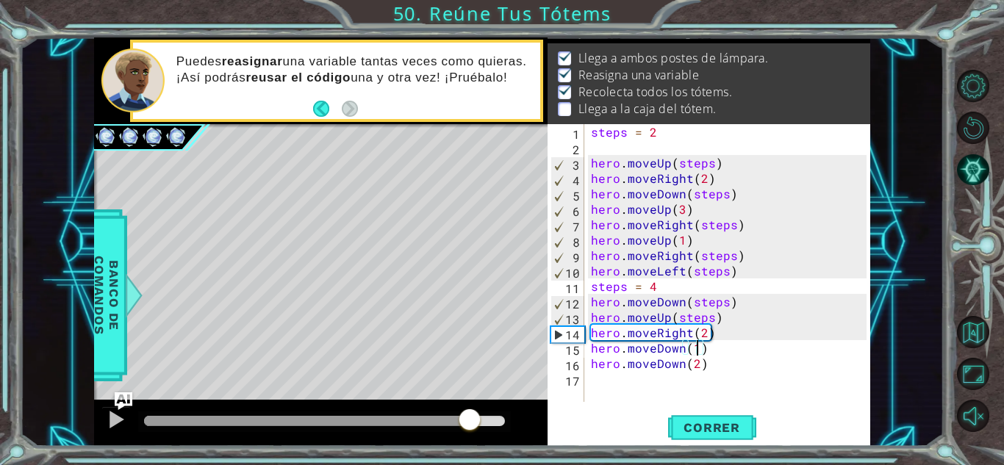
drag, startPoint x: 165, startPoint y: 424, endPoint x: 471, endPoint y: 454, distance: 306.6
click at [471, 454] on div "1 ההההההההההההההההההההההההההההההההההההההההההההההההההההההההההההההההההההההההההההה…" at bounding box center [502, 232] width 1004 height 465
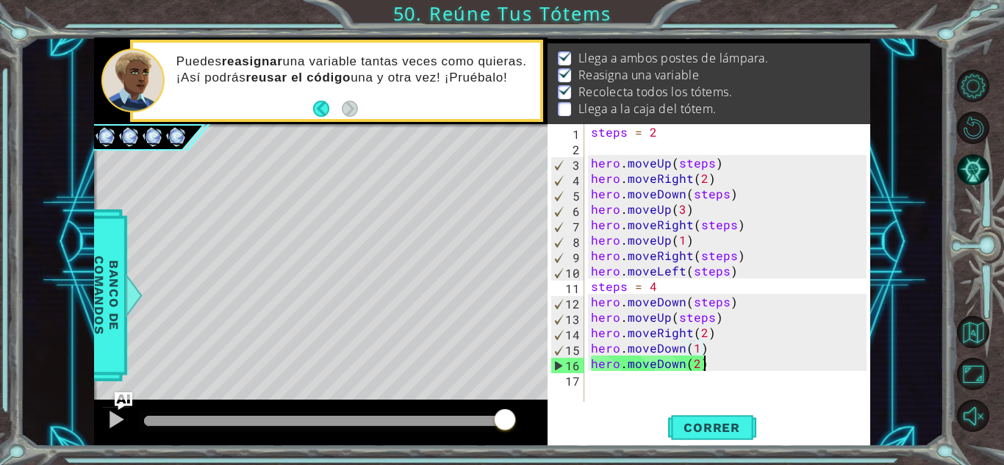
click at [705, 369] on div "steps = 2 hero . moveUp ( steps ) hero . moveRight ( 2 ) hero . moveDown ( step…" at bounding box center [731, 278] width 286 height 309
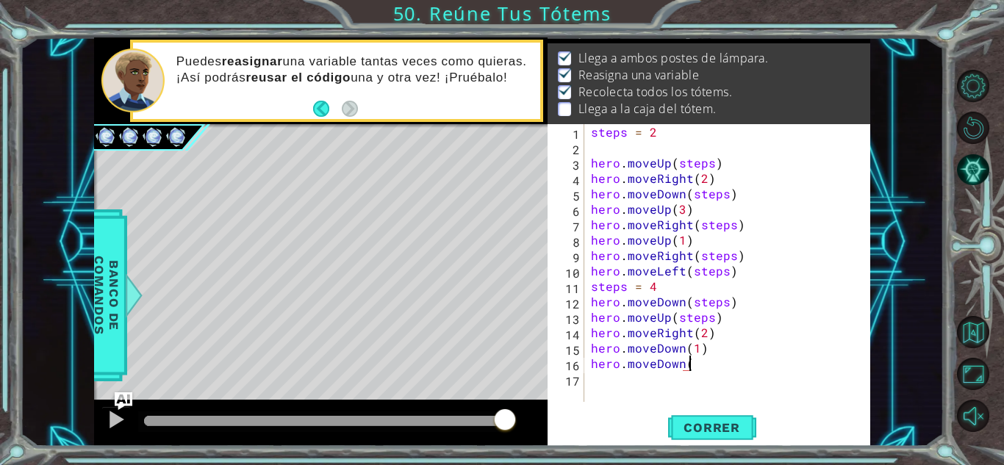
scroll to position [0, 6]
click at [712, 441] on button "Correr" at bounding box center [712, 428] width 88 height 32
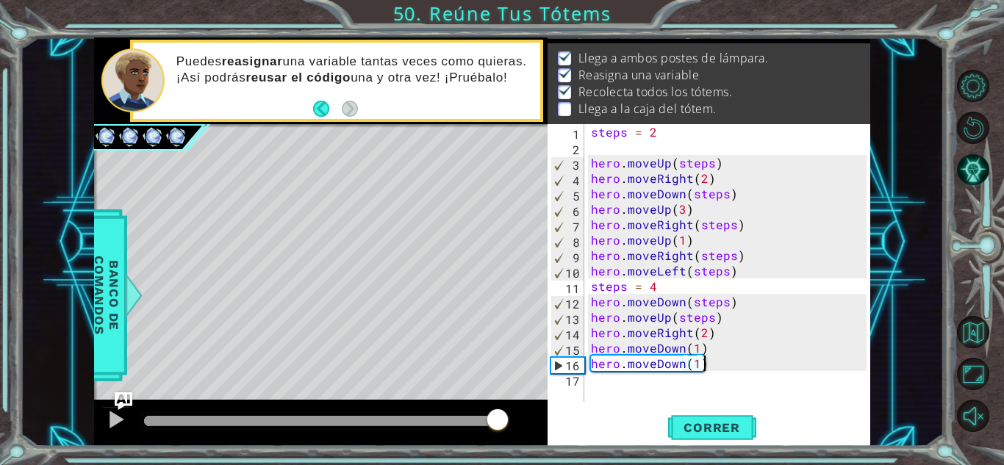
drag, startPoint x: 159, startPoint y: 433, endPoint x: 498, endPoint y: 442, distance: 339.1
click at [498, 442] on div at bounding box center [321, 423] width 454 height 47
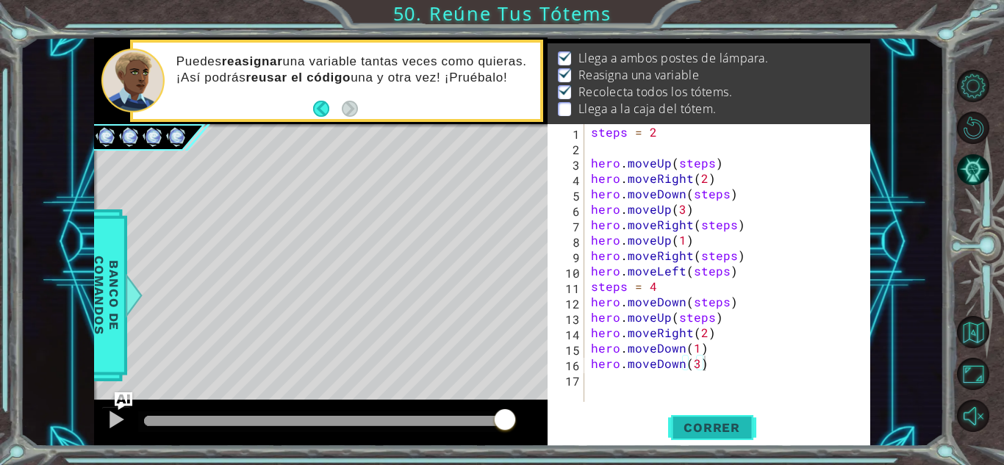
click at [720, 432] on span "Correr" at bounding box center [712, 428] width 86 height 15
type textarea "hero.moveDown(1)"
click at [743, 424] on span "Correr" at bounding box center [712, 428] width 86 height 15
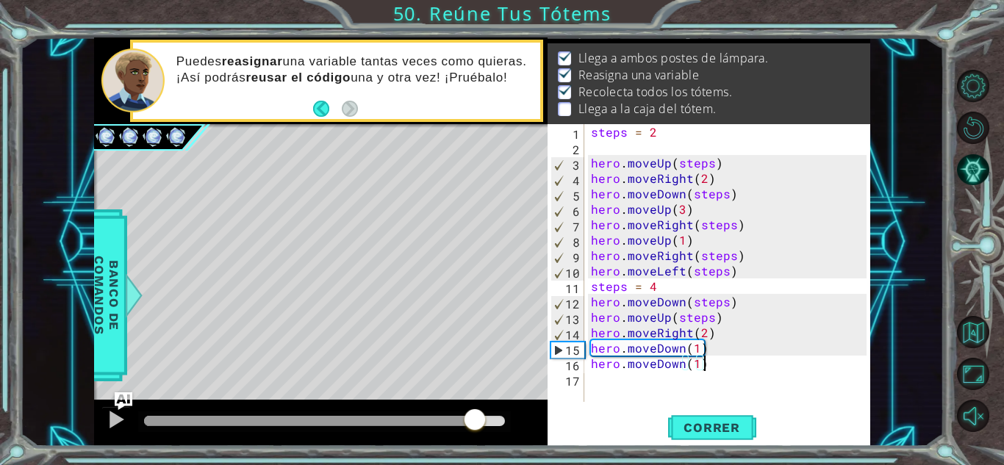
drag, startPoint x: 154, startPoint y: 421, endPoint x: 475, endPoint y: 449, distance: 322.6
click at [475, 449] on div "1 ההההההההההההההההההההההההההההההההההההההההההההההההההההההההההההההההההההההההההההה…" at bounding box center [502, 232] width 1004 height 465
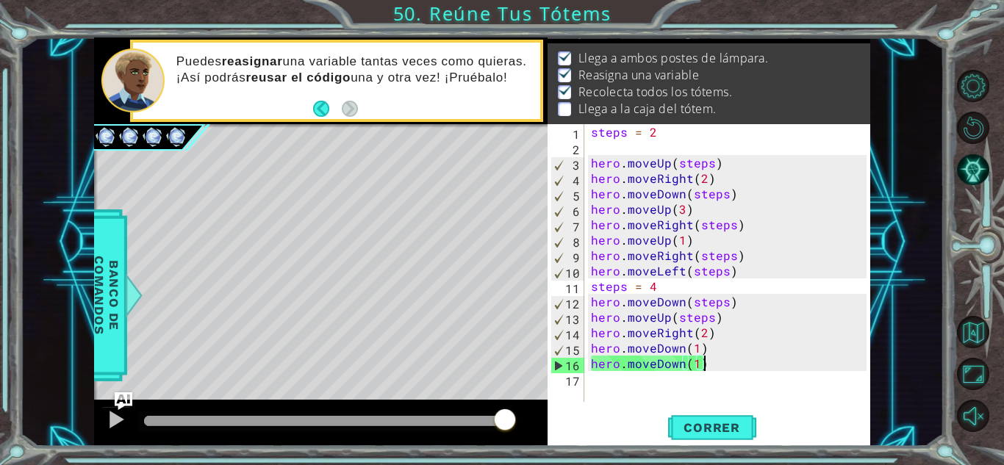
scroll to position [0, 0]
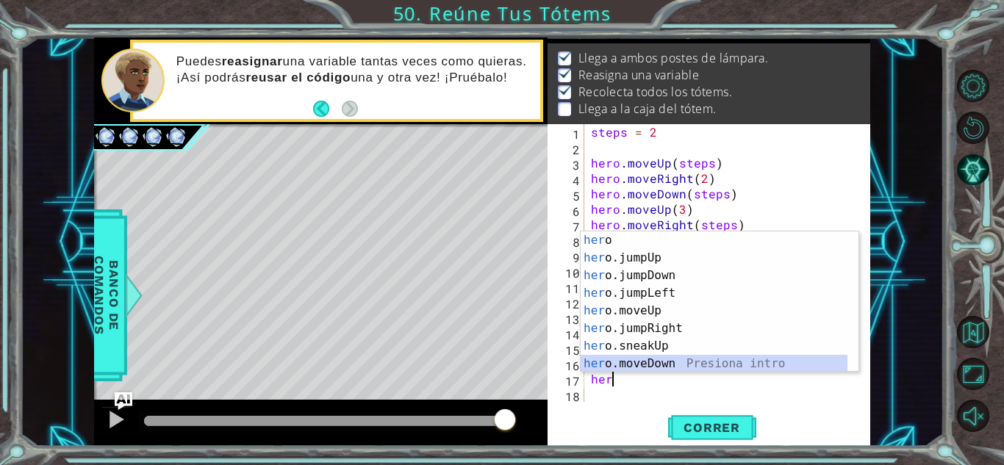
click at [668, 356] on div "her o Presiona intro her o.jumpUp Presiona intro her o.jumpDown Presiona intro …" at bounding box center [714, 320] width 267 height 176
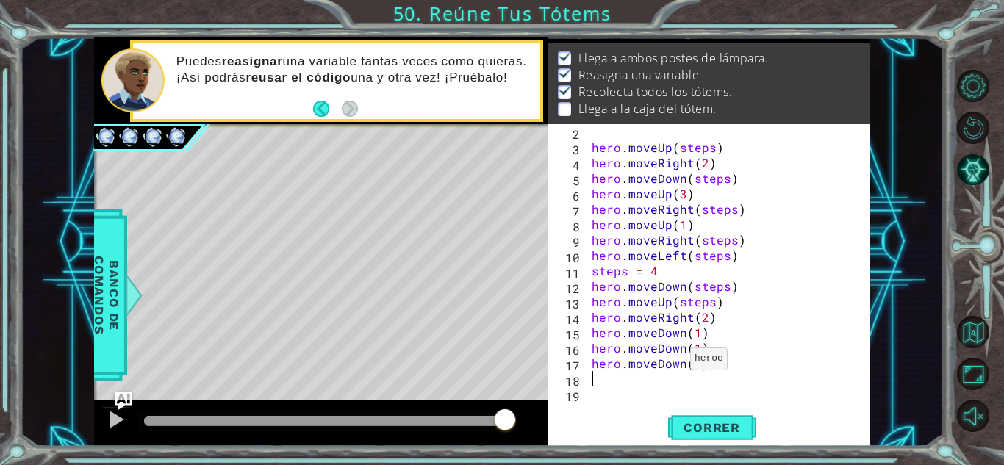
scroll to position [15, 0]
type textarea "hero.moveDown(1)"
click at [753, 432] on span "Correr" at bounding box center [712, 428] width 86 height 15
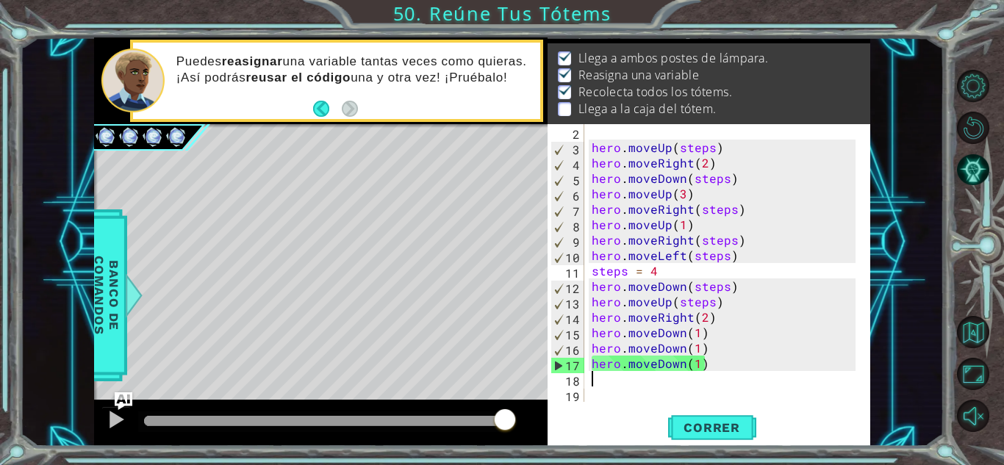
drag, startPoint x: 169, startPoint y: 425, endPoint x: 517, endPoint y: 452, distance: 348.8
click at [517, 452] on div "1 ההההההההההההההההההההההההההההההההההההההההההההההההההההההההההההההההההההההההההההה…" at bounding box center [502, 232] width 1004 height 465
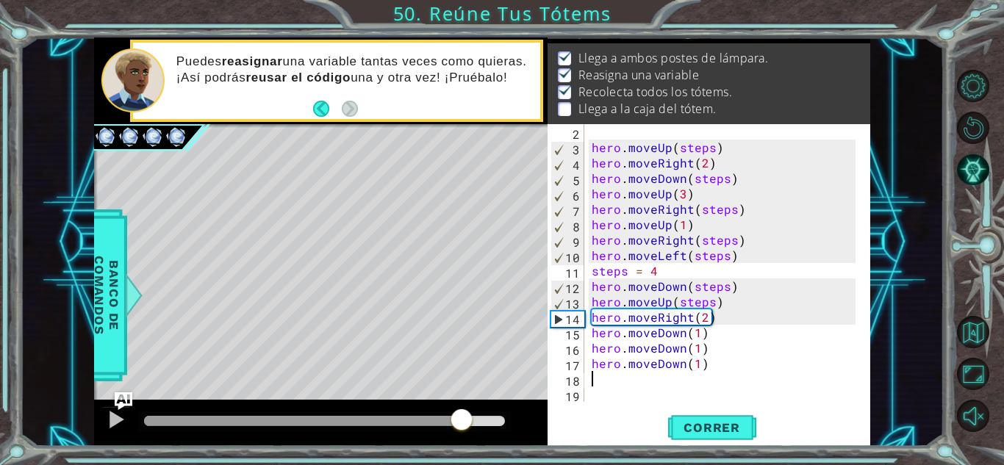
drag, startPoint x: 160, startPoint y: 418, endPoint x: 461, endPoint y: 428, distance: 300.9
click at [461, 428] on div at bounding box center [462, 421] width 26 height 26
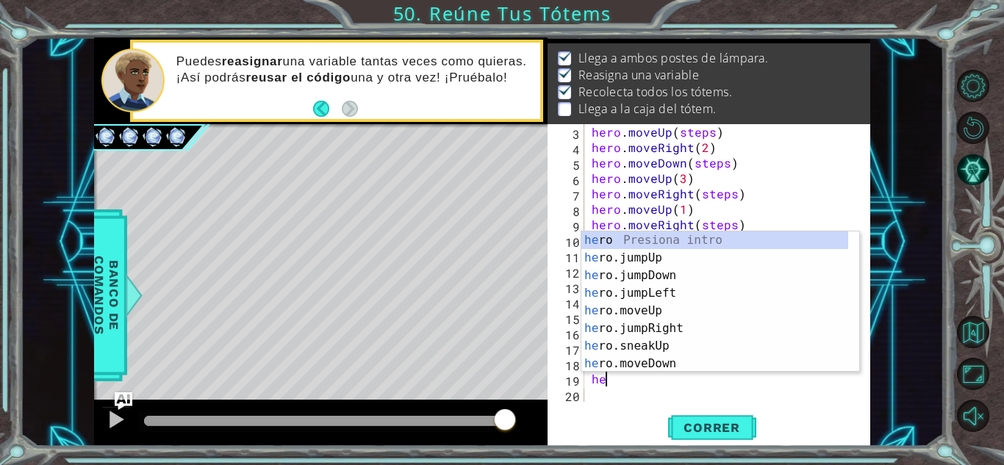
scroll to position [0, 7]
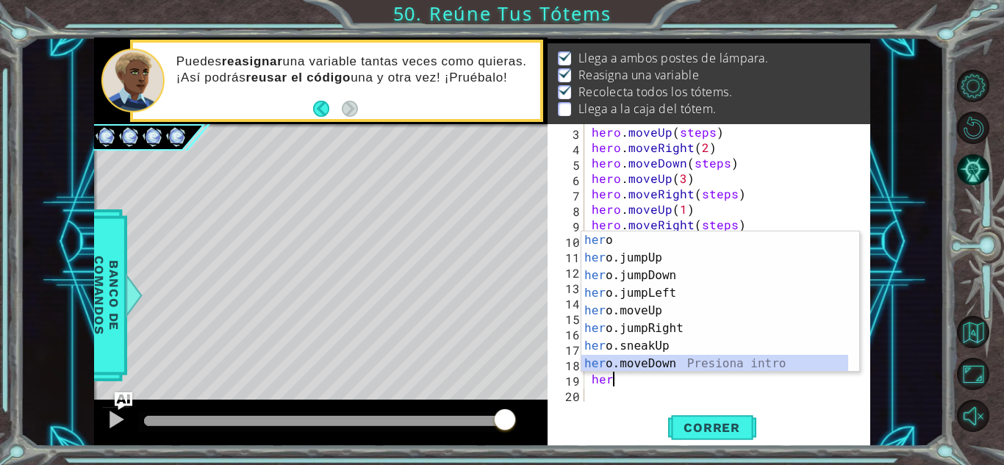
click at [660, 366] on div "her o Presiona intro her o.jumpUp Presiona intro her o.jumpDown Presiona intro …" at bounding box center [715, 320] width 267 height 176
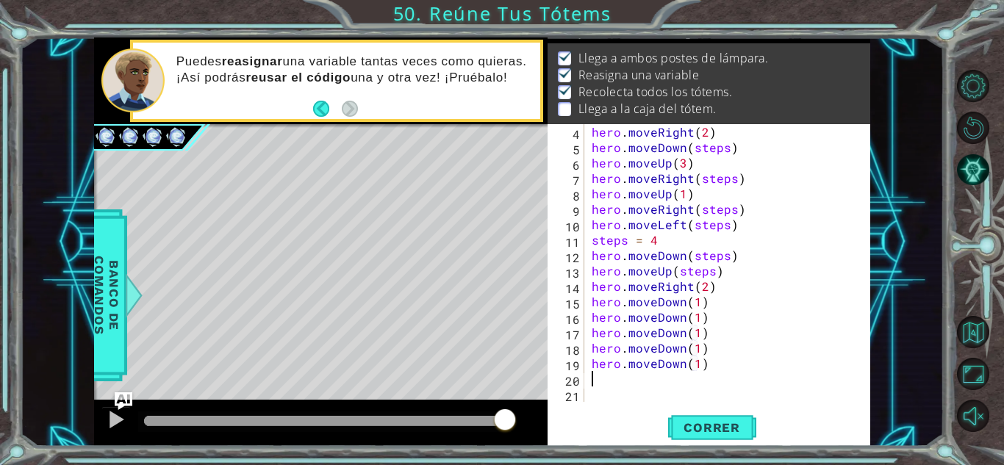
scroll to position [46, 0]
type textarea "hero.moveDown(1)"
click at [729, 440] on button "Correr" at bounding box center [712, 428] width 88 height 32
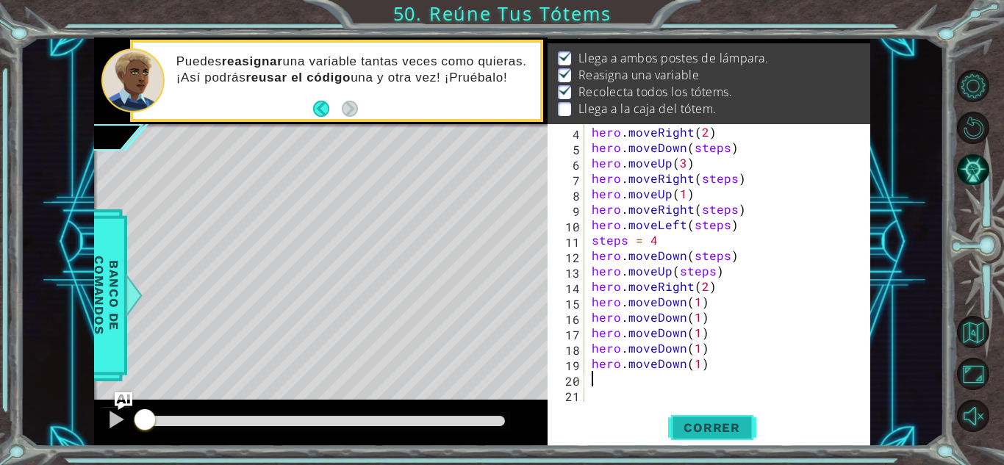
scroll to position [0, 0]
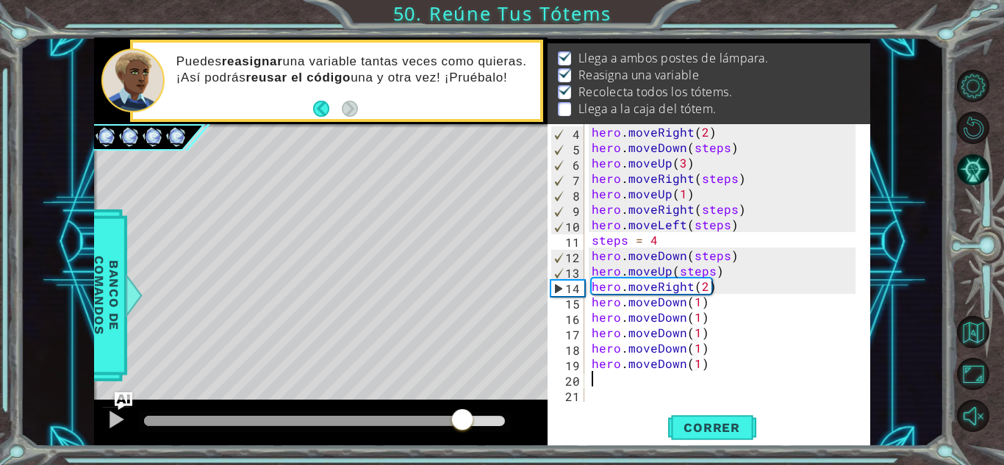
drag, startPoint x: 165, startPoint y: 419, endPoint x: 462, endPoint y: 424, distance: 297.1
click at [462, 424] on div at bounding box center [324, 421] width 361 height 10
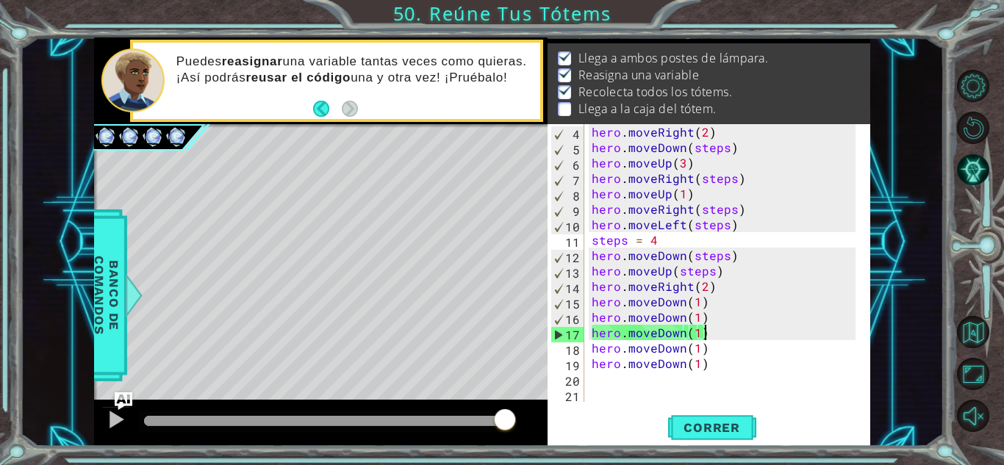
click at [713, 332] on div "hero . moveRight ( 2 ) hero . moveDown ( steps ) hero . moveUp ( 3 ) hero . mov…" at bounding box center [726, 278] width 274 height 309
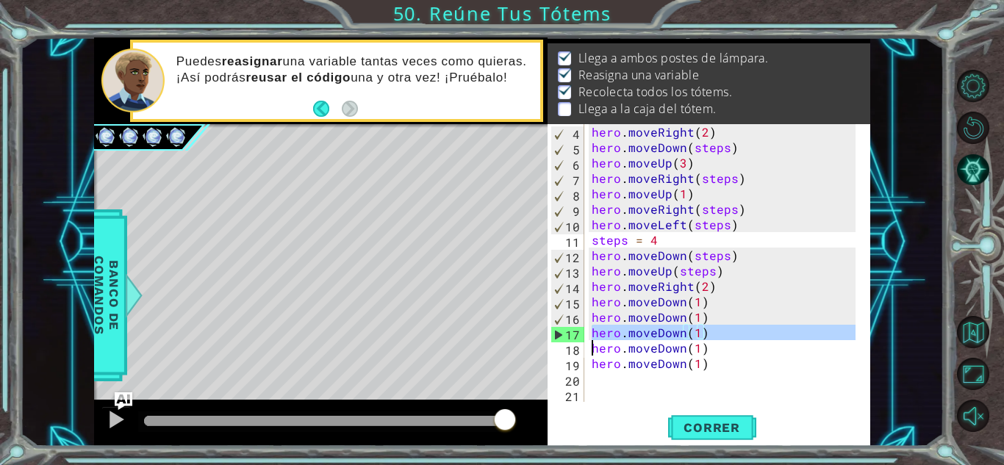
click at [713, 332] on div "hero . moveRight ( 2 ) hero . moveDown ( steps ) hero . moveUp ( 3 ) hero . mov…" at bounding box center [726, 278] width 274 height 309
click at [713, 332] on div "hero . moveRight ( 2 ) hero . moveDown ( steps ) hero . moveUp ( 3 ) hero . mov…" at bounding box center [722, 263] width 267 height 278
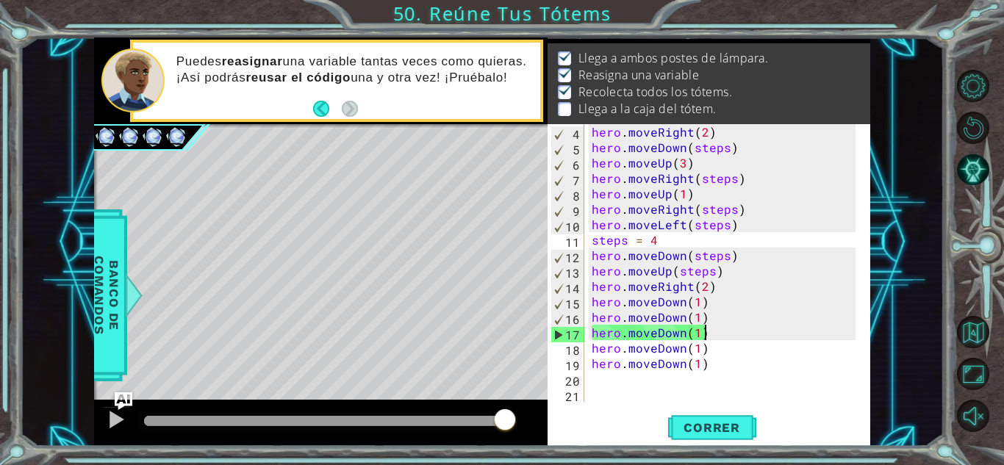
click at [713, 332] on div "hero . moveRight ( 2 ) hero . moveDown ( steps ) hero . moveUp ( 3 ) hero . mov…" at bounding box center [726, 278] width 274 height 309
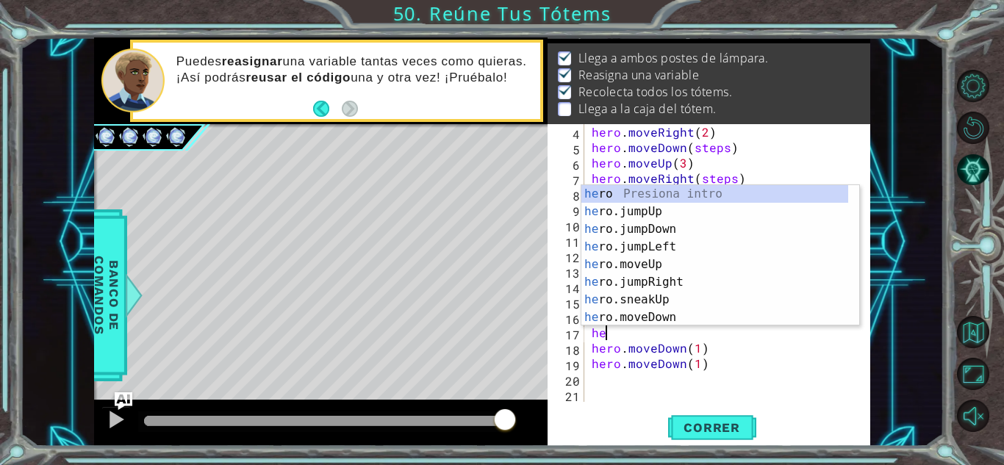
type textarea "h"
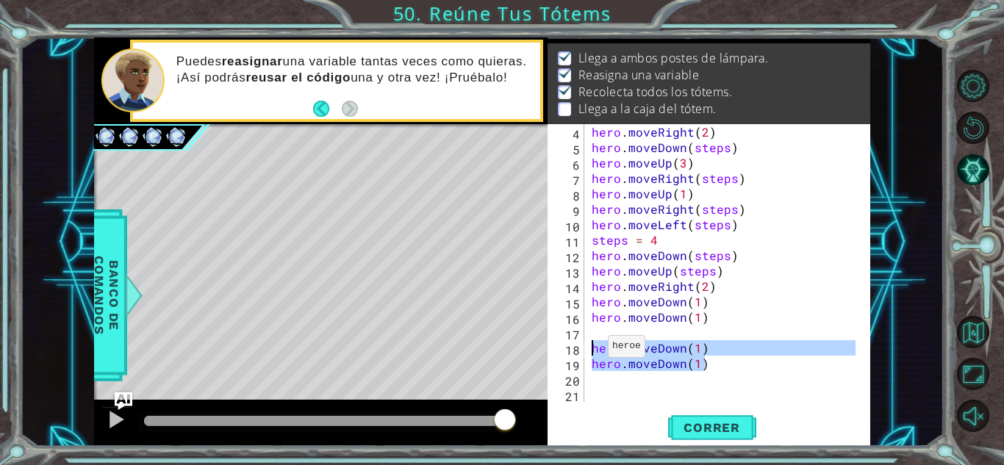
drag, startPoint x: 715, startPoint y: 361, endPoint x: 590, endPoint y: 350, distance: 125.5
click at [590, 350] on div "hero . moveRight ( 2 ) hero . moveDown ( steps ) hero . moveUp ( 3 ) hero . mov…" at bounding box center [726, 278] width 274 height 309
type textarea "hero.moveDown(1) hero.moveDown(1)"
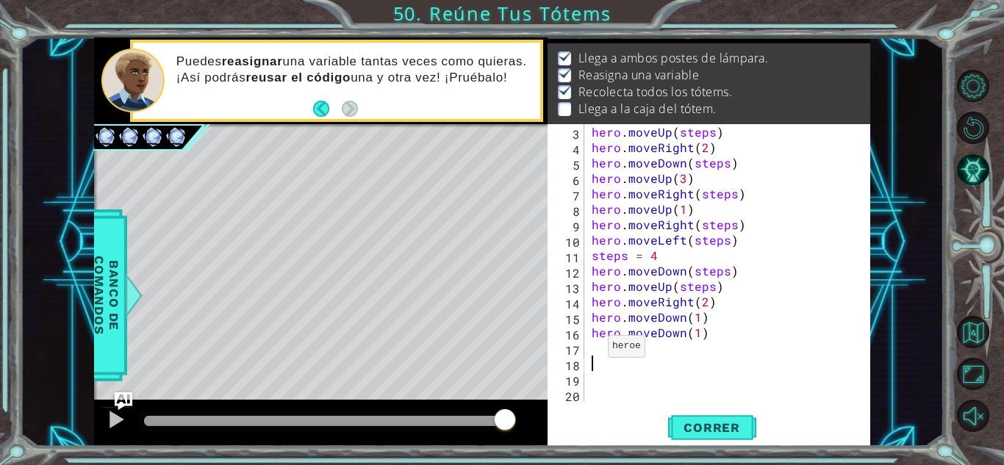
scroll to position [15, 0]
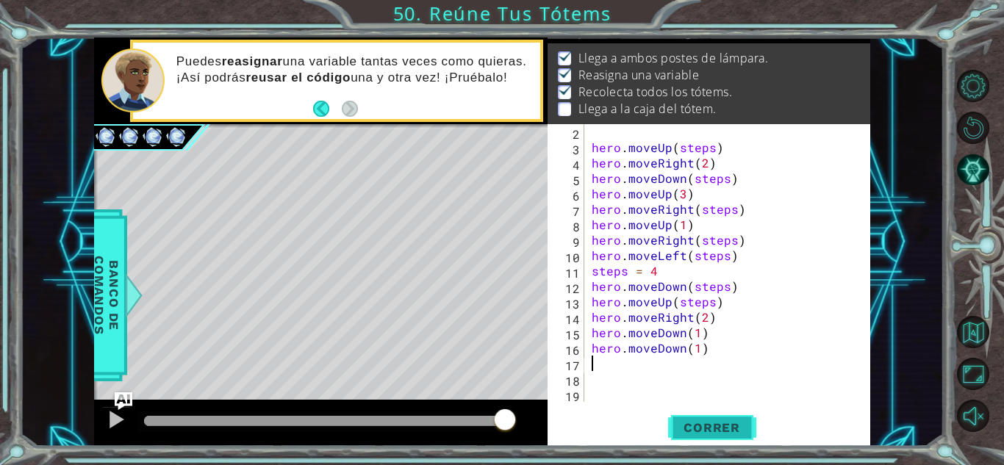
click at [702, 421] on span "Correr" at bounding box center [712, 428] width 86 height 15
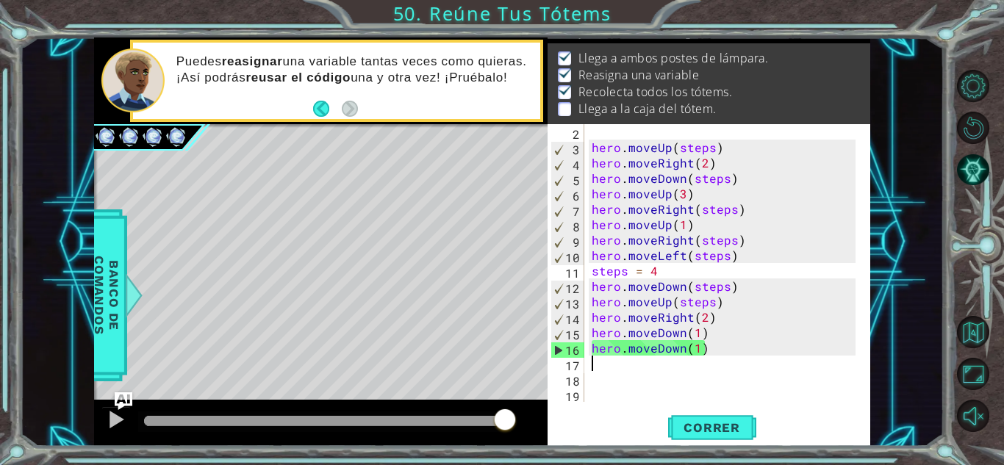
click at [708, 358] on div "hero . moveUp ( steps ) hero . moveRight ( 2 ) hero . moveDown ( steps ) hero .…" at bounding box center [726, 278] width 274 height 309
drag, startPoint x: 697, startPoint y: 354, endPoint x: 708, endPoint y: 348, distance: 12.5
click at [708, 348] on div "hero . moveUp ( steps ) hero . moveRight ( 2 ) hero . moveDown ( steps ) hero .…" at bounding box center [726, 278] width 274 height 309
click at [708, 348] on div "hero . moveUp ( steps ) hero . moveRight ( 2 ) hero . moveDown ( steps ) hero .…" at bounding box center [722, 263] width 267 height 278
click at [708, 348] on div "hero . moveUp ( steps ) hero . moveRight ( 2 ) hero . moveDown ( steps ) hero .…" at bounding box center [726, 278] width 274 height 309
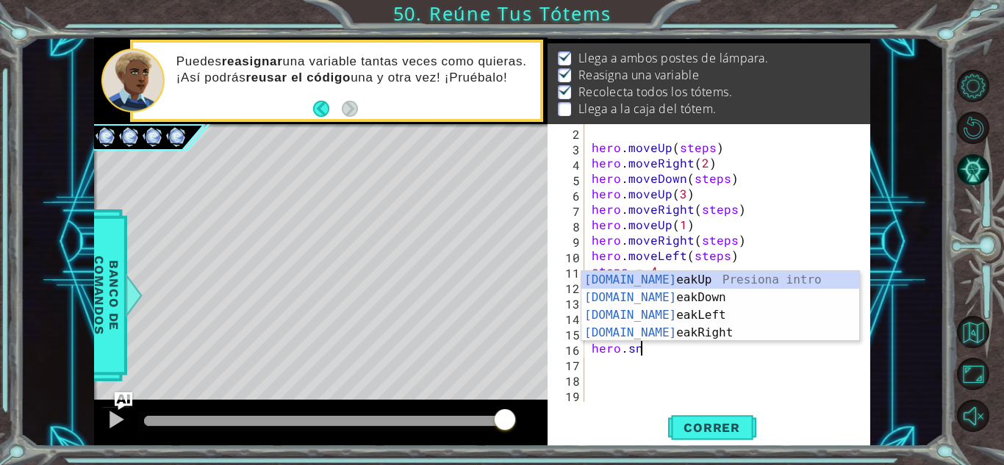
scroll to position [0, 2]
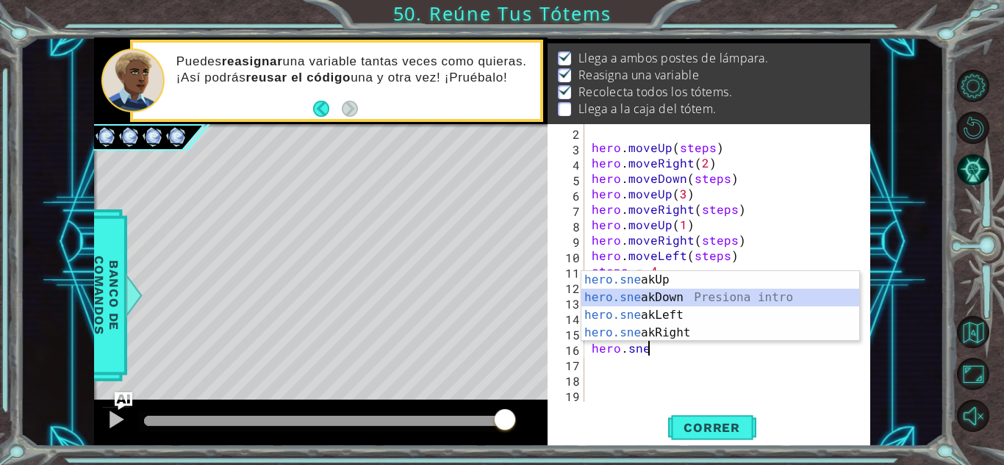
click at [692, 293] on div "hero.sne akUp Presiona intro hero.sne akDown Presiona intro hero.sne akLeft Pre…" at bounding box center [721, 324] width 278 height 106
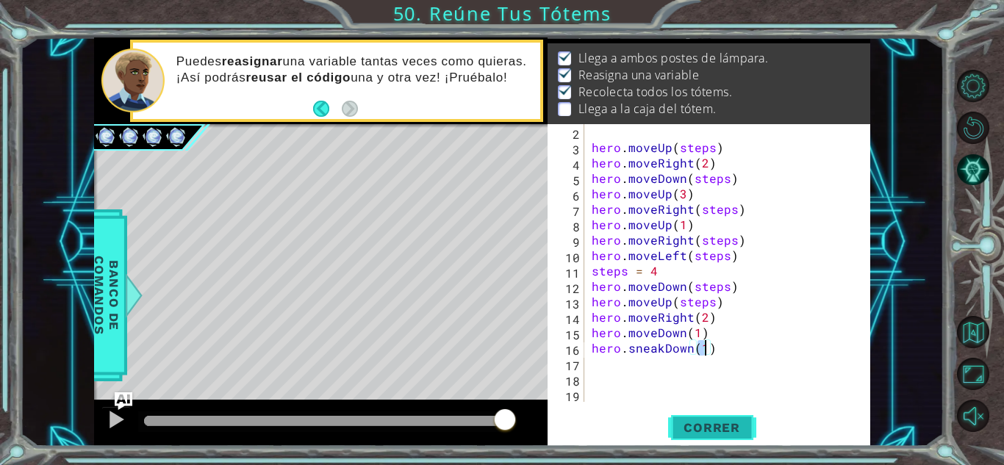
type textarea "hero.sneakDown(1)"
click at [710, 427] on span "Correr" at bounding box center [712, 428] width 86 height 15
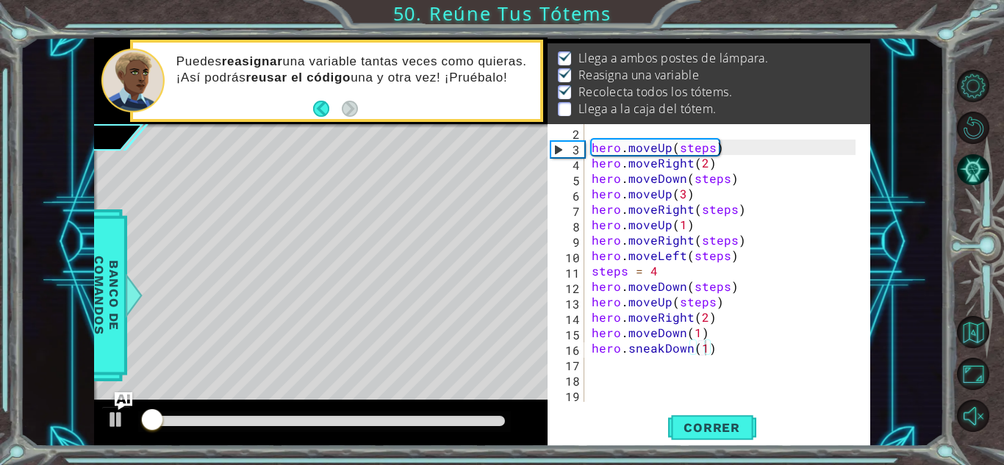
click at [318, 426] on div at bounding box center [324, 422] width 373 height 21
click at [318, 425] on div at bounding box center [324, 421] width 361 height 10
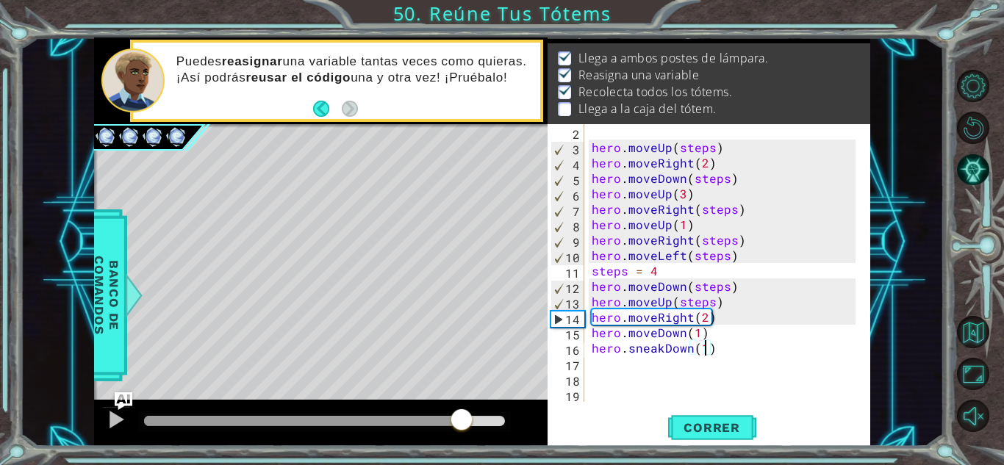
drag, startPoint x: 318, startPoint y: 424, endPoint x: 462, endPoint y: 460, distance: 149.3
click at [462, 460] on div "1 ההההההההההההההההההההההההההההההההההההההההההההההההההההההההההההההההההההההההההההה…" at bounding box center [502, 232] width 1004 height 465
click at [113, 424] on div at bounding box center [116, 419] width 19 height 19
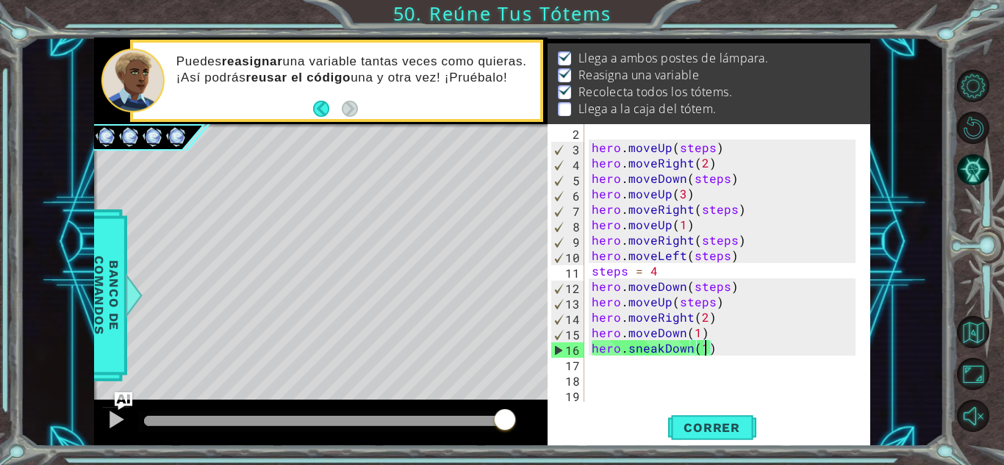
click at [751, 354] on div "hero . moveUp ( steps ) hero . moveRight ( 2 ) hero . moveDown ( steps ) hero .…" at bounding box center [726, 278] width 274 height 309
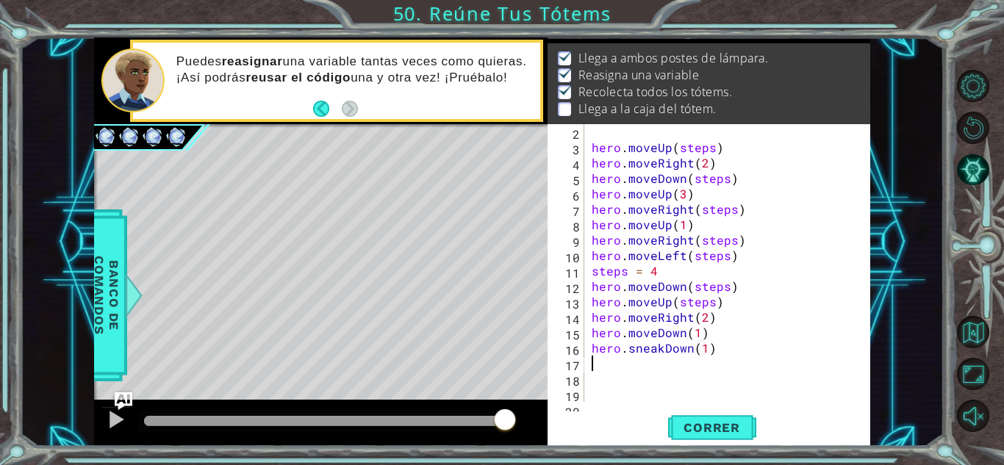
scroll to position [0, 0]
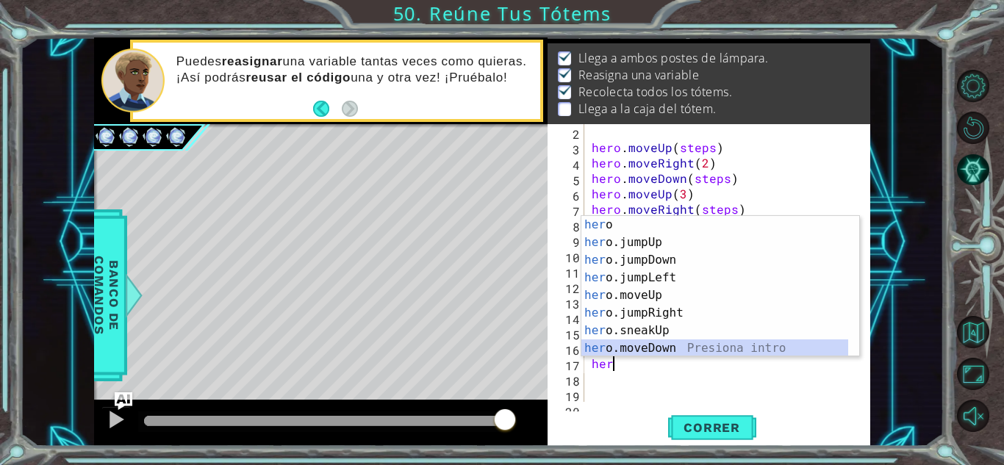
click at [729, 342] on div "her o Presiona intro her o.jumpUp Presiona intro her o.jumpDown Presiona intro …" at bounding box center [715, 304] width 267 height 176
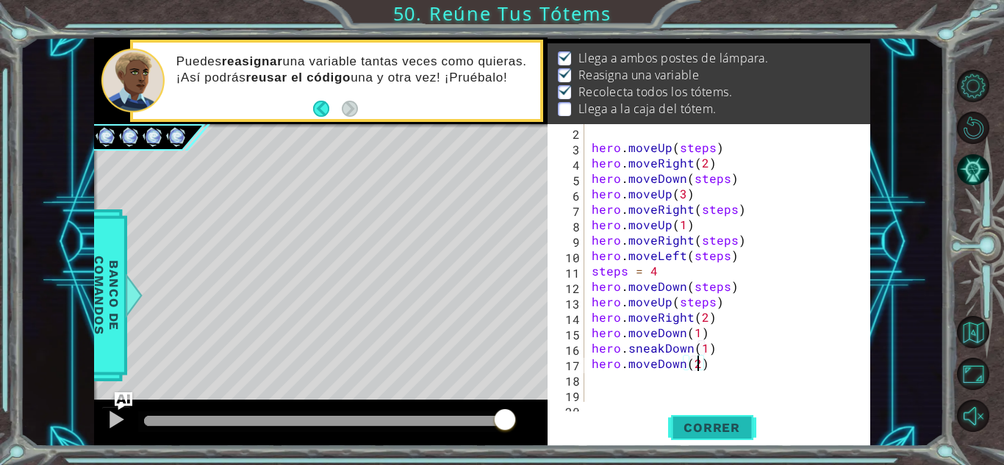
scroll to position [0, 6]
type textarea "hero.moveDown(2)"
click at [713, 442] on button "Correr" at bounding box center [712, 428] width 88 height 32
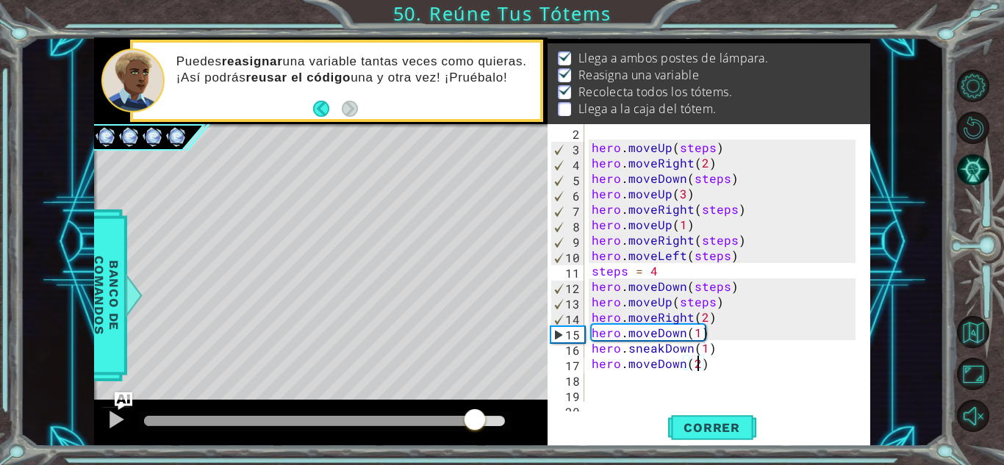
drag, startPoint x: 173, startPoint y: 418, endPoint x: 476, endPoint y: 460, distance: 305.9
click at [476, 460] on div "1 ההההההההההההההההההההההההההההההההההההההההההההההההההההההההההההההההההההההההההההה…" at bounding box center [502, 232] width 1004 height 465
